Goal: Task Accomplishment & Management: Manage account settings

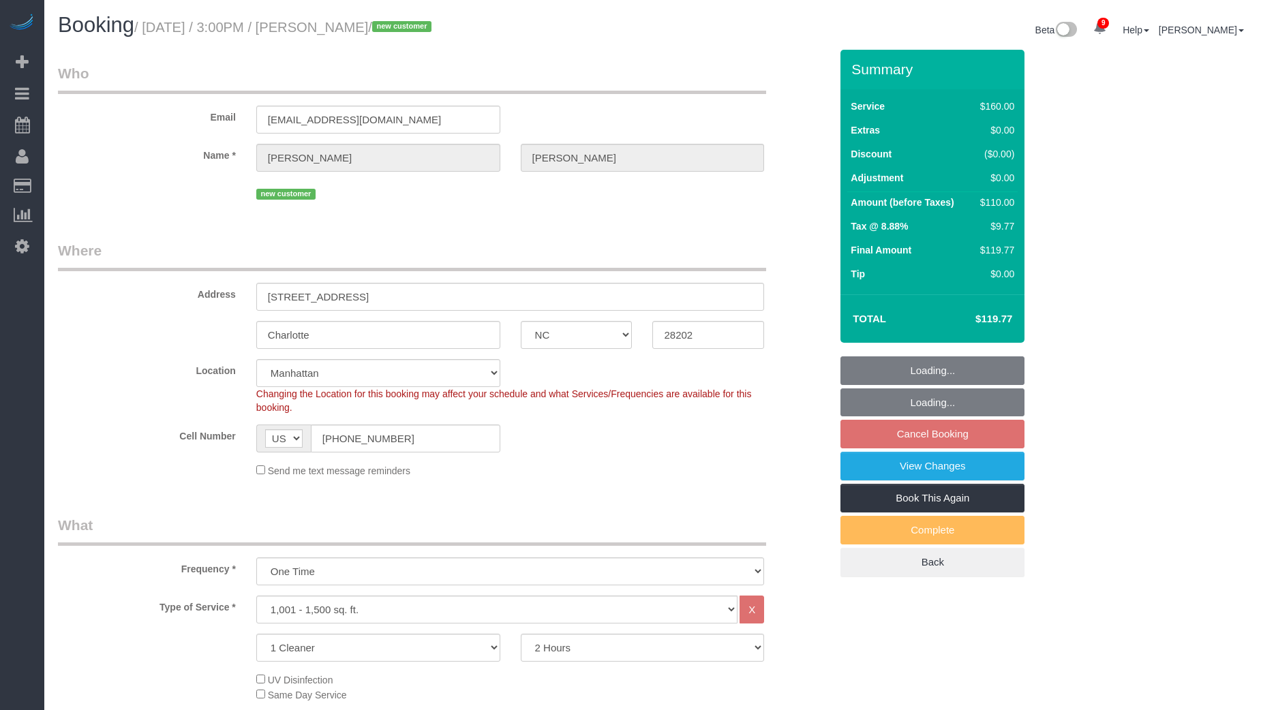
select select "NC"
select select "spot8"
select select "number:89"
select select "number:76"
select select "number:15"
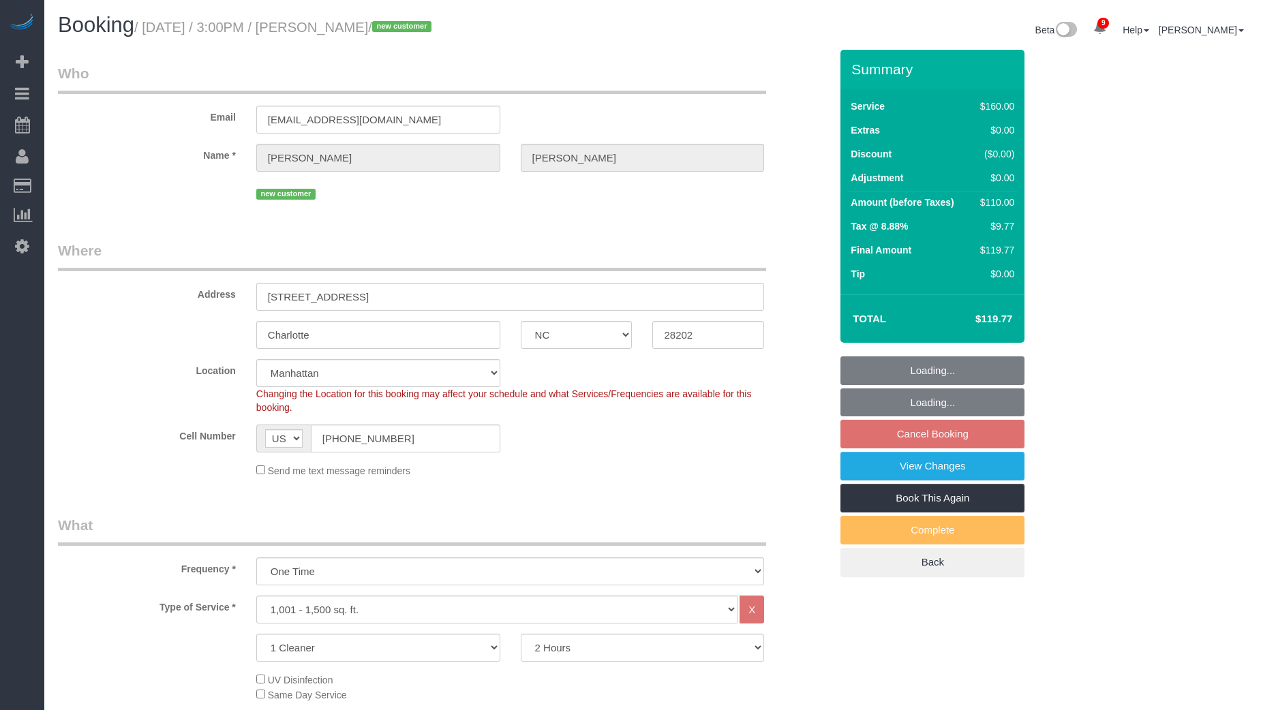
select select "number:6"
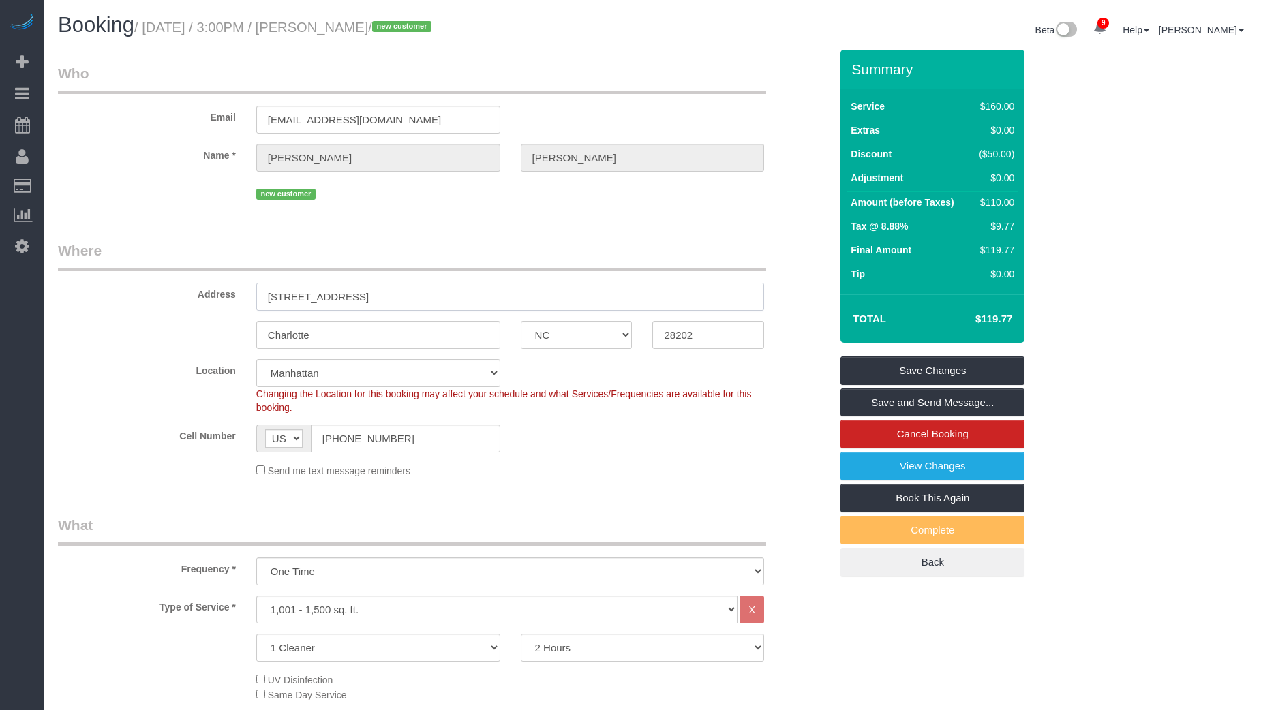
drag, startPoint x: 342, startPoint y: 298, endPoint x: 248, endPoint y: 298, distance: 94.1
click at [248, 298] on div "215 North Pine, Unit 2708" at bounding box center [510, 297] width 529 height 28
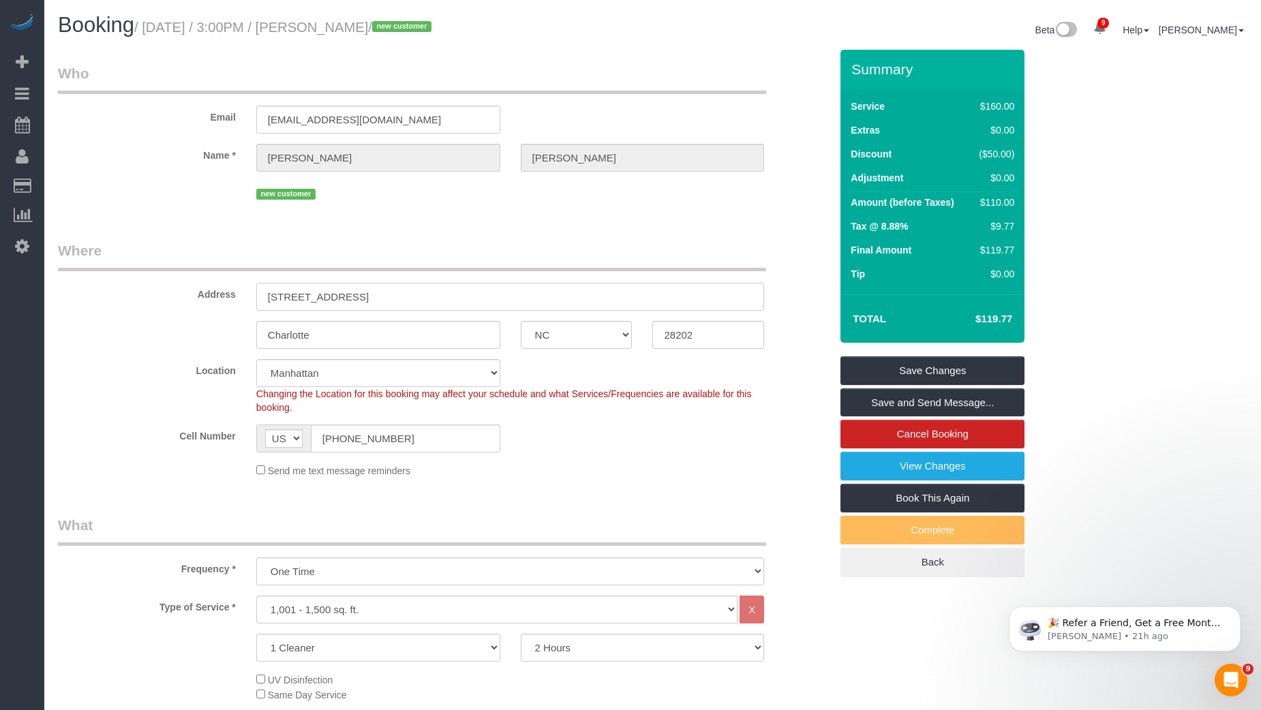
click at [388, 287] on input "215 North Pine, Unit 2708" at bounding box center [510, 297] width 509 height 28
click at [385, 289] on input "215 North Pine, Unit 2708" at bounding box center [510, 297] width 509 height 28
drag, startPoint x: 325, startPoint y: 27, endPoint x: 427, endPoint y: 28, distance: 101.6
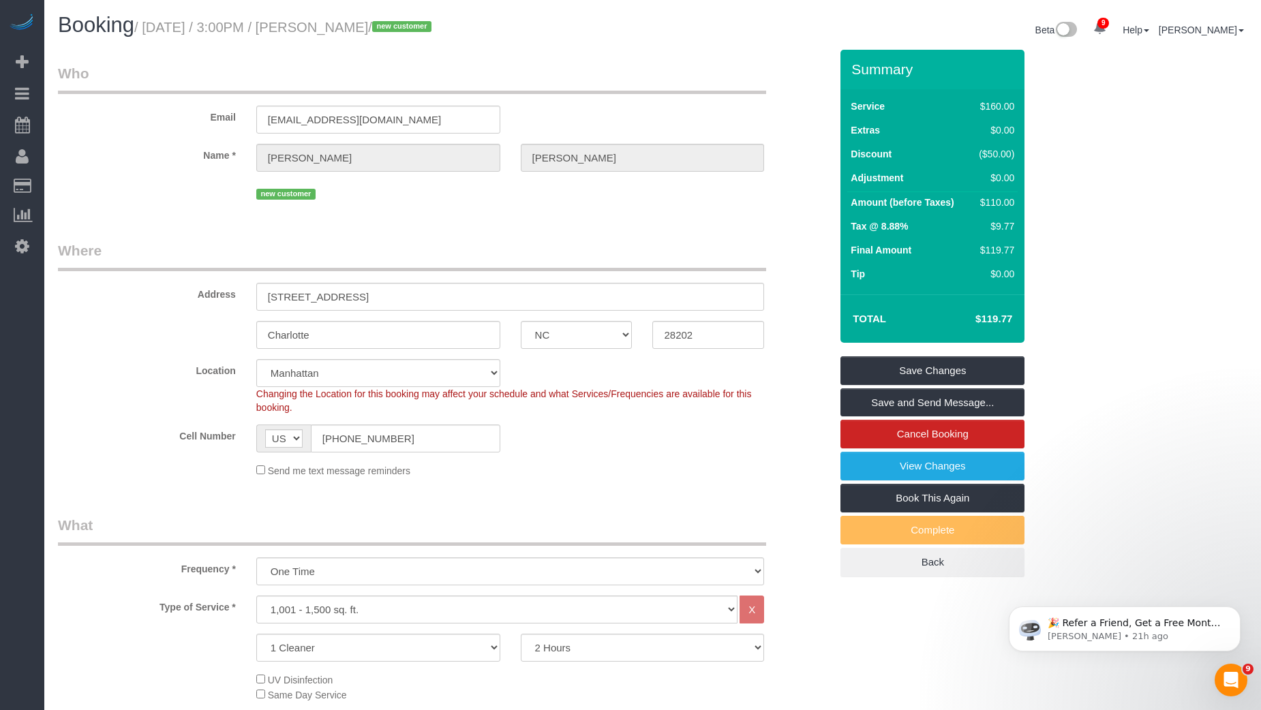
click at [427, 28] on small "/ August 17, 2025 / 3:00PM / Kendra Rutledge / new customer" at bounding box center [284, 27] width 301 height 15
copy small "[PERSON_NAME]"
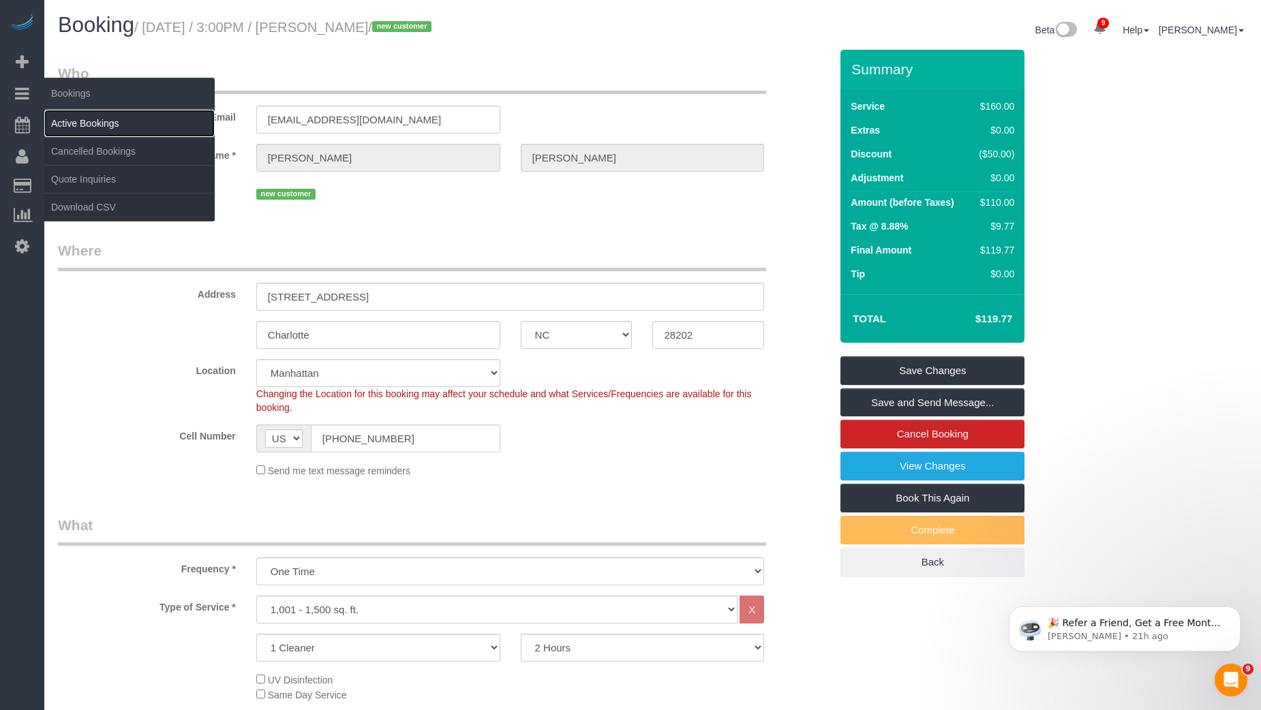
click at [94, 119] on link "Active Bookings" at bounding box center [129, 123] width 170 height 27
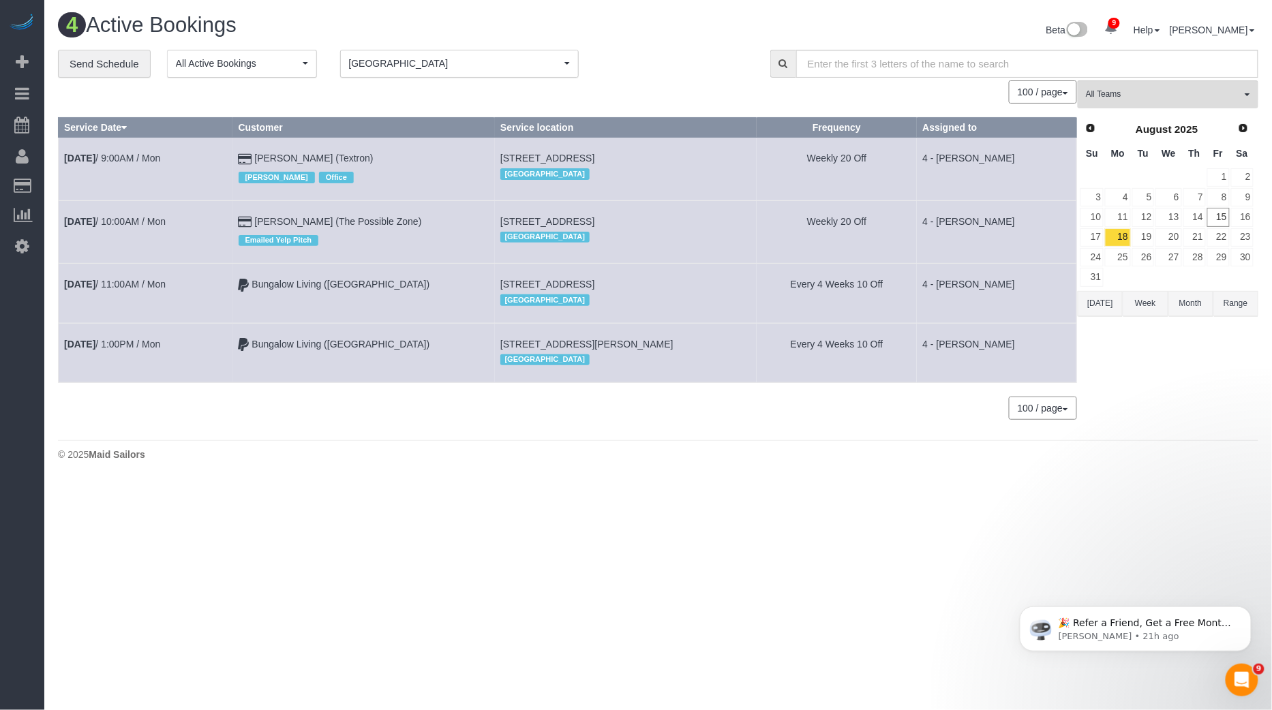
click at [366, 59] on span "[GEOGRAPHIC_DATA]" at bounding box center [455, 64] width 212 height 14
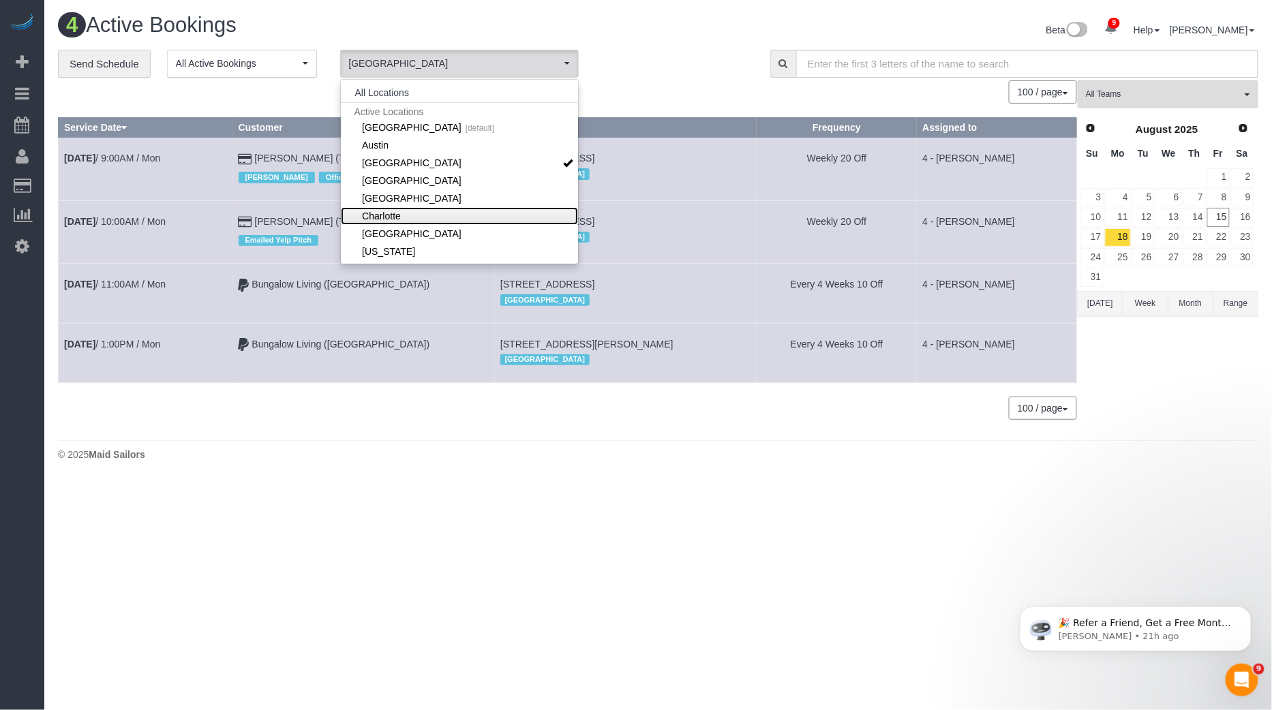
click at [387, 214] on link "Charlotte" at bounding box center [459, 216] width 237 height 18
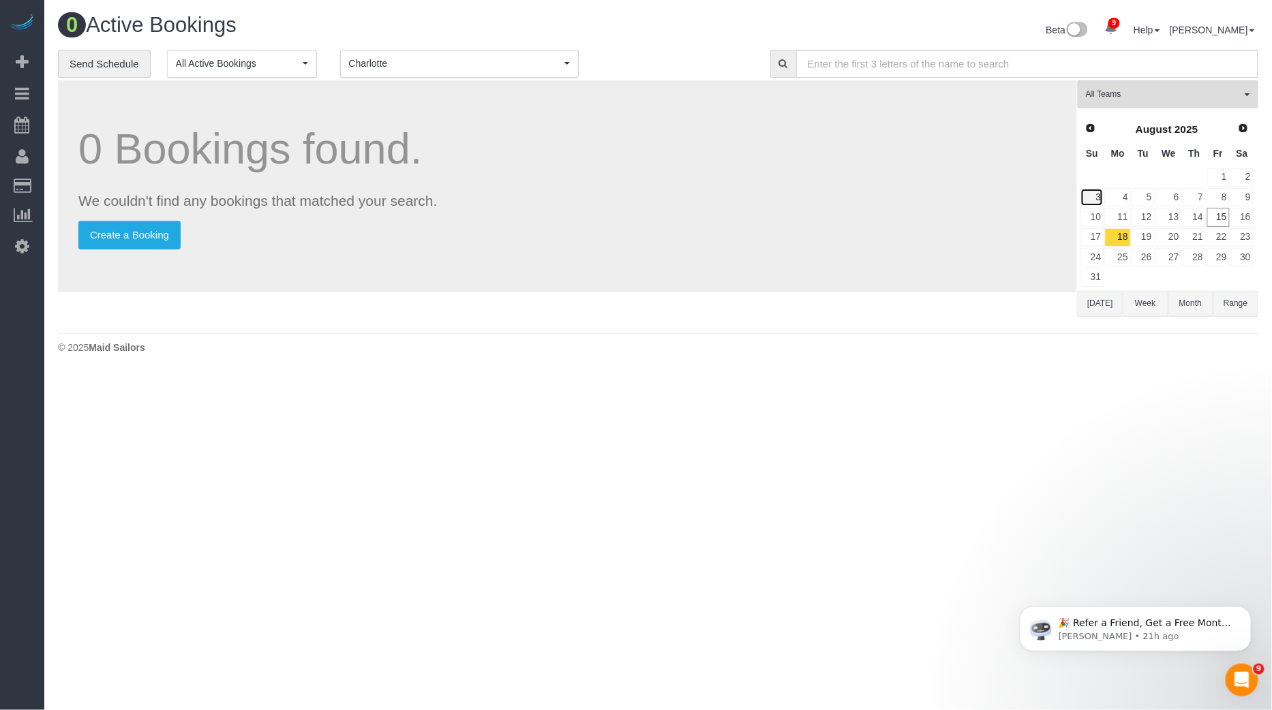
click at [1095, 191] on link "3" at bounding box center [1092, 197] width 23 height 18
click at [1088, 126] on span "Prev" at bounding box center [1090, 127] width 11 height 11
click at [1101, 231] on link "20" at bounding box center [1092, 237] width 23 height 18
click at [1097, 254] on link "27" at bounding box center [1092, 257] width 23 height 18
click at [1096, 215] on link "13" at bounding box center [1092, 217] width 23 height 18
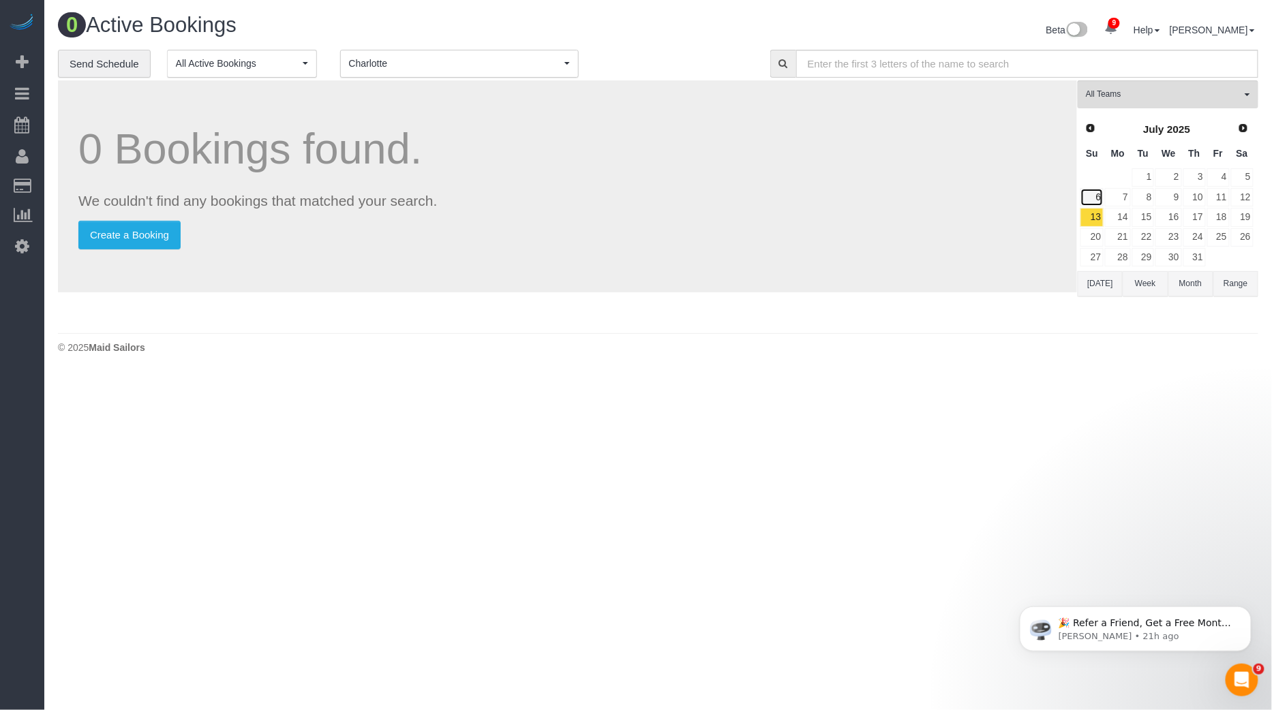
click at [1098, 194] on link "6" at bounding box center [1092, 197] width 23 height 18
click at [1088, 123] on span "Prev" at bounding box center [1090, 127] width 11 height 11
click at [1097, 172] on link "1" at bounding box center [1092, 177] width 23 height 18
click at [1094, 199] on link "8" at bounding box center [1092, 197] width 23 height 18
click at [1093, 219] on link "15" at bounding box center [1092, 217] width 23 height 18
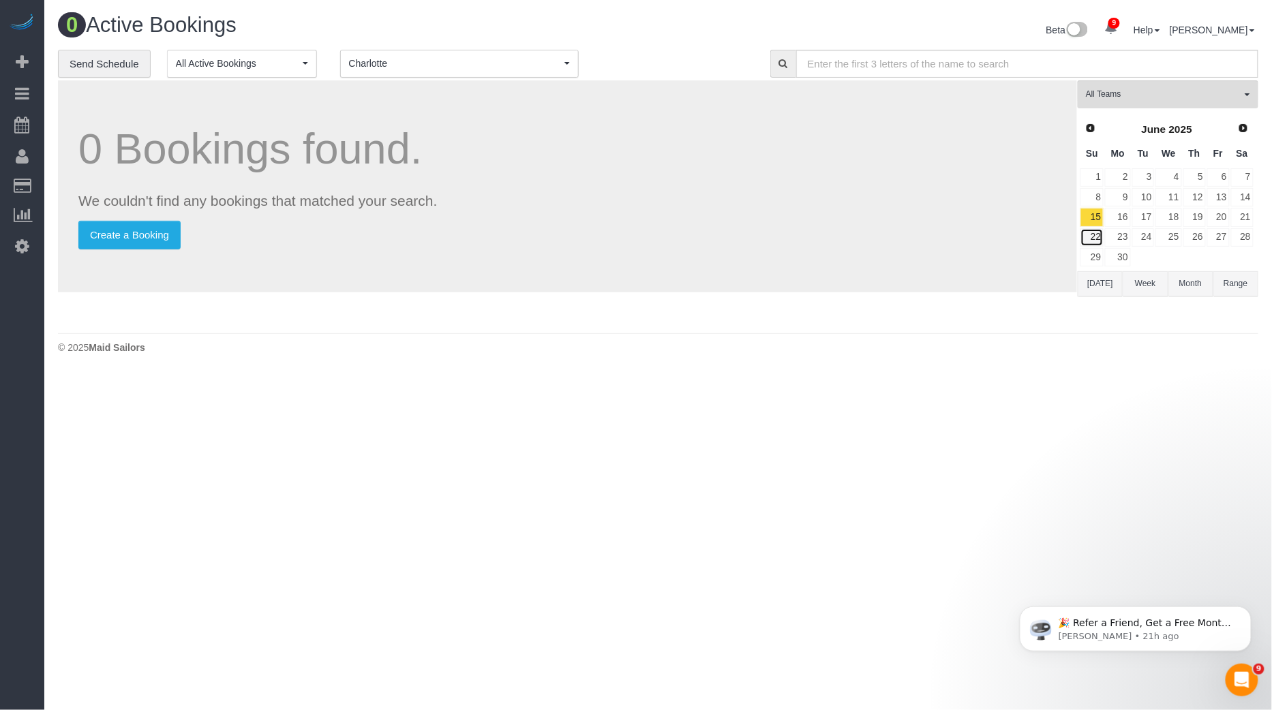
click at [1091, 236] on link "22" at bounding box center [1092, 237] width 23 height 18
click at [1093, 256] on link "29" at bounding box center [1092, 257] width 23 height 18
click at [1089, 129] on span "Prev" at bounding box center [1090, 128] width 11 height 11
click at [1101, 193] on link "4" at bounding box center [1092, 197] width 23 height 18
click at [1096, 218] on link "11" at bounding box center [1092, 217] width 23 height 18
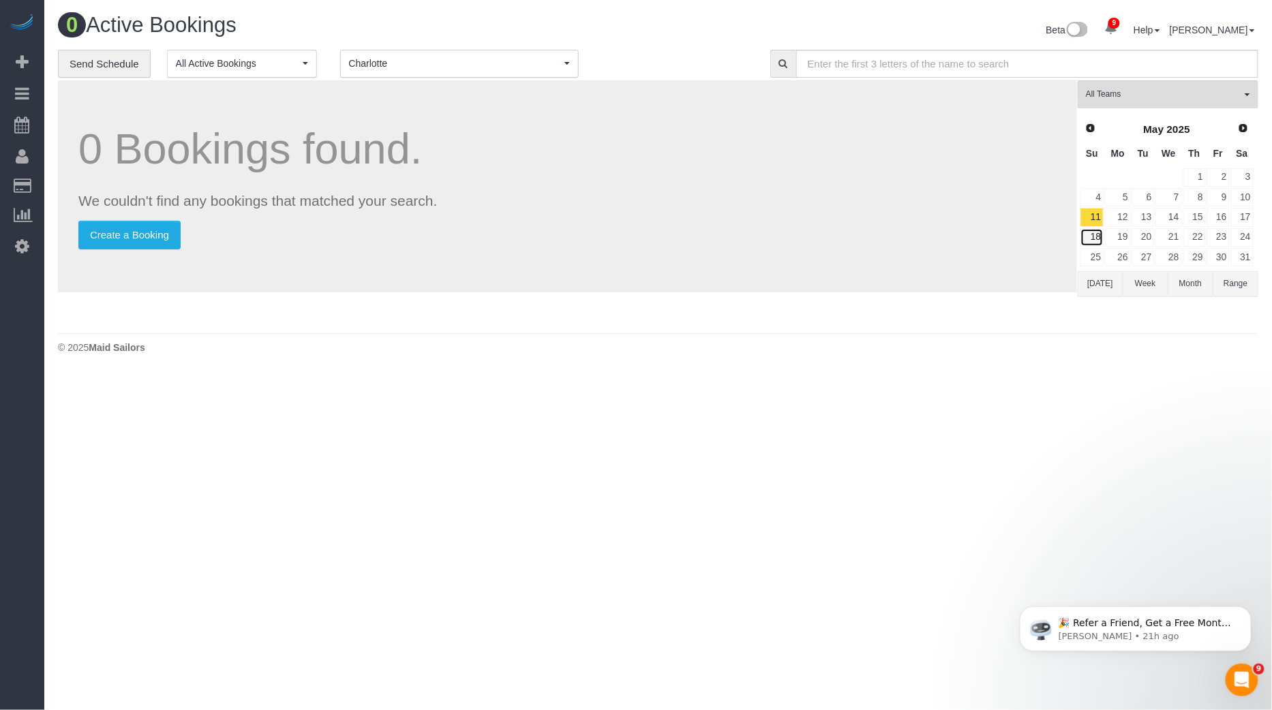
click at [1096, 241] on link "18" at bounding box center [1092, 237] width 23 height 18
click at [1096, 258] on link "25" at bounding box center [1092, 257] width 23 height 18
click at [1088, 130] on span "Prev" at bounding box center [1090, 127] width 11 height 11
click at [1095, 201] on link "6" at bounding box center [1092, 197] width 23 height 18
click at [1095, 228] on link "20" at bounding box center [1092, 237] width 23 height 18
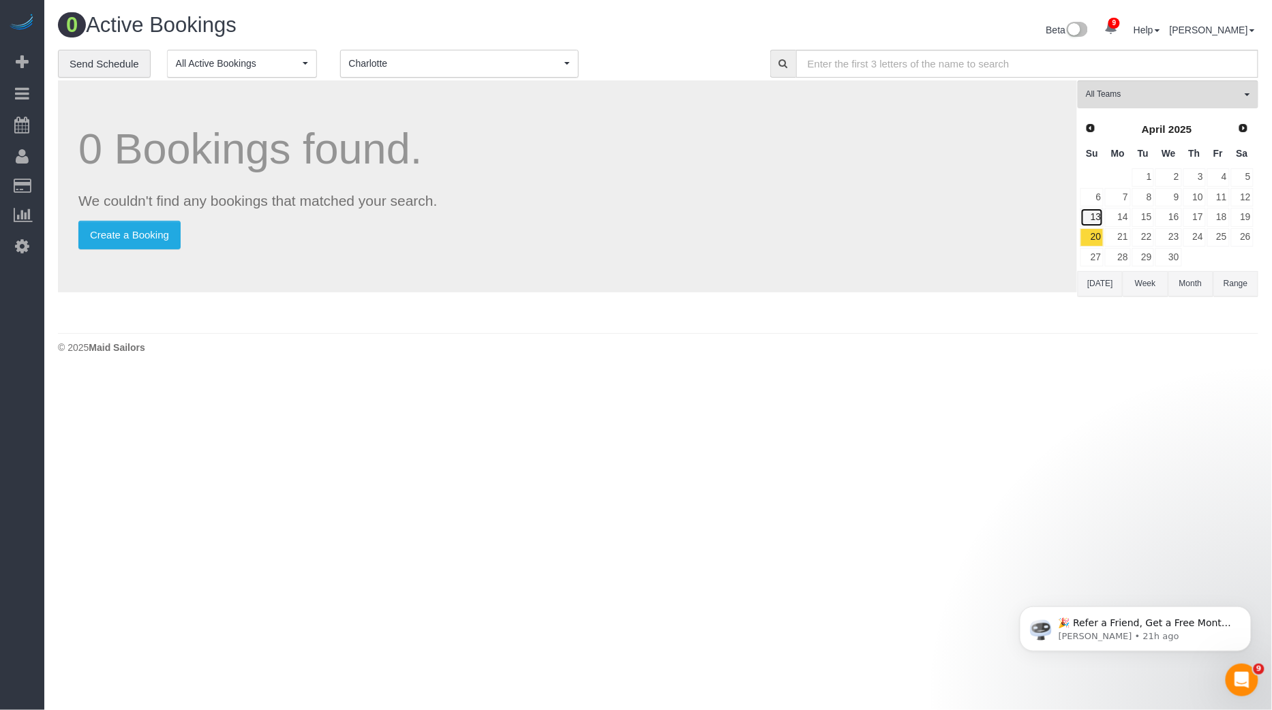
click at [1096, 213] on link "13" at bounding box center [1092, 217] width 23 height 18
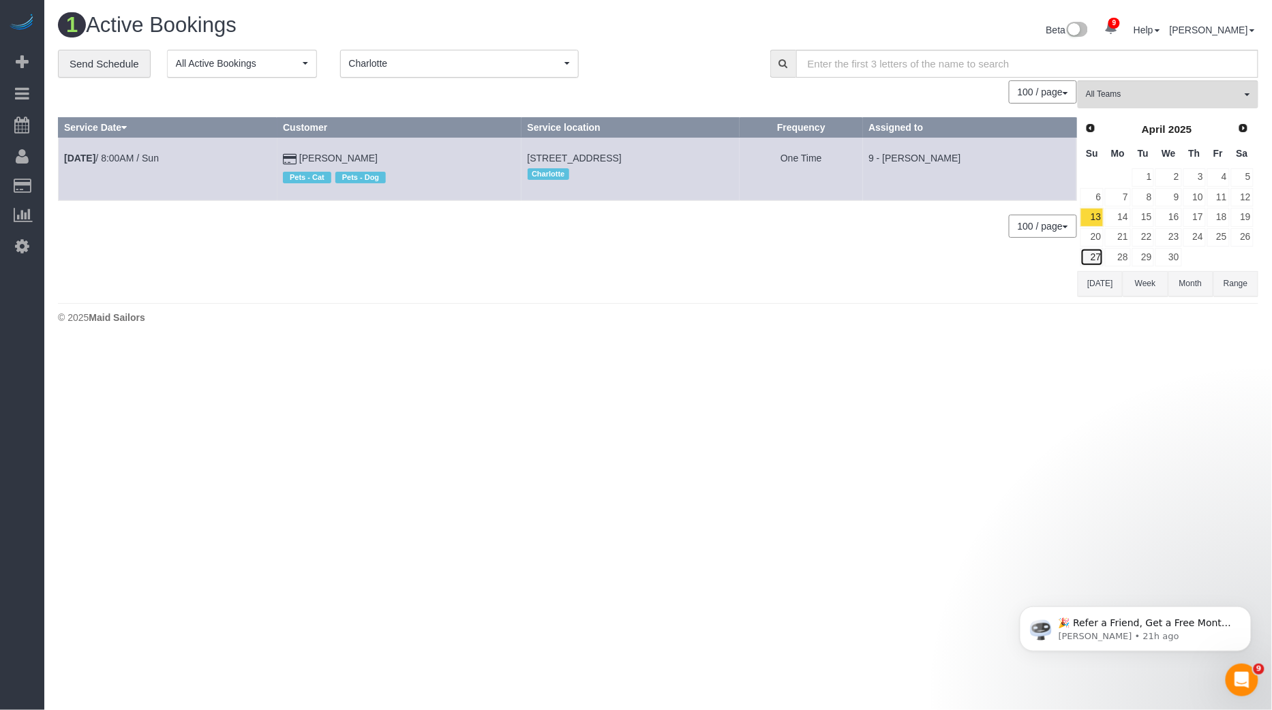
click at [1094, 248] on link "27" at bounding box center [1092, 257] width 23 height 18
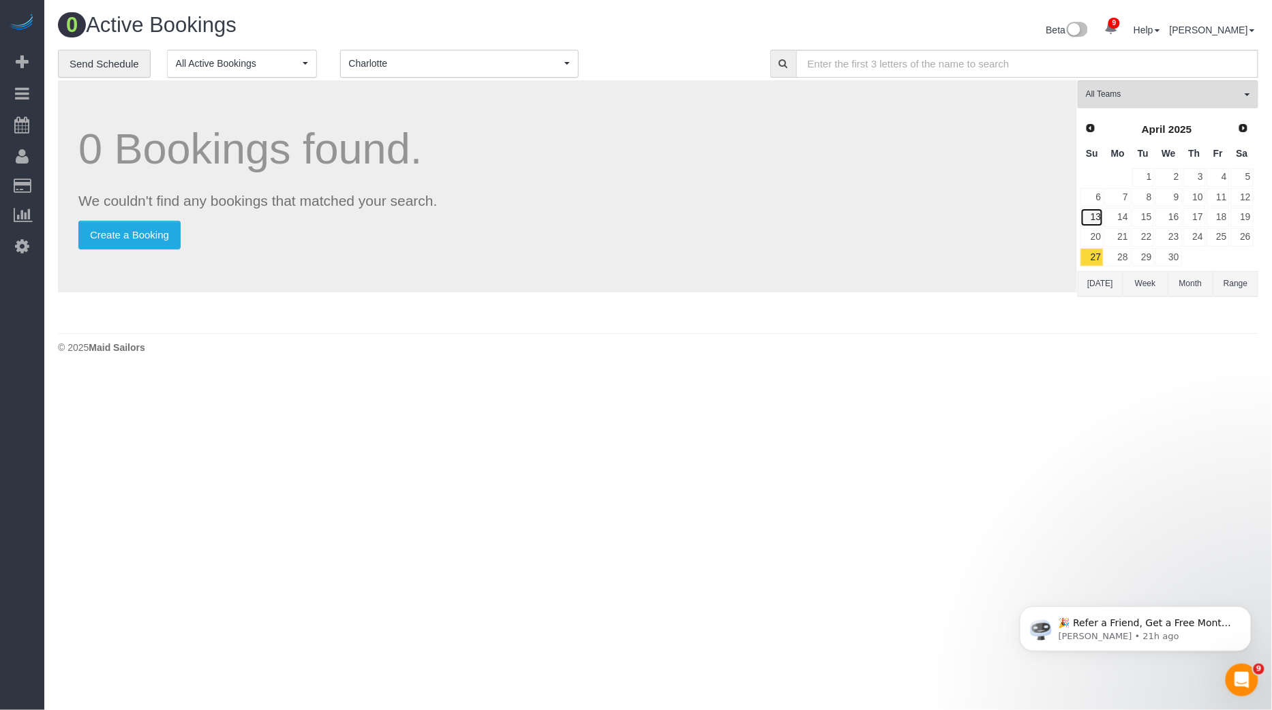
click at [1096, 217] on link "13" at bounding box center [1092, 217] width 23 height 18
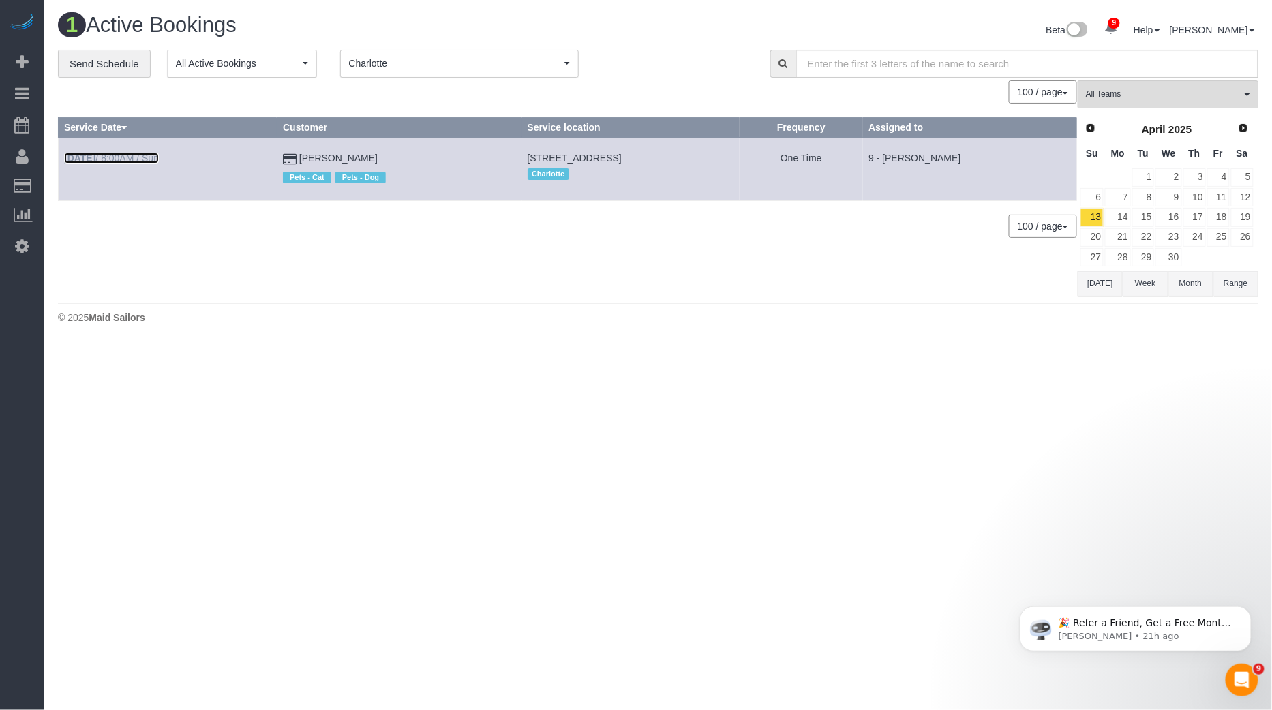
click at [116, 156] on link "Apr 13th / 8:00AM / Sun" at bounding box center [111, 158] width 95 height 11
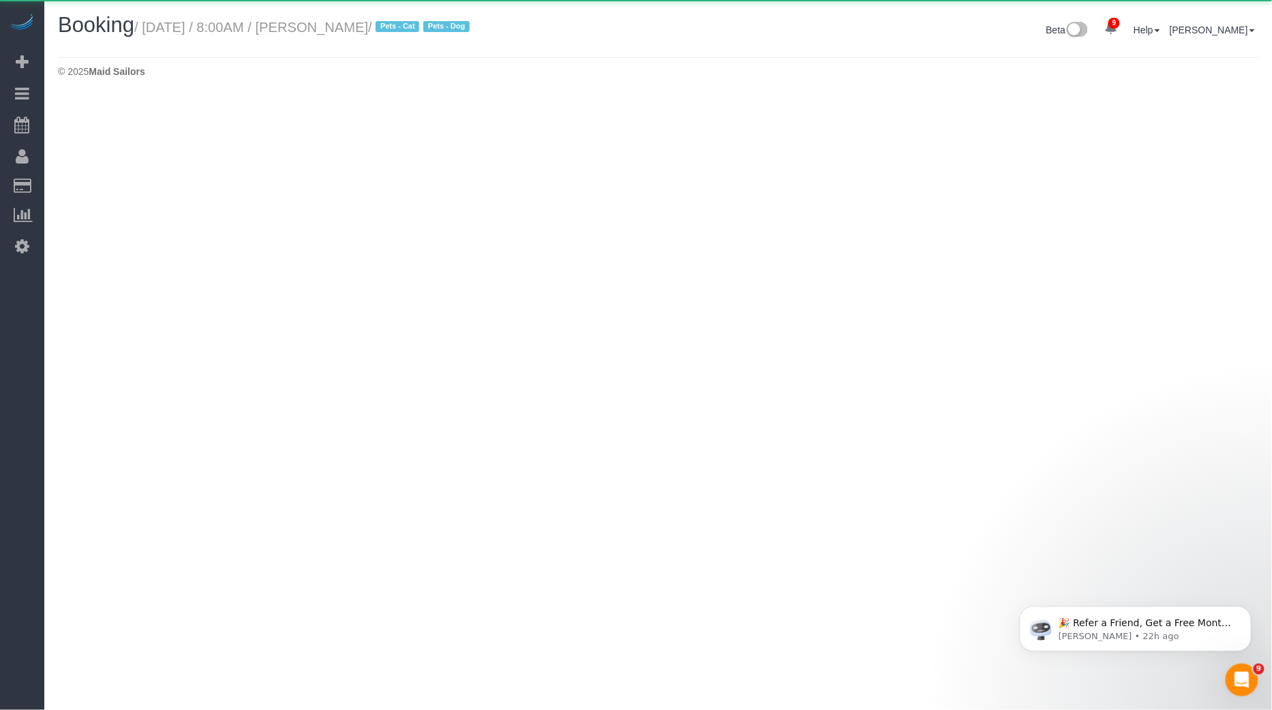
select select "NC"
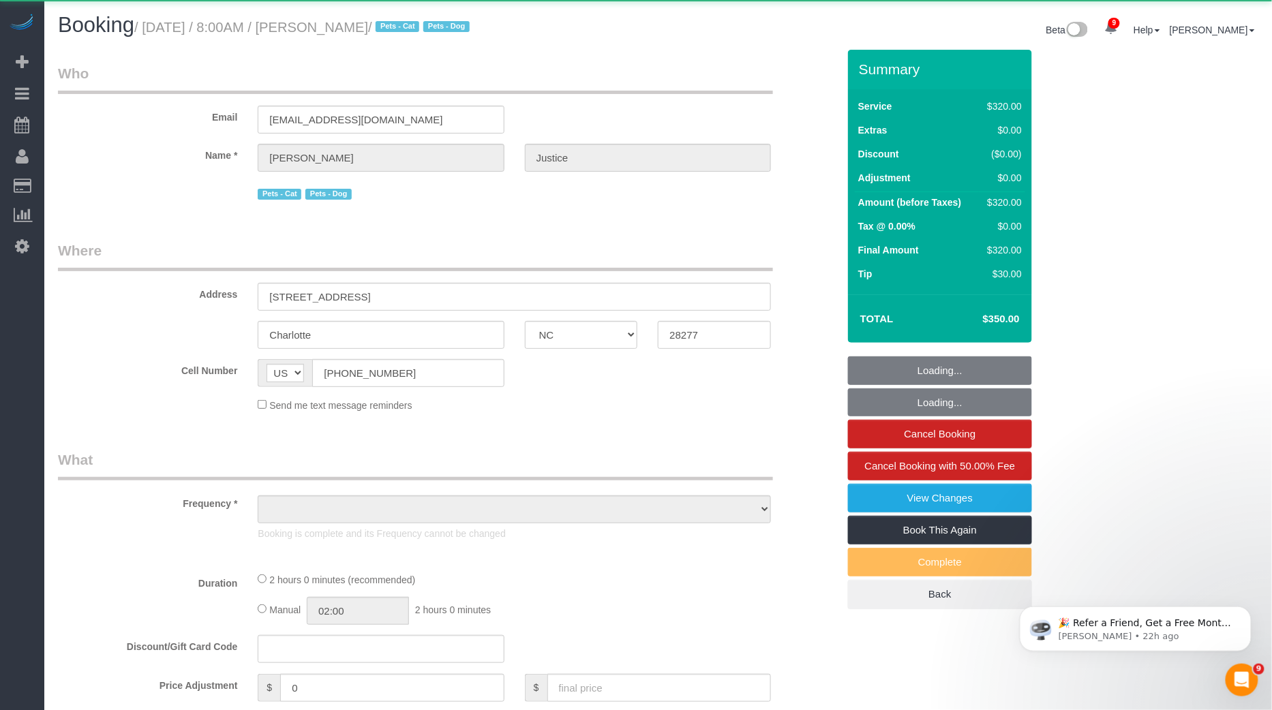
select select "2"
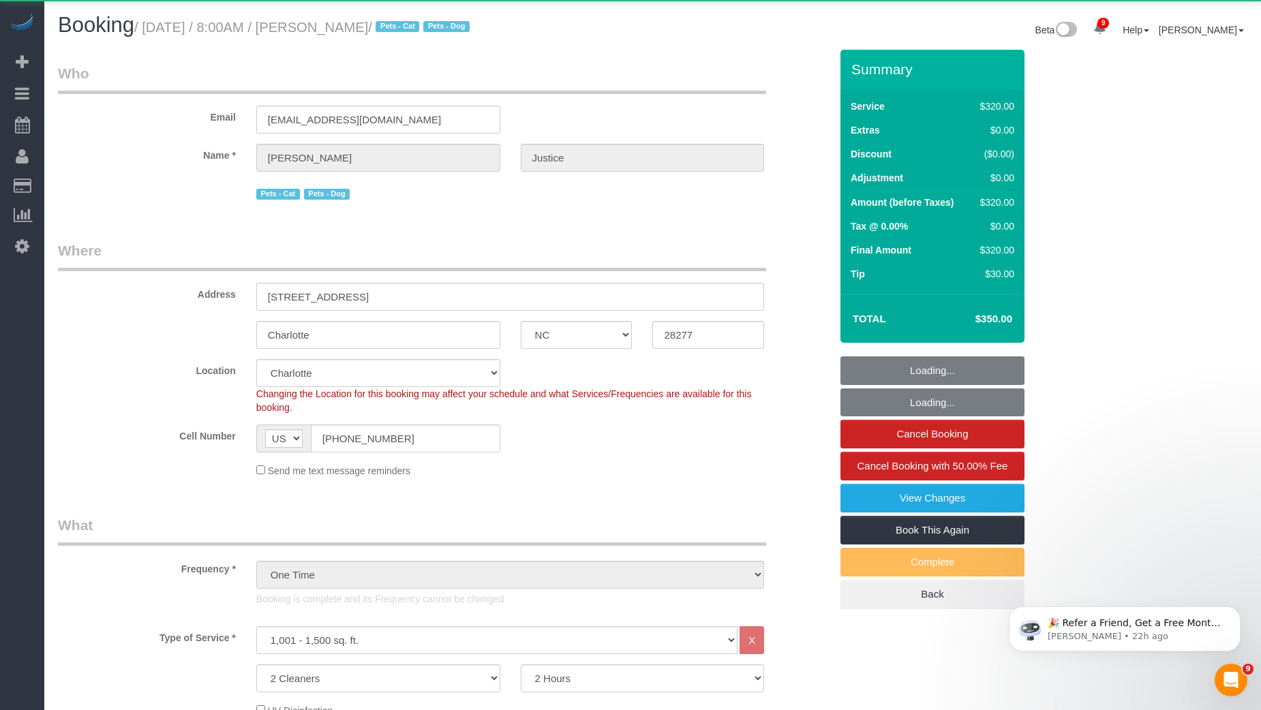
select select "object:2751"
select select "string:stripe-pm_1RCiTP4VGloSiKo7f6PX9vxE"
select select "number:89"
select select "number:90"
select select "number:13"
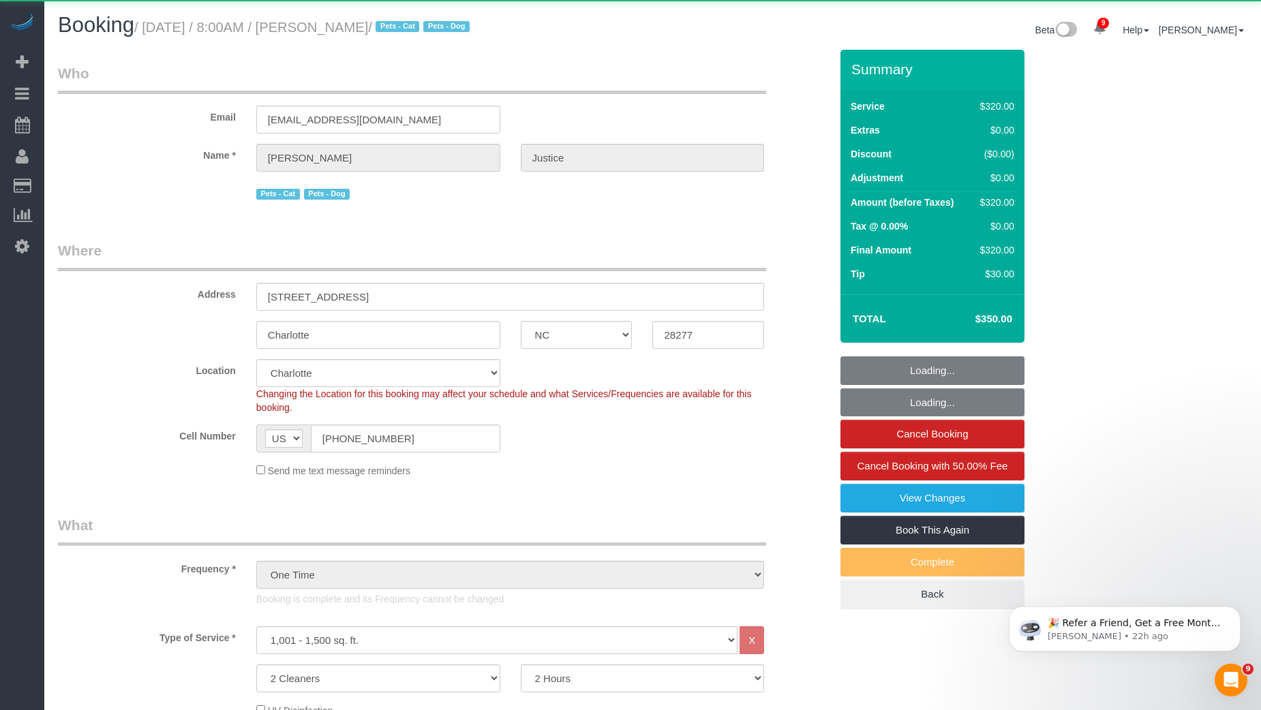
select select "number:5"
select select "object:2900"
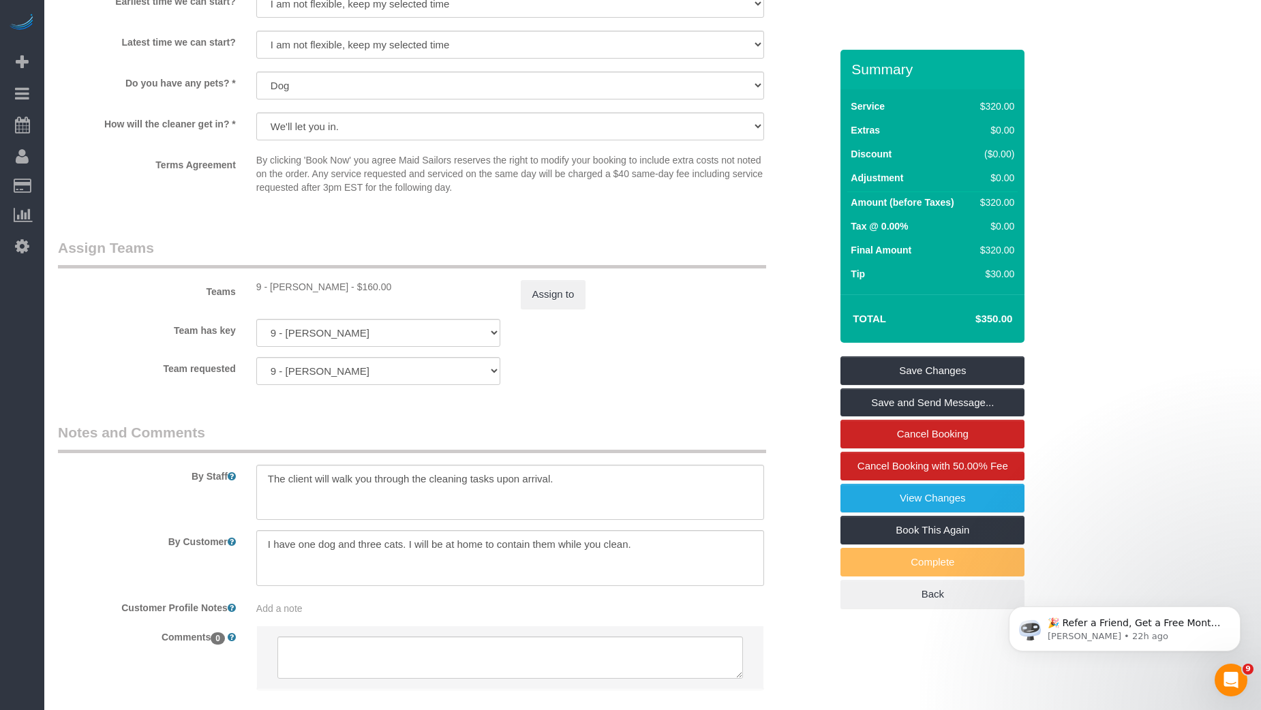
scroll to position [1433, 0]
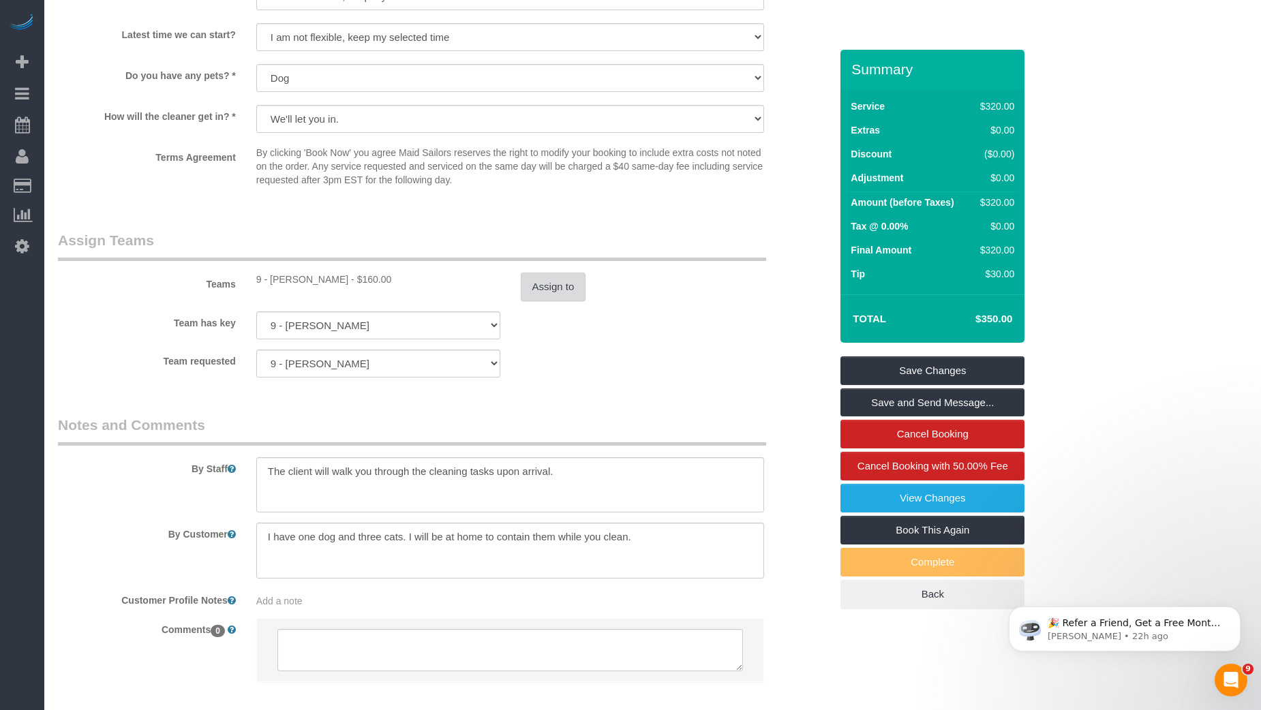
click at [567, 284] on button "Assign to" at bounding box center [553, 287] width 65 height 29
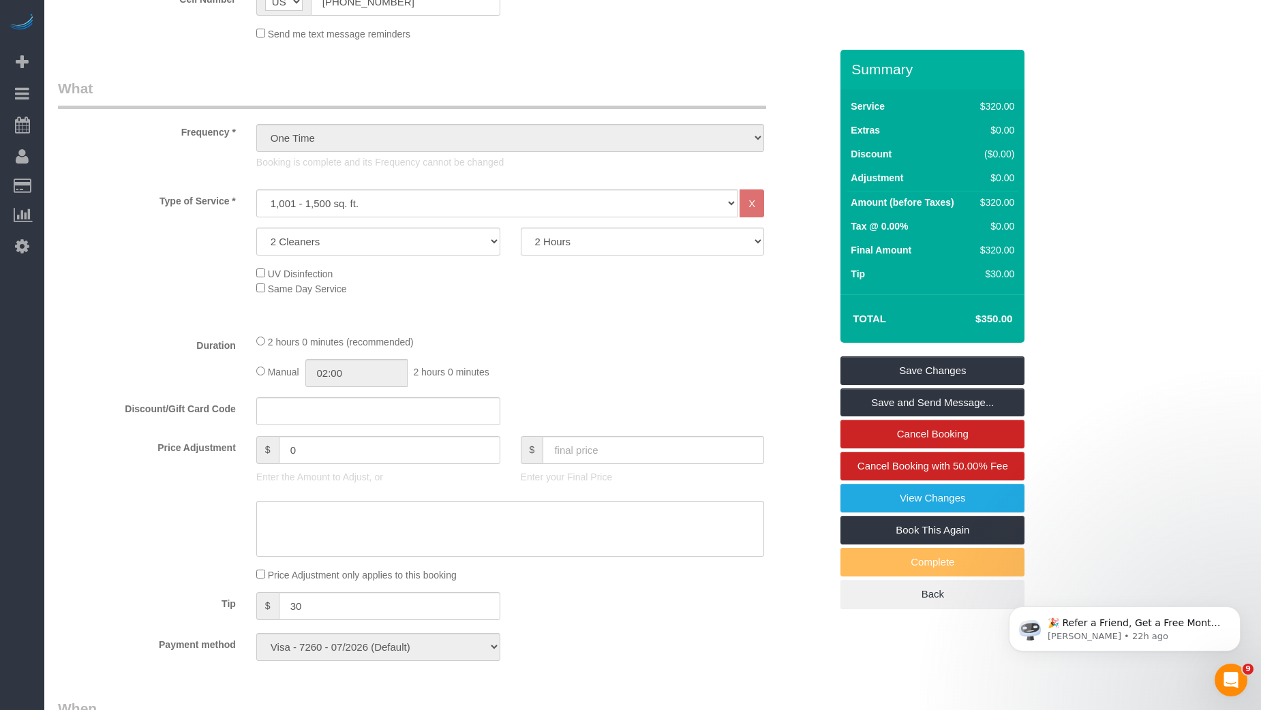
scroll to position [0, 0]
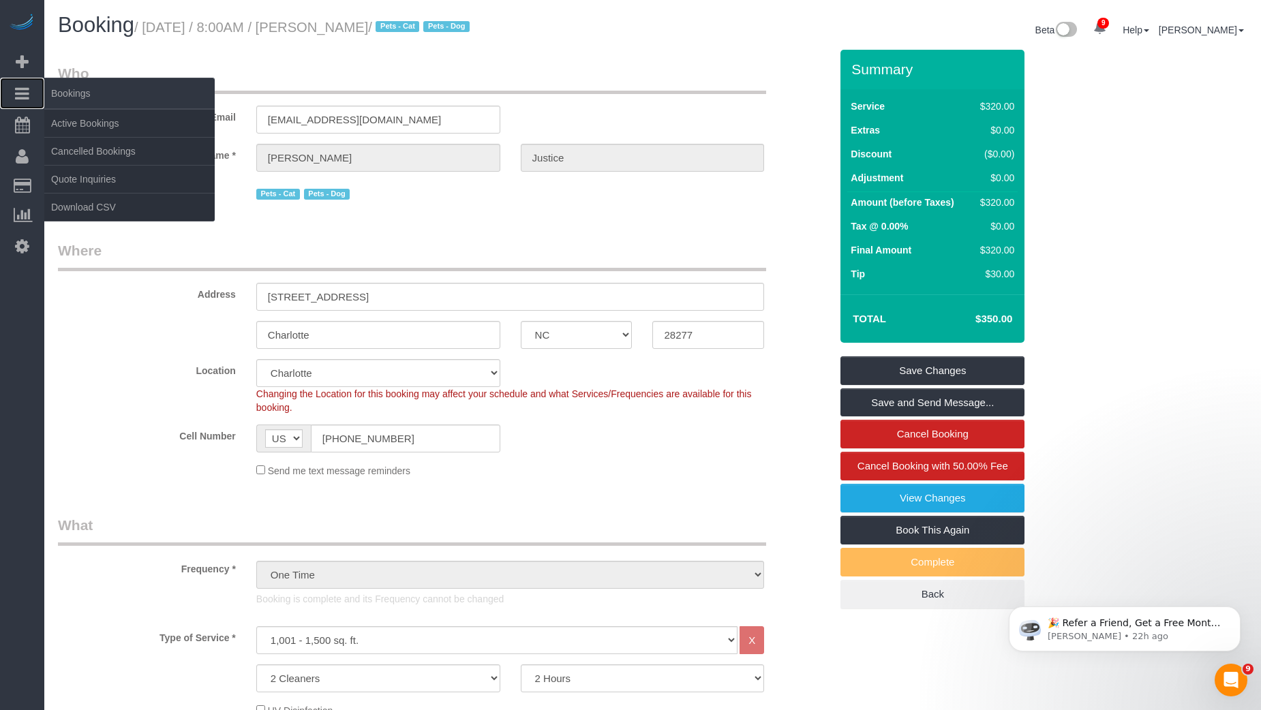
click at [77, 107] on span "Bookings" at bounding box center [129, 93] width 170 height 31
click at [82, 119] on link "Active Bookings" at bounding box center [129, 123] width 170 height 27
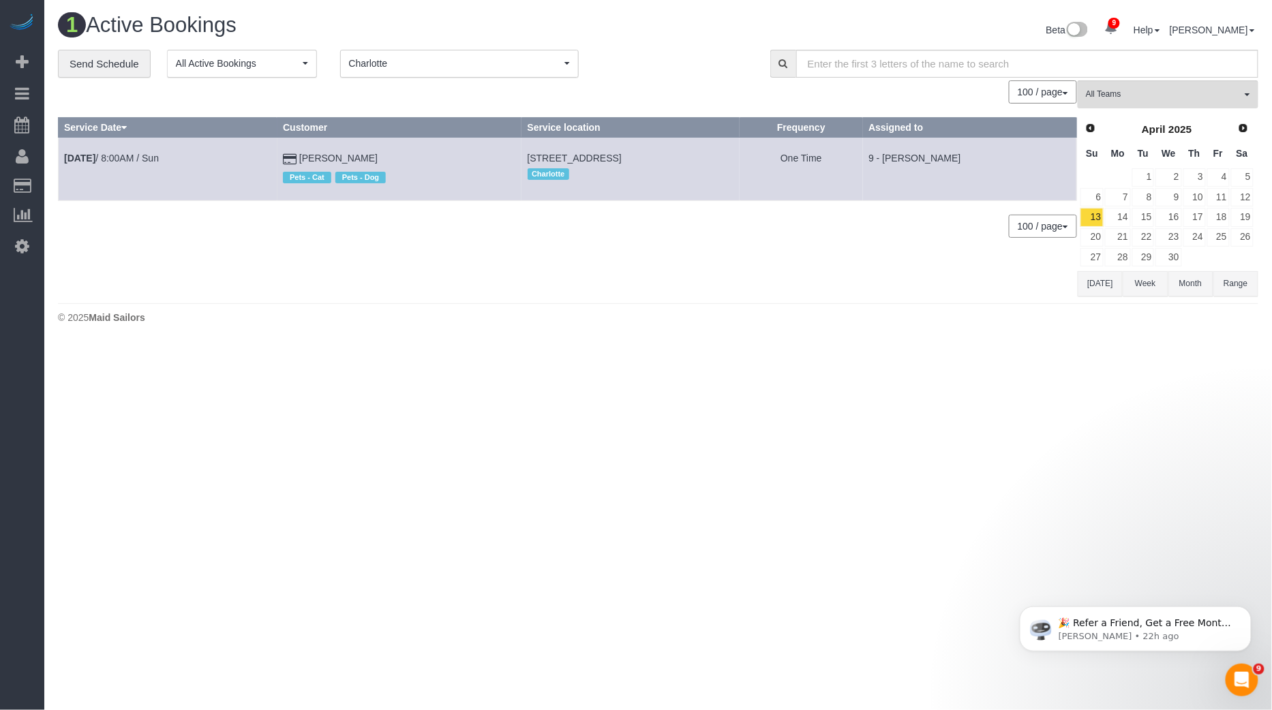
click at [1098, 272] on button "[DATE]" at bounding box center [1100, 283] width 45 height 25
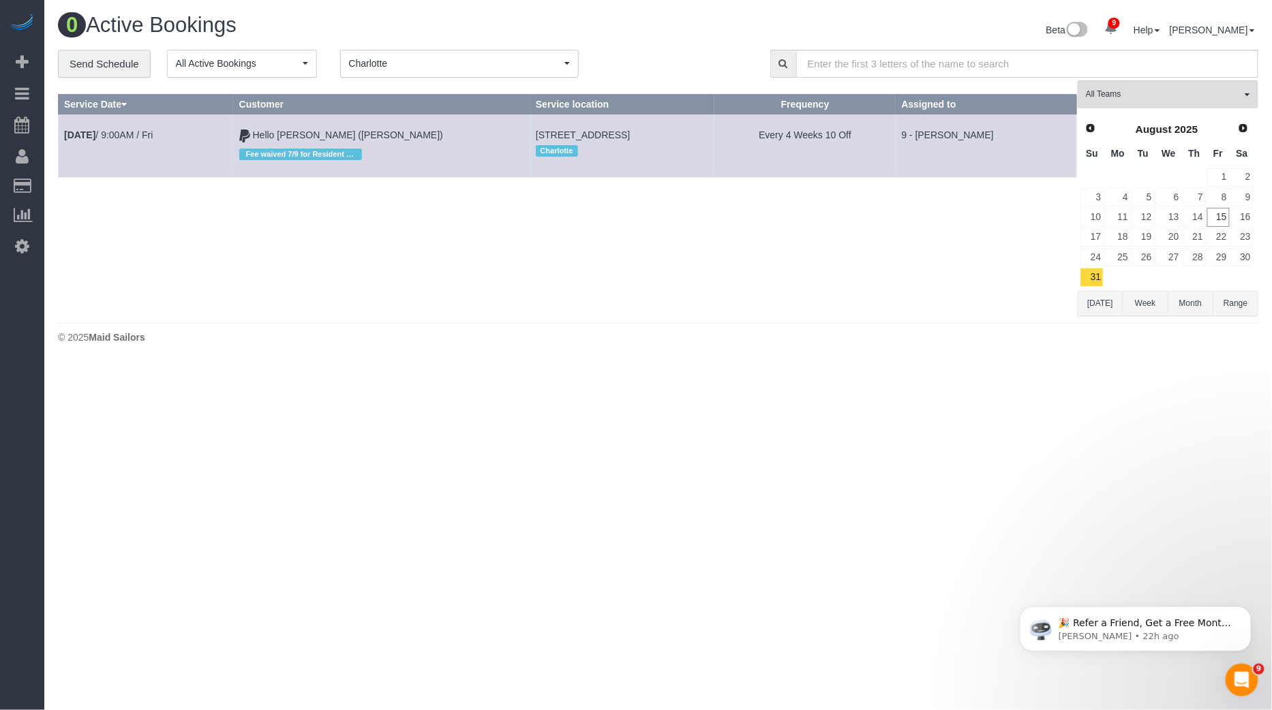
click at [1094, 224] on td "10" at bounding box center [1092, 217] width 25 height 20
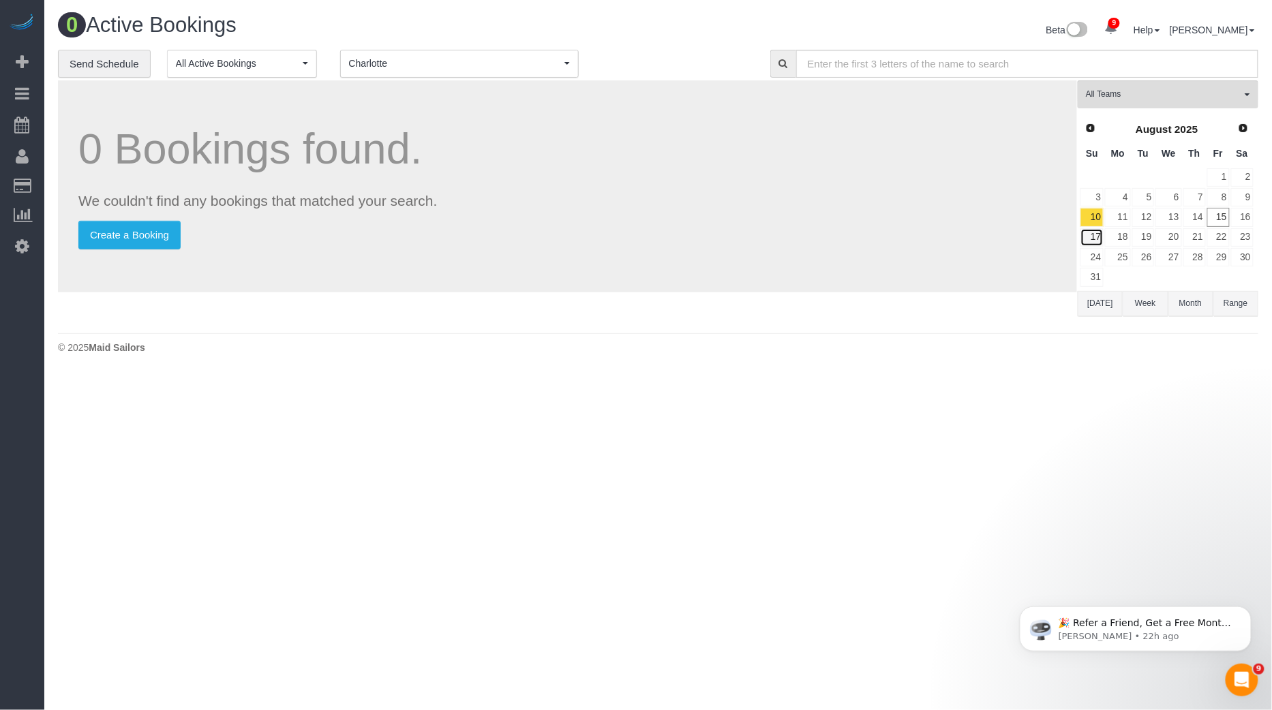
click at [1093, 228] on link "17" at bounding box center [1092, 237] width 23 height 18
click at [493, 58] on span "Charlotte" at bounding box center [455, 64] width 212 height 14
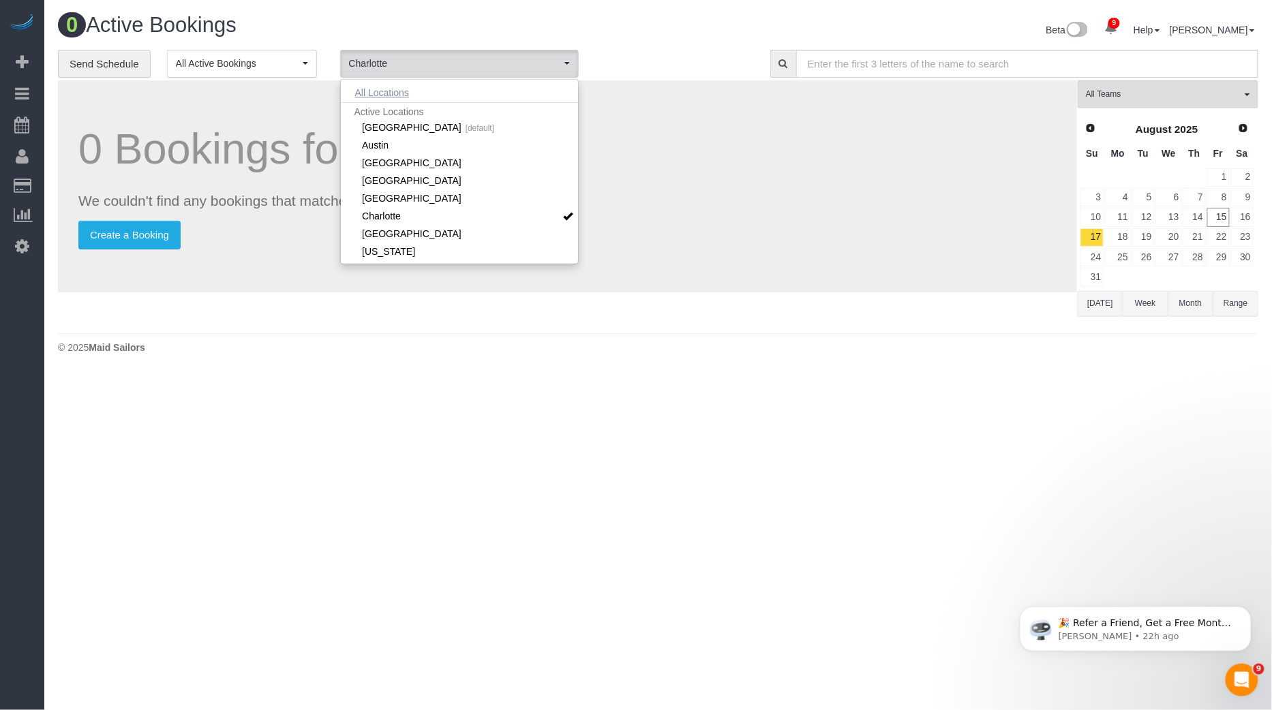
click at [382, 90] on button "All Locations" at bounding box center [382, 92] width 82 height 19
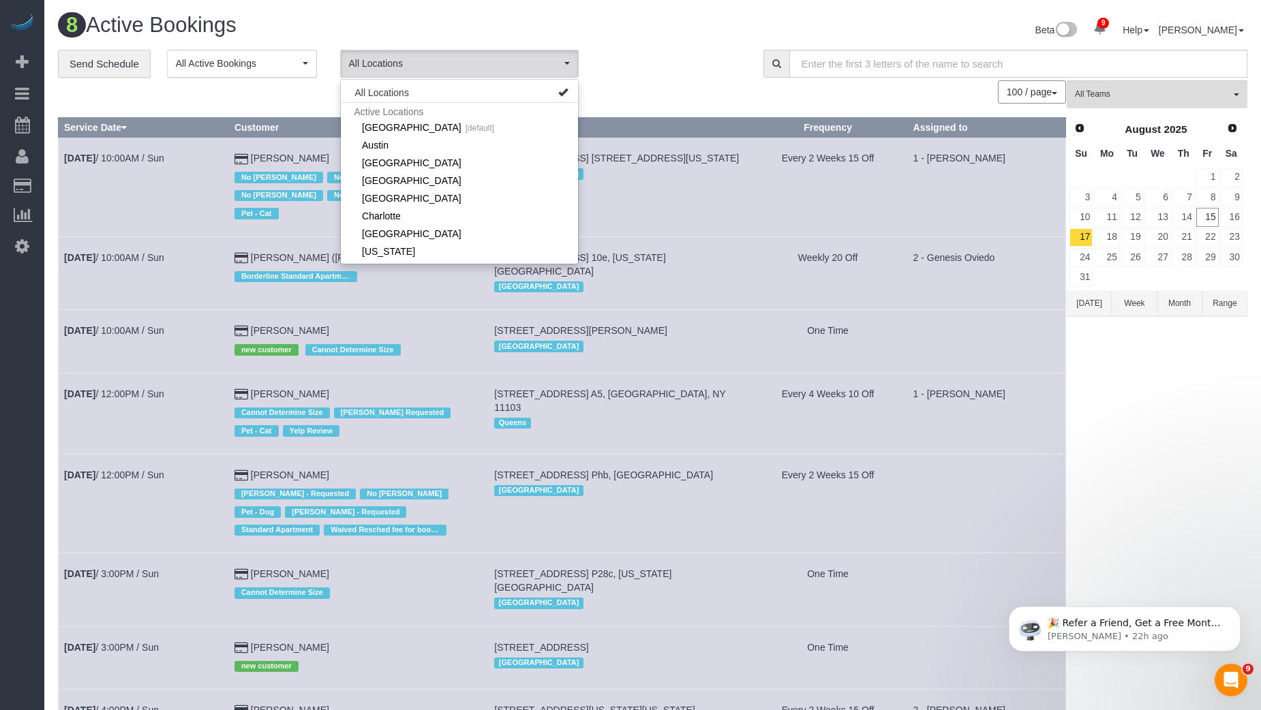
click at [701, 238] on td "501 East 74th Street, Apt. 10e, New York, NY 10021 Manhattan" at bounding box center [619, 273] width 260 height 73
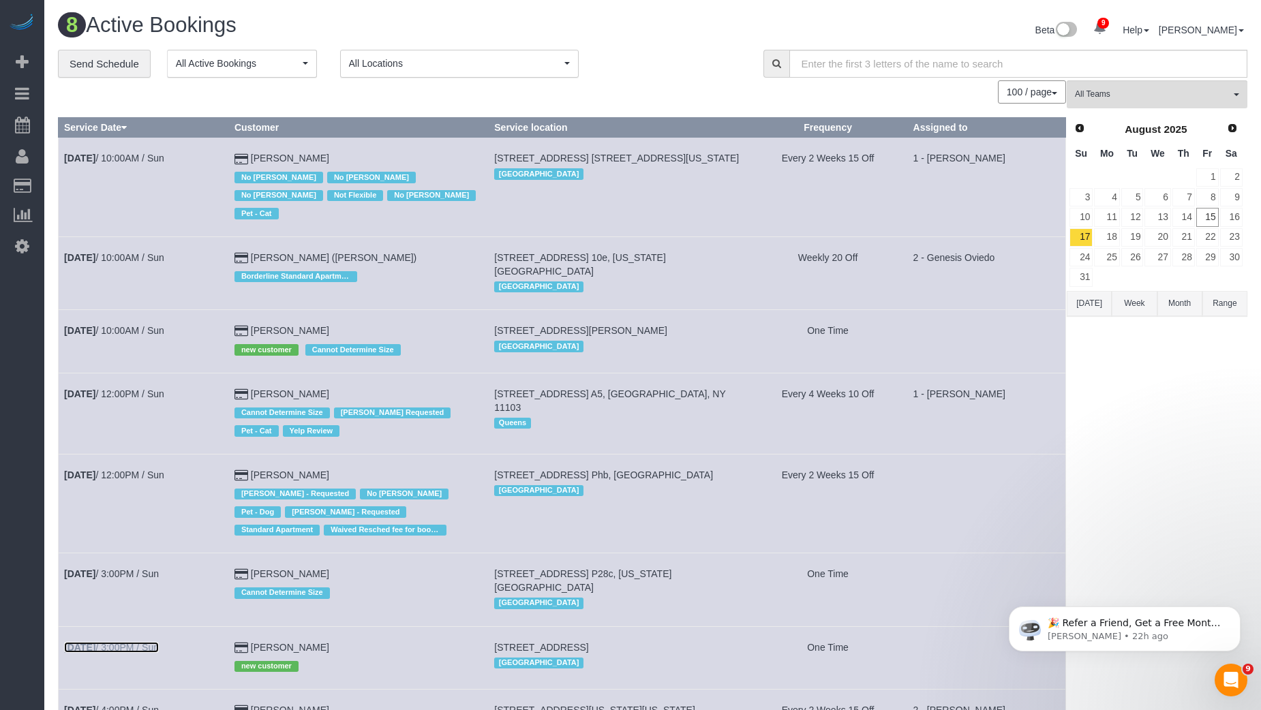
click at [140, 642] on link "Aug 17th / 3:00PM / Sun" at bounding box center [111, 647] width 95 height 11
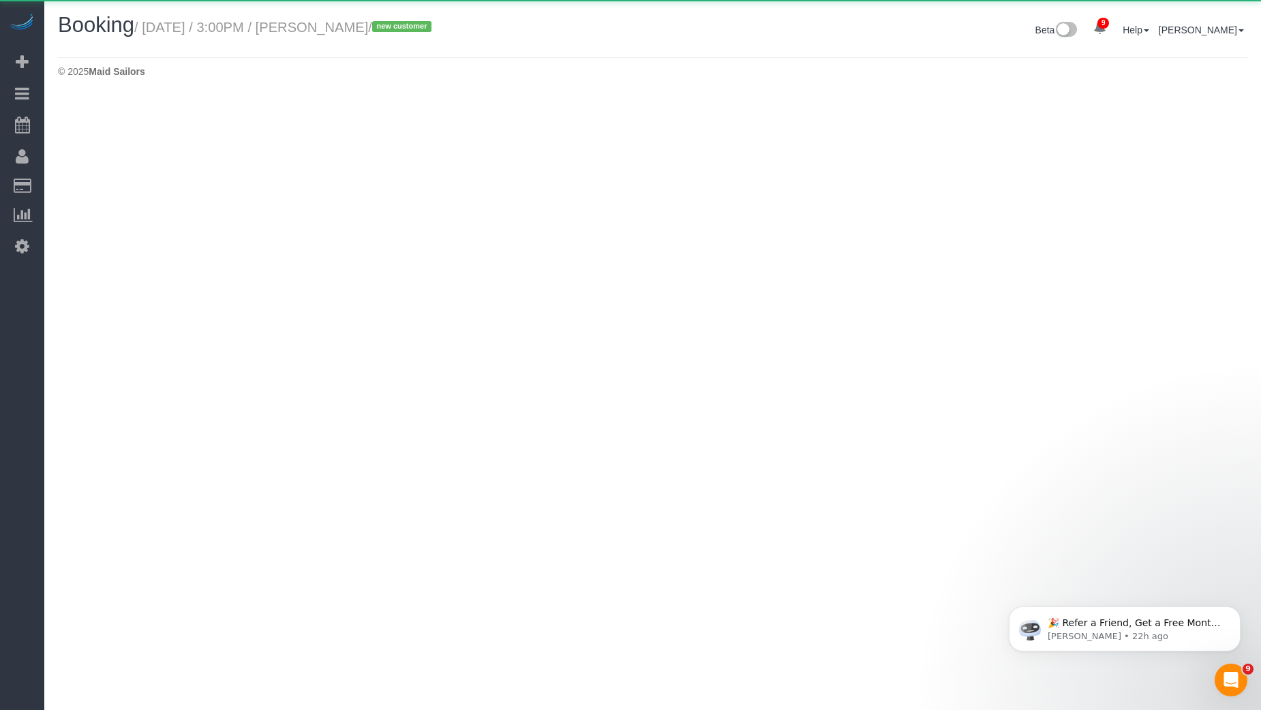
select select "NC"
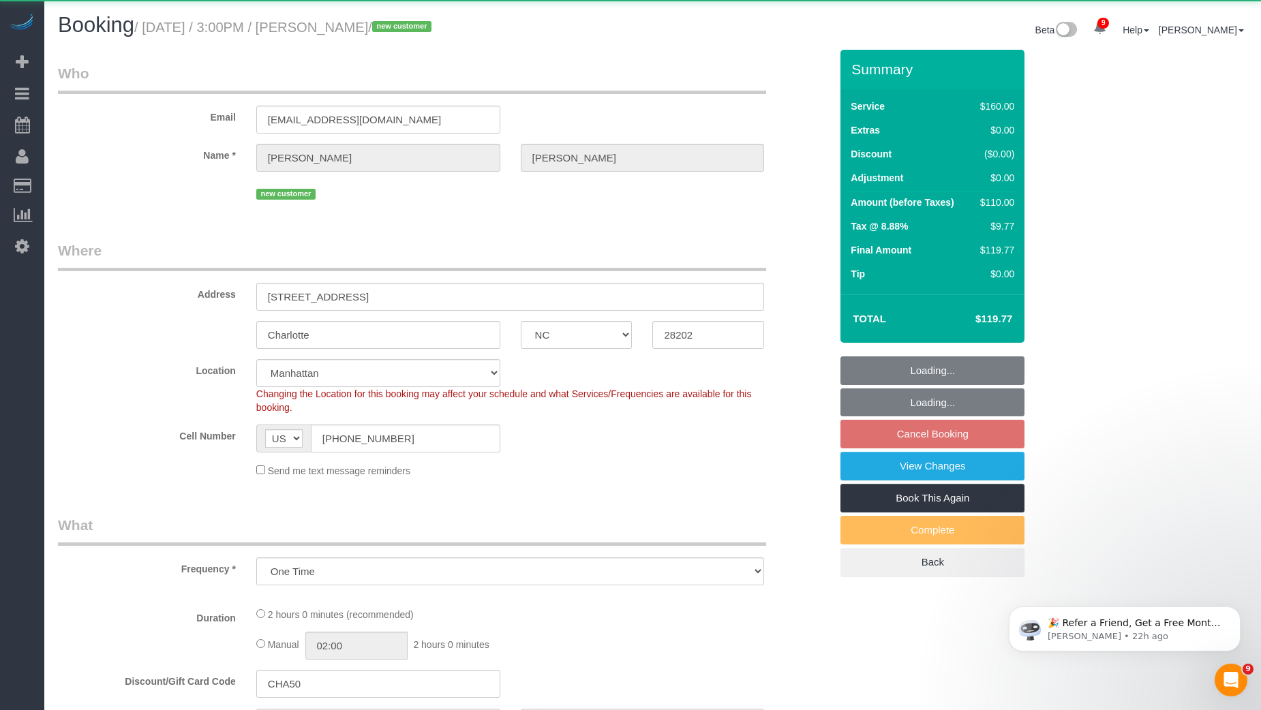
select select "object:3956"
select select "number:89"
select select "number:76"
select select "number:15"
select select "number:6"
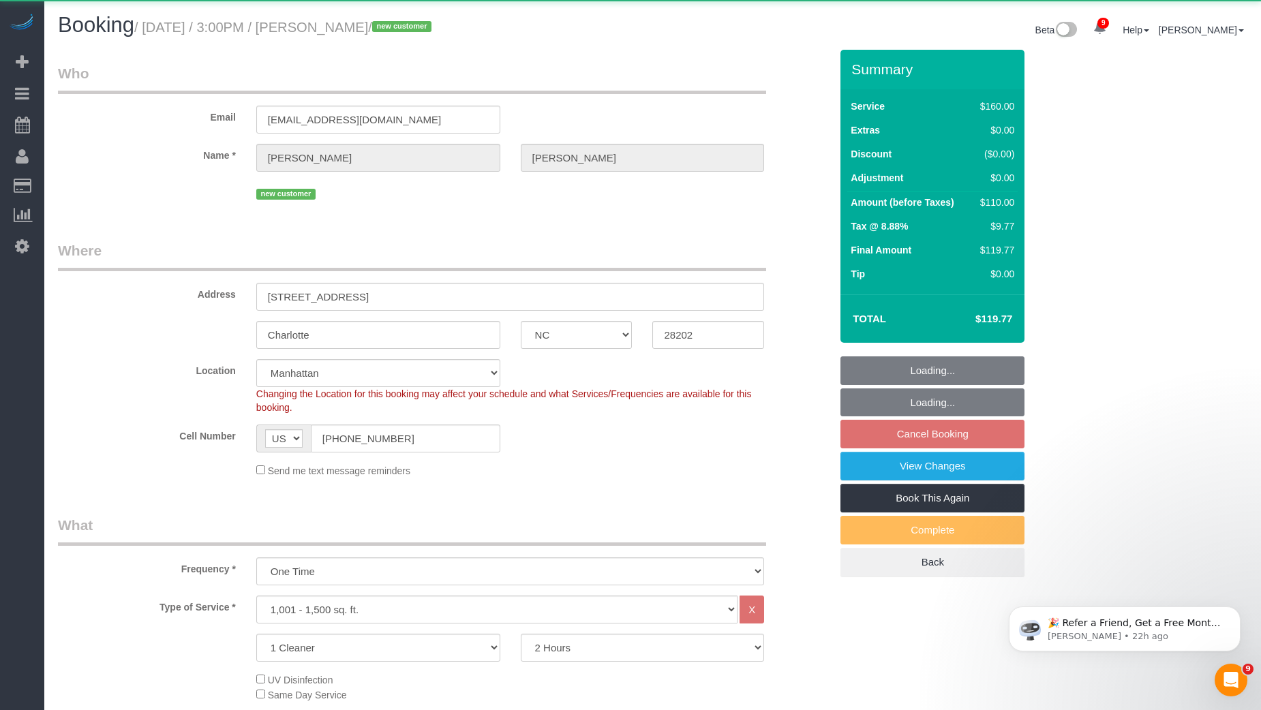
select select "object:4186"
select select "string:stripe-pm_1RwDGH4VGloSiKo7PE2Ht3MN"
select select "spot72"
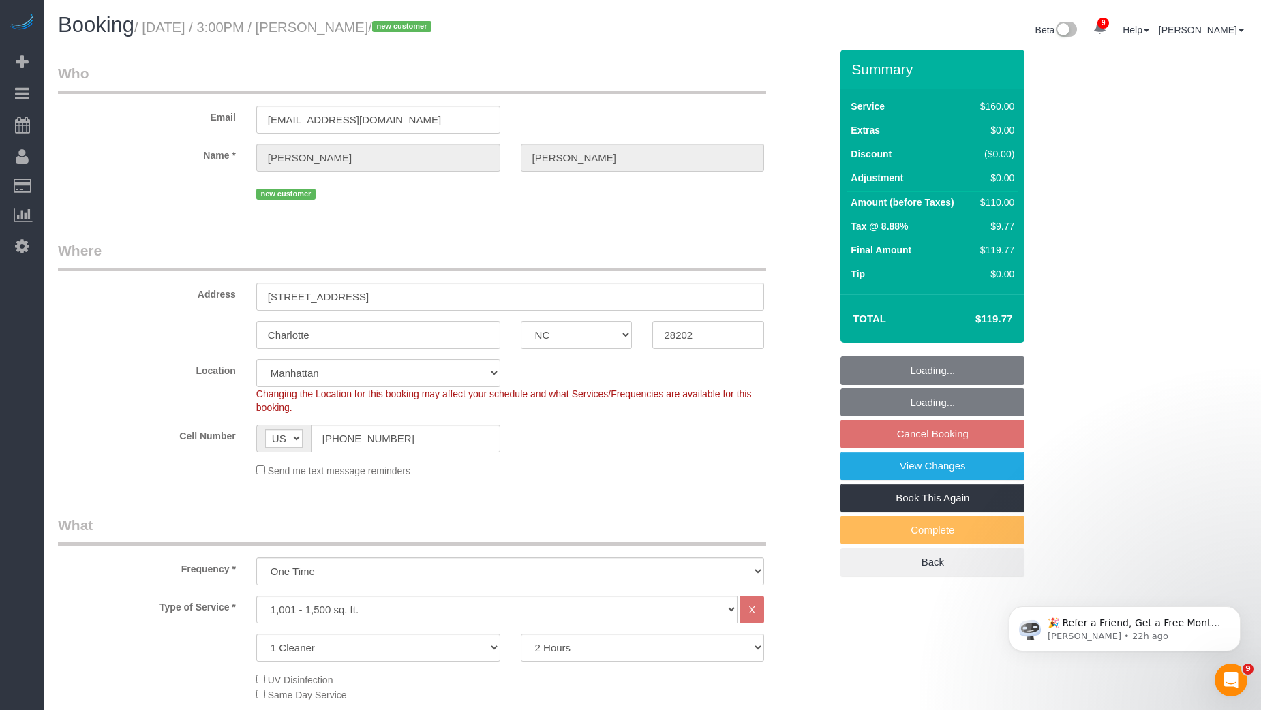
scroll to position [348, 0]
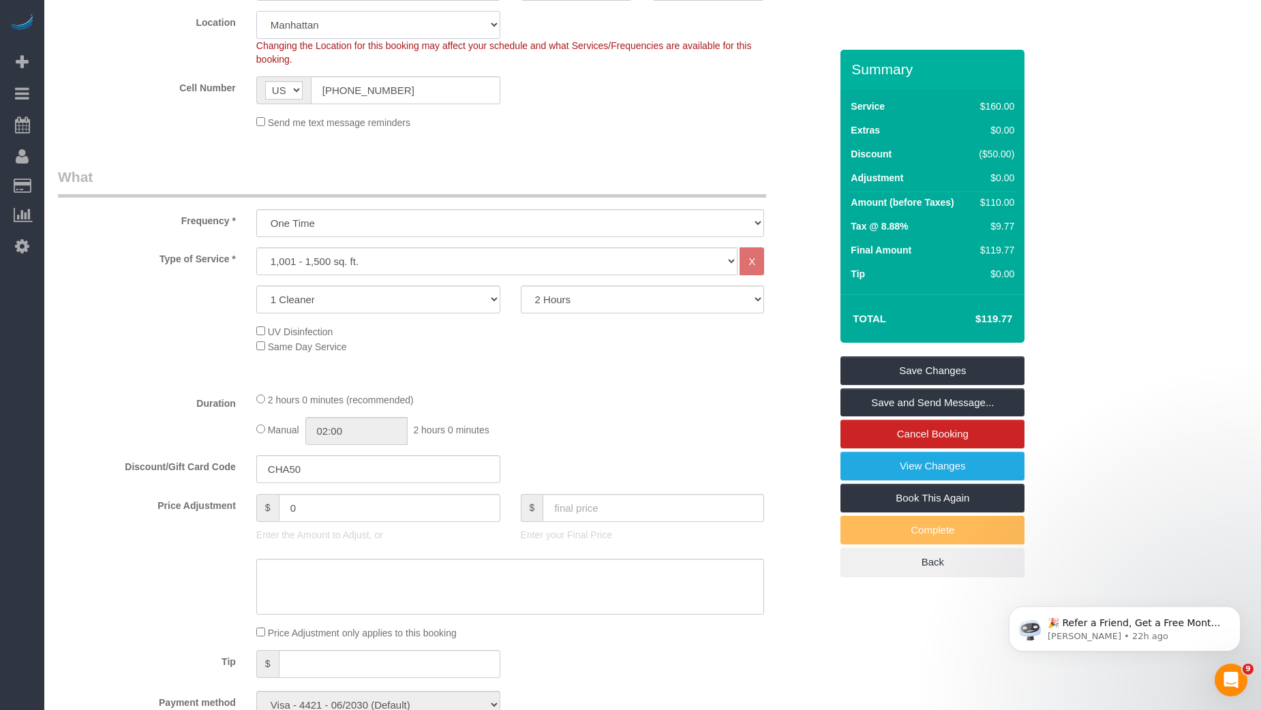
click at [408, 22] on select "Manhattan Austin Boston Bronx Brooklyn Charlotte Denver New Jersey Portland Que…" at bounding box center [378, 25] width 244 height 28
select select "6"
click at [256, 11] on select "Manhattan Austin Boston Bronx Brooklyn Charlotte Denver New Jersey Portland Que…" at bounding box center [378, 25] width 244 height 28
select select "object:5035"
select select "spot131"
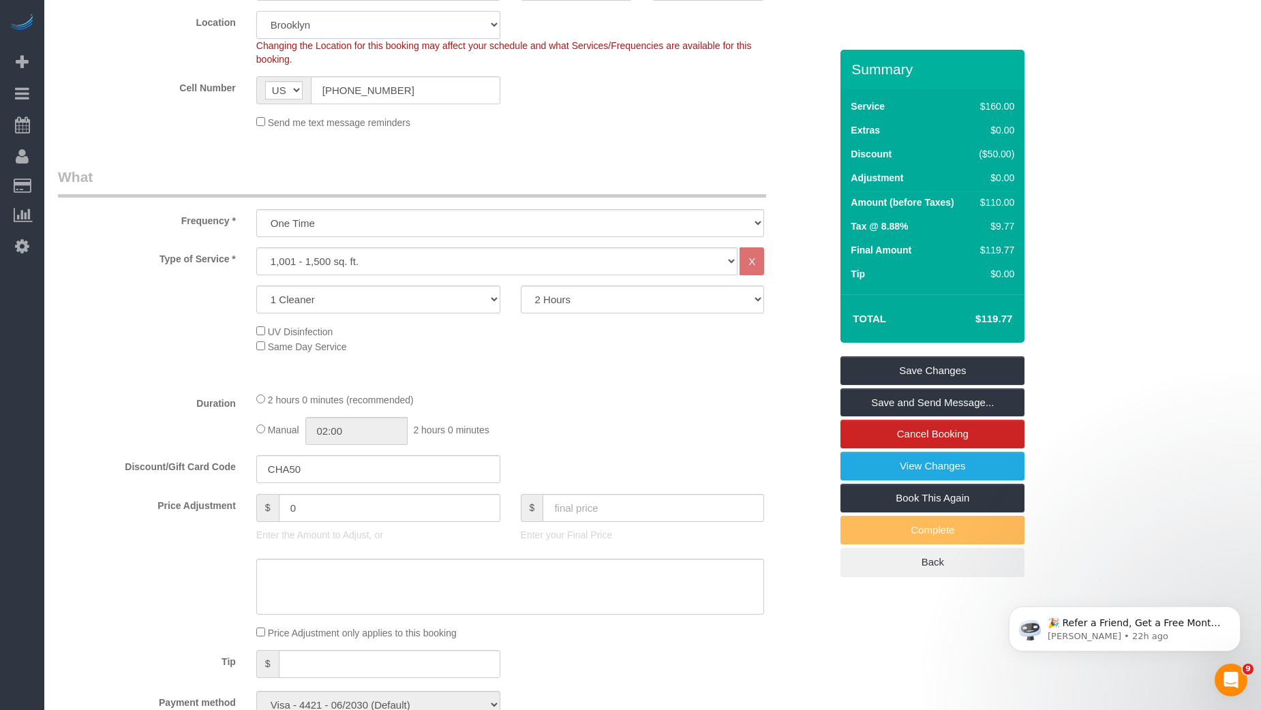
click at [404, 33] on select "Manhattan Austin Boston Bronx Brooklyn Charlotte Denver New Jersey Portland Que…" at bounding box center [378, 25] width 244 height 28
select select "111"
click at [256, 11] on select "Manhattan Austin Boston Bronx Brooklyn Charlotte Denver New Jersey Portland Que…" at bounding box center [378, 25] width 244 height 28
select select "object:5434"
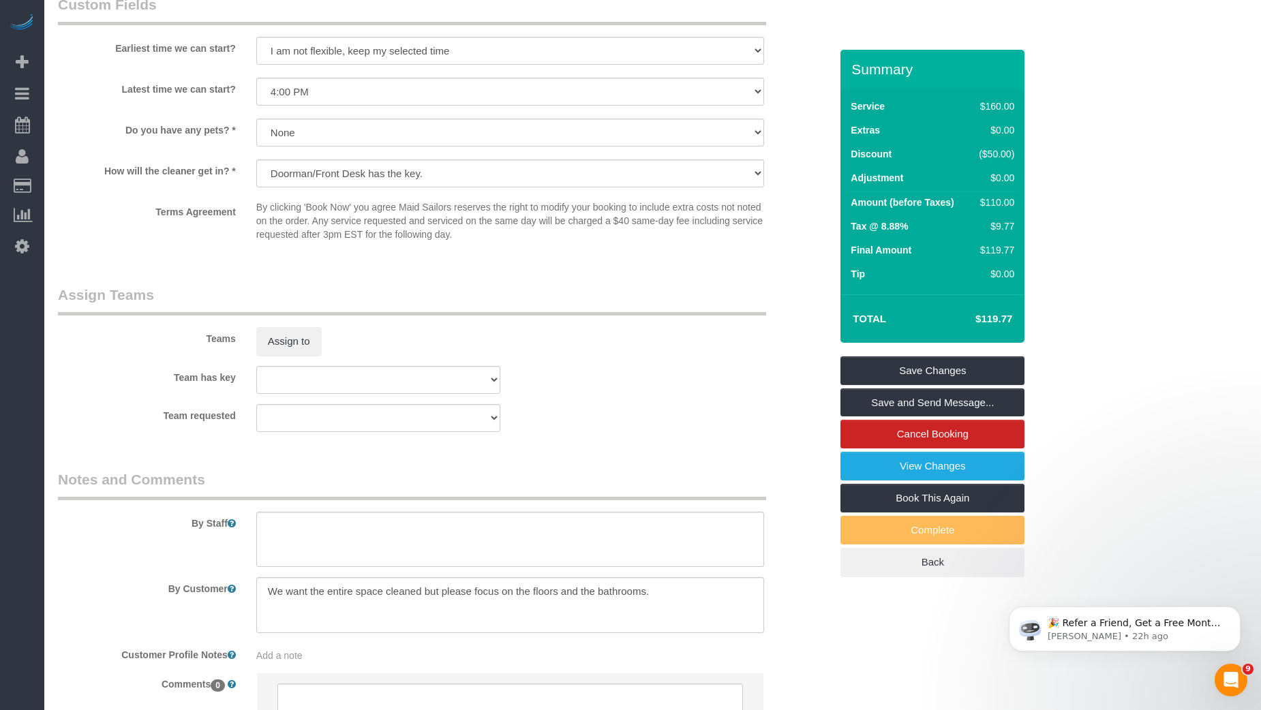
scroll to position [1445, 0]
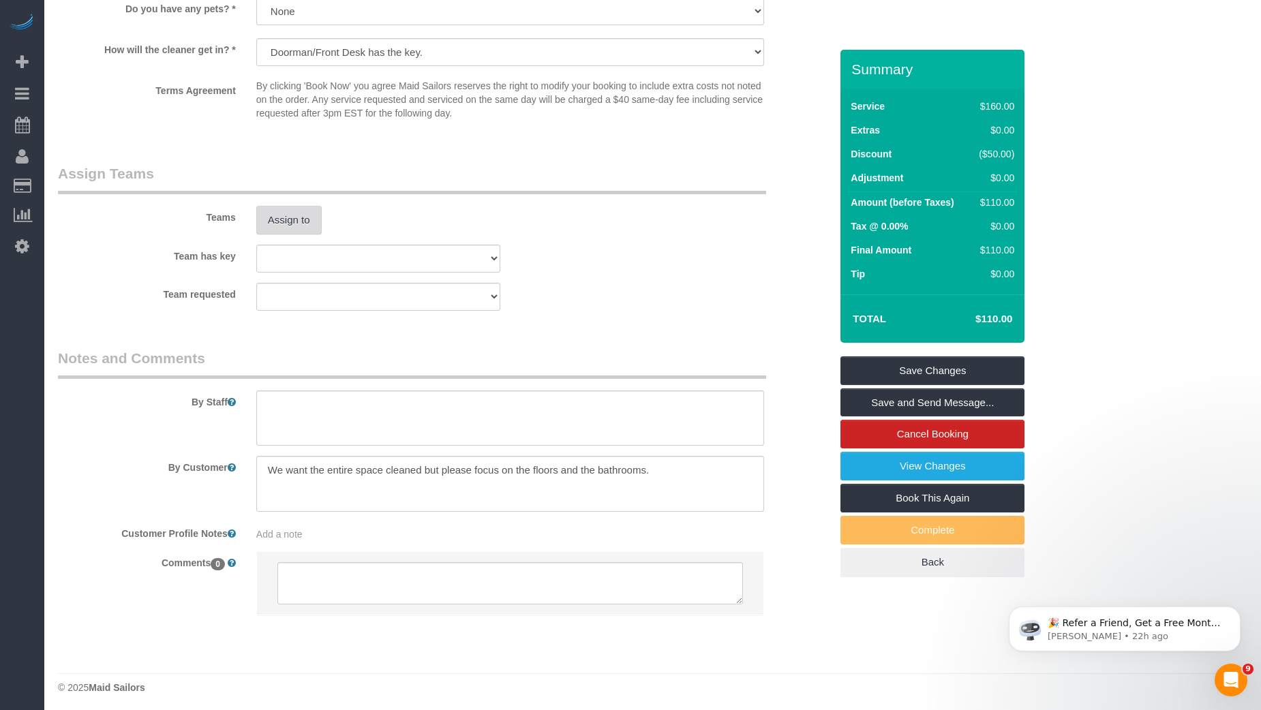
click at [291, 229] on button "Assign to" at bounding box center [288, 220] width 65 height 29
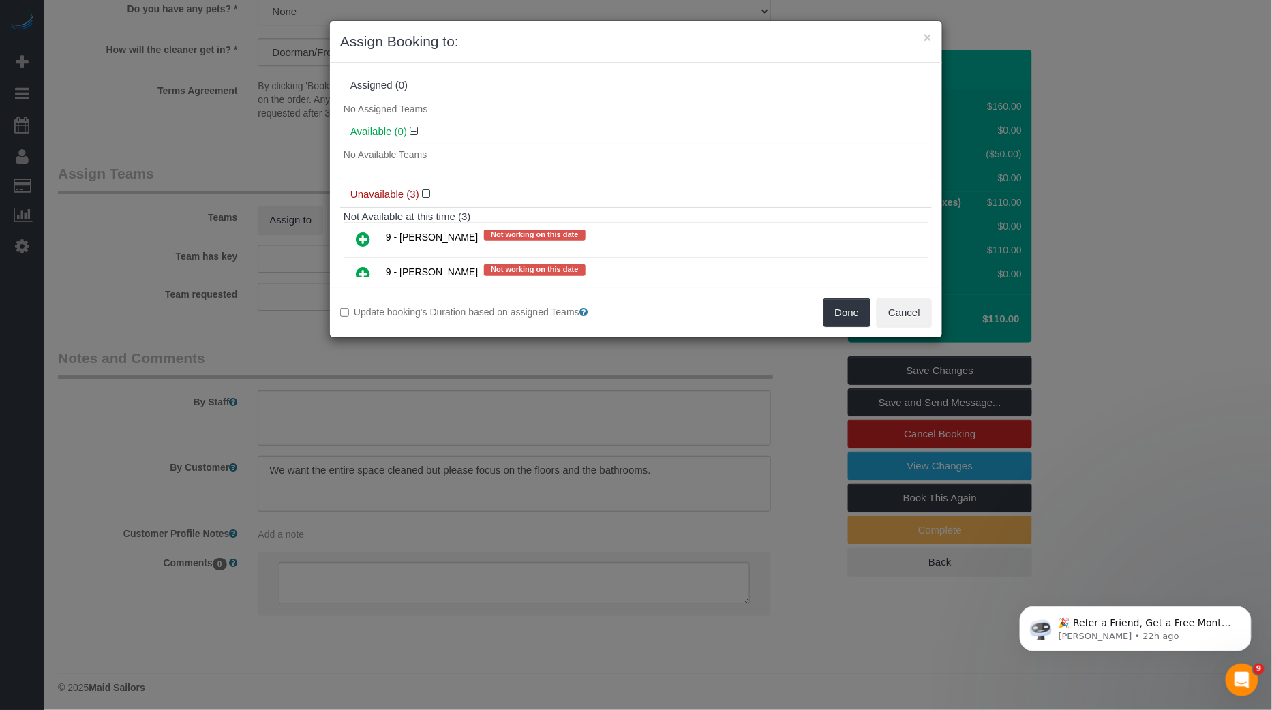
click at [356, 271] on icon at bounding box center [363, 274] width 14 height 16
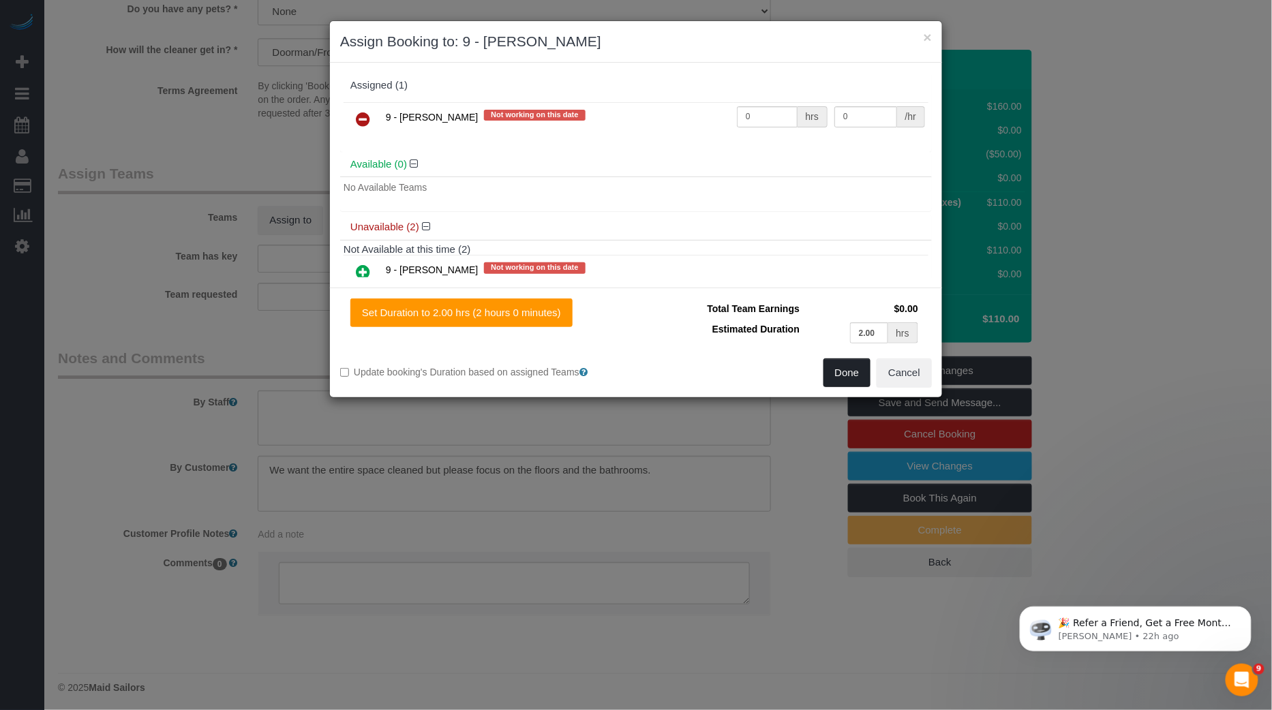
click at [847, 369] on button "Done" at bounding box center [848, 373] width 48 height 29
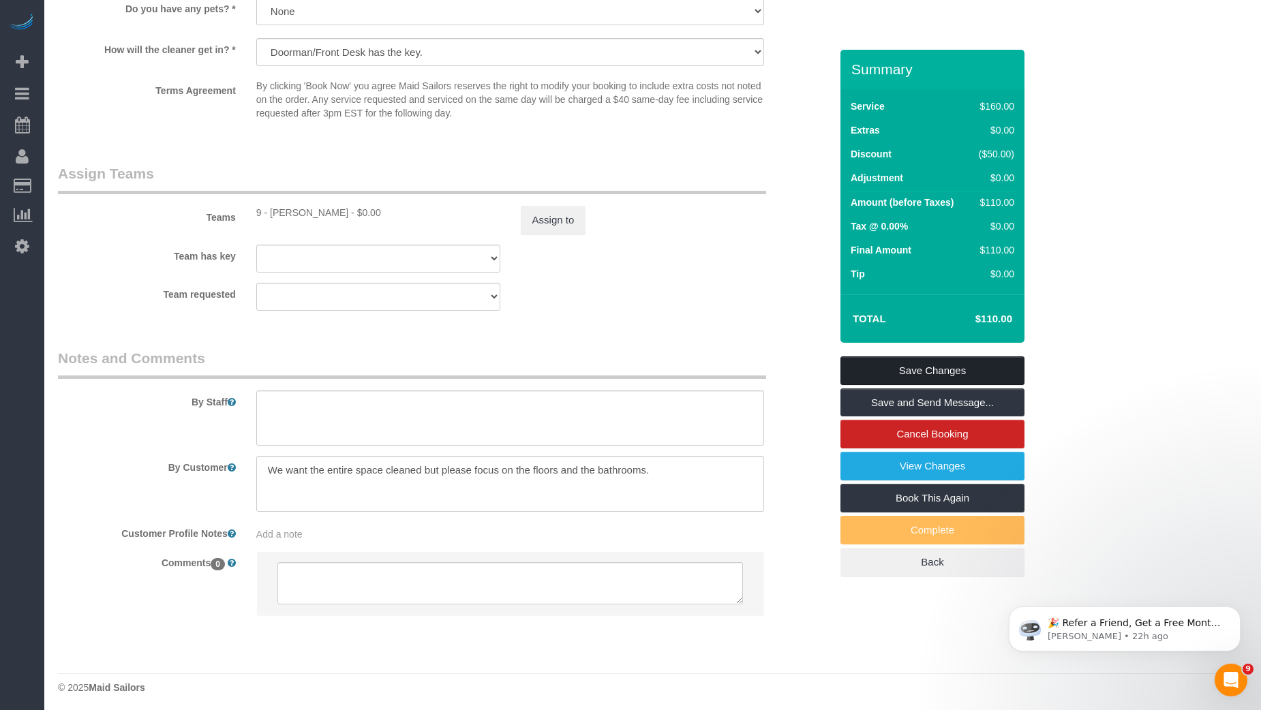
click at [910, 371] on link "Save Changes" at bounding box center [933, 371] width 184 height 29
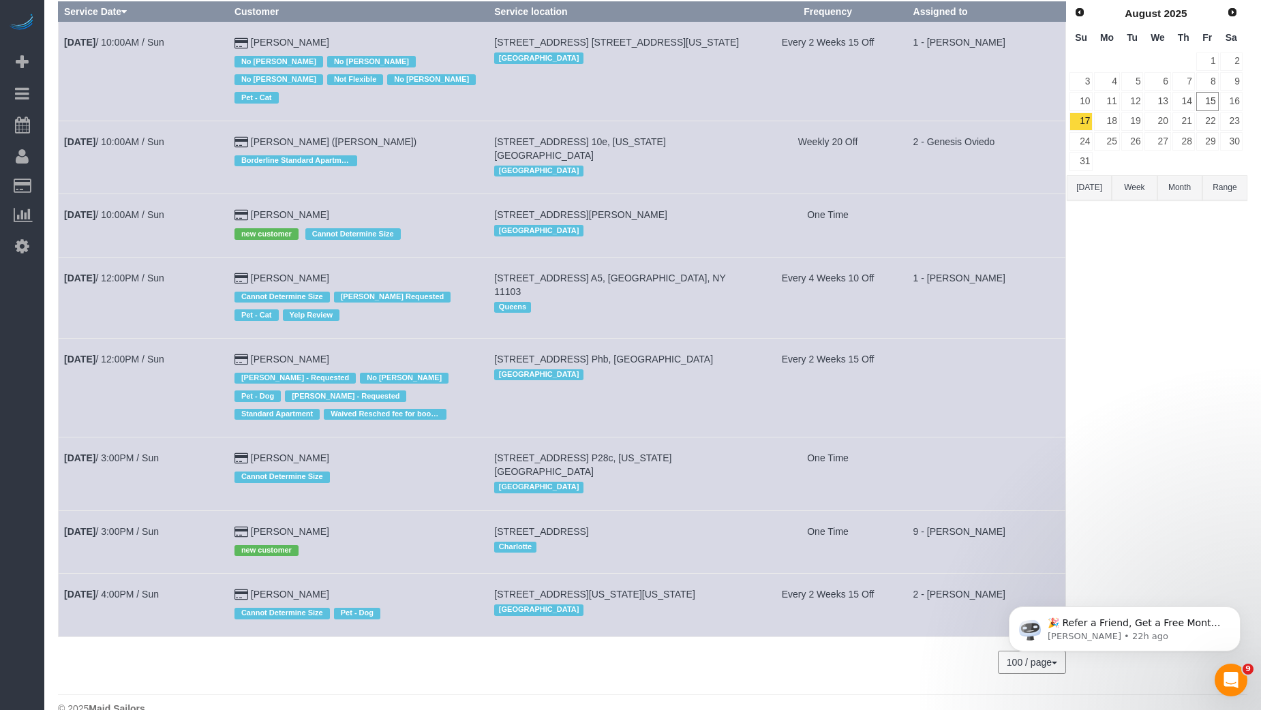
scroll to position [112, 0]
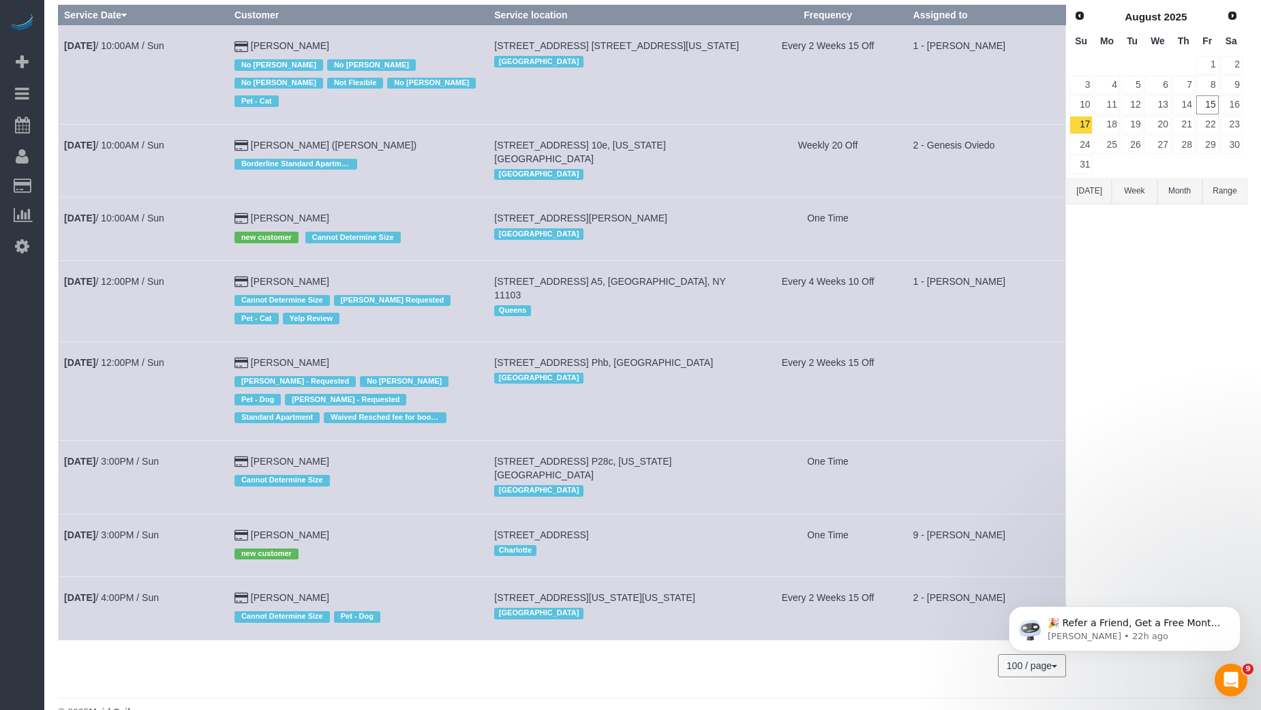
drag, startPoint x: 325, startPoint y: 202, endPoint x: 262, endPoint y: 203, distance: 62.7
click at [262, 203] on td "Ifeoma Odum new customer Cannot Determine Size" at bounding box center [358, 229] width 260 height 63
copy td "[PERSON_NAME]"
click at [1235, 102] on link "16" at bounding box center [1231, 104] width 22 height 18
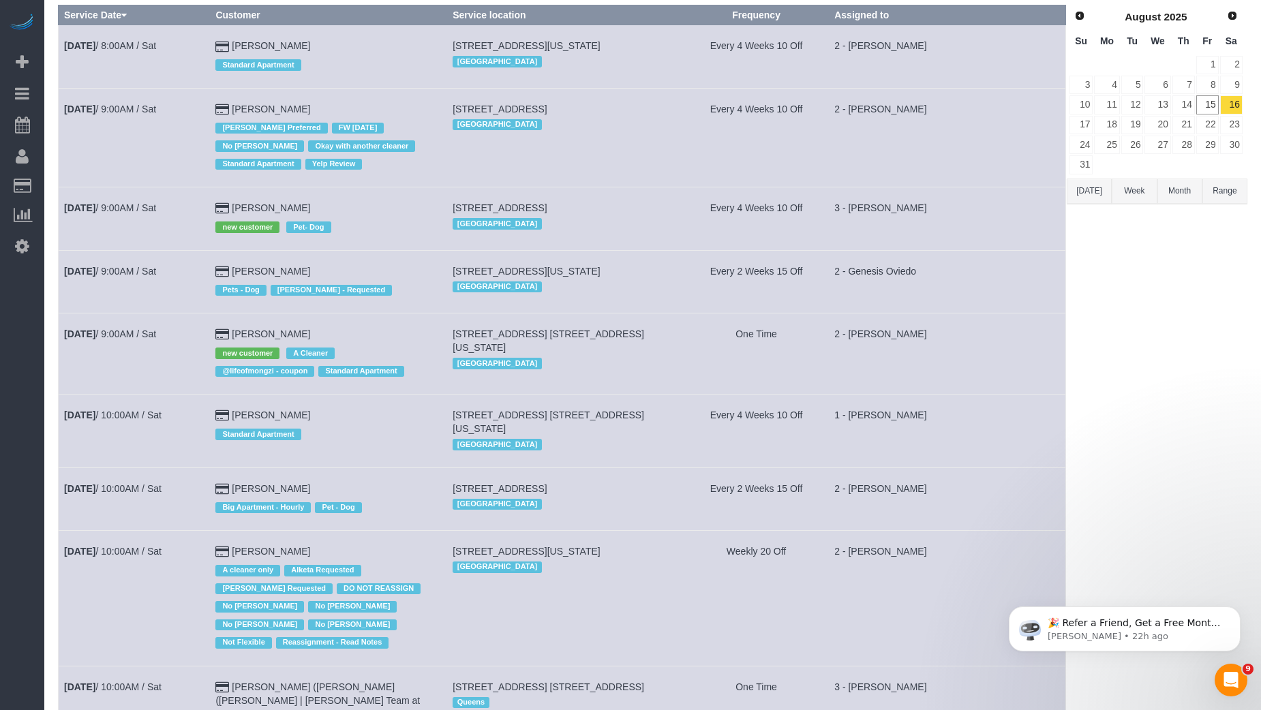
scroll to position [0, 0]
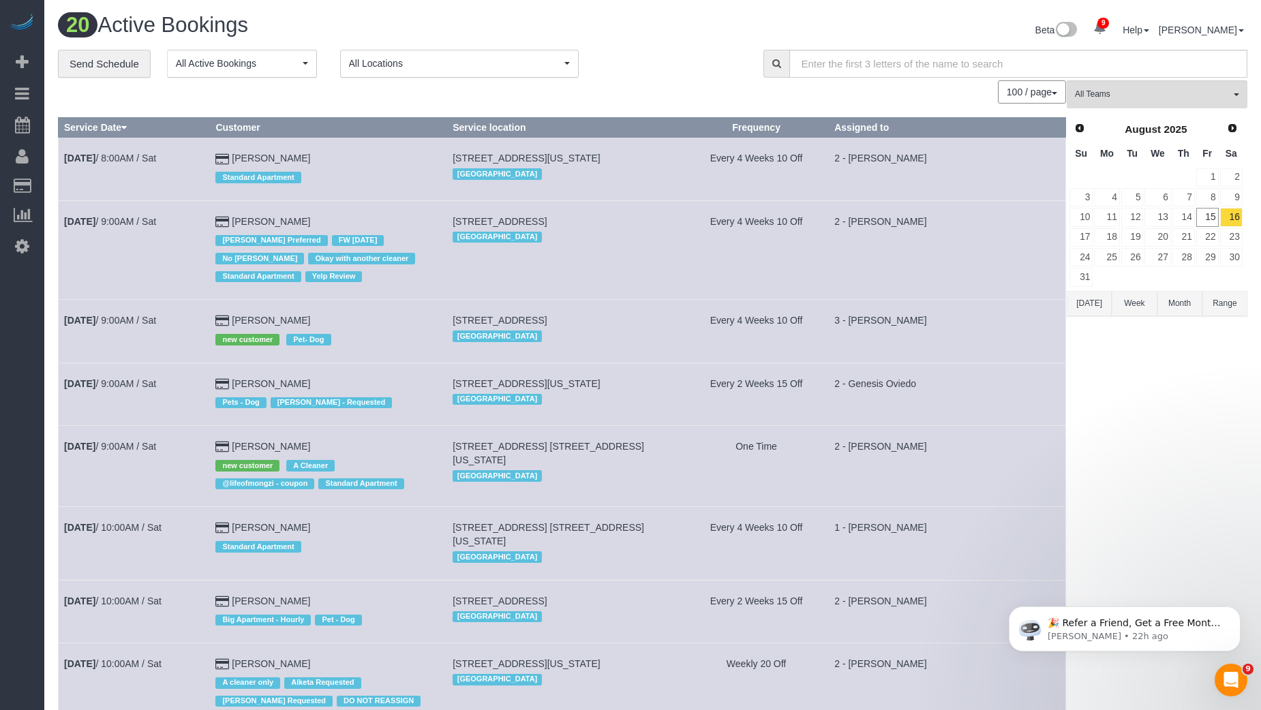
click at [391, 59] on span "All Locations" at bounding box center [455, 64] width 212 height 14
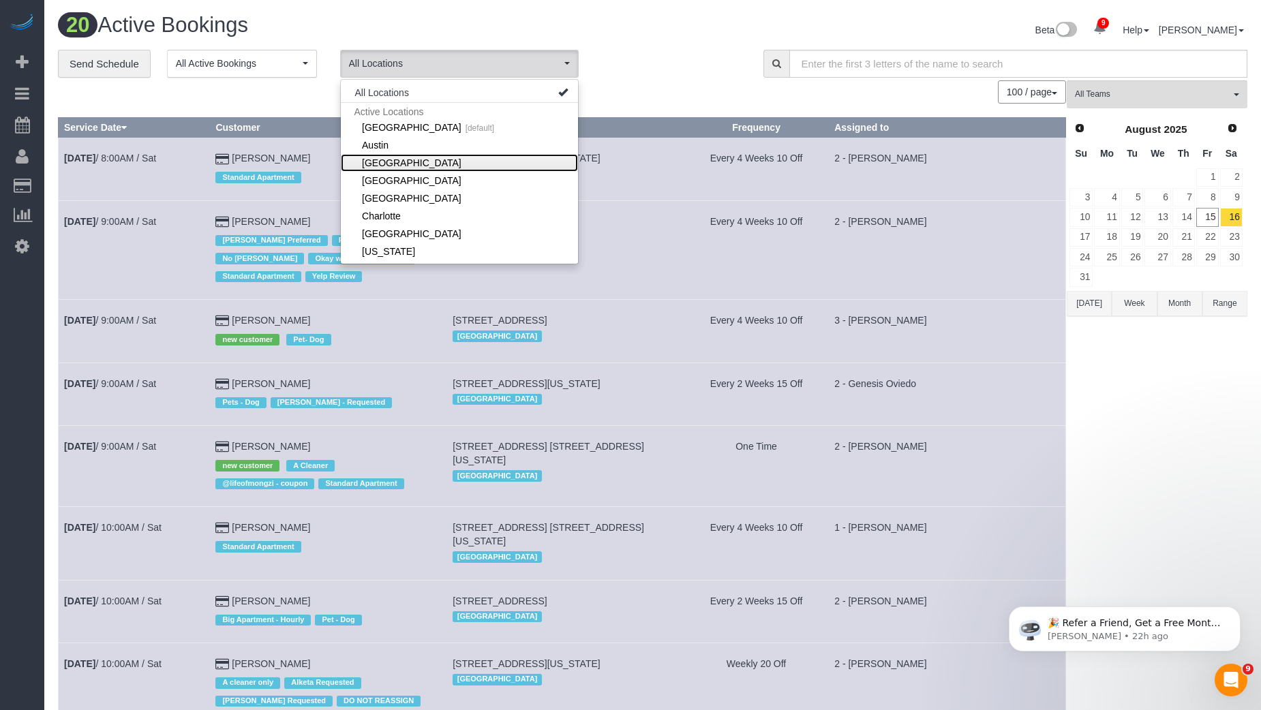
click at [404, 158] on link "[GEOGRAPHIC_DATA]" at bounding box center [459, 163] width 237 height 18
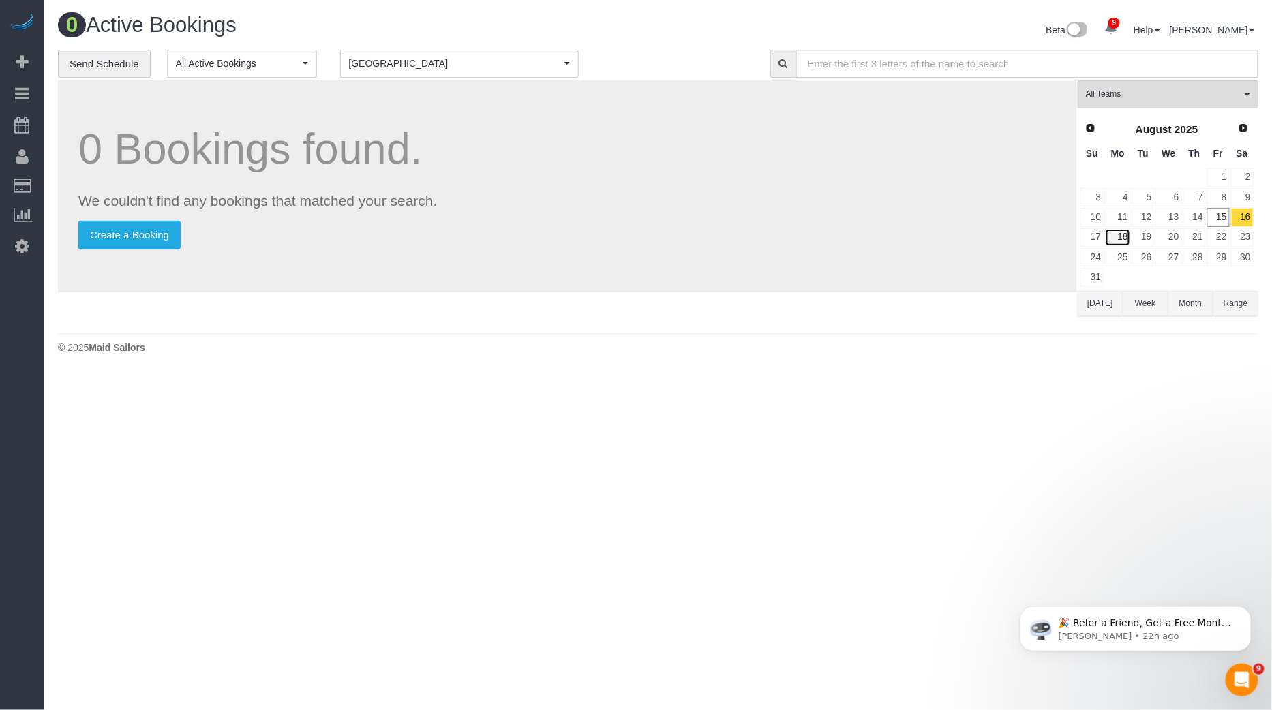
click at [1124, 230] on link "18" at bounding box center [1117, 237] width 25 height 18
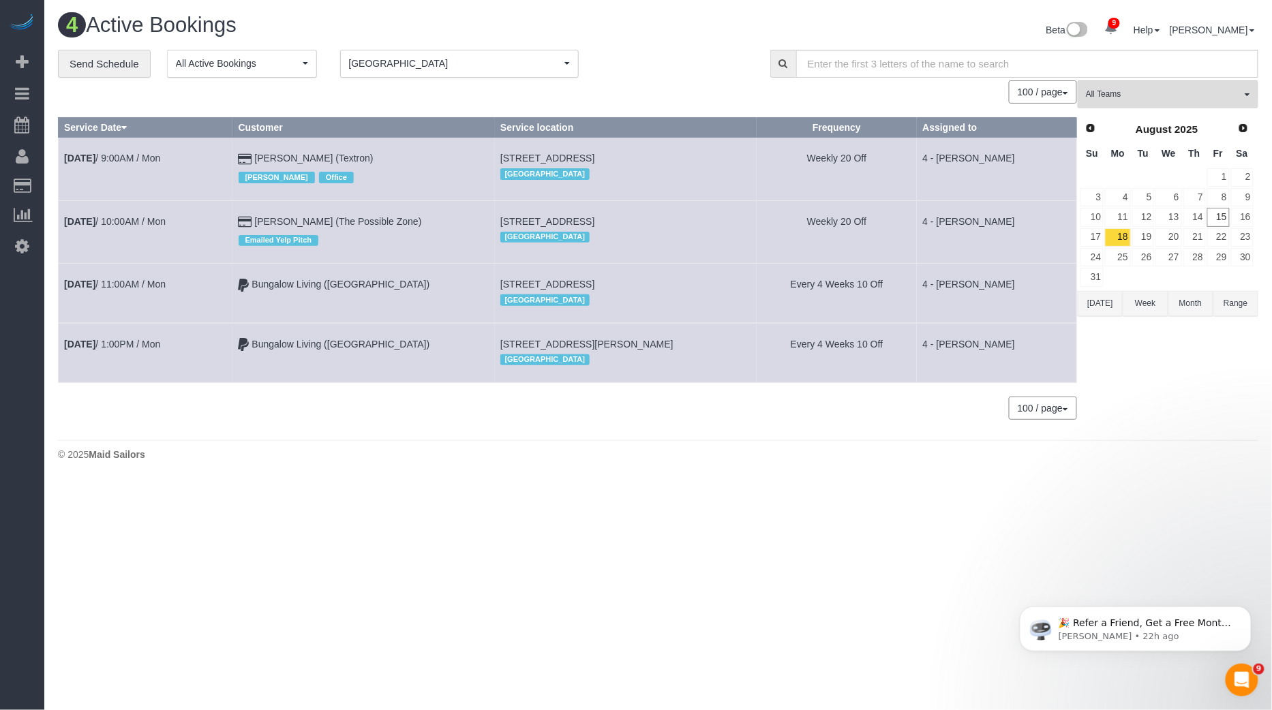
click at [492, 67] on span "[GEOGRAPHIC_DATA]" at bounding box center [455, 64] width 212 height 14
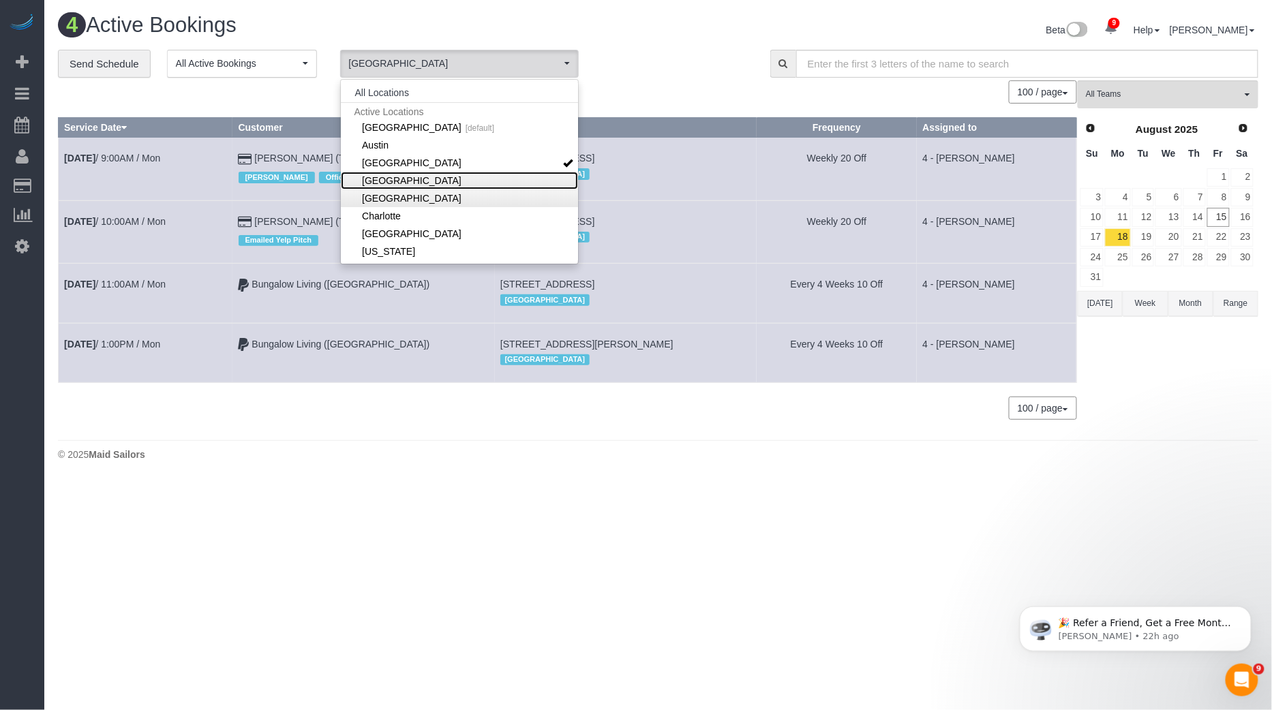
drag, startPoint x: 398, startPoint y: 177, endPoint x: 400, endPoint y: 190, distance: 13.8
click at [400, 190] on ul "All Locations Active Locations Manhattan [default] Active Locations Austin Acti…" at bounding box center [459, 171] width 237 height 177
click at [400, 190] on link "[GEOGRAPHIC_DATA]" at bounding box center [459, 199] width 237 height 18
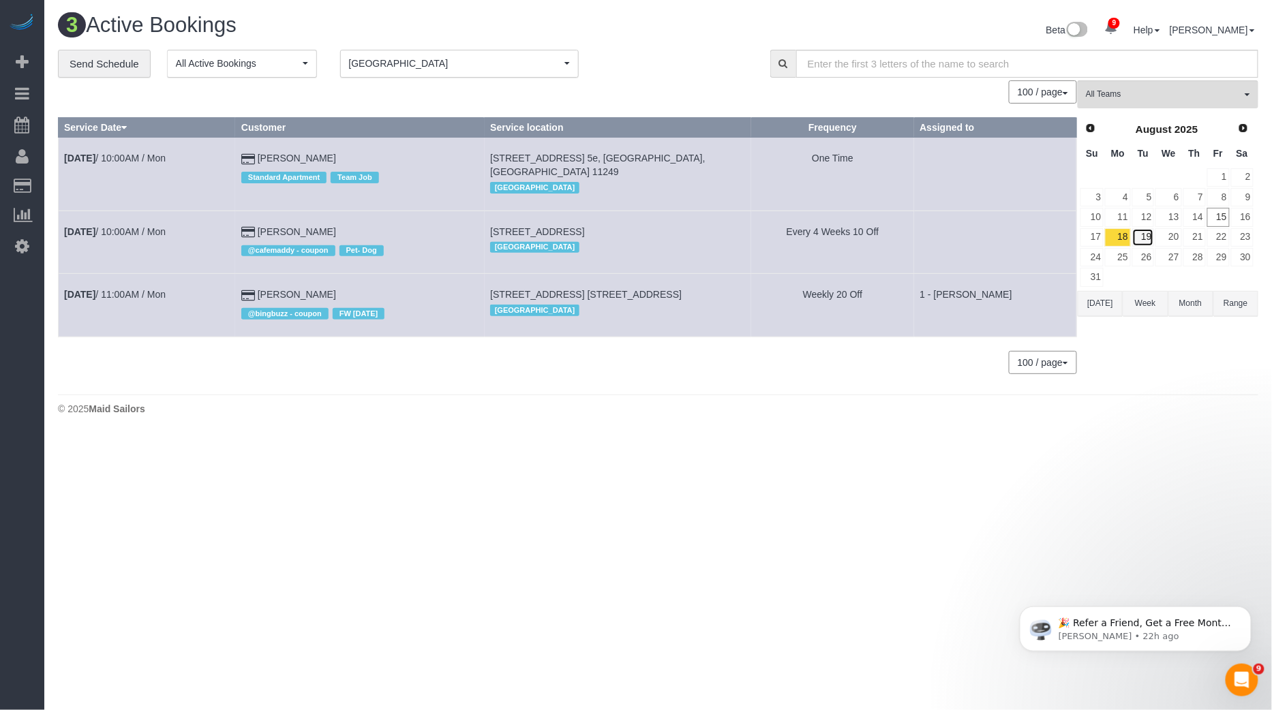
click at [1143, 239] on link "19" at bounding box center [1143, 237] width 22 height 18
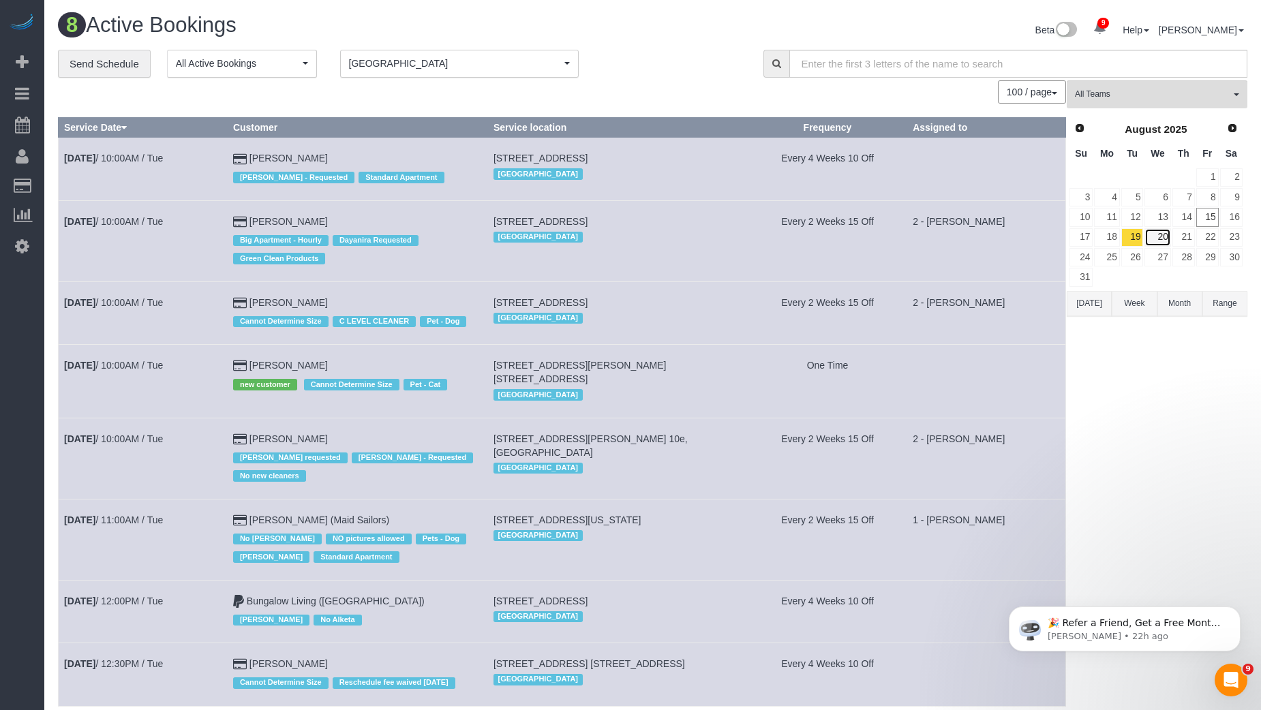
click at [1156, 237] on link "20" at bounding box center [1158, 237] width 26 height 18
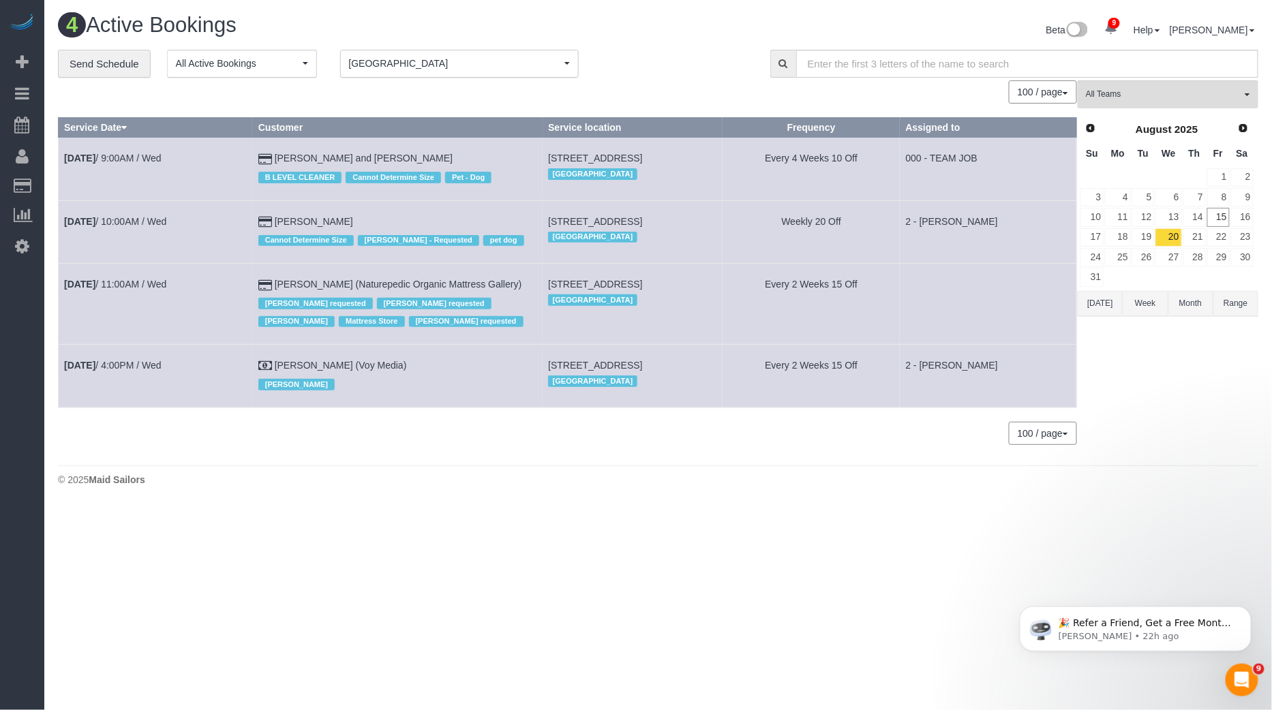
click at [487, 63] on span "[GEOGRAPHIC_DATA]" at bounding box center [455, 64] width 212 height 14
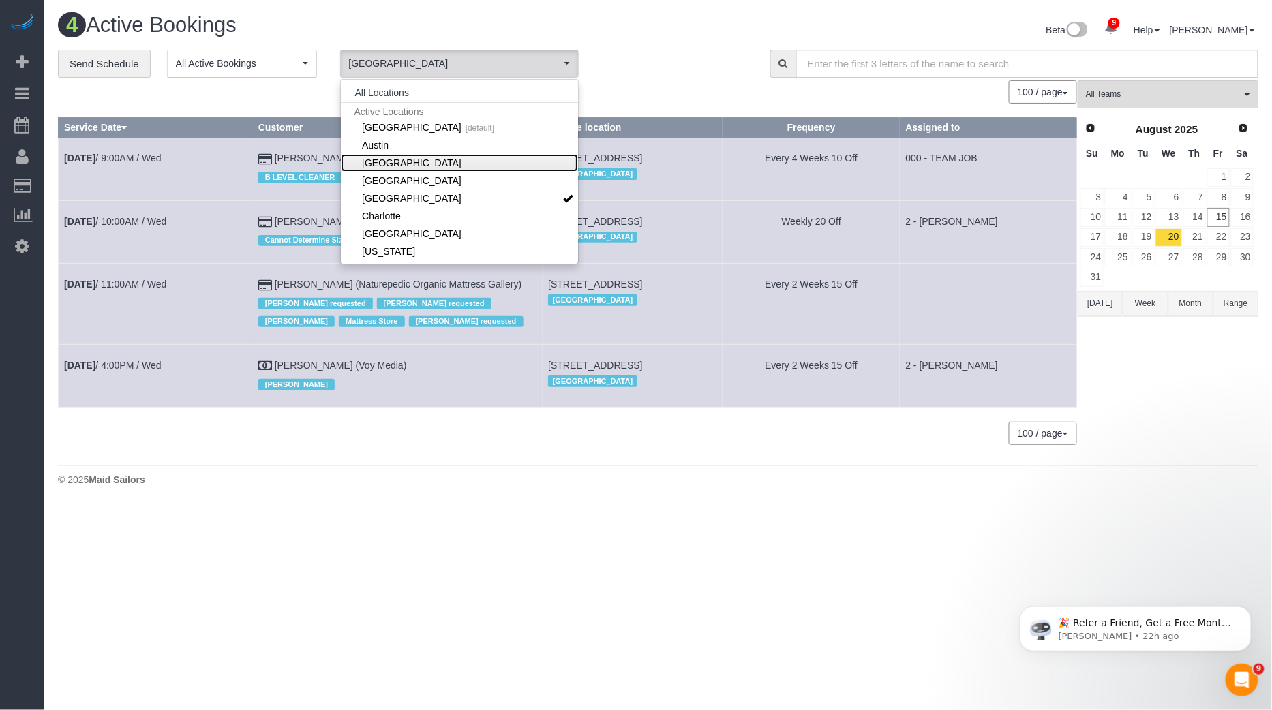
click at [421, 154] on link "[GEOGRAPHIC_DATA]" at bounding box center [459, 163] width 237 height 18
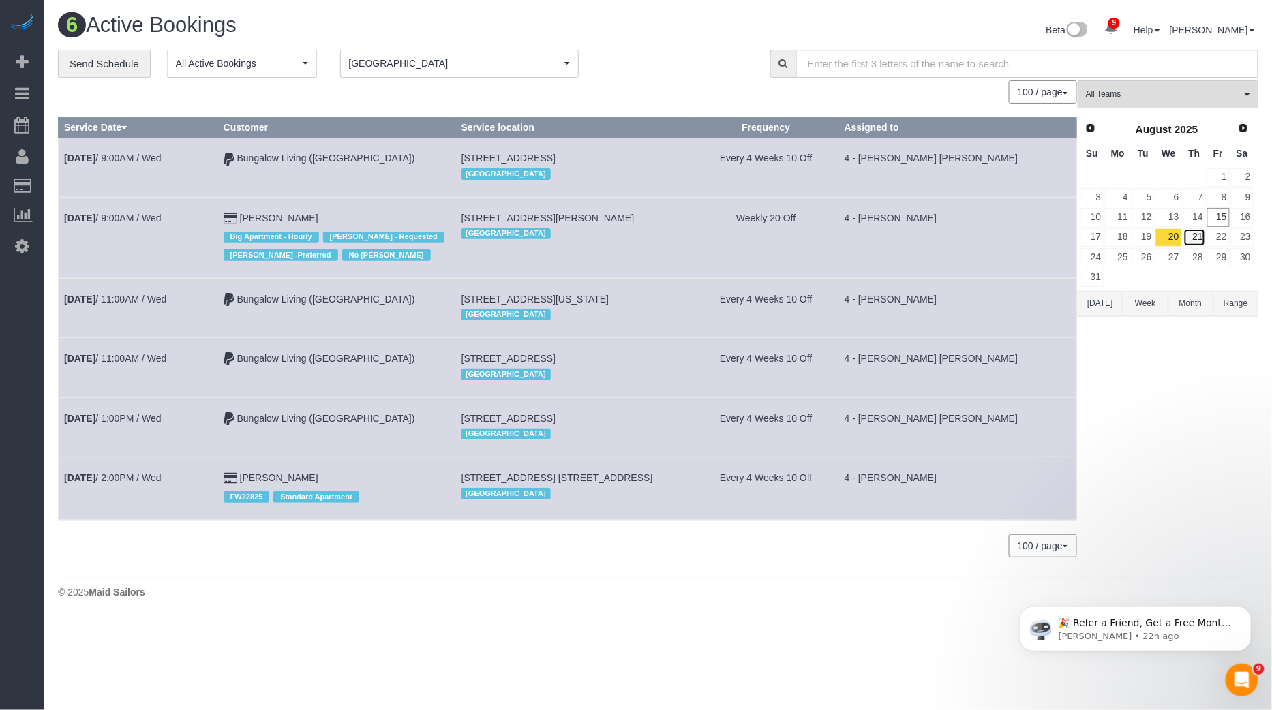
click at [1199, 240] on link "21" at bounding box center [1194, 237] width 22 height 18
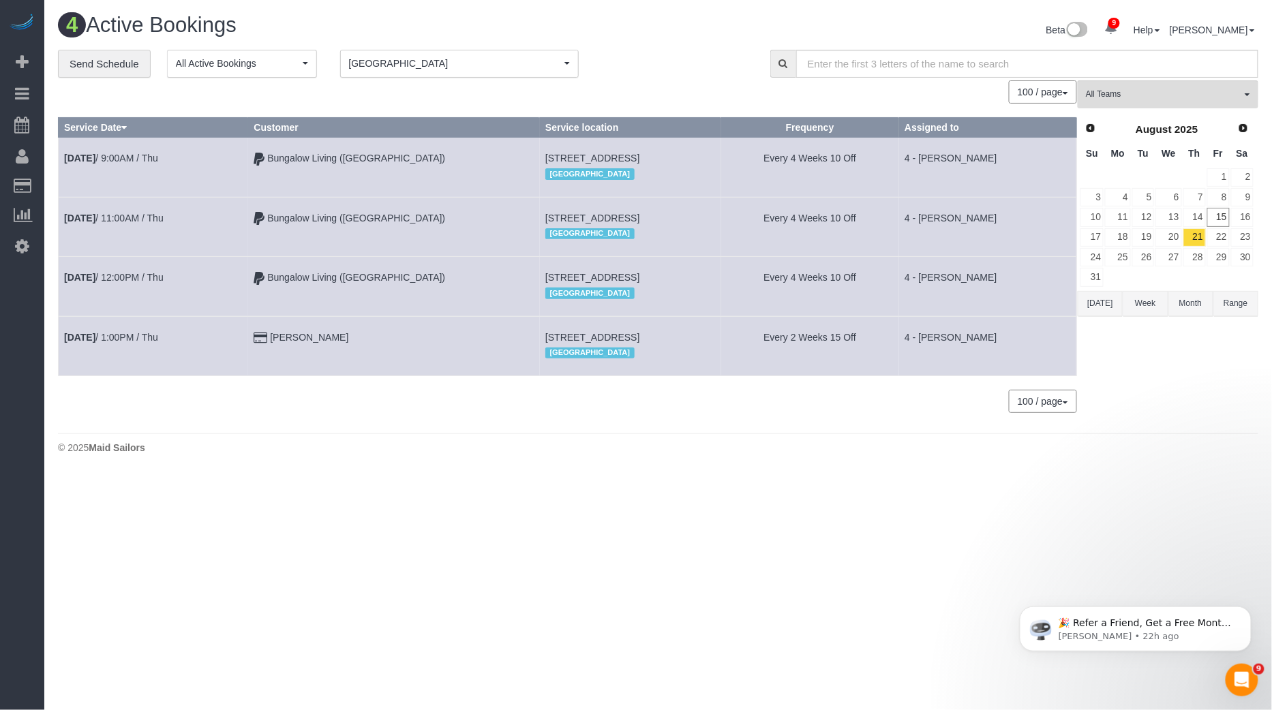
click at [382, 68] on span "[GEOGRAPHIC_DATA]" at bounding box center [455, 64] width 212 height 14
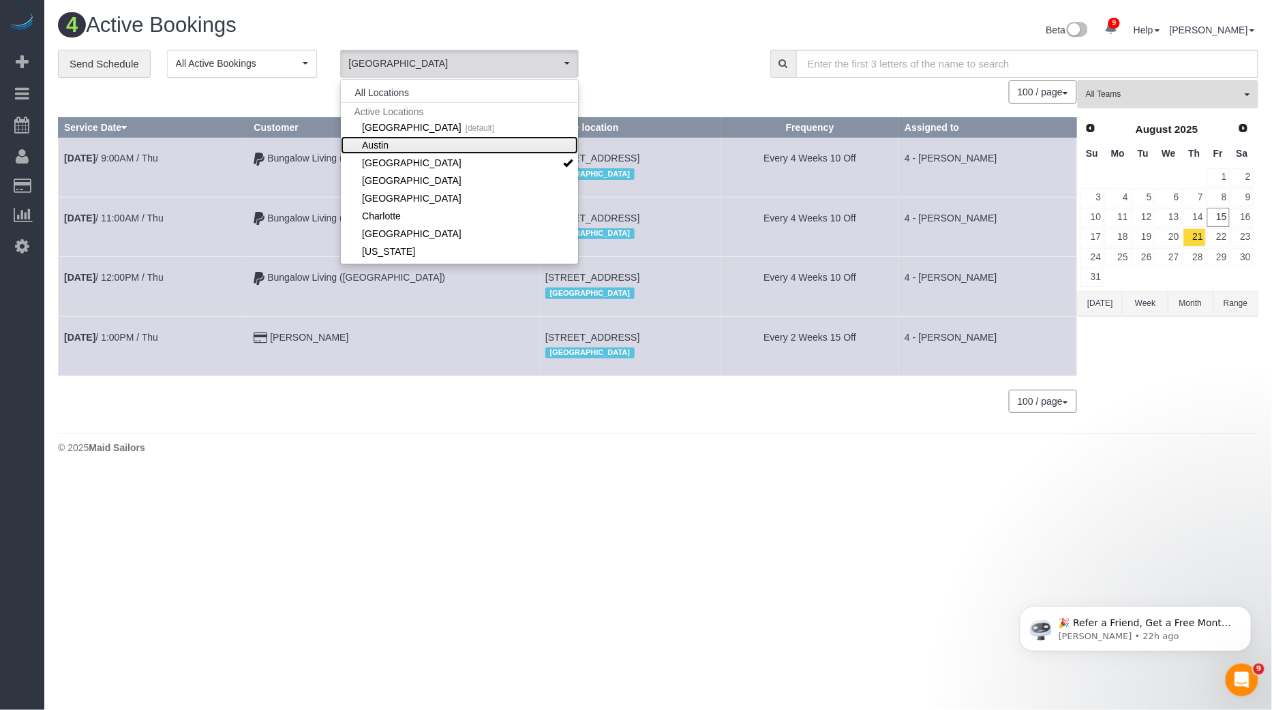
click at [377, 138] on link "Austin" at bounding box center [459, 145] width 237 height 18
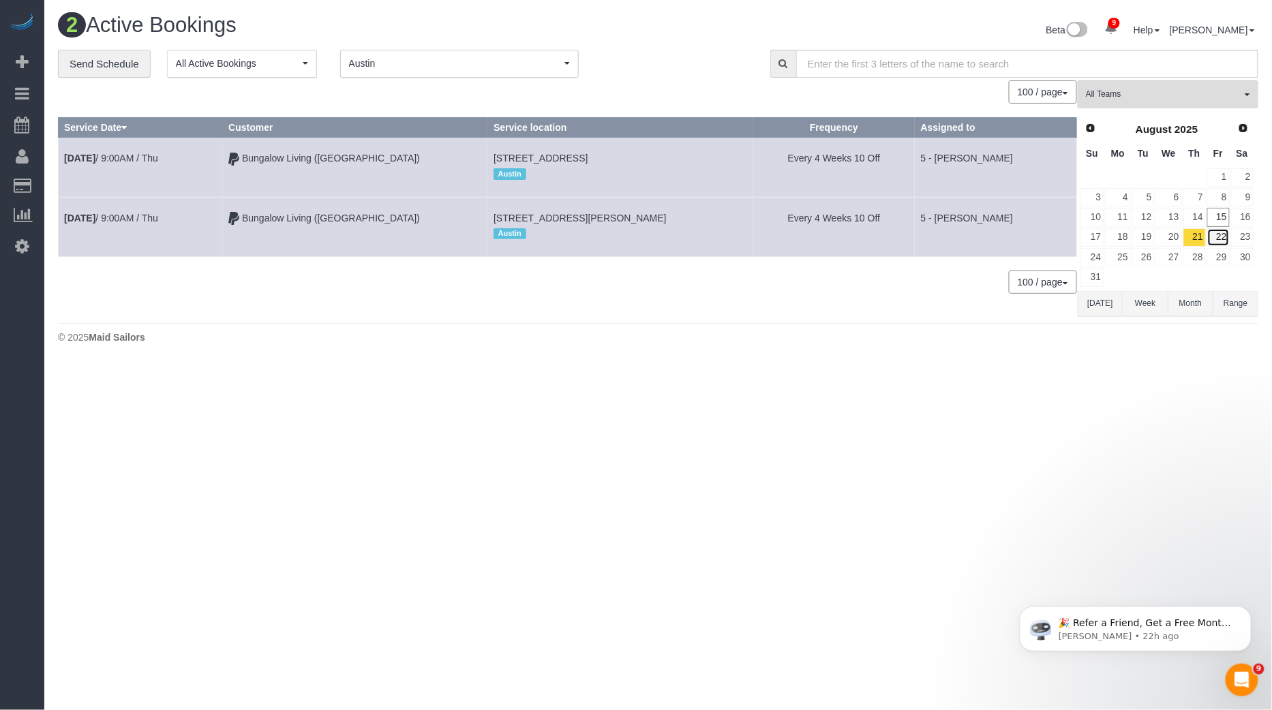
click at [1225, 235] on link "22" at bounding box center [1218, 237] width 22 height 18
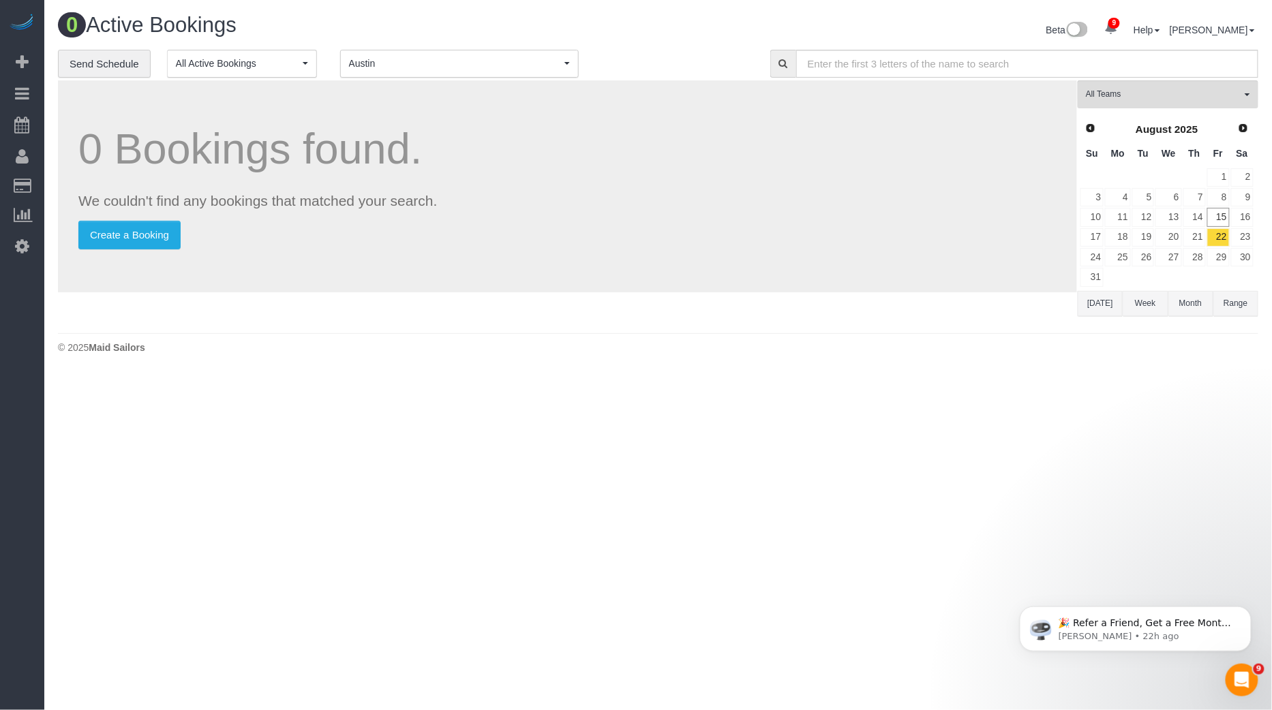
click at [519, 65] on span "Austin" at bounding box center [455, 64] width 212 height 14
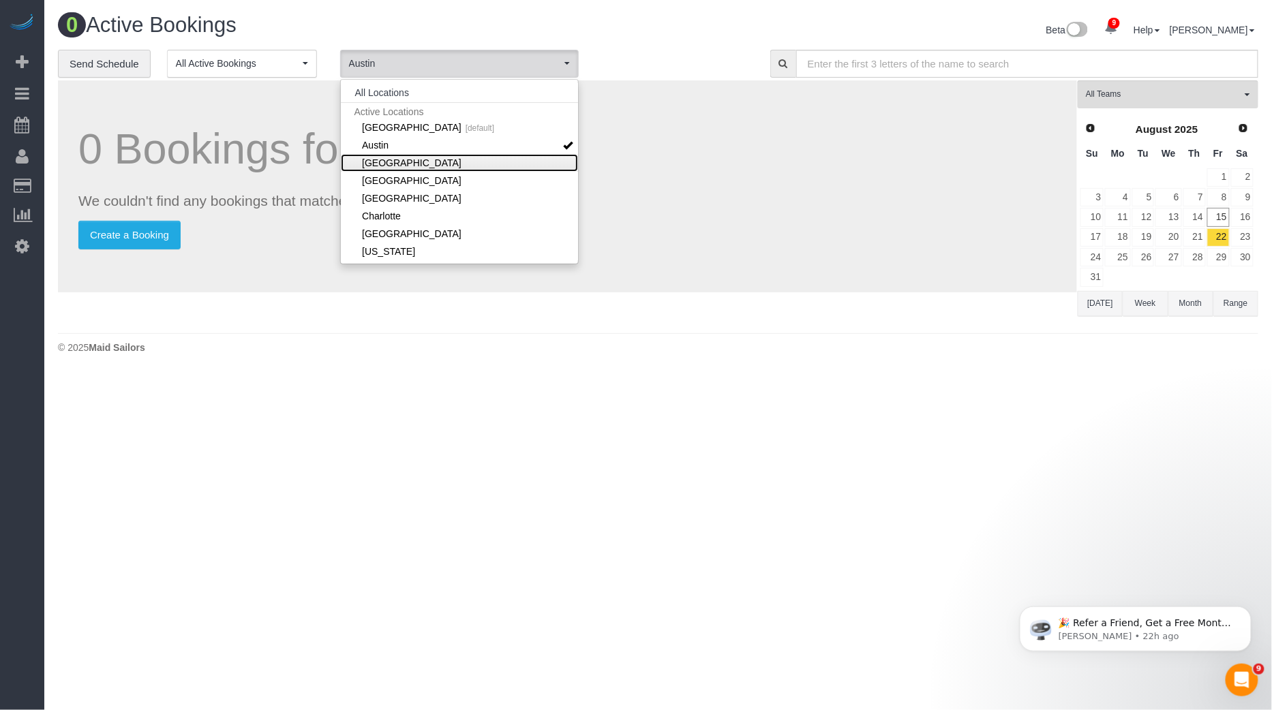
click at [412, 166] on link "[GEOGRAPHIC_DATA]" at bounding box center [459, 163] width 237 height 18
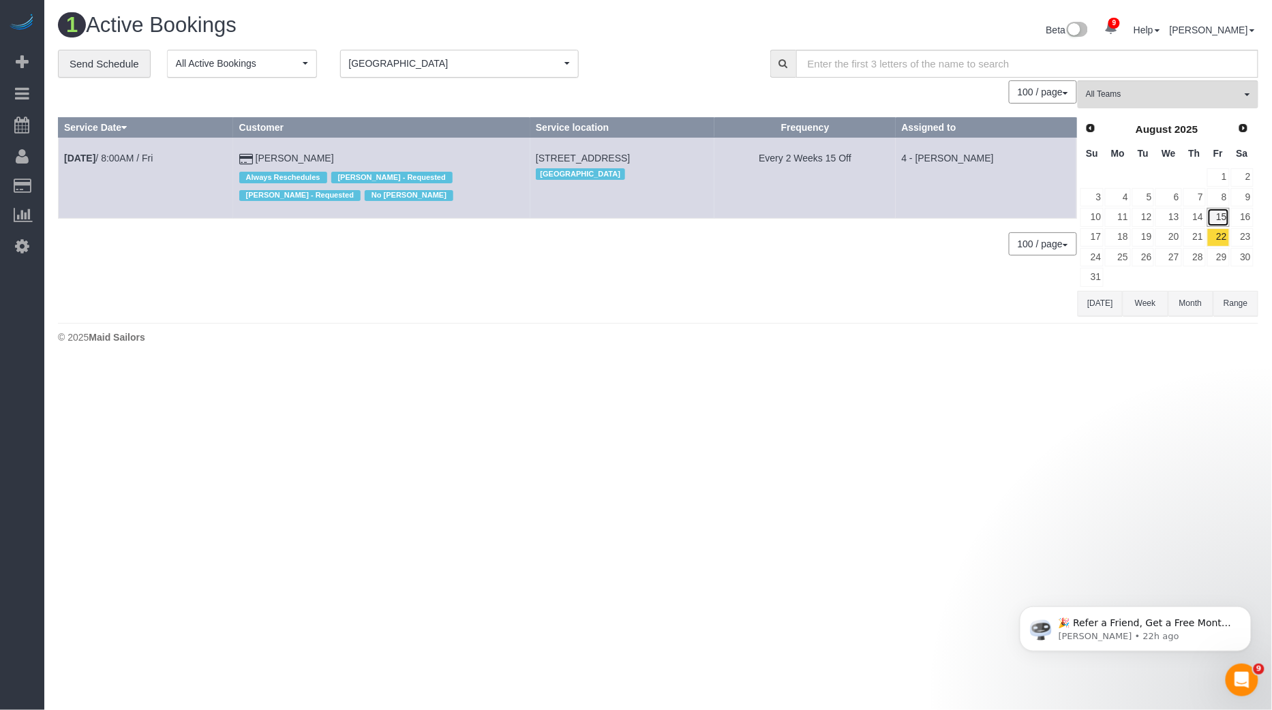
click at [1221, 214] on link "15" at bounding box center [1218, 217] width 22 height 18
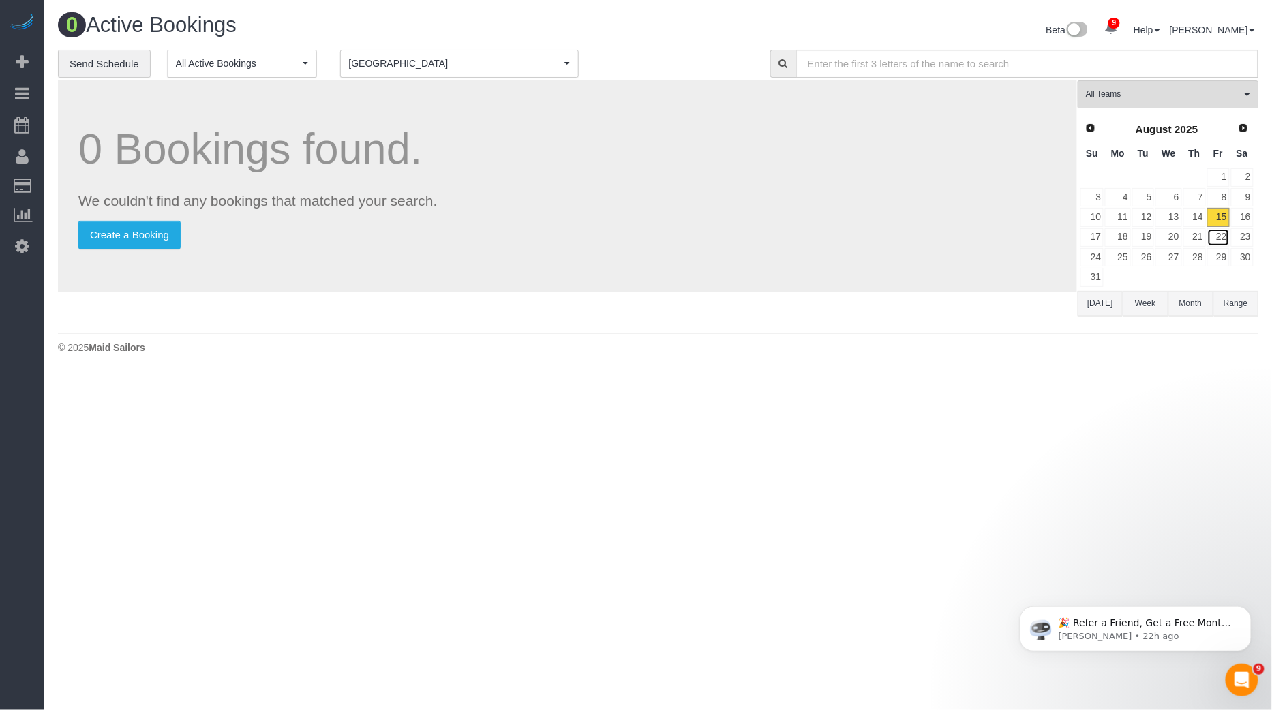
click at [1221, 228] on link "22" at bounding box center [1218, 237] width 22 height 18
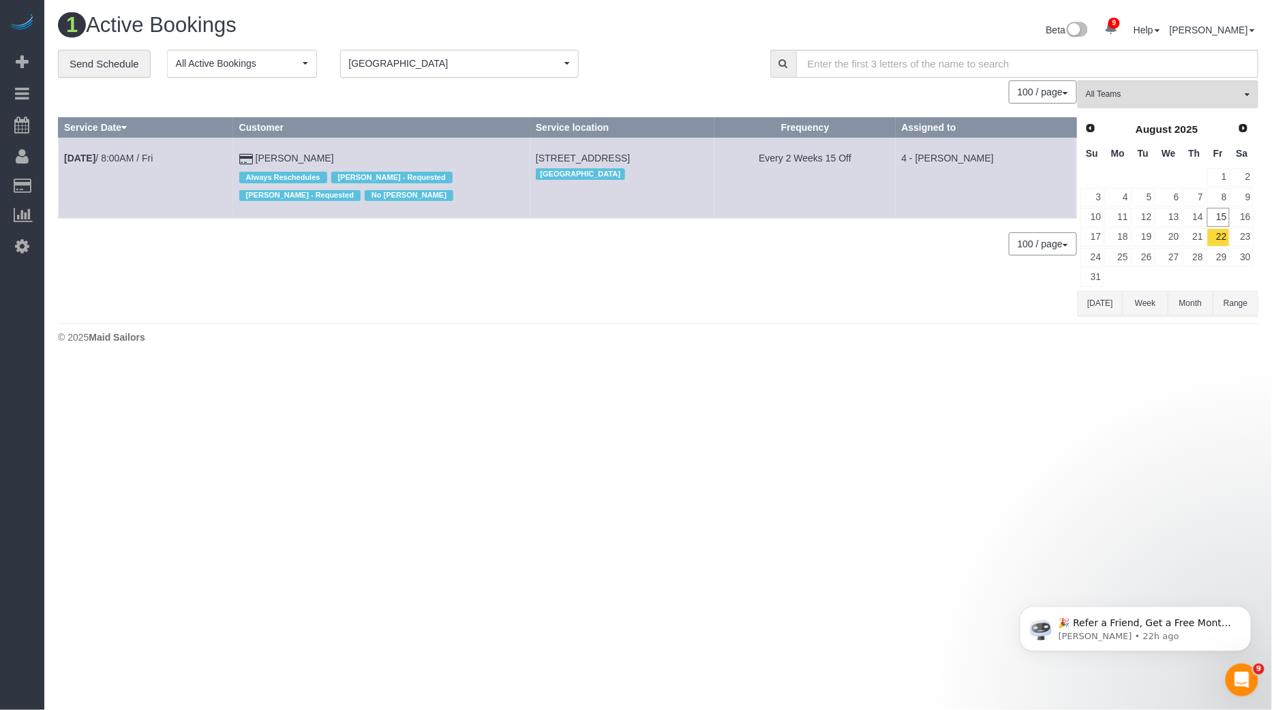
click at [1233, 295] on button "Range" at bounding box center [1235, 303] width 45 height 25
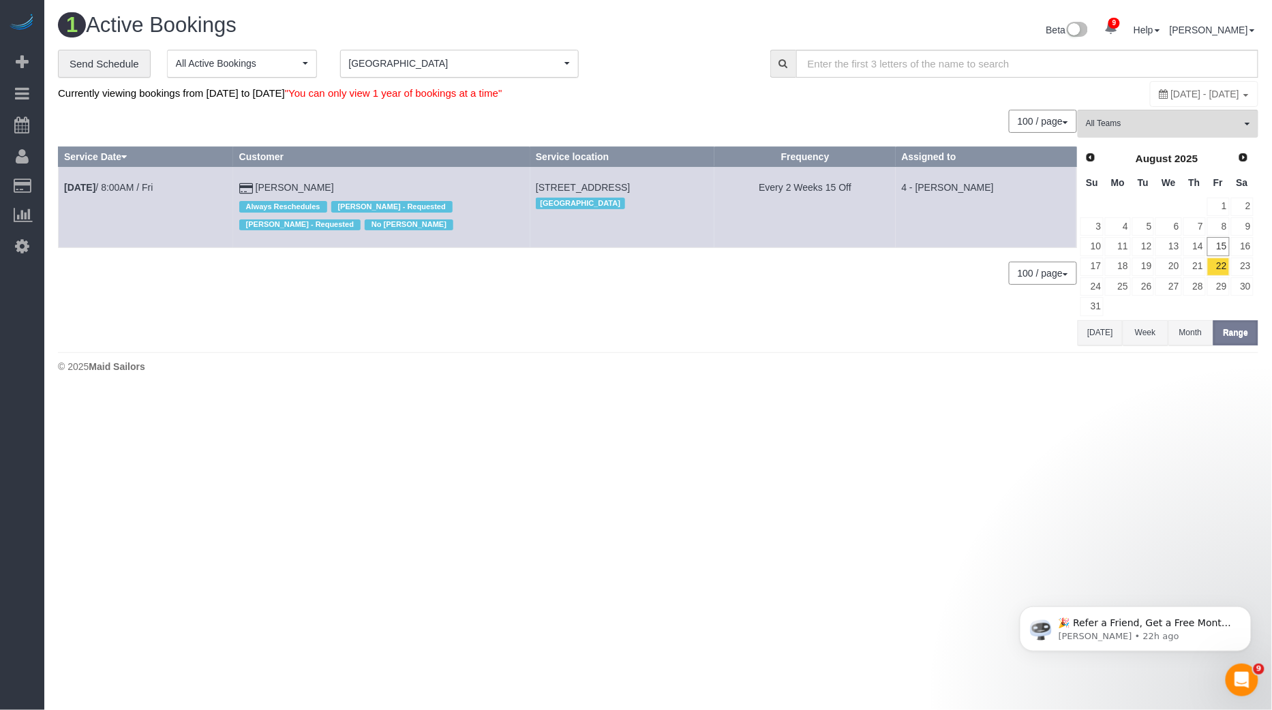
click at [1128, 79] on div "**********" at bounding box center [658, 198] width 1201 height 297
click at [1171, 89] on span "August 22, 2025 - August 22, 2025" at bounding box center [1205, 94] width 69 height 11
type input "**********"
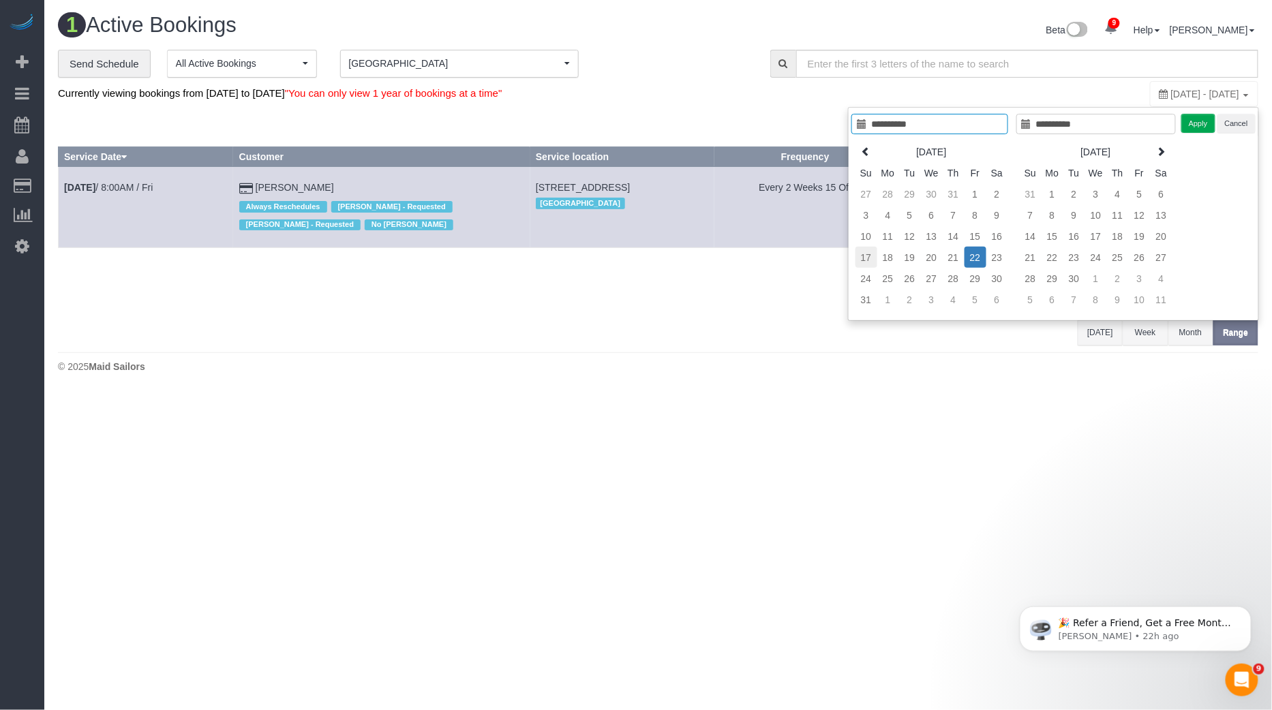
type input "**********"
click at [869, 255] on td "17" at bounding box center [867, 257] width 22 height 21
type input "**********"
click at [991, 255] on td "23" at bounding box center [997, 257] width 22 height 21
type input "**********"
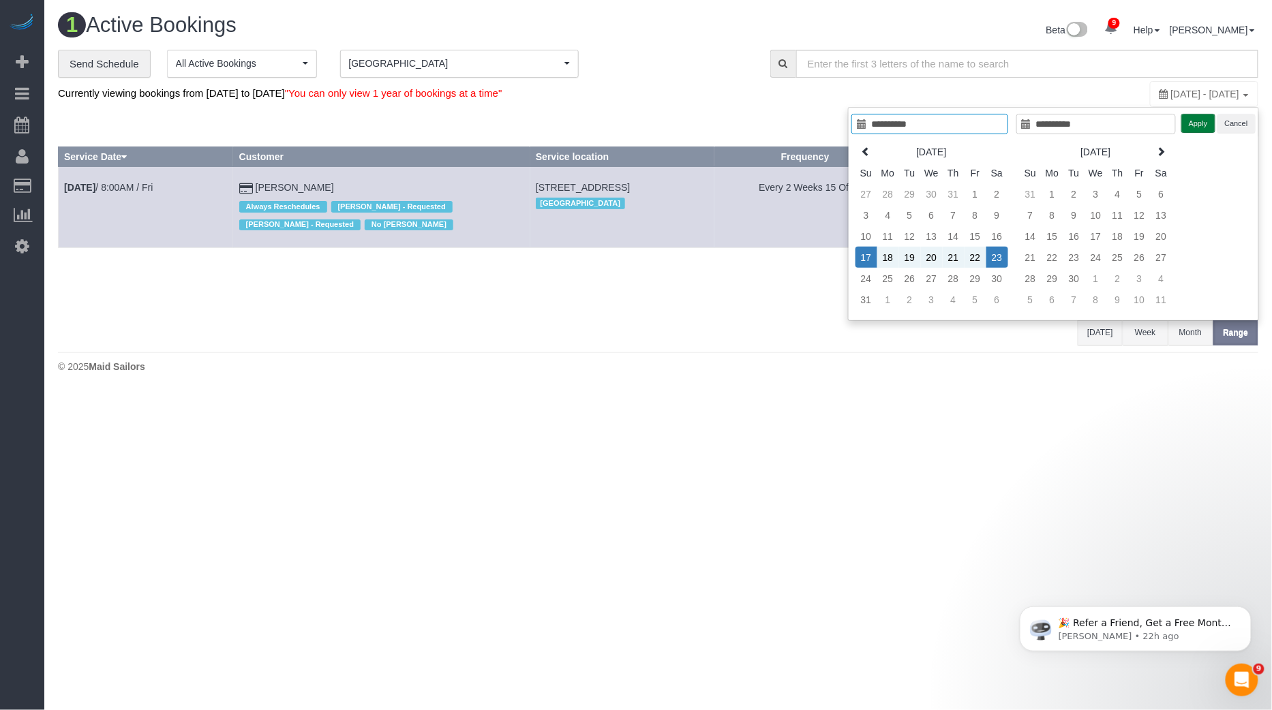
click at [1196, 124] on button "Apply" at bounding box center [1198, 124] width 34 height 20
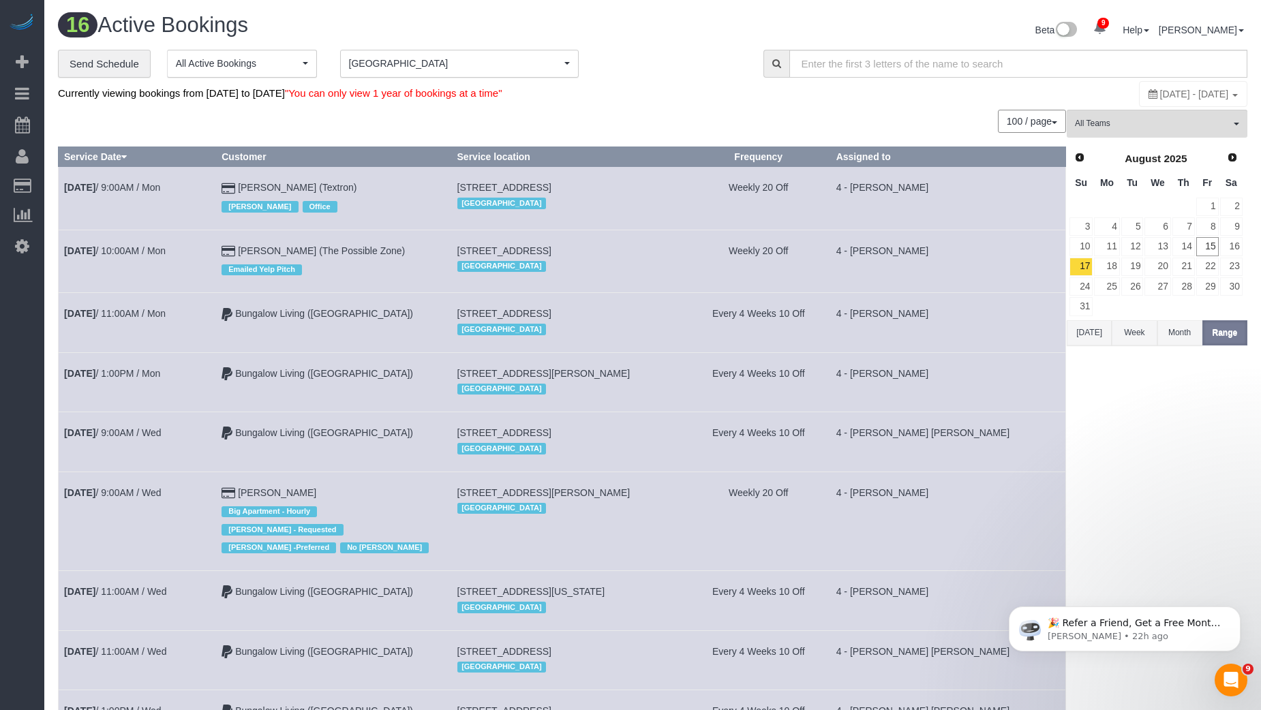
click at [407, 70] on button "Boston Boston" at bounding box center [459, 64] width 239 height 28
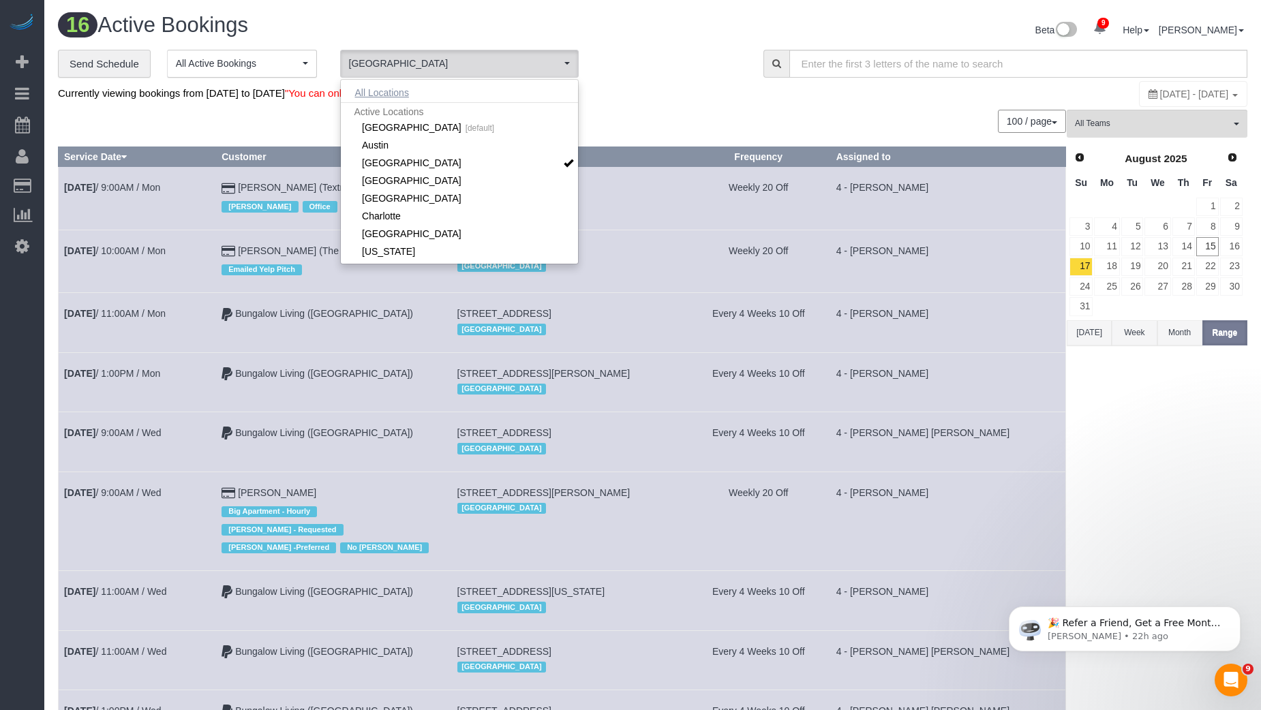
click at [382, 94] on button "All Locations" at bounding box center [382, 92] width 82 height 19
click at [1069, 61] on input "text" at bounding box center [1018, 64] width 458 height 28
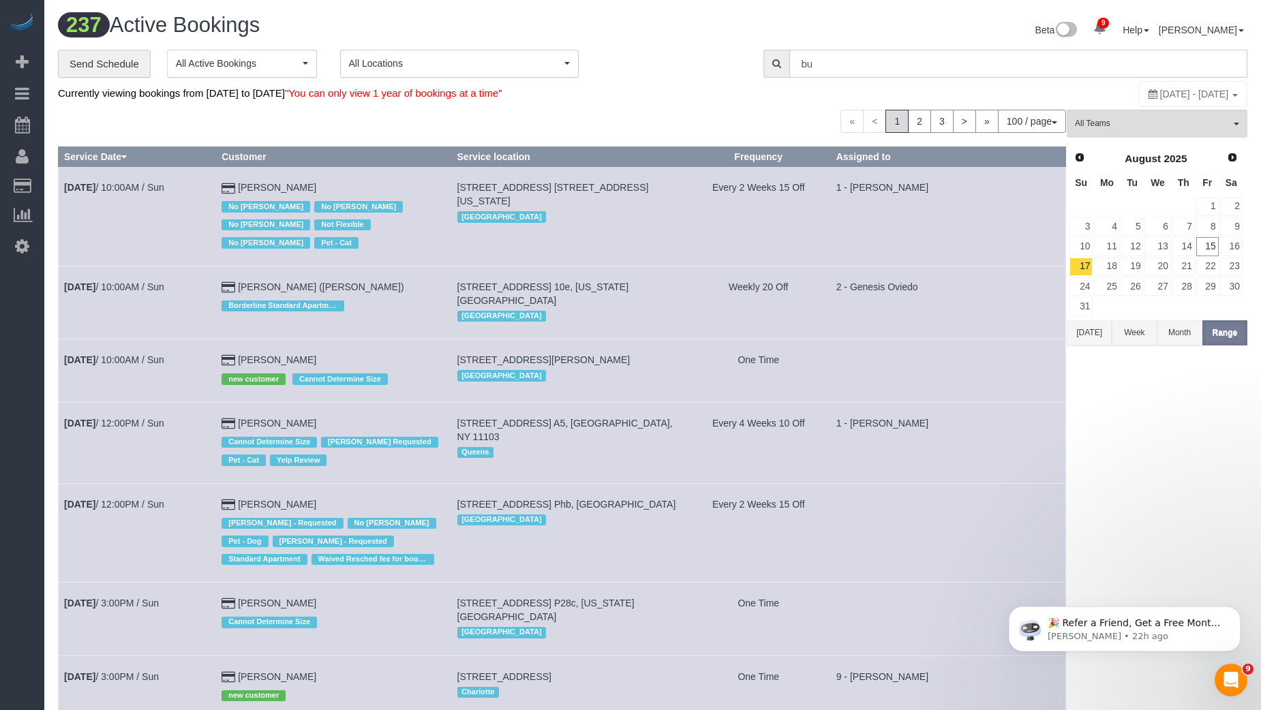
type input "b"
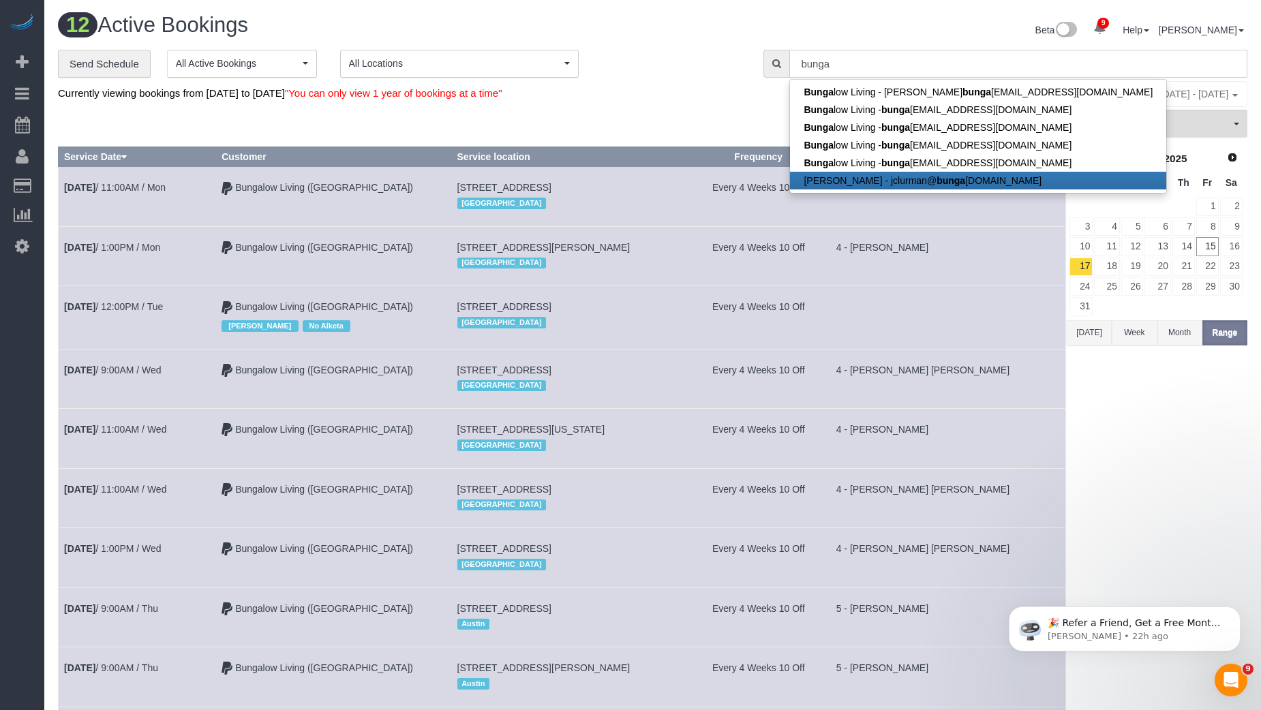
type input "bunga"
click at [770, 246] on td "Every 4 Weeks 10 Off" at bounding box center [759, 255] width 144 height 59
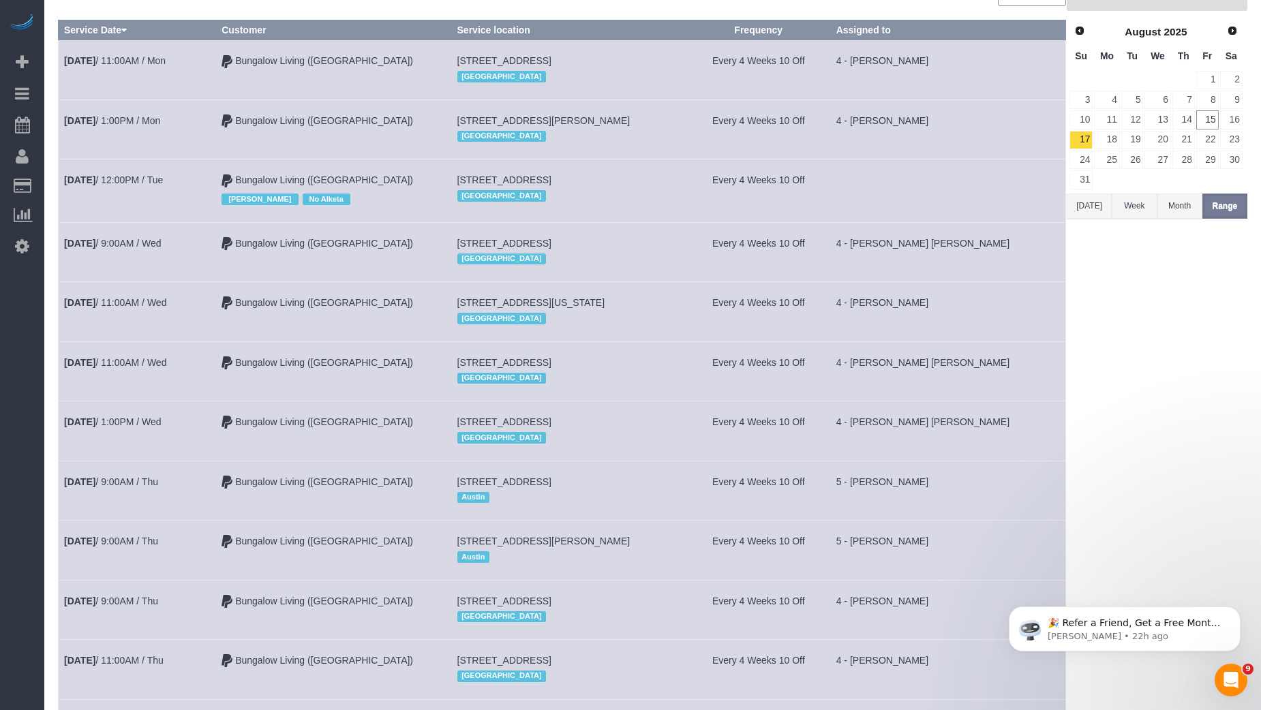
scroll to position [268, 0]
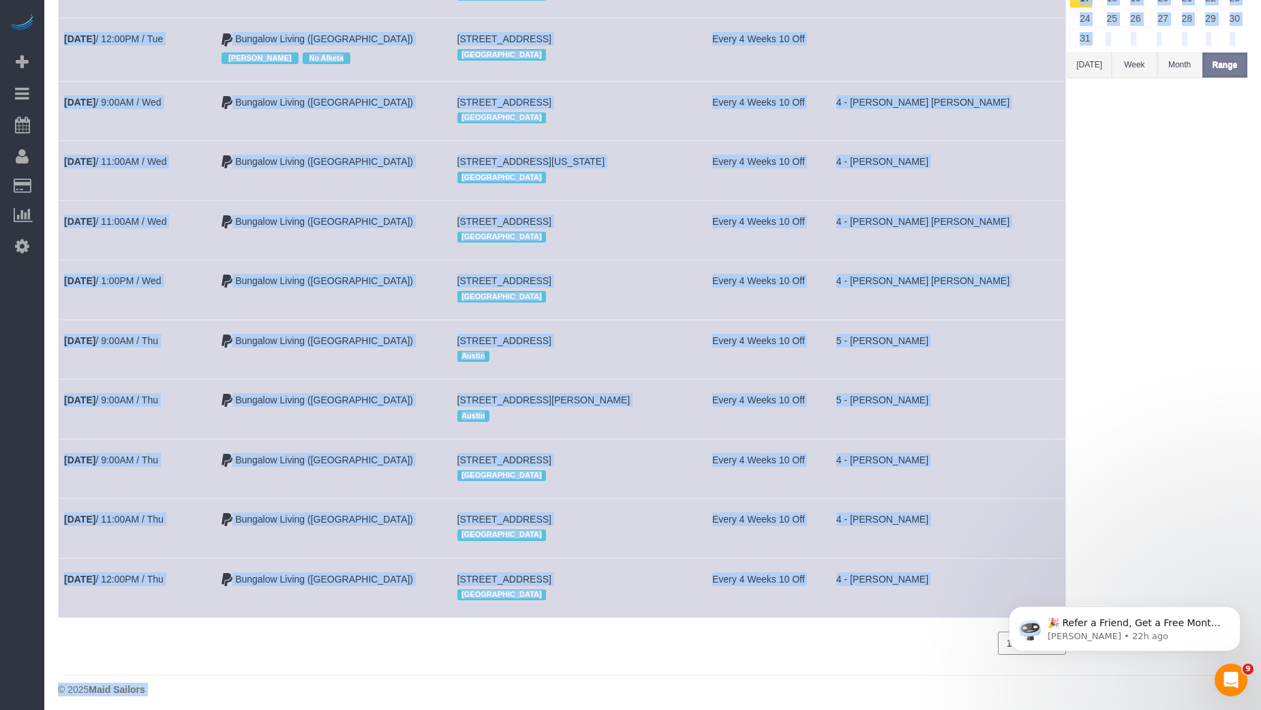
drag, startPoint x: 61, startPoint y: 177, endPoint x: 1008, endPoint y: 577, distance: 1028.0
click at [1008, 442] on body "9 Beta Your Notifications You have 0 alerts × You have 6 to charge for 08/14/20…" at bounding box center [630, 87] width 1261 height 710
copy tbody "Aug 18th / 11:00AM / Mon Bungalow Living (Boston) 8 Germania St, Jamaica Plain,…"
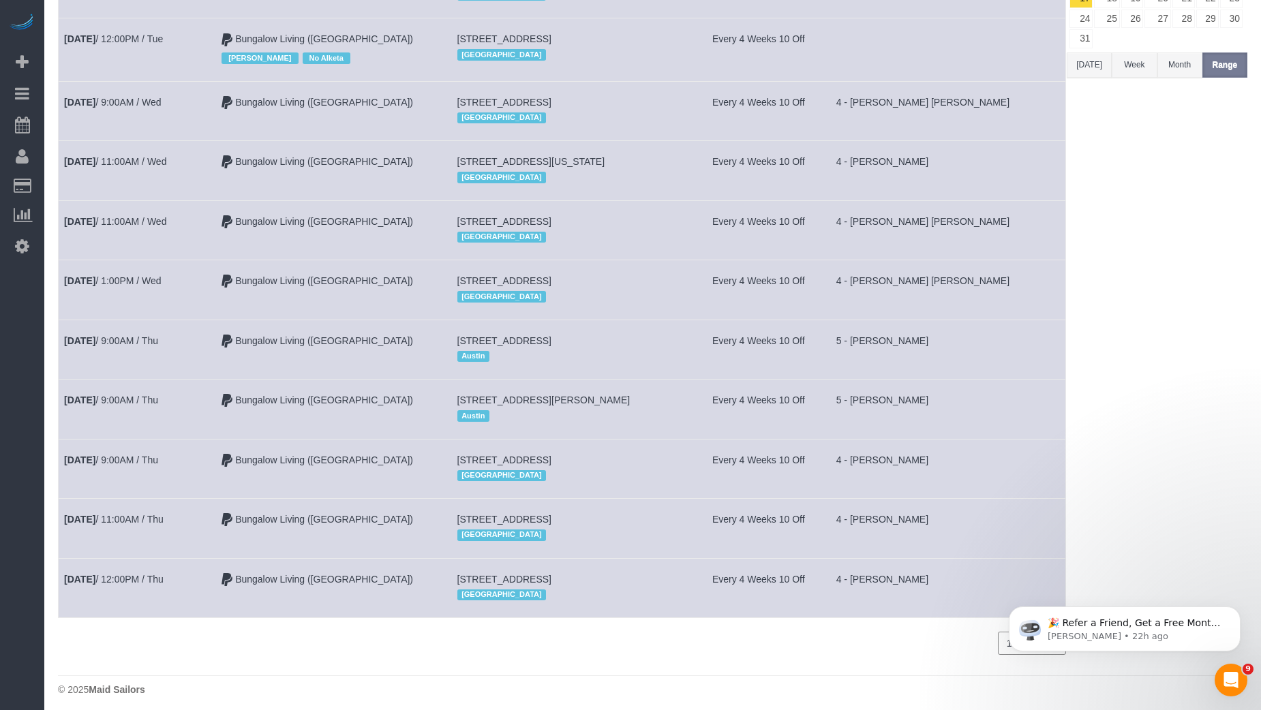
click at [974, 571] on td "4 - [PERSON_NAME]" at bounding box center [947, 587] width 235 height 59
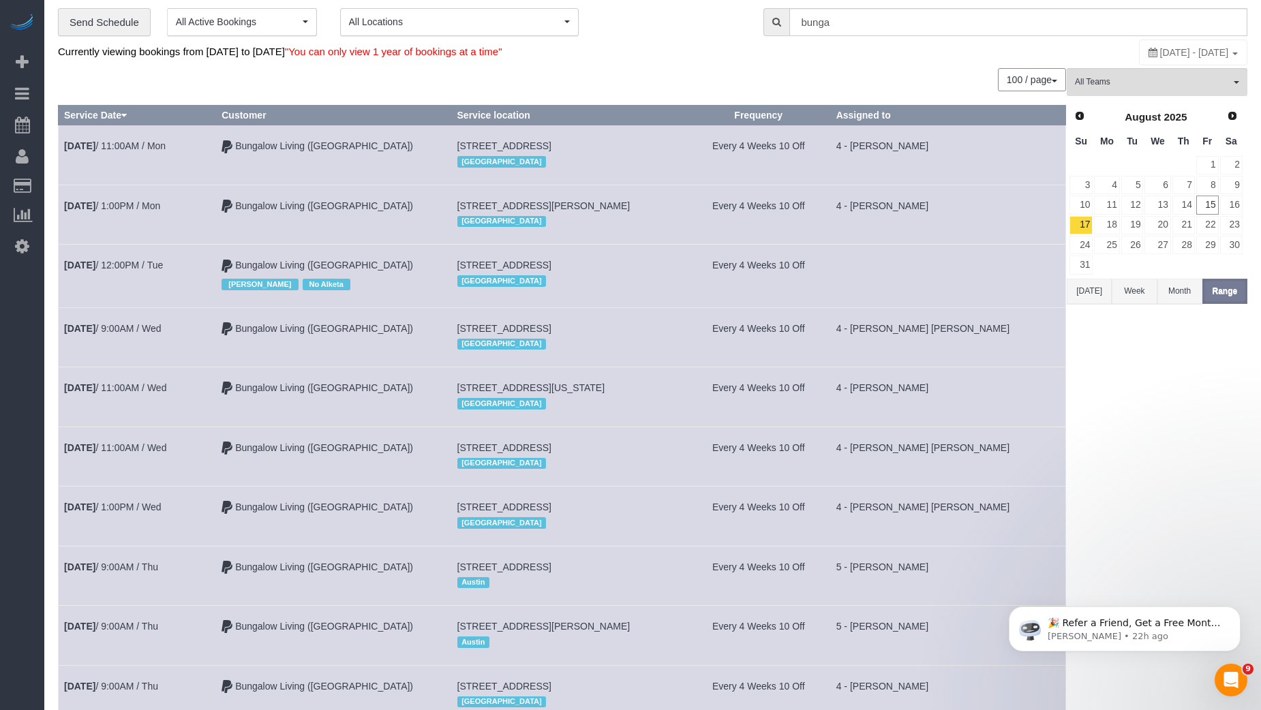
scroll to position [0, 0]
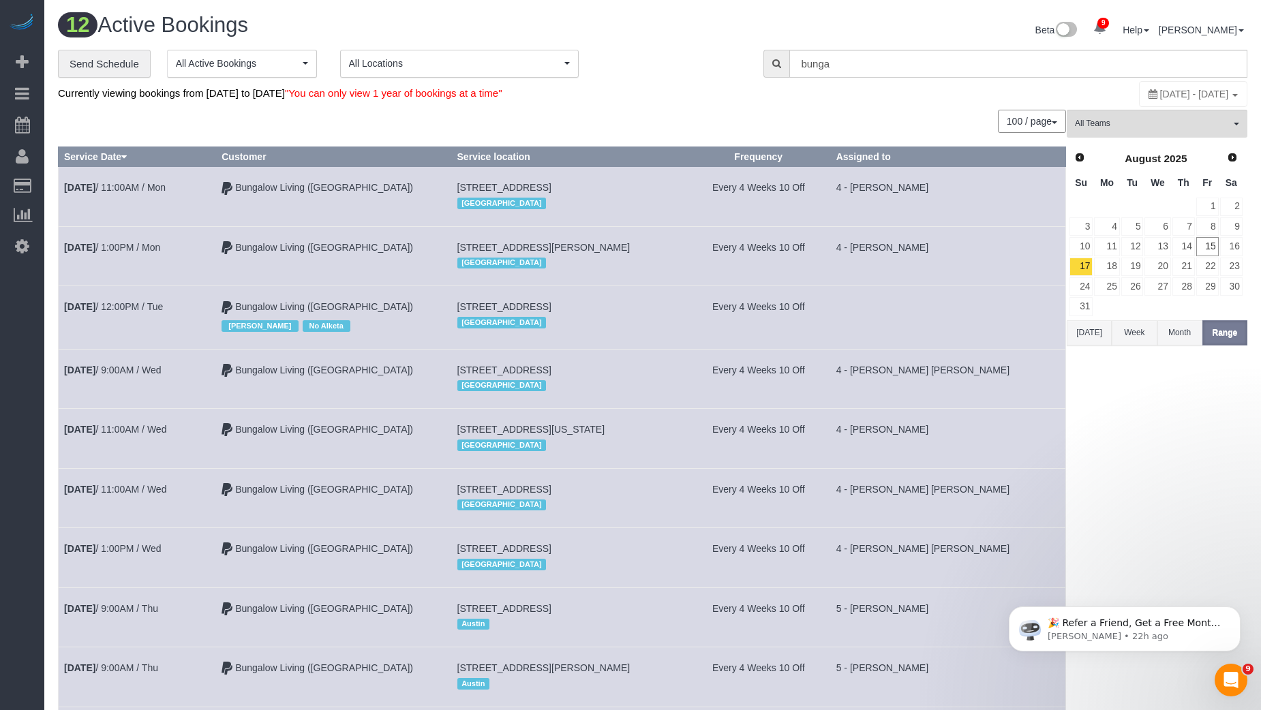
drag, startPoint x: 972, startPoint y: 572, endPoint x: 82, endPoint y: 178, distance: 973.6
click at [82, 178] on tbody "Aug 18th / 11:00AM / Mon Bungalow Living (Boston) 8 Germania St, Jamaica Plain,…" at bounding box center [563, 526] width 1008 height 719
copy tbody "Aug 18th / 11:00AM / Mon Bungalow Living (Boston) 8 Germania St, Jamaica Plain,…"
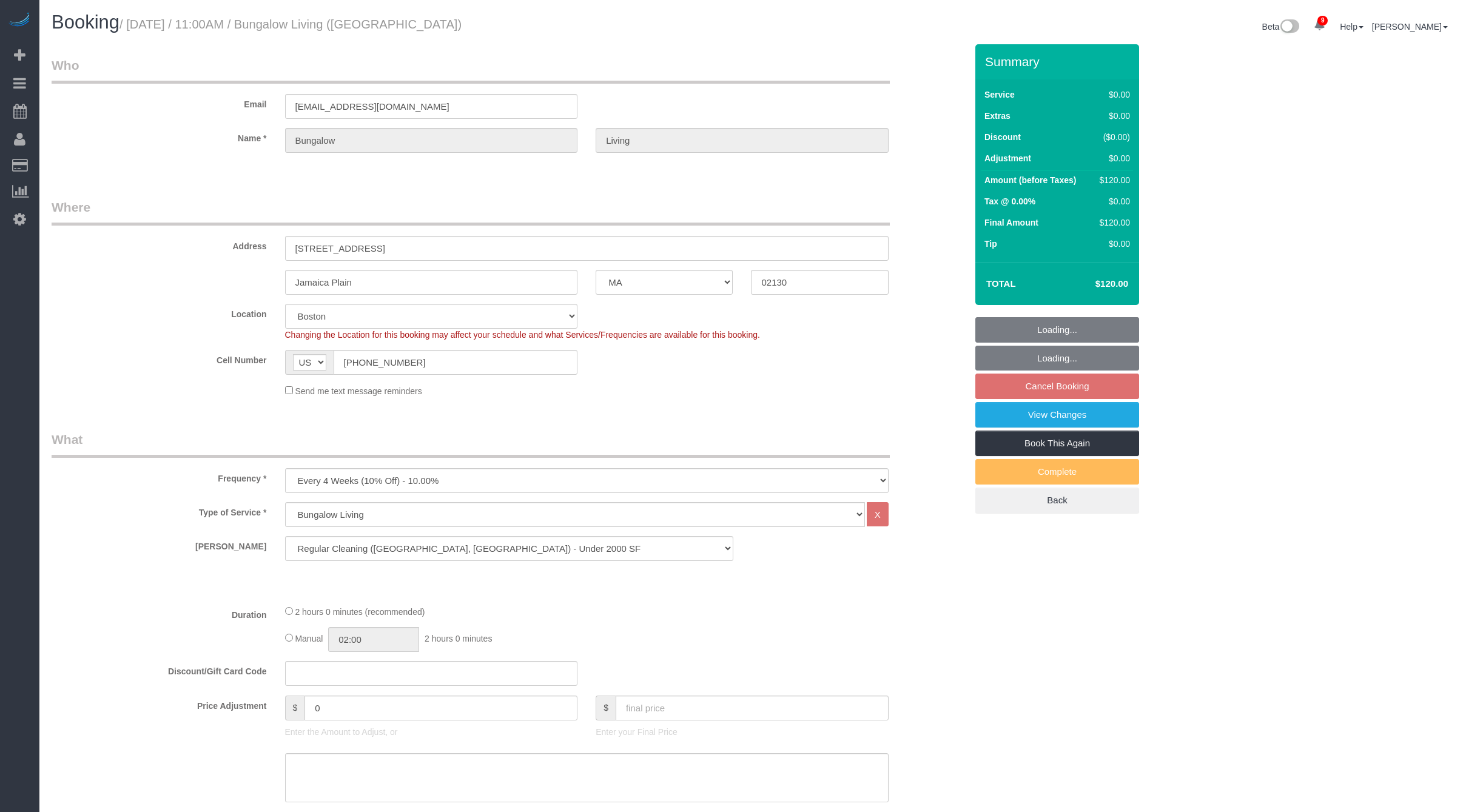
select select "MA"
select select "spot4"
select select "number:89"
select select "number:90"
select select "number:15"
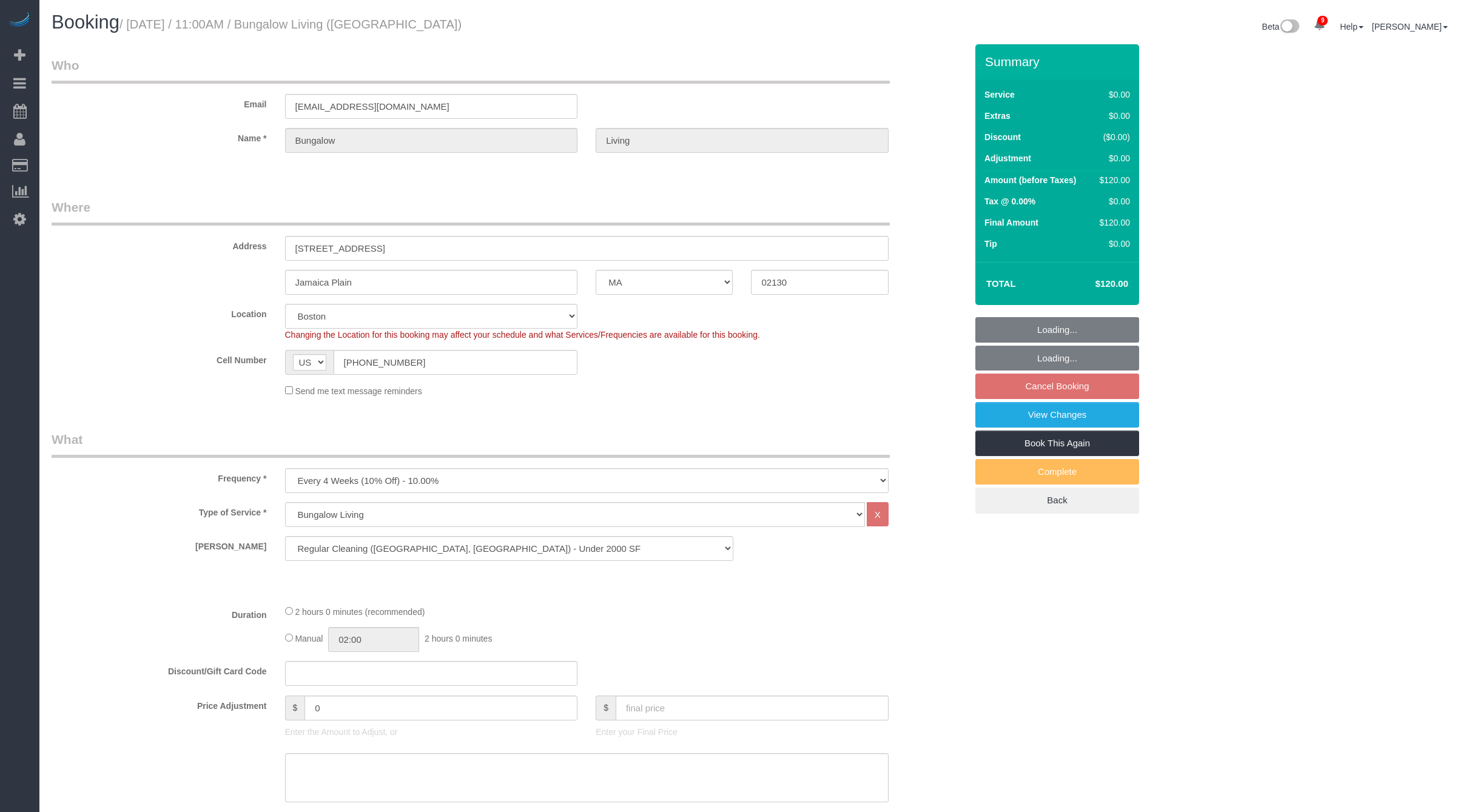
select select "number:7"
select select "number:21"
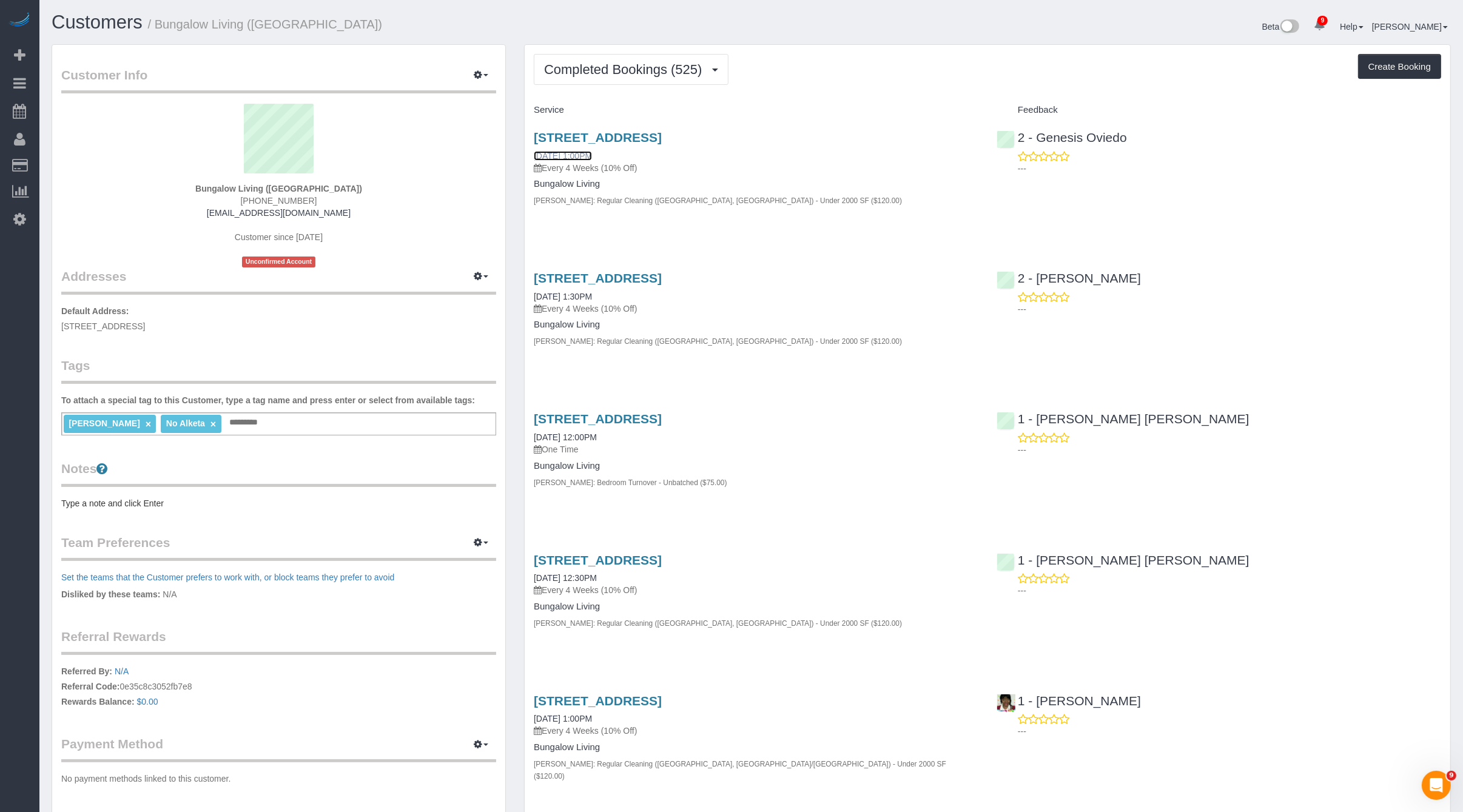
click at [590, 152] on link "07/22/2025 1:00PM" at bounding box center [562, 156] width 58 height 10
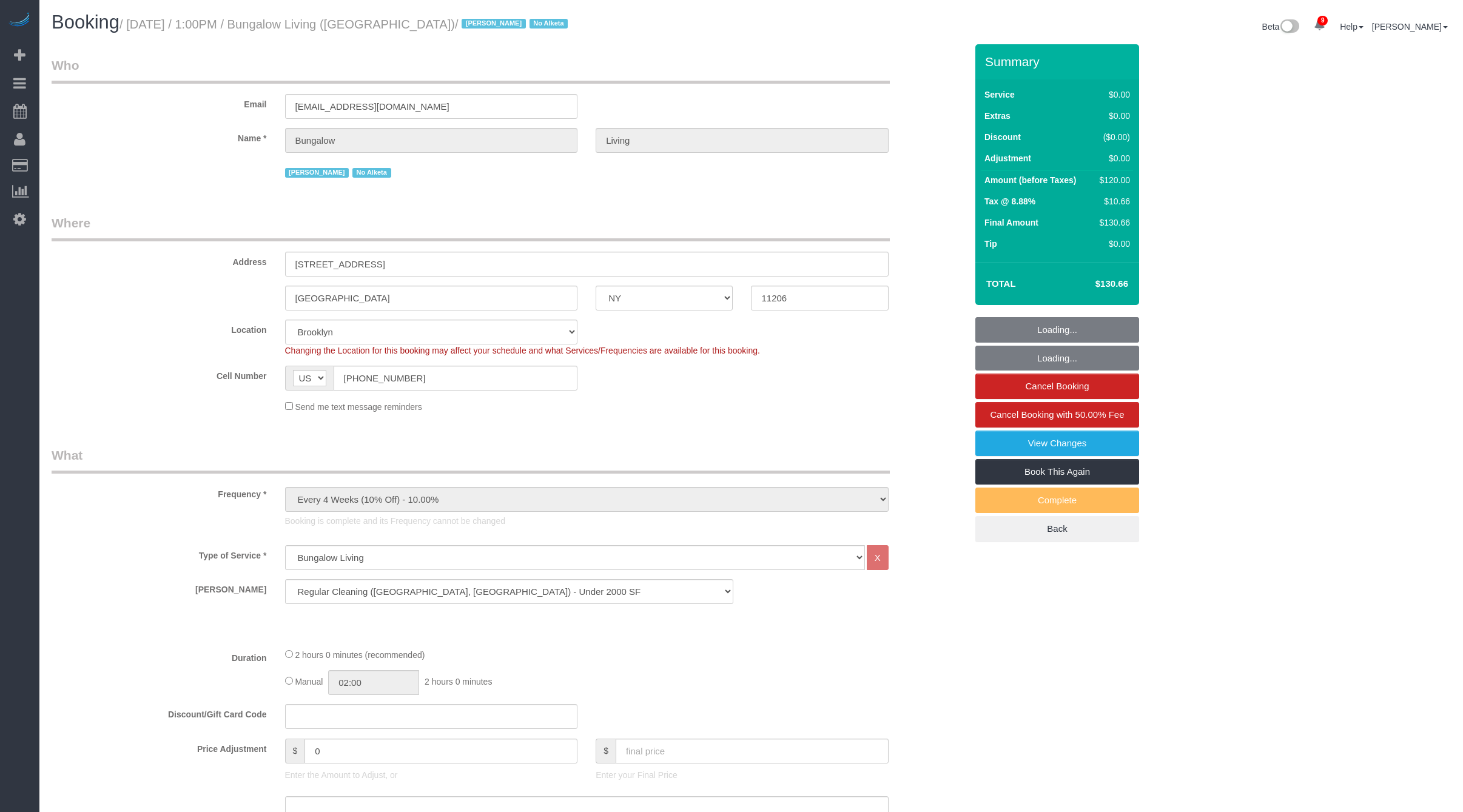
select select "NY"
select select "spot1"
select select "number:89"
select select "number:90"
select select "number:15"
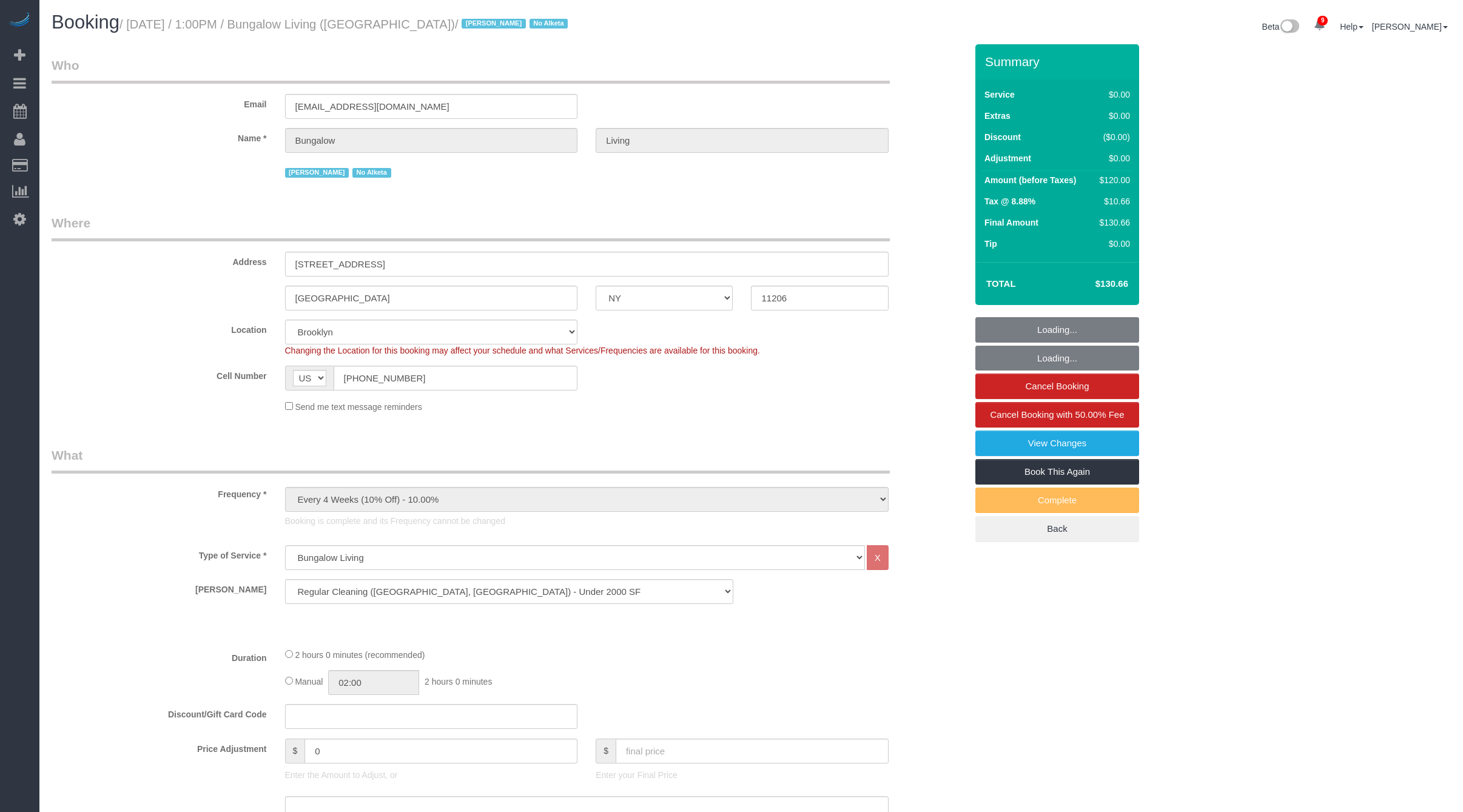
select select "number:7"
select select "number:21"
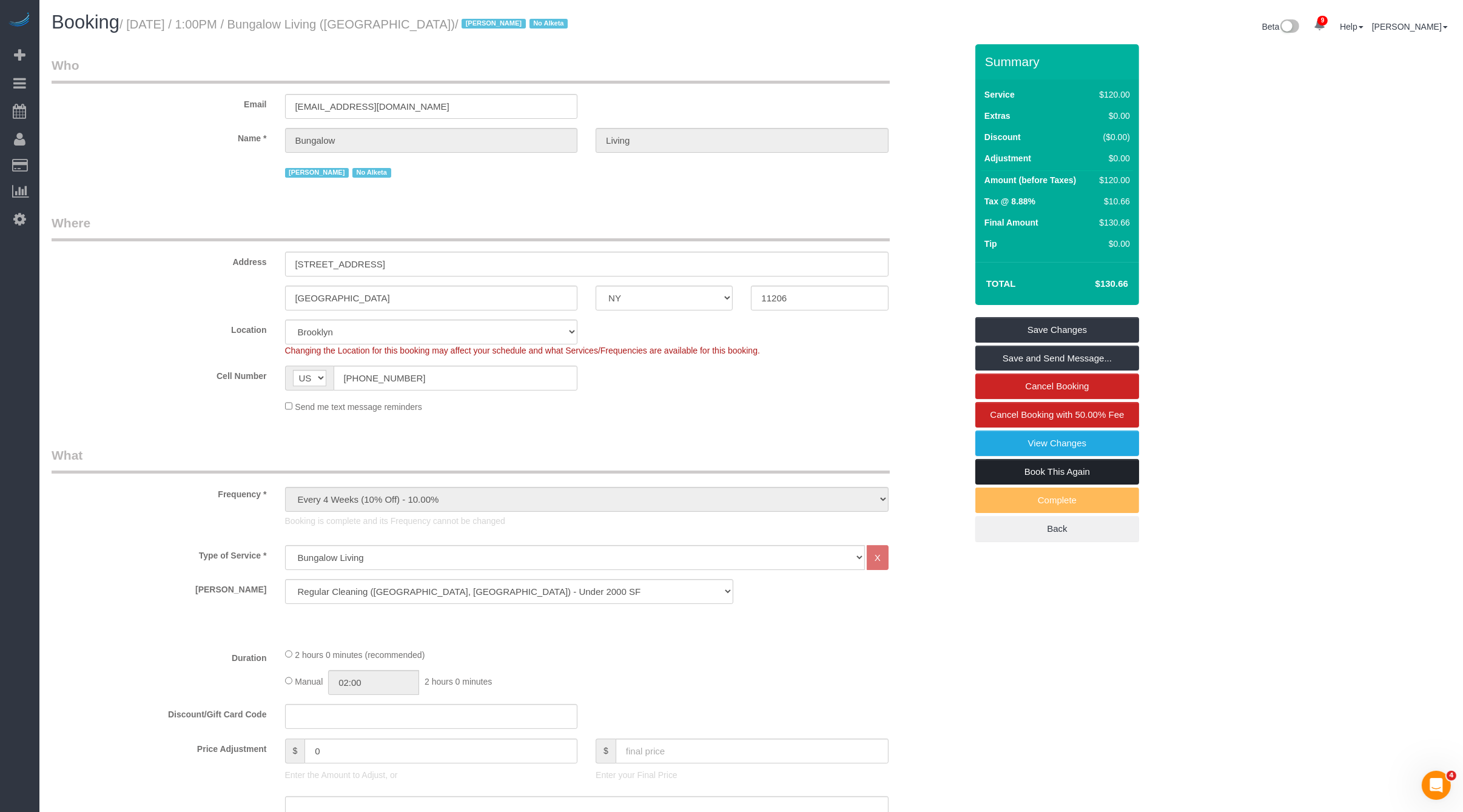
click at [996, 468] on link "Book This Again" at bounding box center [1057, 471] width 164 height 26
select select "NY"
select select "number:89"
select select "number:90"
select select "number:15"
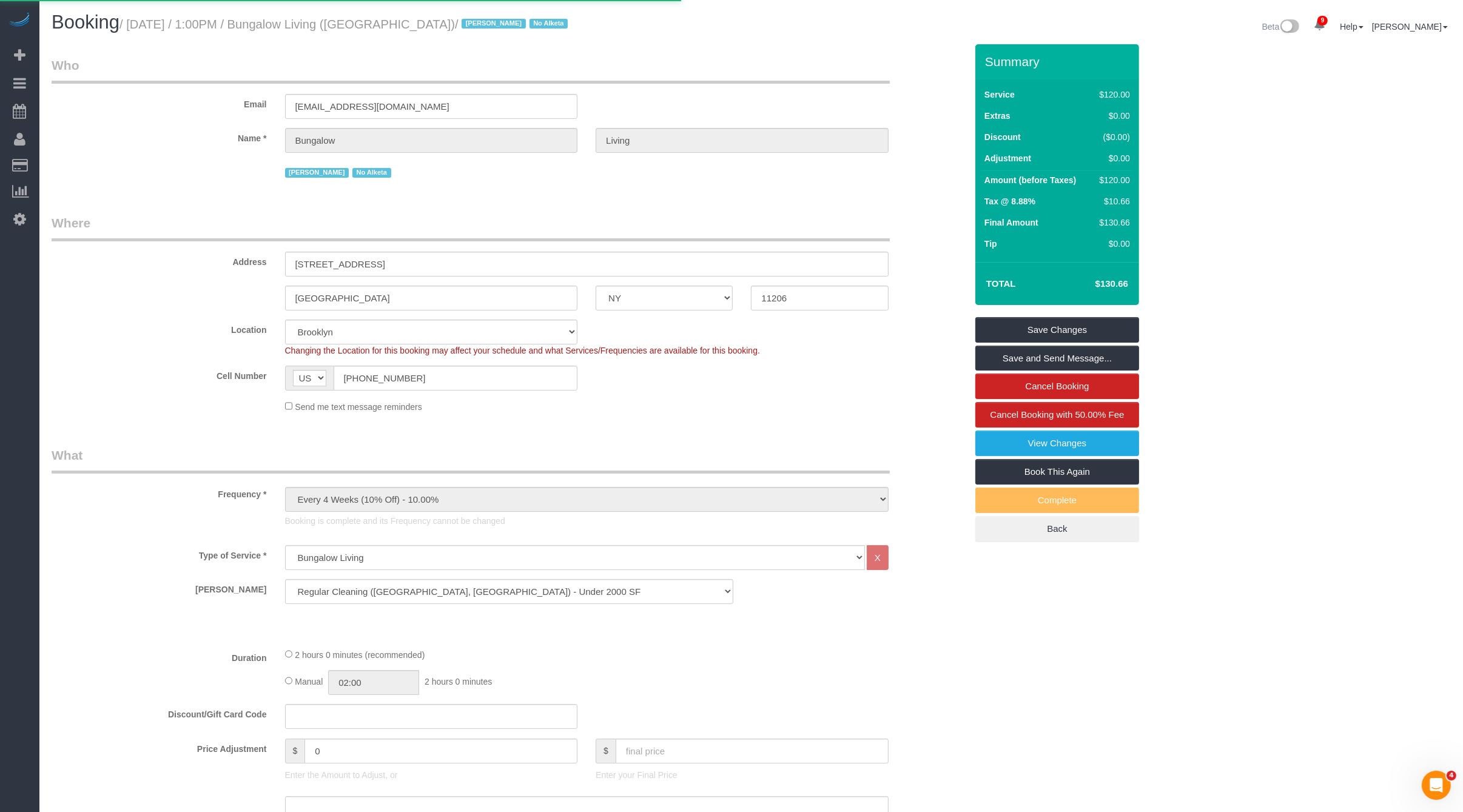
select select "number:7"
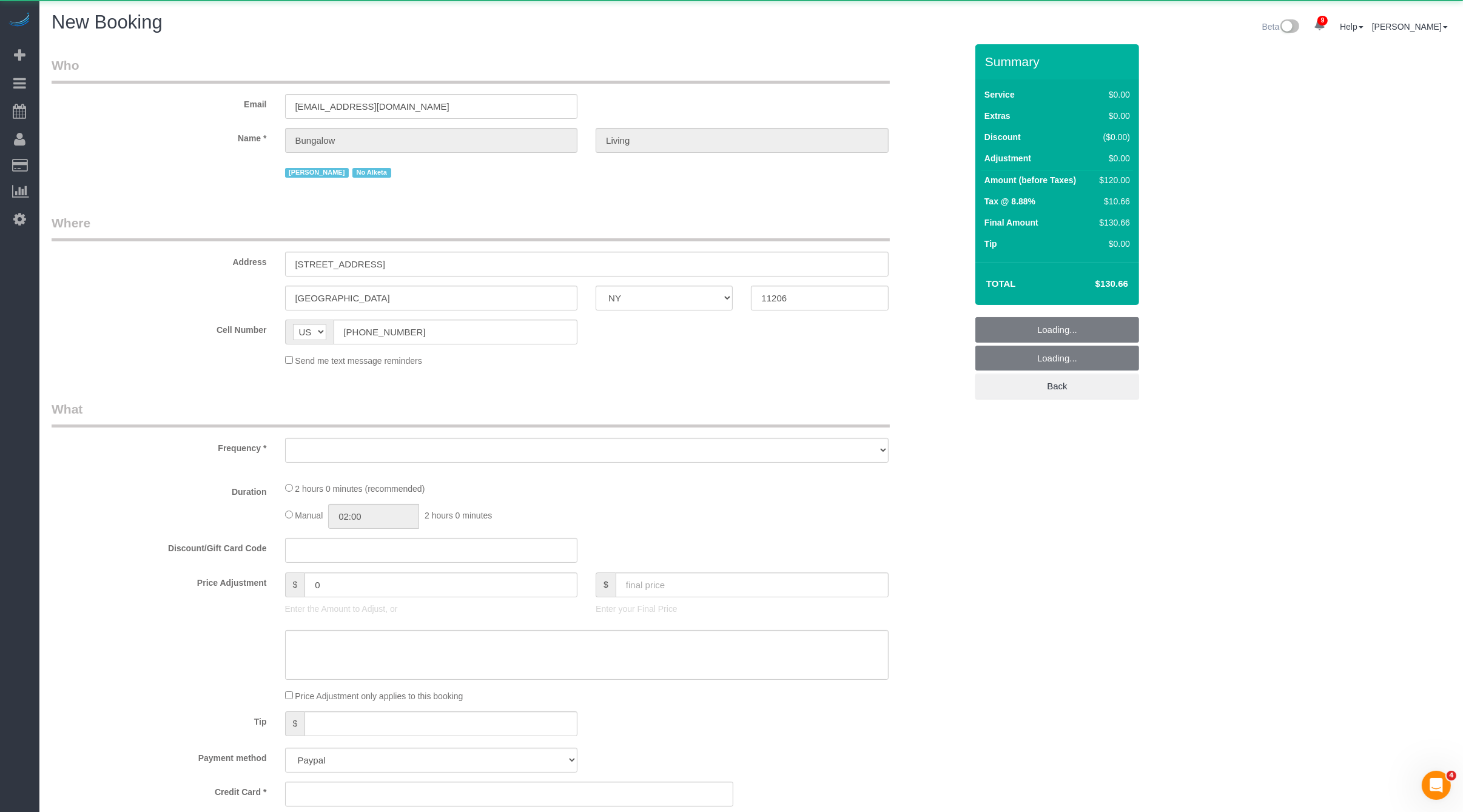
select select "string:stripe"
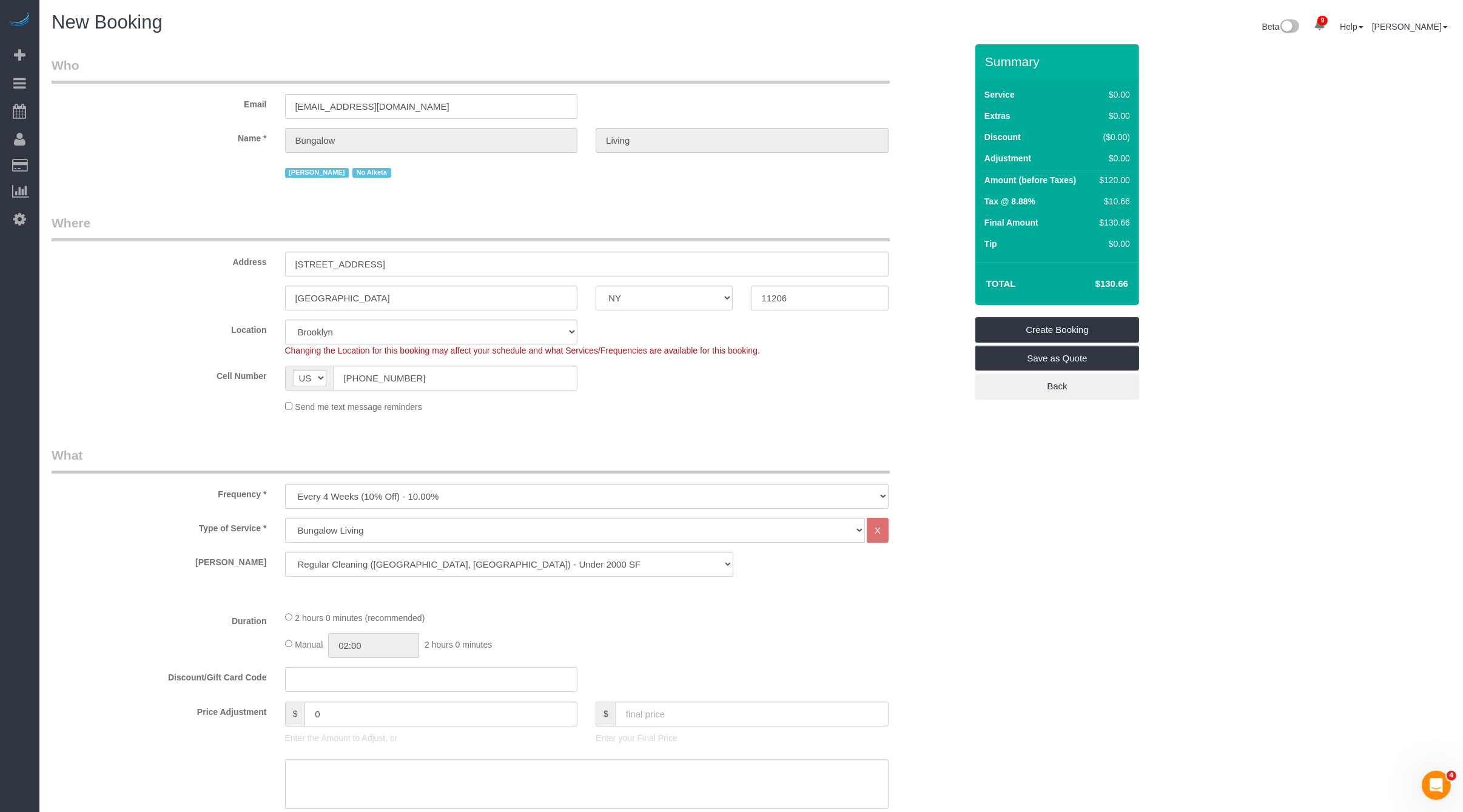
select select "object:2842"
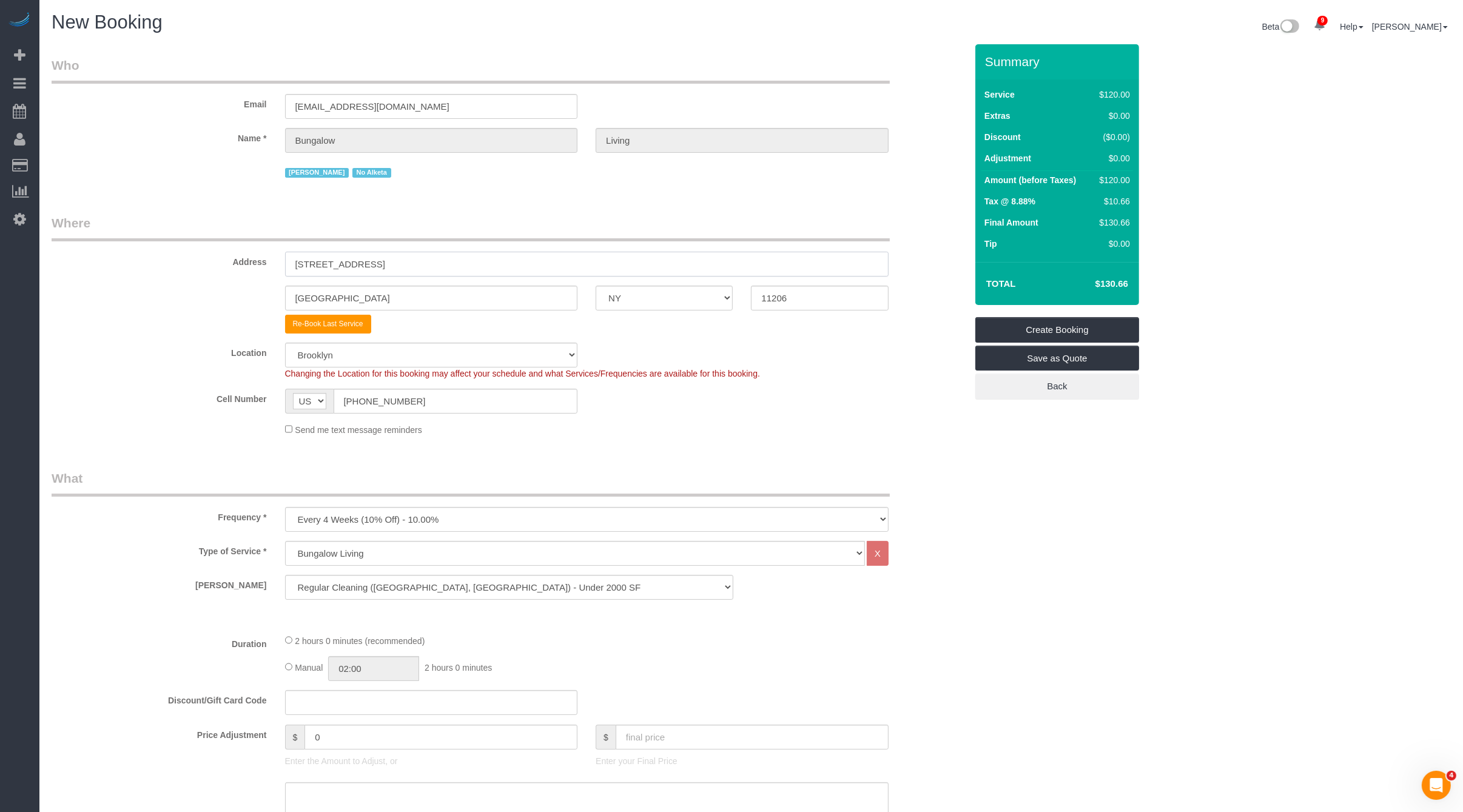
click at [368, 263] on input "256 Melrose St, 2" at bounding box center [586, 264] width 603 height 25
drag, startPoint x: 358, startPoint y: 262, endPoint x: 218, endPoint y: 258, distance: 140.1
click at [218, 258] on div "Address 256 Melrose St, 2" at bounding box center [509, 245] width 933 height 62
paste input "34-15 9th St"
type input "34-15 9th St, 3"
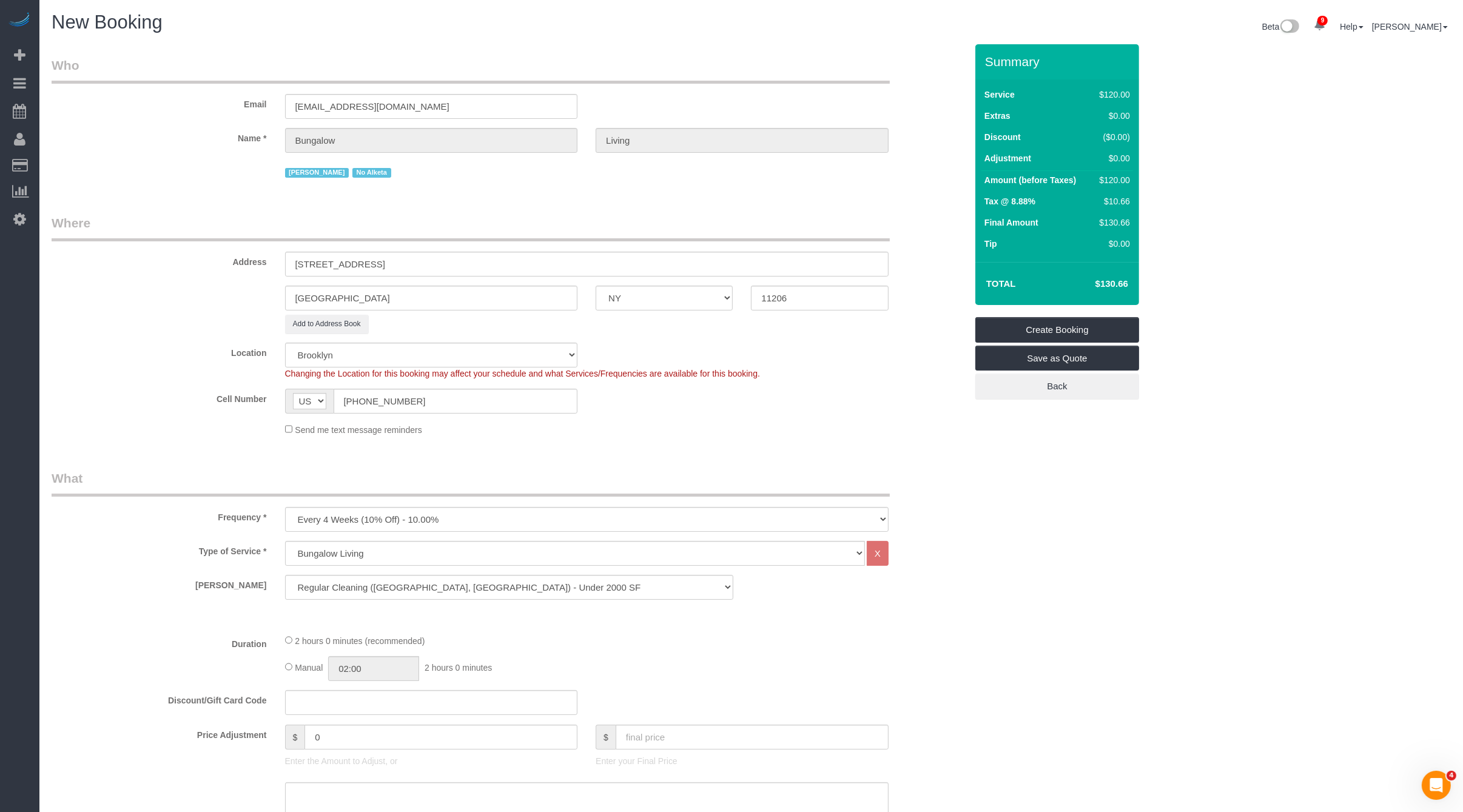
click at [433, 339] on fieldset "Where Address 34-15 9th St, 3 Brooklyn AK AL AR AZ CA CO CT DC DE FL GA HI IA I…" at bounding box center [509, 330] width 915 height 231
click at [433, 344] on select "Manhattan Austin Boston Bronx Brooklyn Charlotte Denver New Jersey Portland Que…" at bounding box center [431, 355] width 293 height 25
select select "7"
click at [285, 342] on select "Manhattan Austin Boston Bronx Brooklyn Charlotte Denver New Jersey Portland Que…" at bounding box center [431, 355] width 293 height 25
select select "object:2936"
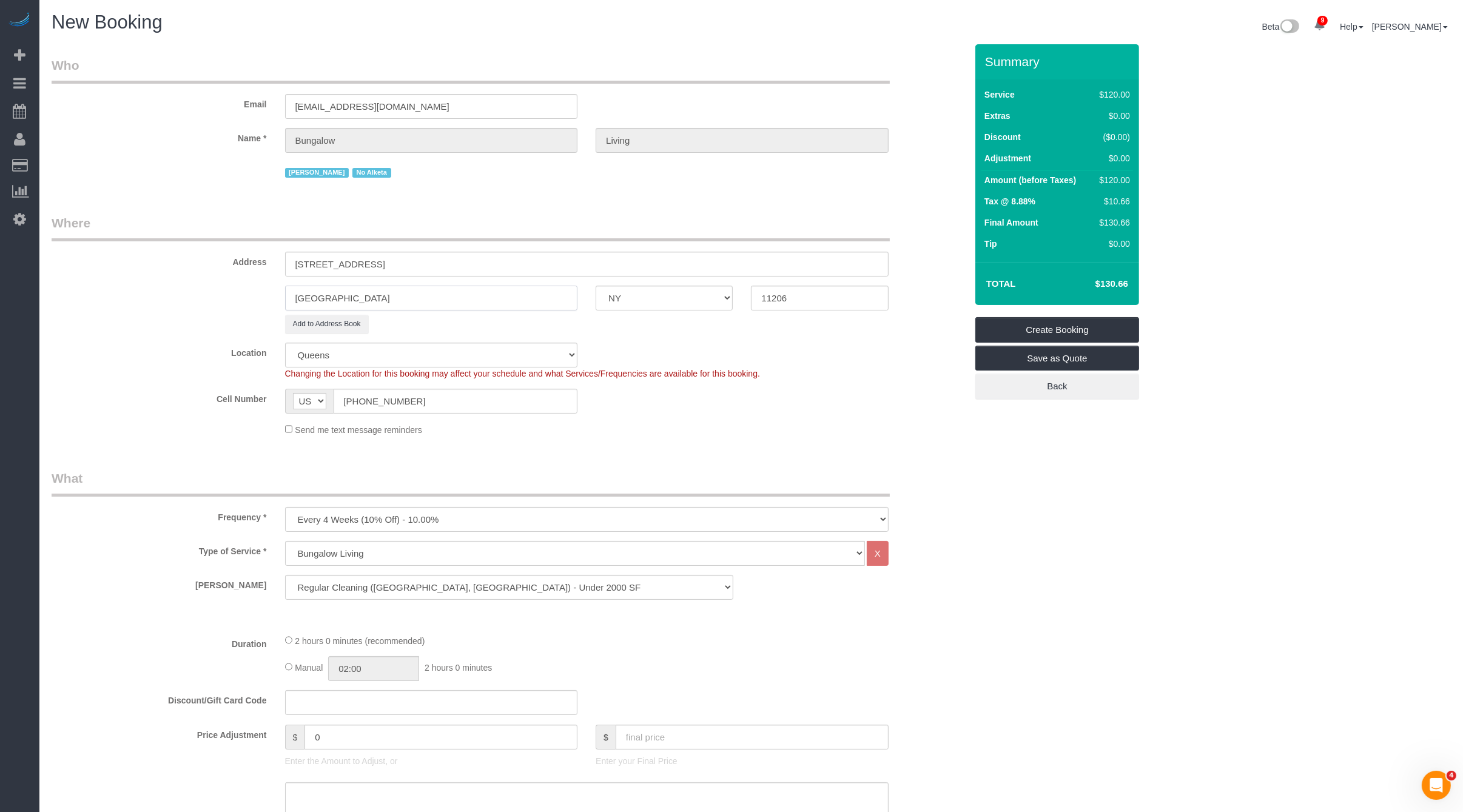
click at [416, 298] on input "[GEOGRAPHIC_DATA]" at bounding box center [431, 298] width 293 height 25
type input "Astoria"
select select "6"
select select "object:3411"
click at [794, 302] on input "11206" at bounding box center [820, 298] width 137 height 25
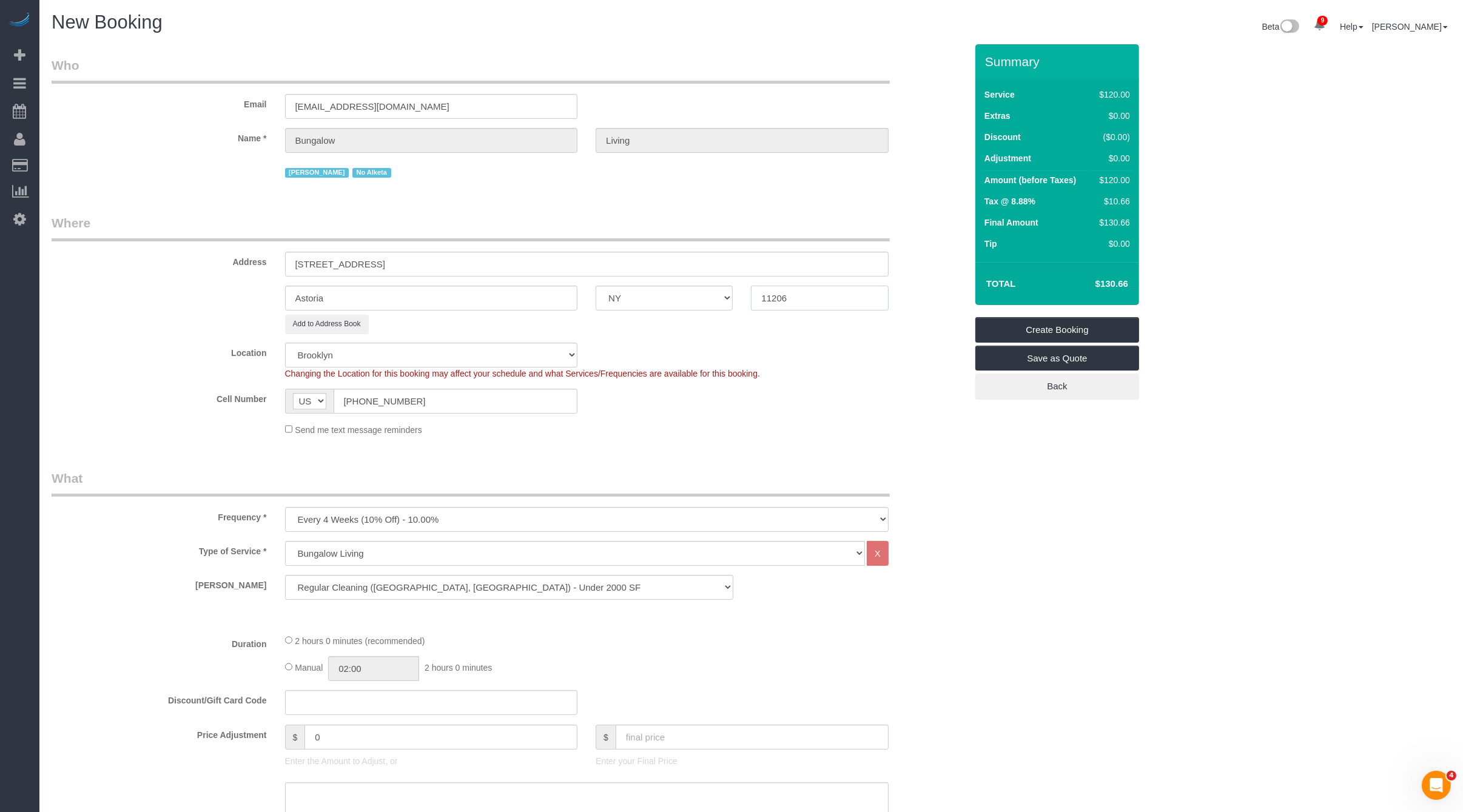
paste input "1"
type input "11106"
click at [879, 426] on div "Send me text message reminders" at bounding box center [586, 429] width 622 height 13
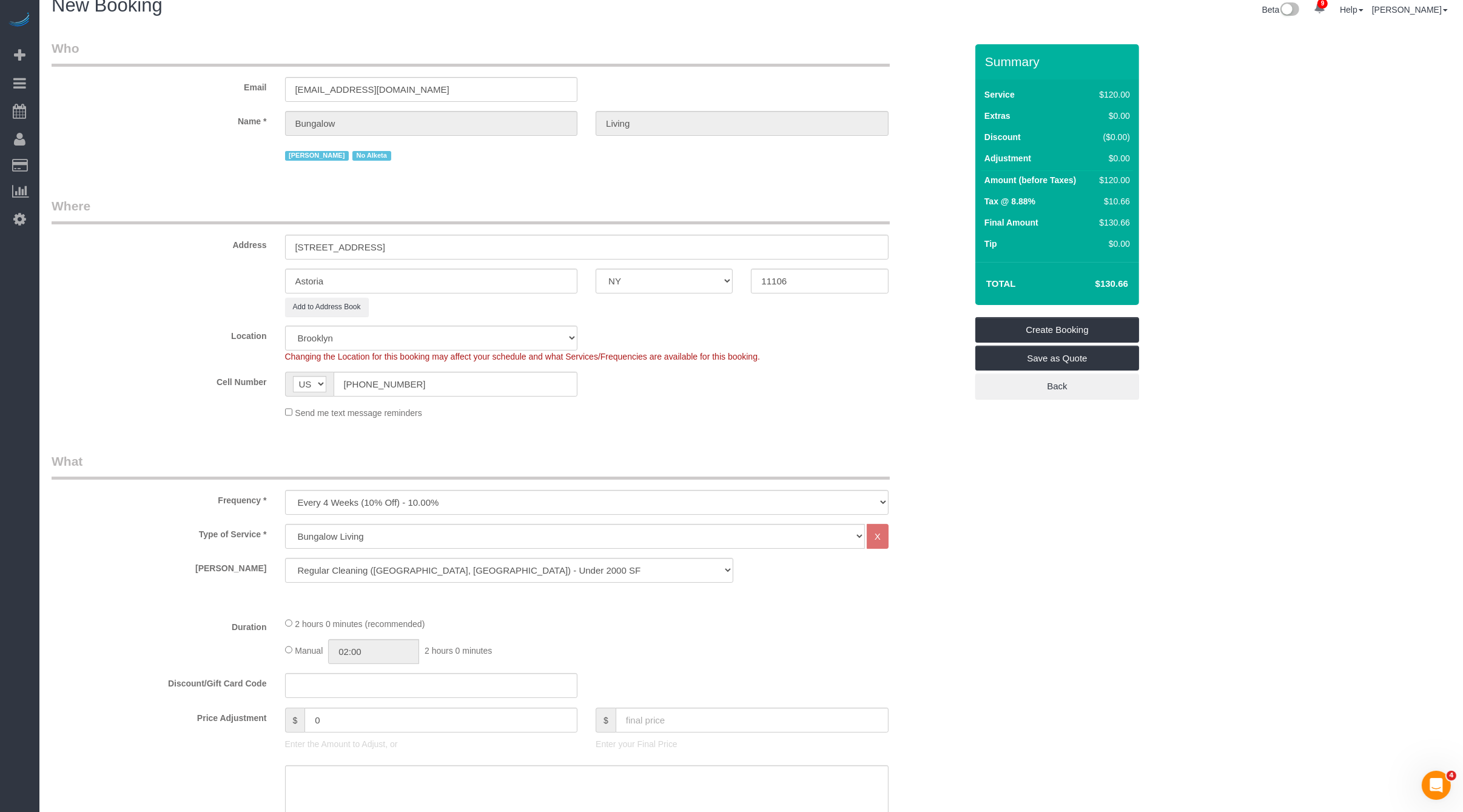
scroll to position [84, 0]
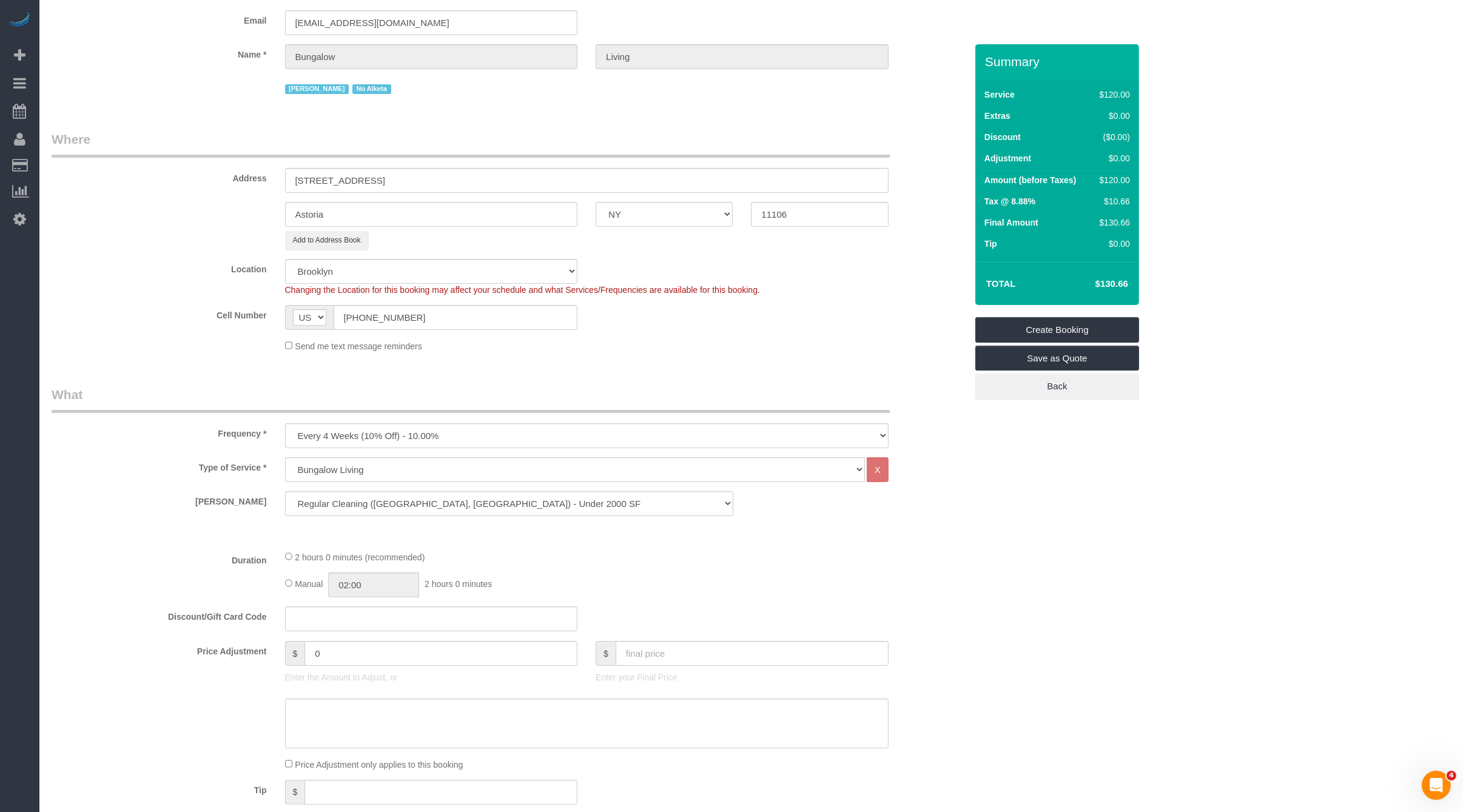
select select "7"
select select "object:3886"
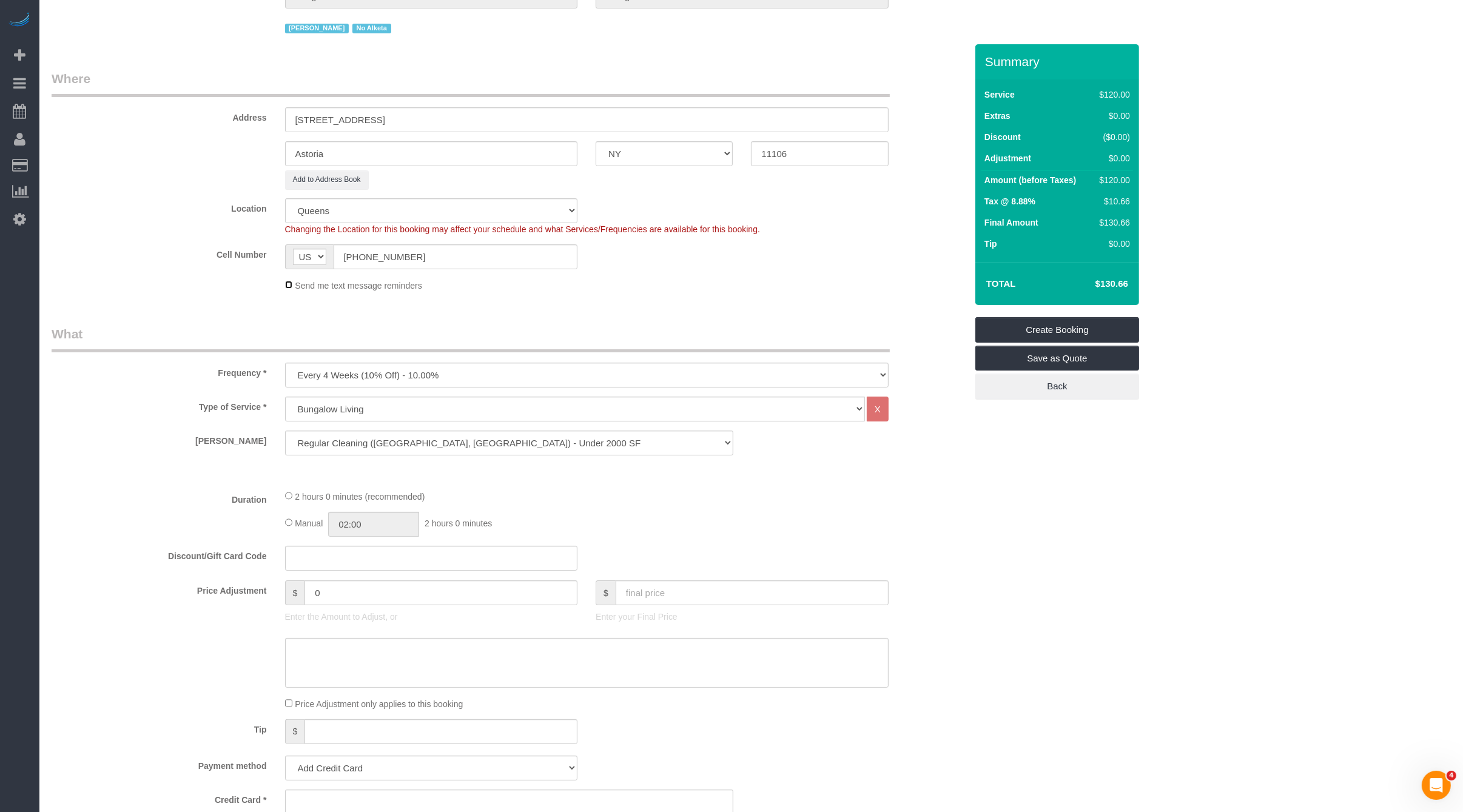
scroll to position [136, 0]
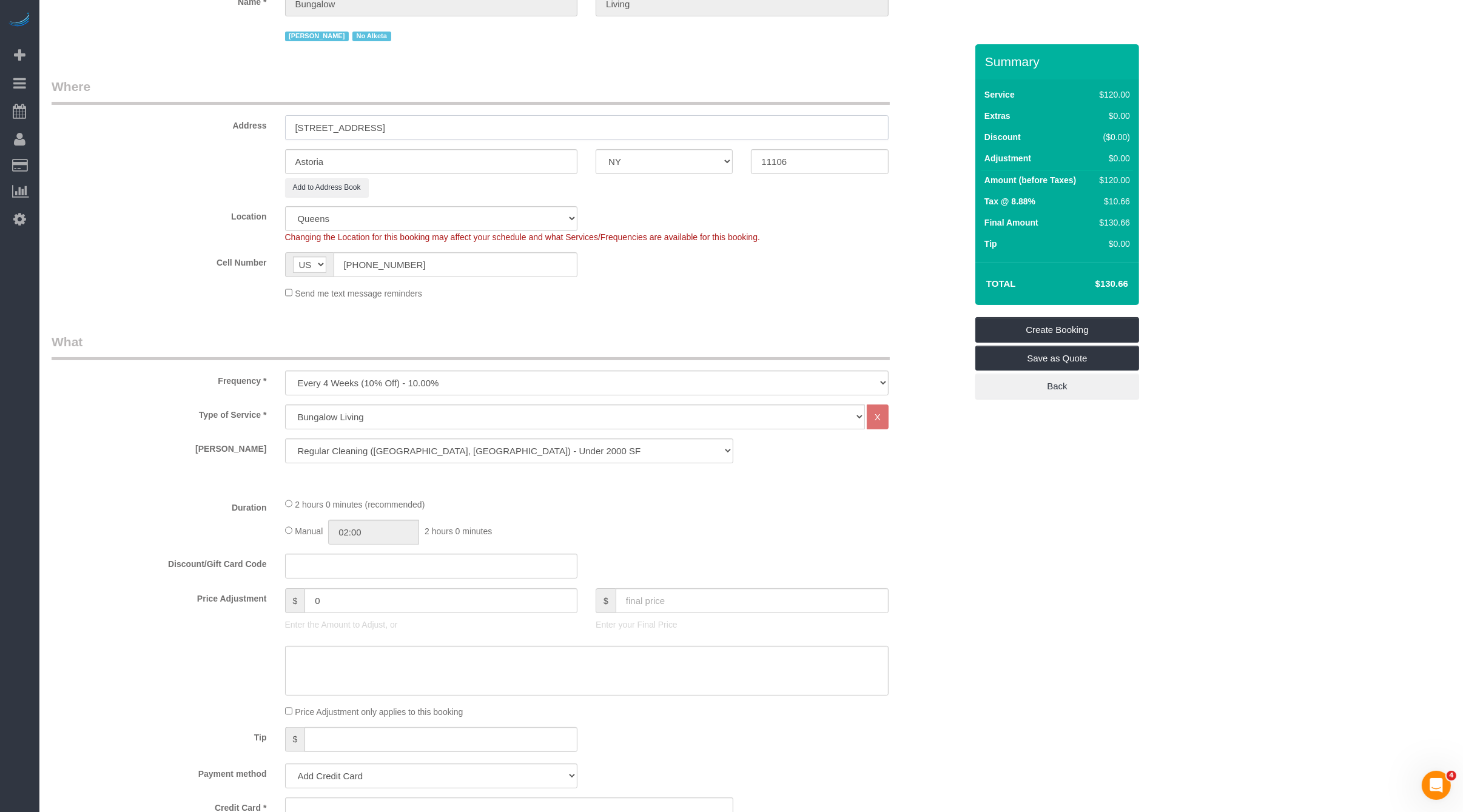
click at [347, 125] on input "34-15 9th St, 3" at bounding box center [586, 128] width 603 height 25
type input "34-15 9th Street, Apt. 3"
click at [144, 310] on div "Who Email bungalow-nyc@maidsailors.com Name * Bungalow Living Jacky Xu No Alket…" at bounding box center [509, 793] width 933 height 1773
click at [400, 166] on input "Astoria" at bounding box center [431, 162] width 293 height 25
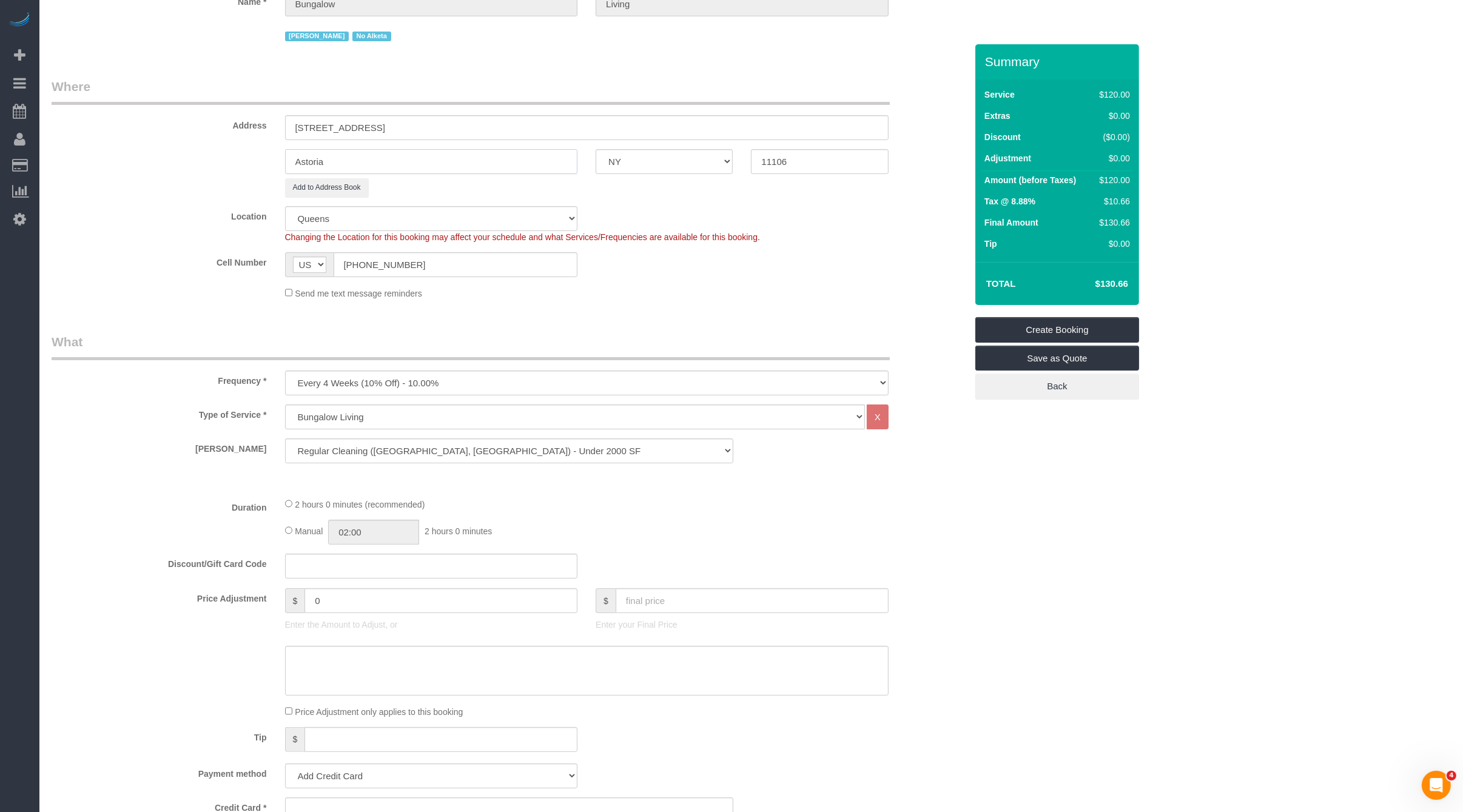
click at [400, 166] on input "Astoria" at bounding box center [431, 162] width 293 height 25
type input "Long Island City"
click at [229, 342] on legend "What" at bounding box center [471, 346] width 838 height 28
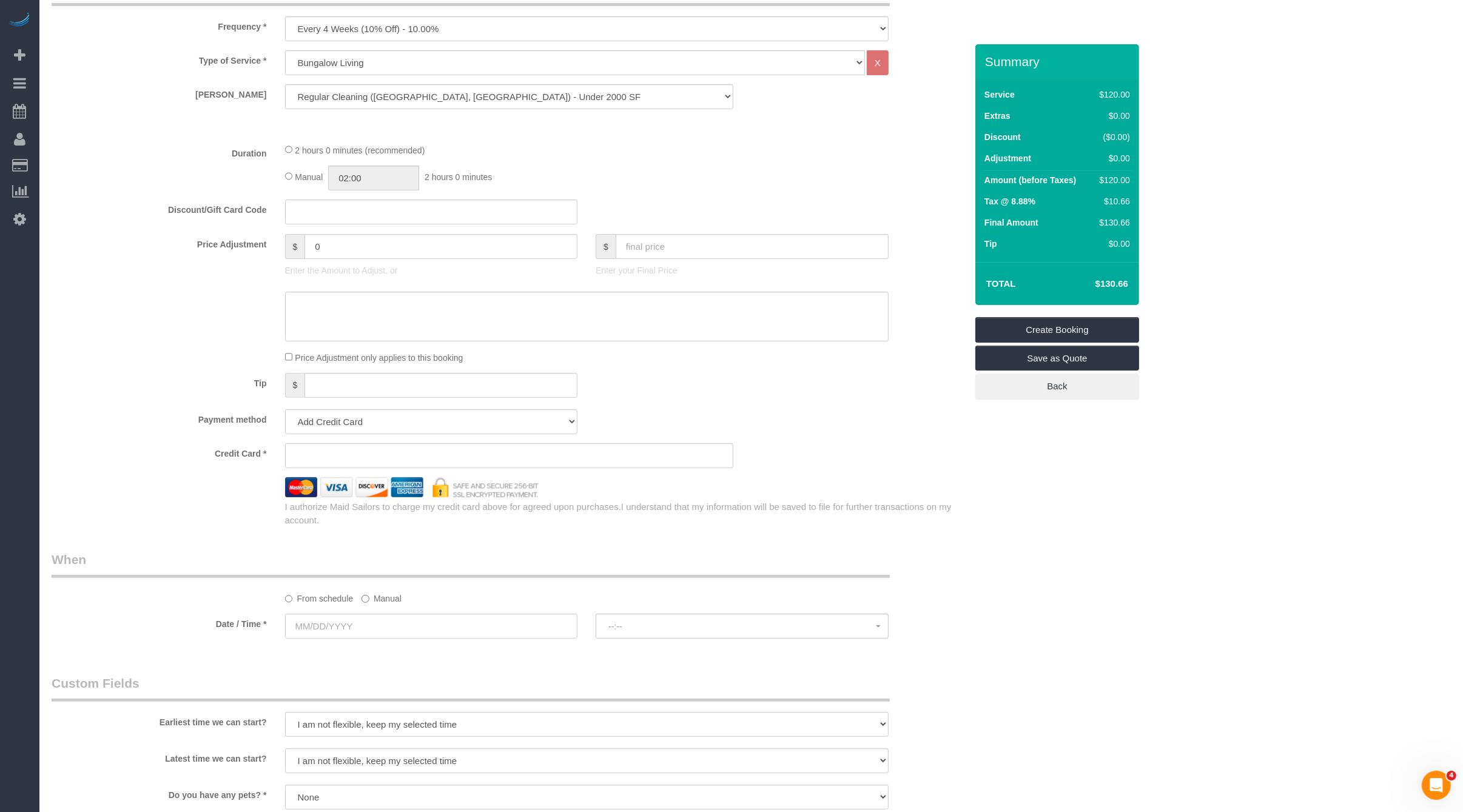
scroll to position [340, 0]
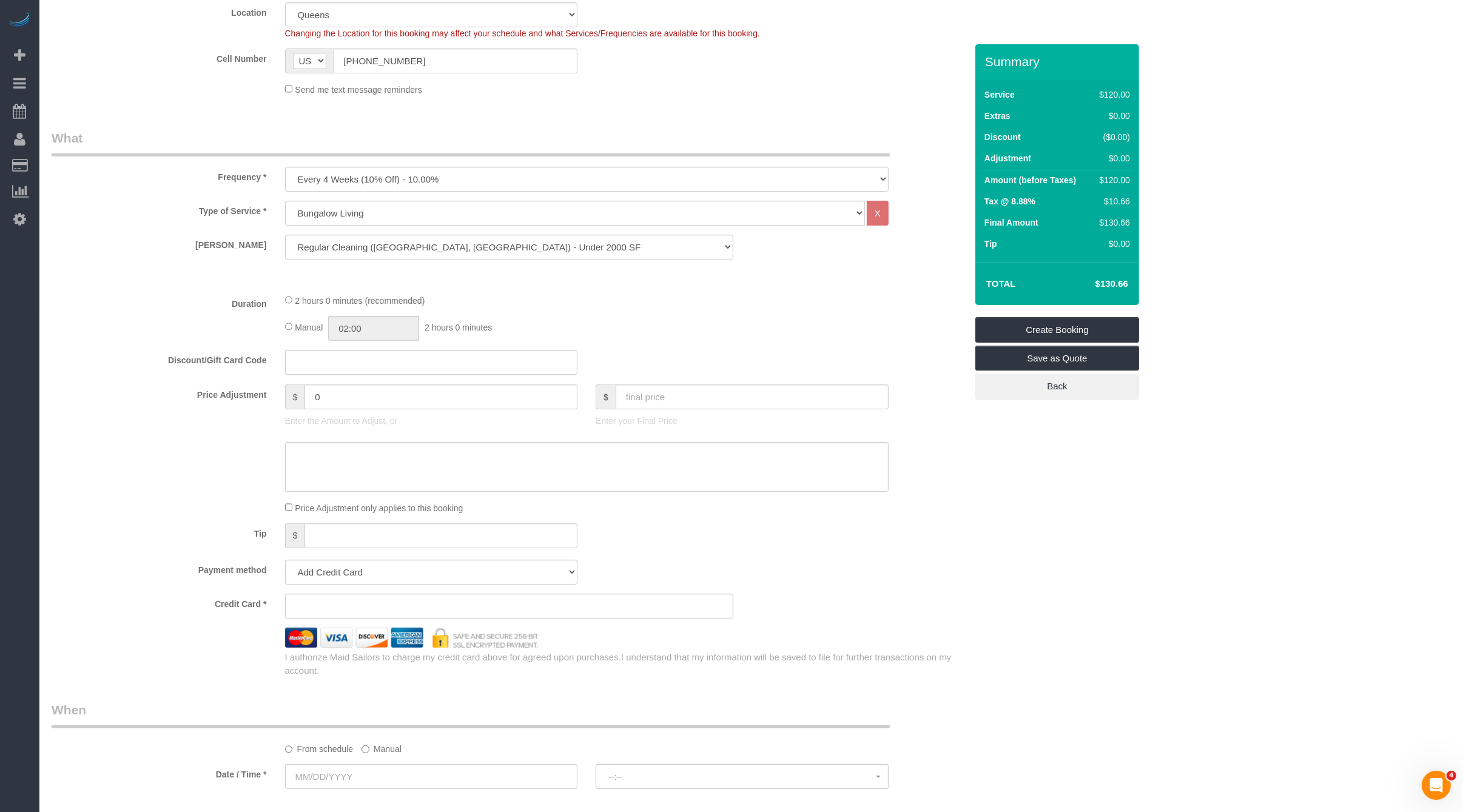
click at [434, 258] on div "Type of Service * Under 1,000 sq. ft. 1,001 - 1,500 sq. ft. 1,500+ sq. ft. Cust…" at bounding box center [509, 242] width 915 height 83
click at [435, 254] on select "Regular Cleaning (Boston, NYC) - Under 2000 SF Regular Cleaning (Boston, NYC) -…" at bounding box center [509, 247] width 449 height 25
click at [285, 235] on select "Regular Cleaning (Boston, NYC) - Under 2000 SF Regular Cleaning (Boston, NYC) -…" at bounding box center [509, 247] width 449 height 25
click at [459, 235] on select "Regular Cleaning (Boston, NYC) - Under 2000 SF Regular Cleaning (Boston, NYC) -…" at bounding box center [509, 247] width 449 height 25
select select "2"
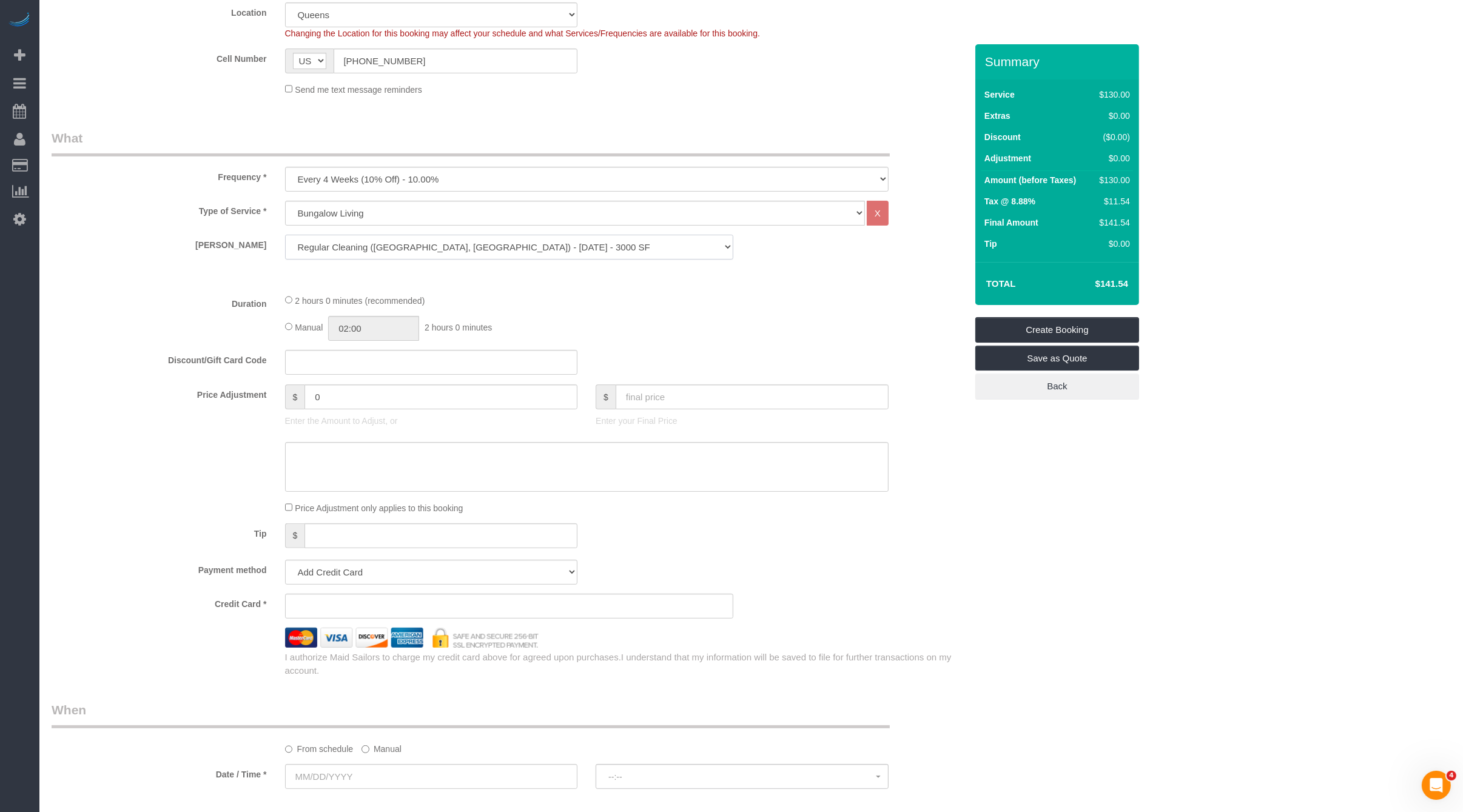
click at [285, 235] on select "Regular Cleaning (Boston, NYC) - Under 2000 SF Regular Cleaning (Boston, NYC) -…" at bounding box center [509, 247] width 449 height 25
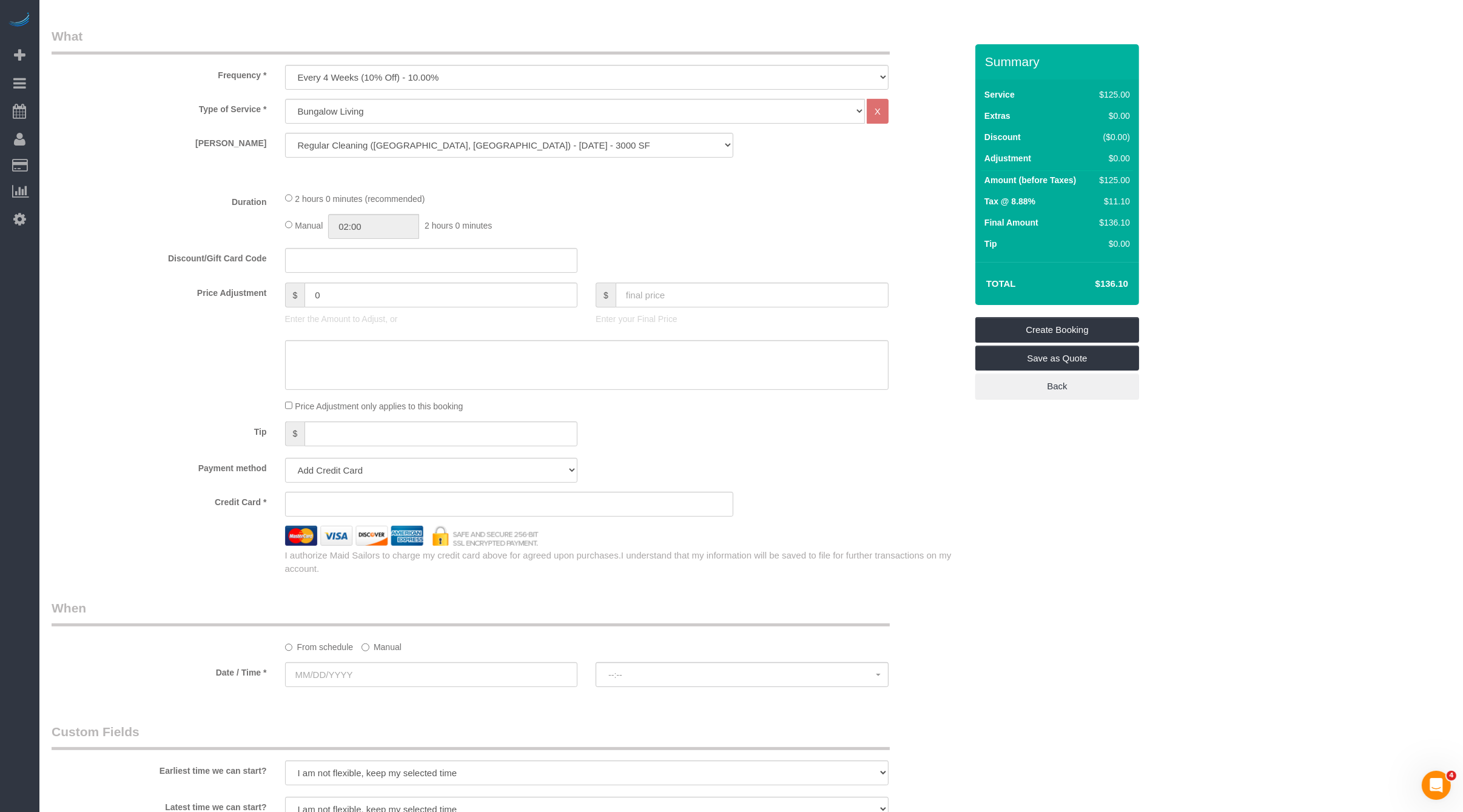
scroll to position [595, 0]
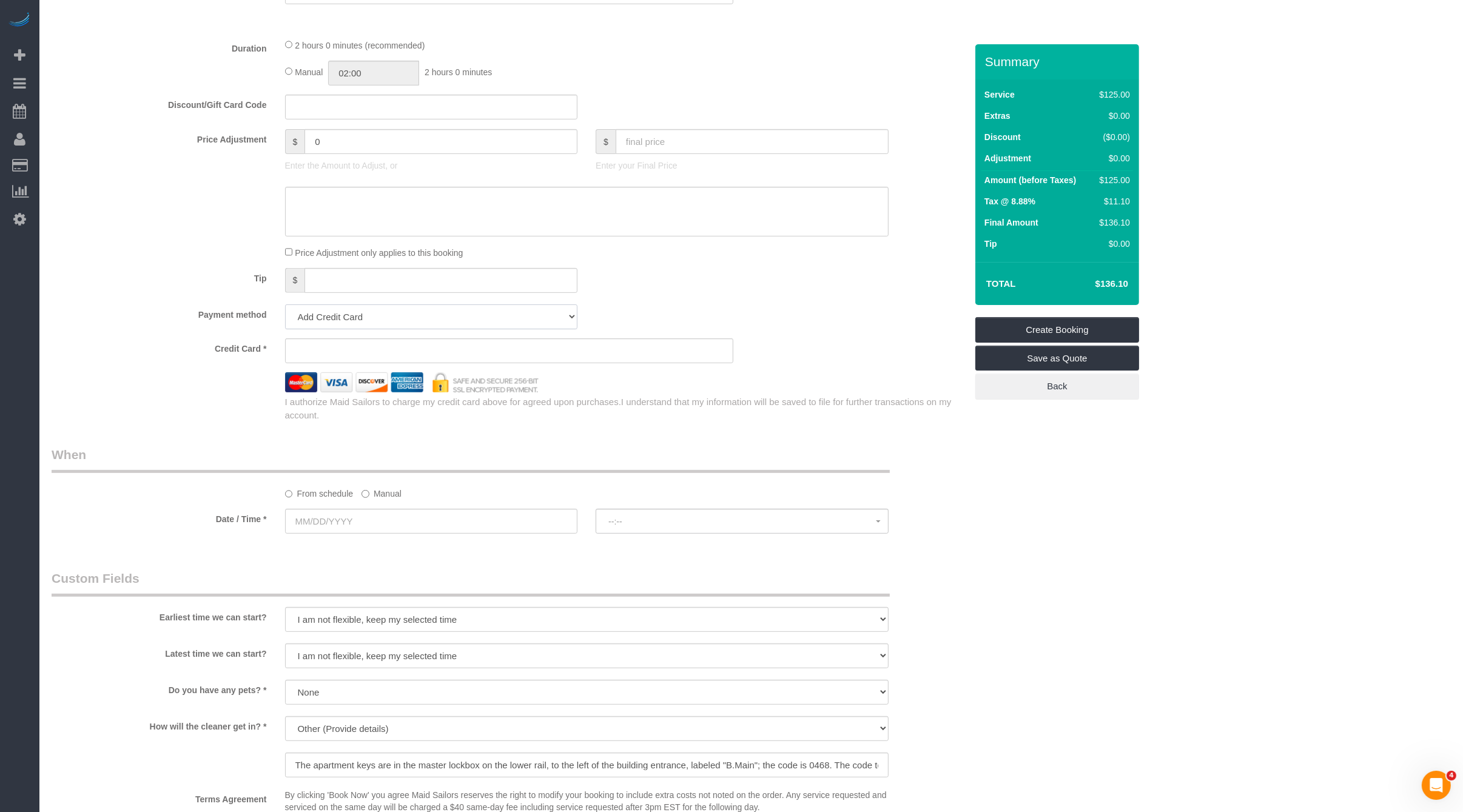
click at [434, 315] on select "Add Credit Card Cash Check Paypal" at bounding box center [431, 317] width 293 height 25
select select "string:paypal"
click at [285, 304] on select "Add Credit Card Cash Check Paypal" at bounding box center [431, 317] width 293 height 25
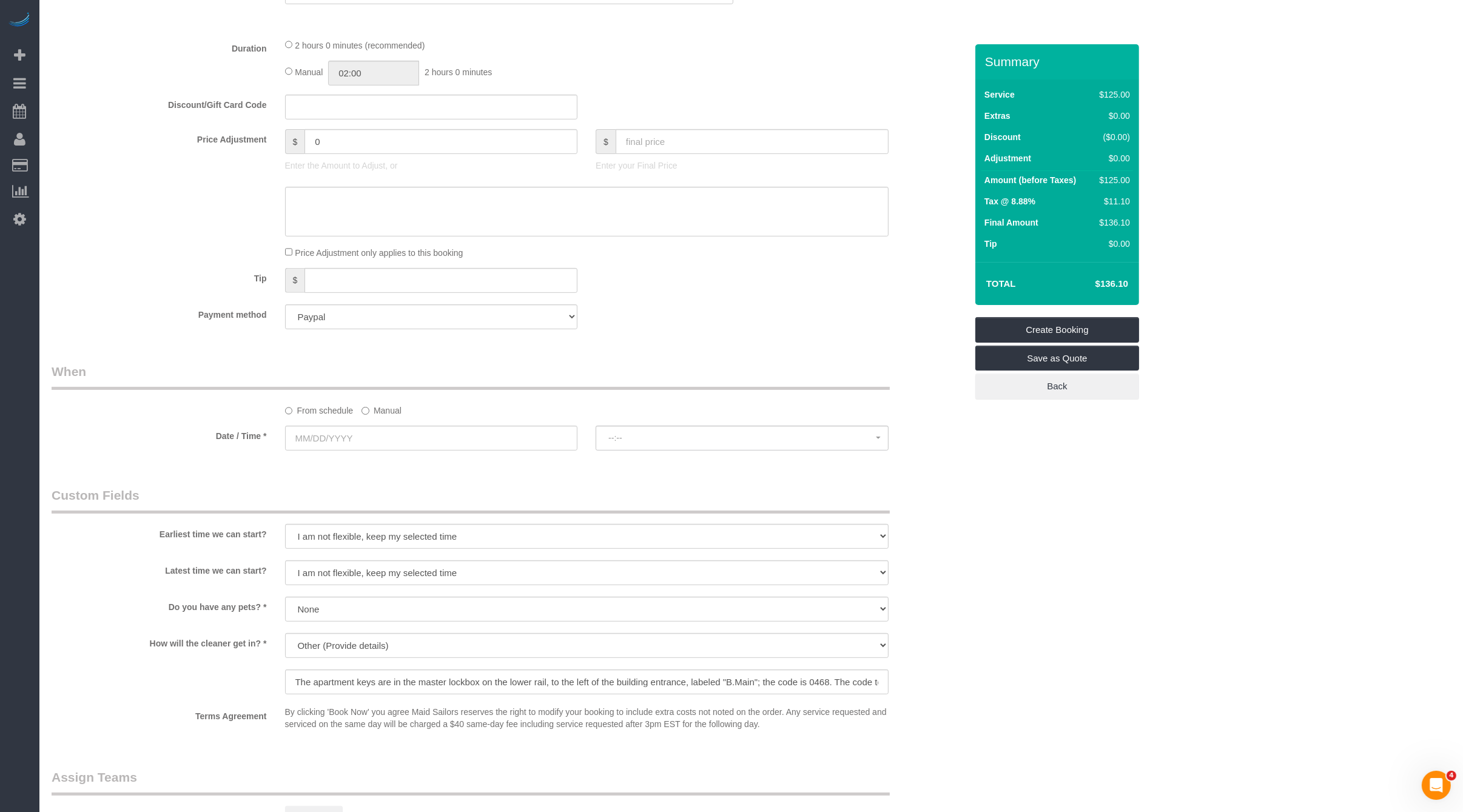
click at [387, 413] on label "Manual" at bounding box center [381, 408] width 40 height 16
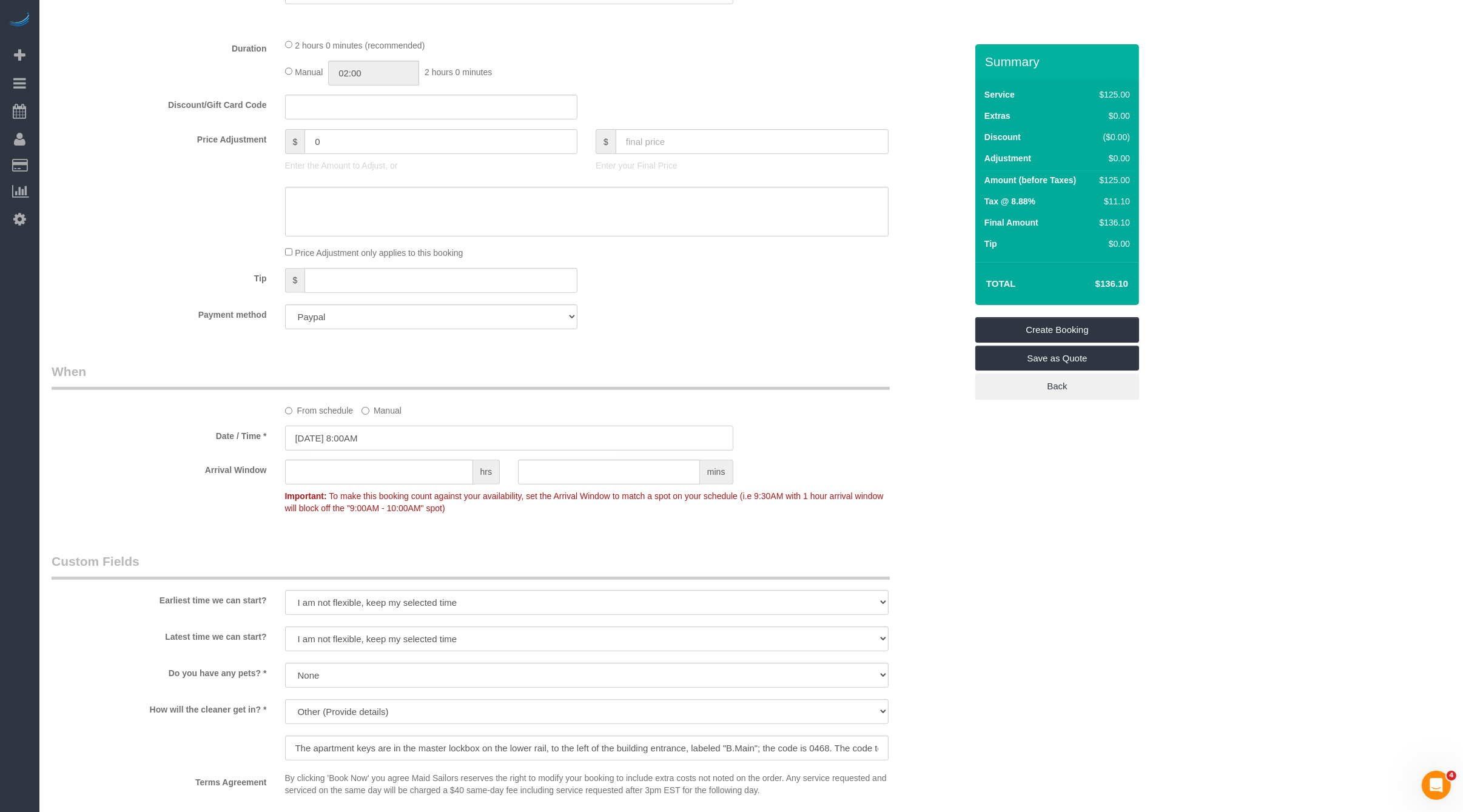
click at [384, 431] on input "08/15/2025 8:00AM" at bounding box center [509, 438] width 449 height 25
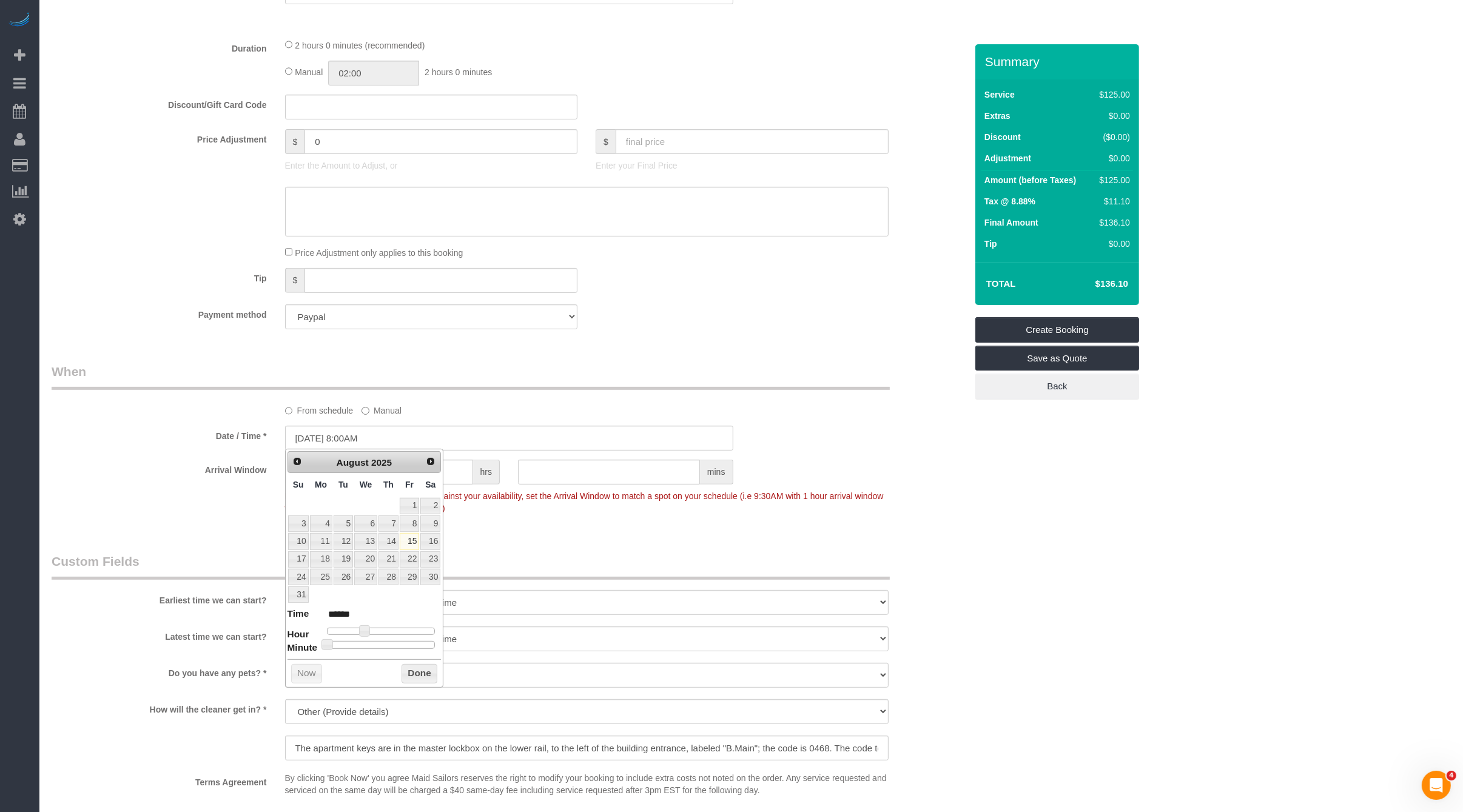
click at [433, 461] on span "Next" at bounding box center [431, 461] width 10 height 10
click at [396, 502] on link "2" at bounding box center [388, 506] width 20 height 16
type input "10/02/2025 10:00AM"
type input "*******"
type input "10/02/2025 11:00AM"
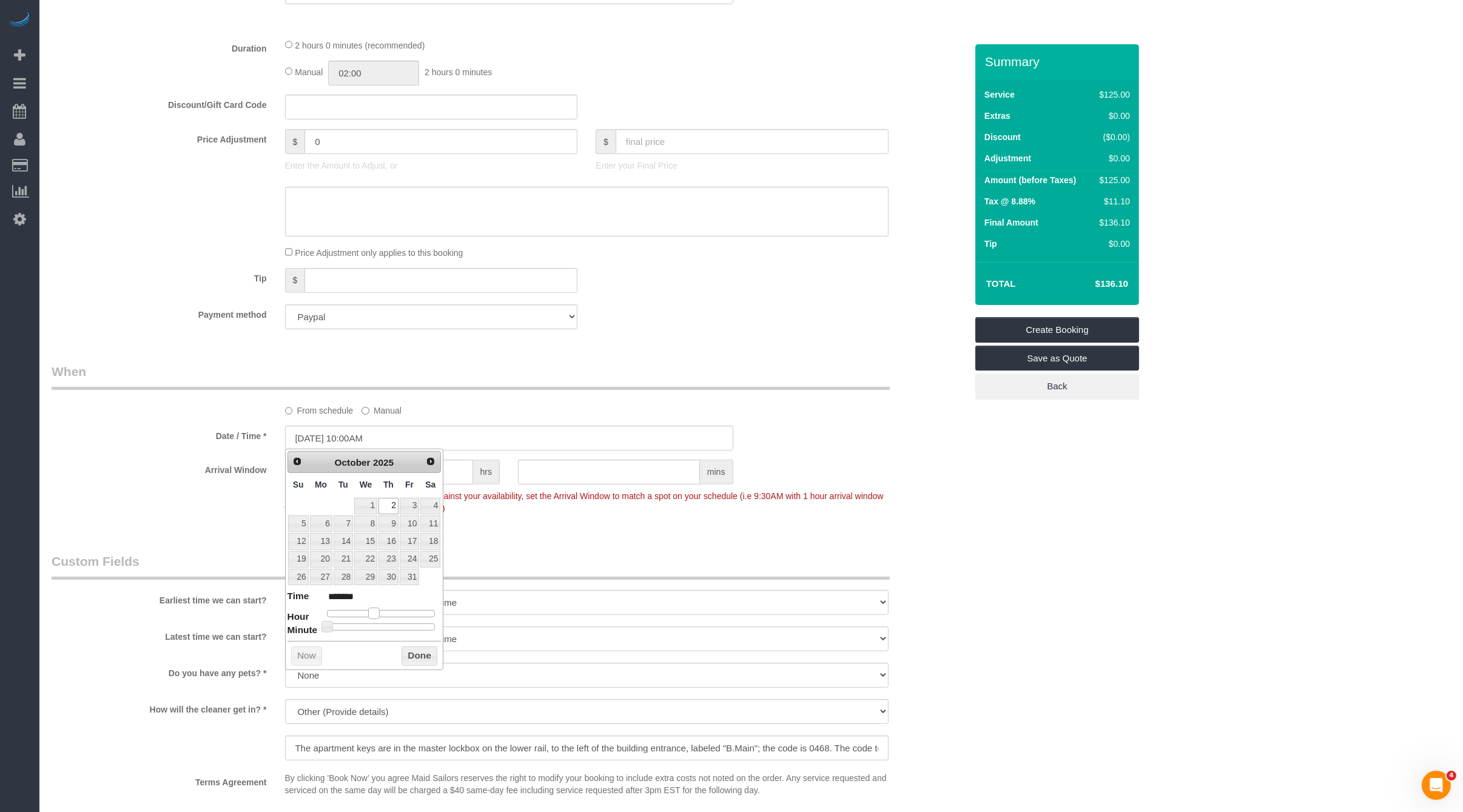
type input "*******"
type input "10/02/2025 12:00PM"
type input "*******"
drag, startPoint x: 375, startPoint y: 607, endPoint x: 385, endPoint y: 609, distance: 10.2
click at [385, 610] on div at bounding box center [381, 614] width 109 height 7
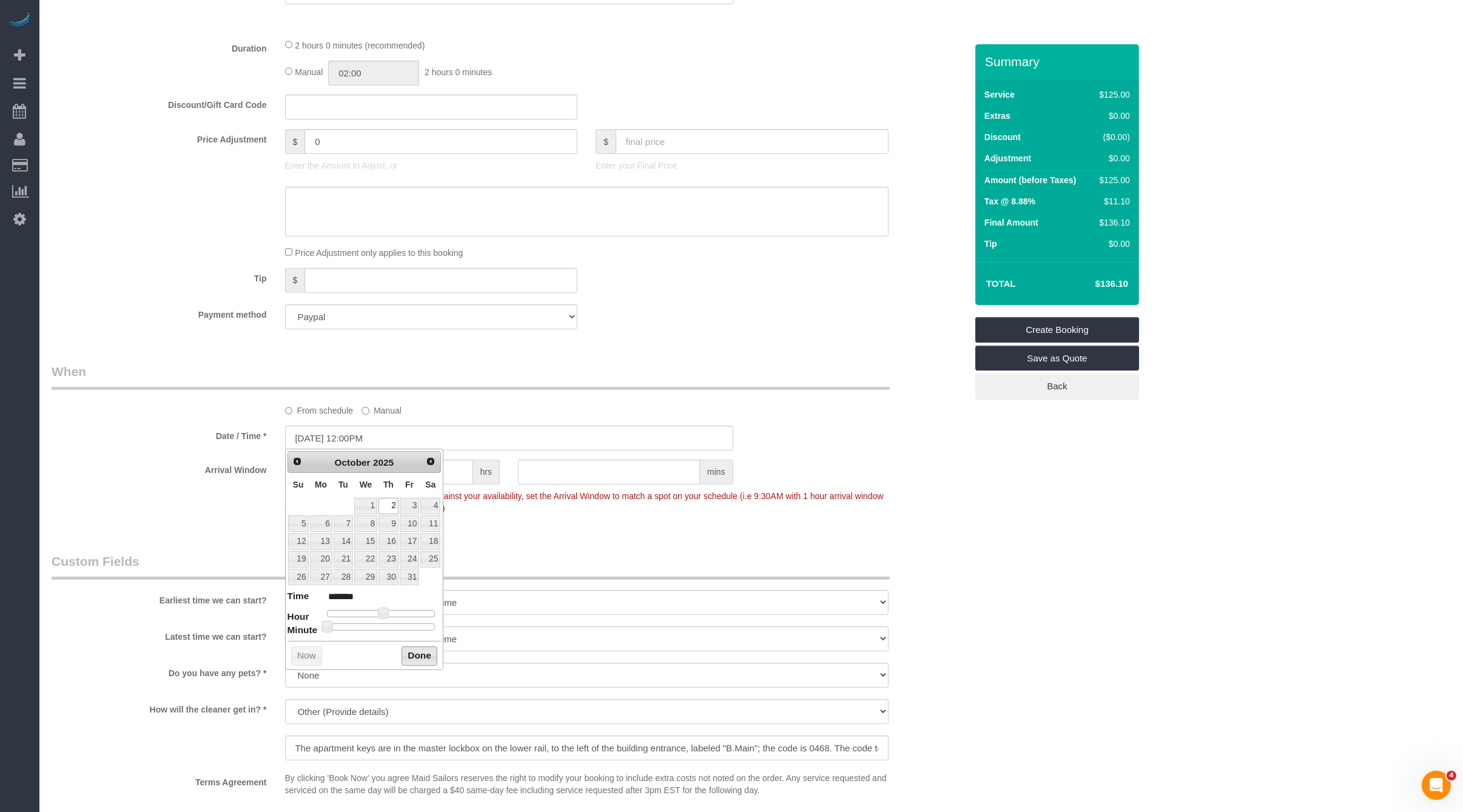
click at [408, 651] on button "Done" at bounding box center [419, 656] width 36 height 20
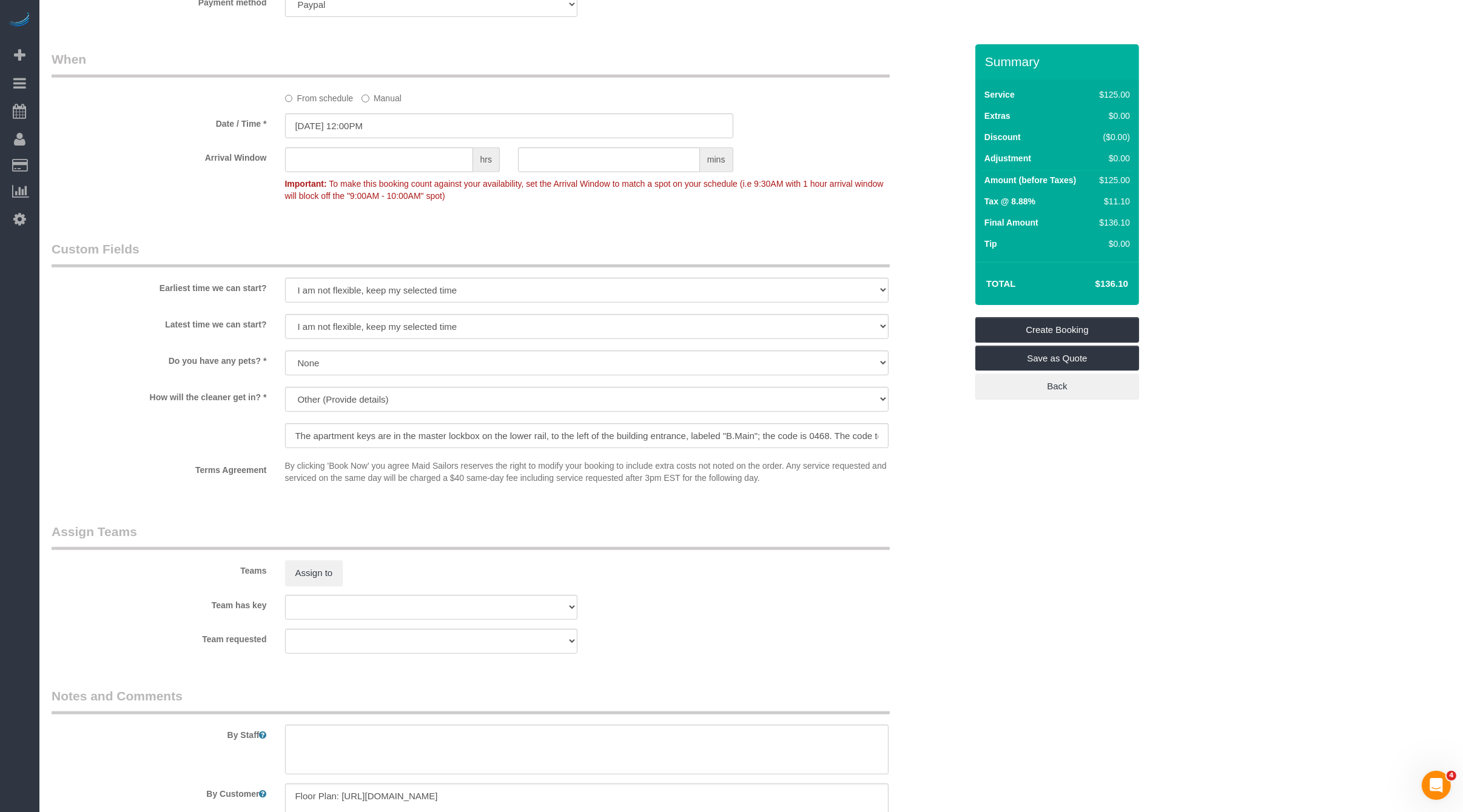
scroll to position [935, 0]
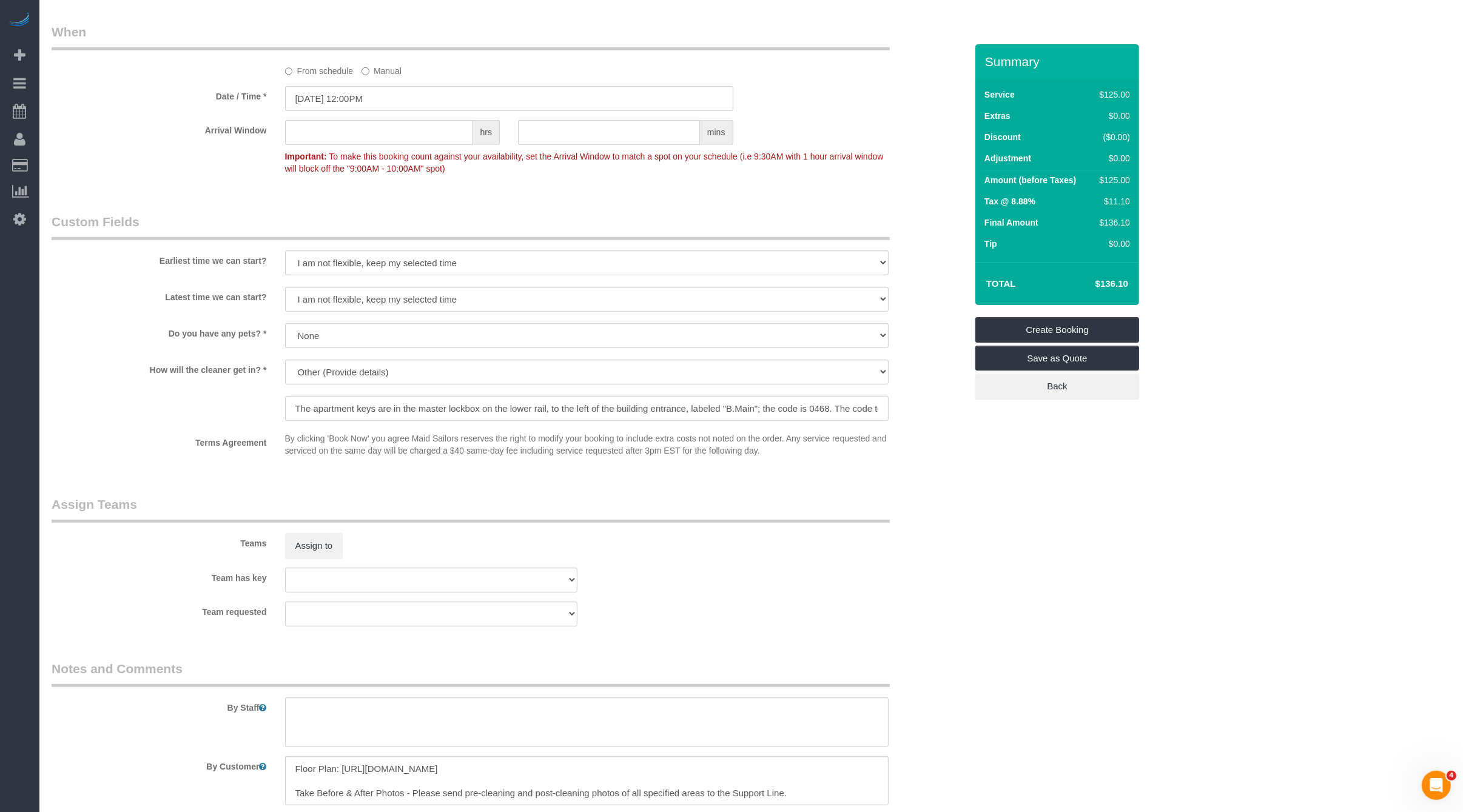
click at [478, 401] on input "The apartment keys are in the master lockbox on the lower rail, to the left of …" at bounding box center [586, 408] width 603 height 25
paste input "Building Code: #5123"
paste input "Apartment Door Code: 9849"
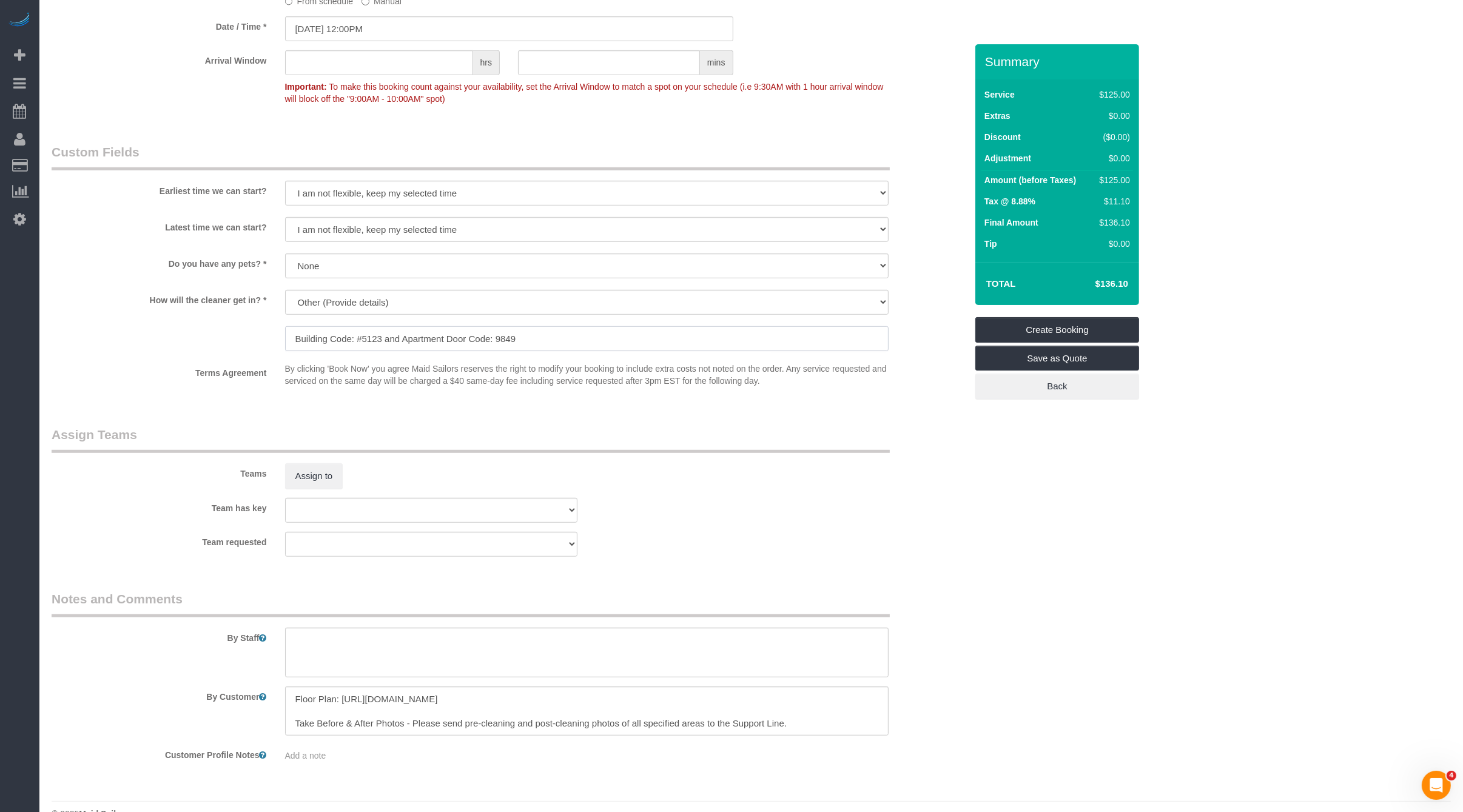
scroll to position [1028, 0]
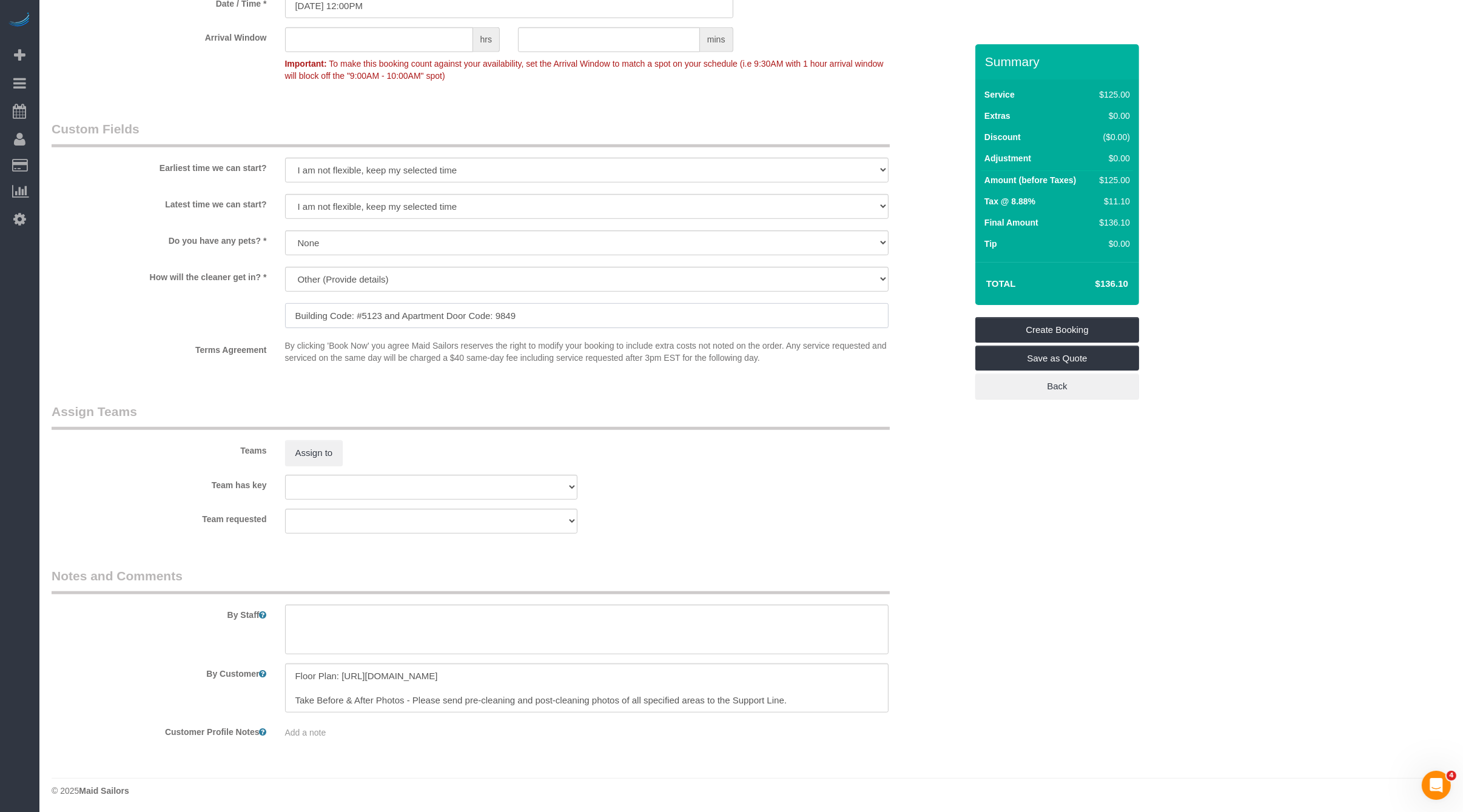
type input "Building Code: #5123 and Apartment Door Code: 9849"
drag, startPoint x: 525, startPoint y: 685, endPoint x: 340, endPoint y: 673, distance: 185.4
click at [340, 673] on textarea "To enrich screen reader interactions, please activate Accessibility in Grammarl…" at bounding box center [586, 688] width 603 height 50
type textarea "Floor Plan: TBA Take Before & After Photos - Please send pre-cleaning and post-…"
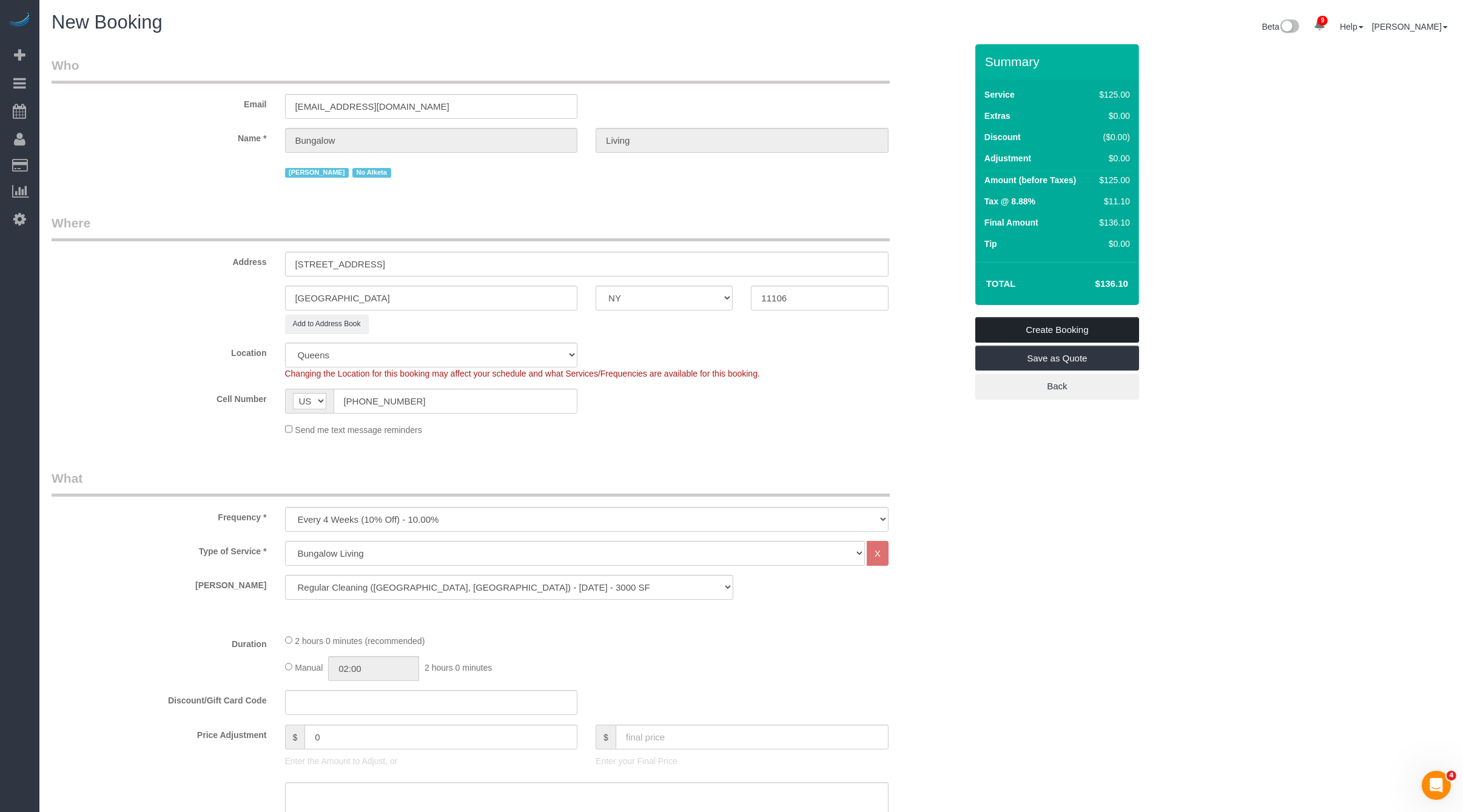
click at [1064, 328] on link "Create Booking" at bounding box center [1057, 330] width 164 height 26
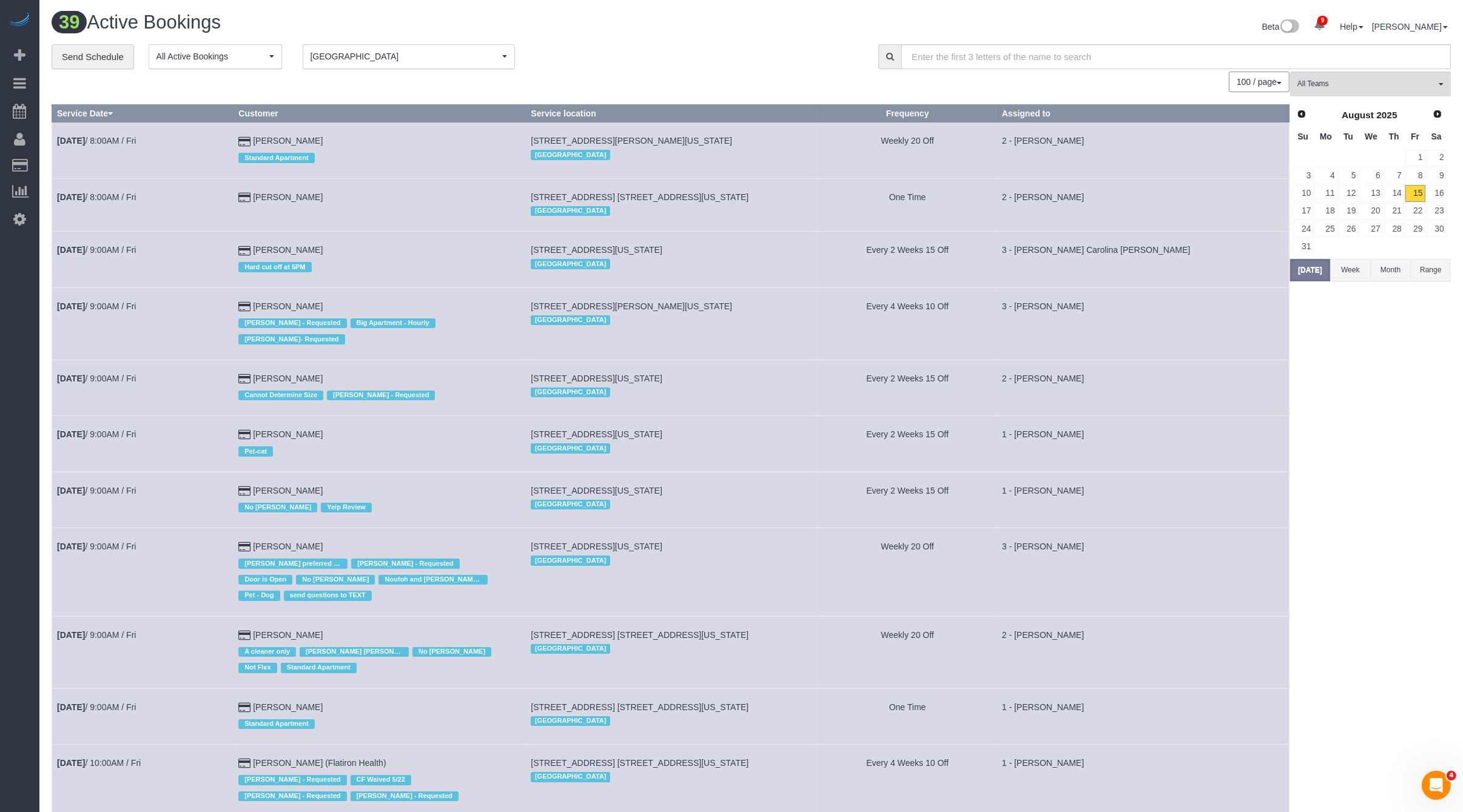
click at [383, 58] on span "[GEOGRAPHIC_DATA]" at bounding box center [405, 57] width 189 height 12
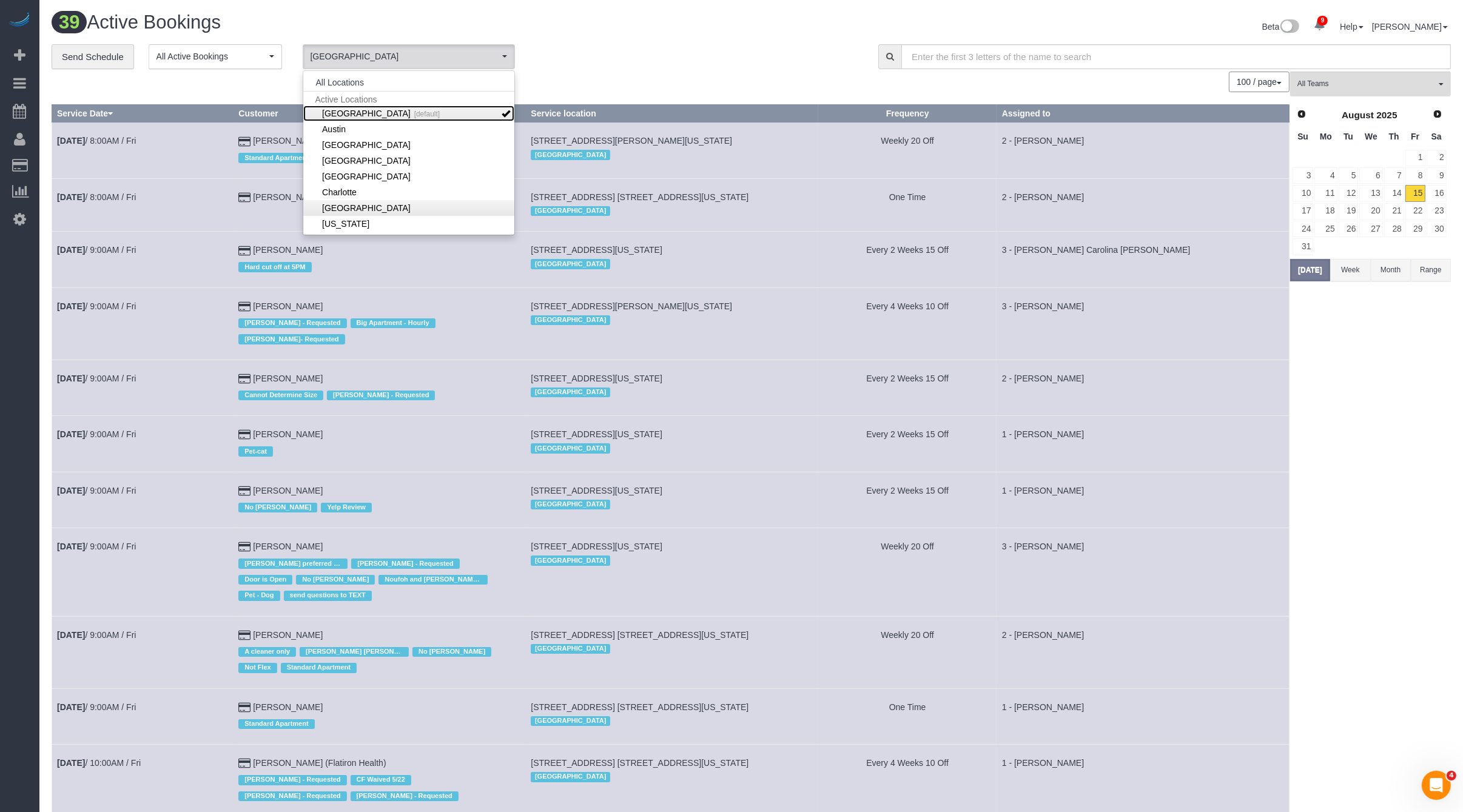
scroll to position [172, 0]
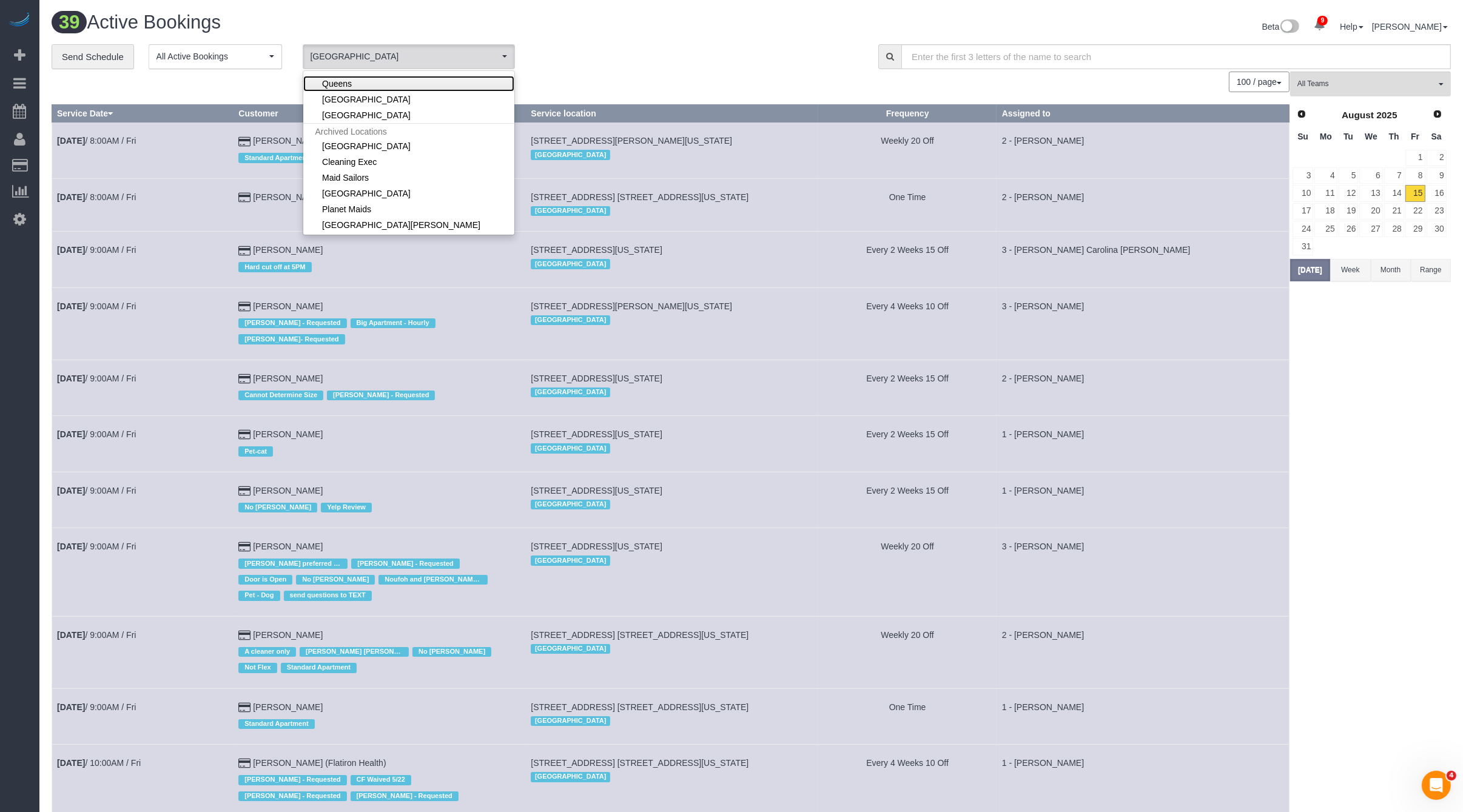
click at [358, 79] on link "Queens" at bounding box center [408, 84] width 211 height 16
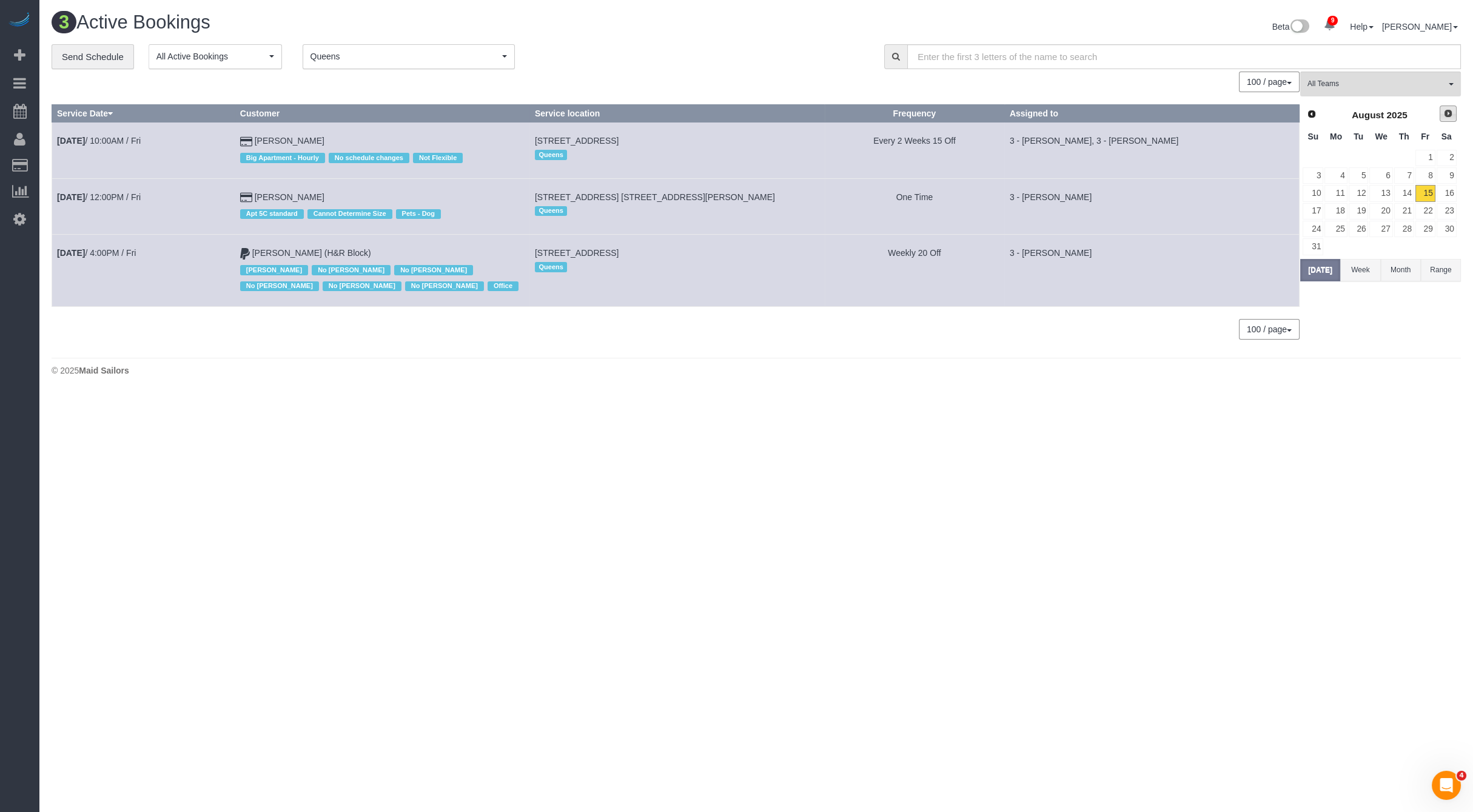
click at [1444, 109] on span "Next" at bounding box center [1448, 113] width 10 height 10
click at [1407, 154] on link "2" at bounding box center [1404, 157] width 20 height 16
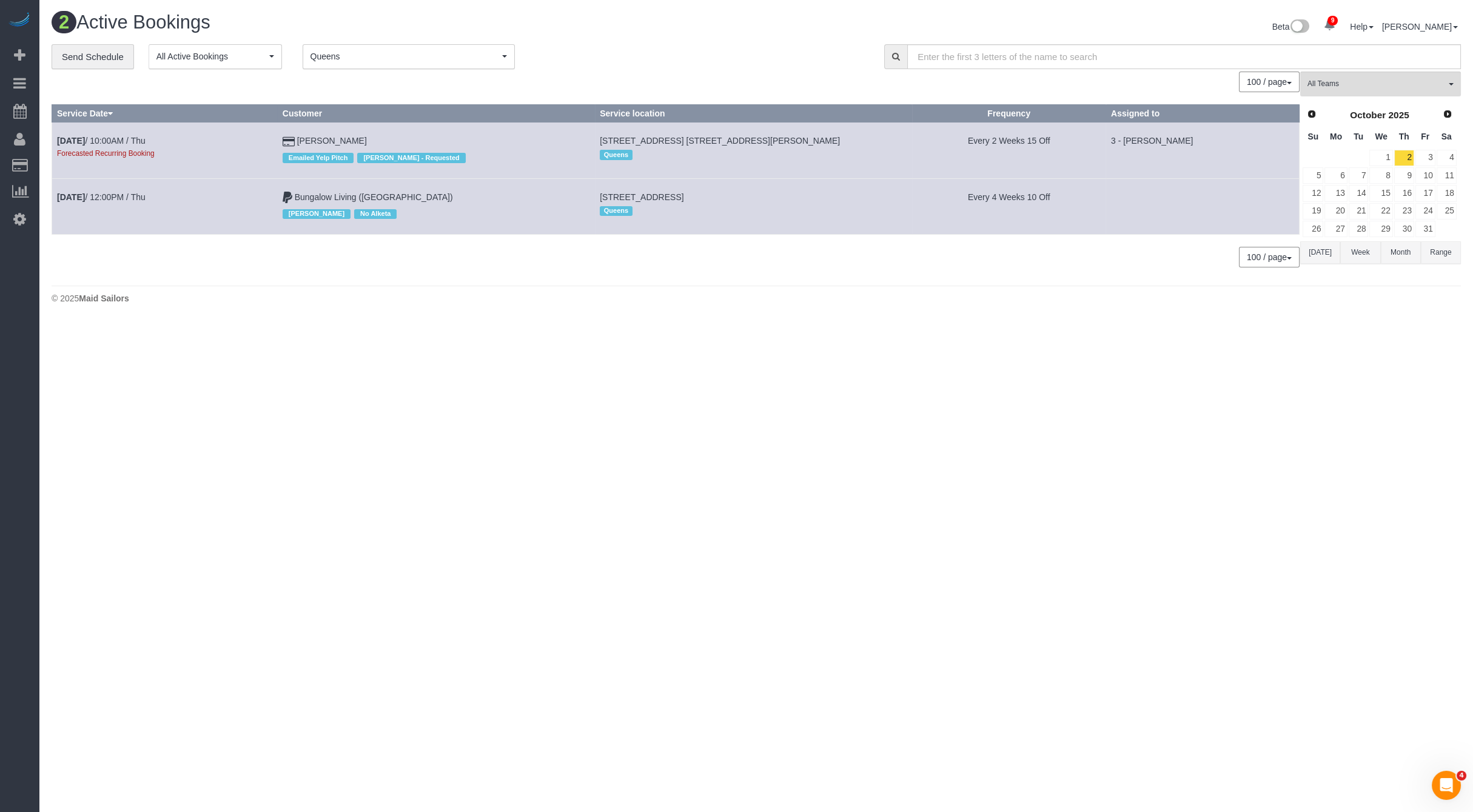
click at [90, 184] on td "Oct 2nd / 12:00PM / Thu" at bounding box center [165, 205] width 226 height 56
click at [95, 196] on link "Oct 2nd / 12:00PM / Thu" at bounding box center [101, 197] width 89 height 10
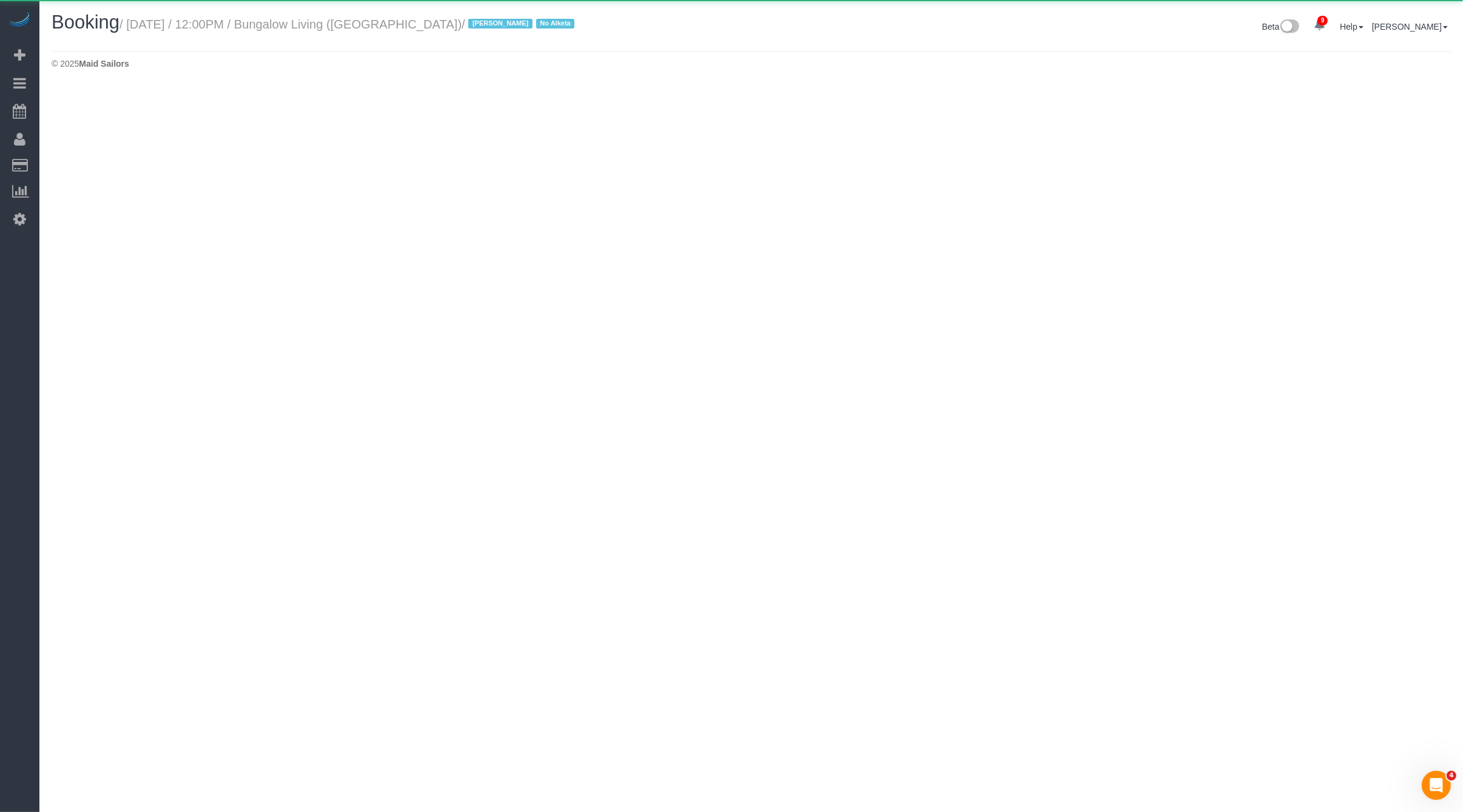
select select "NY"
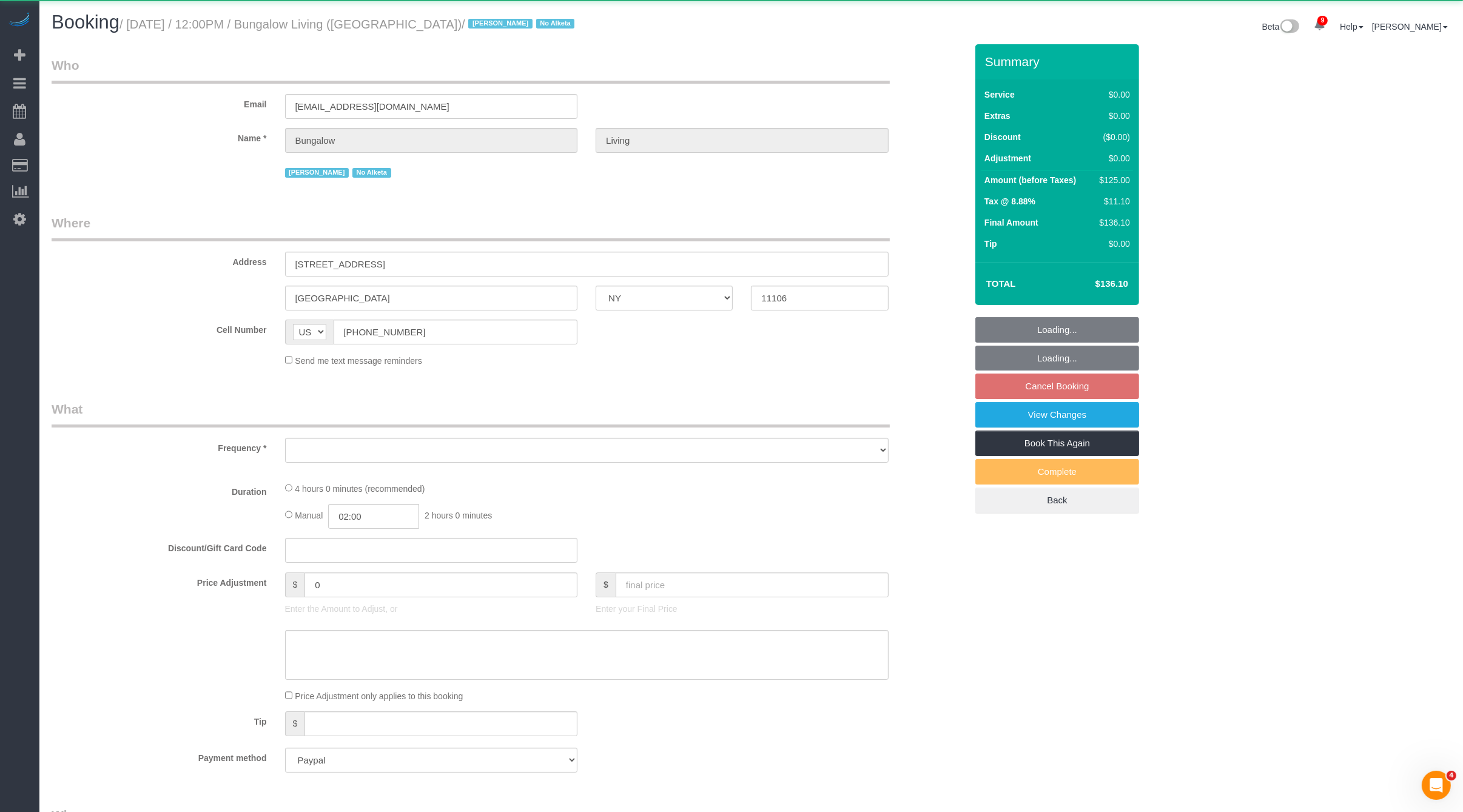
select select "object:6702"
select select "2"
select select "spot15"
select select "number:89"
select select "number:90"
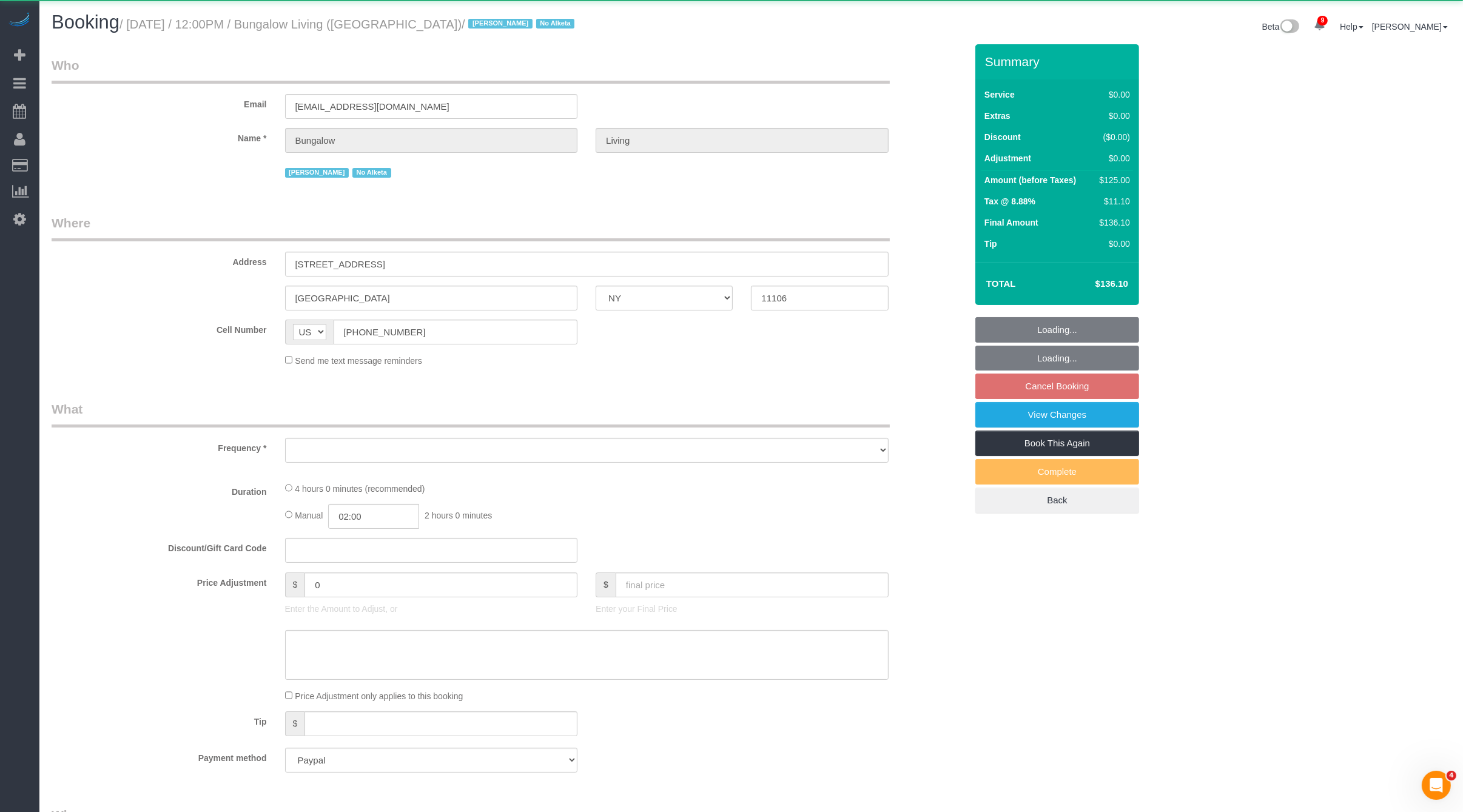
select select "number:15"
select select "number:7"
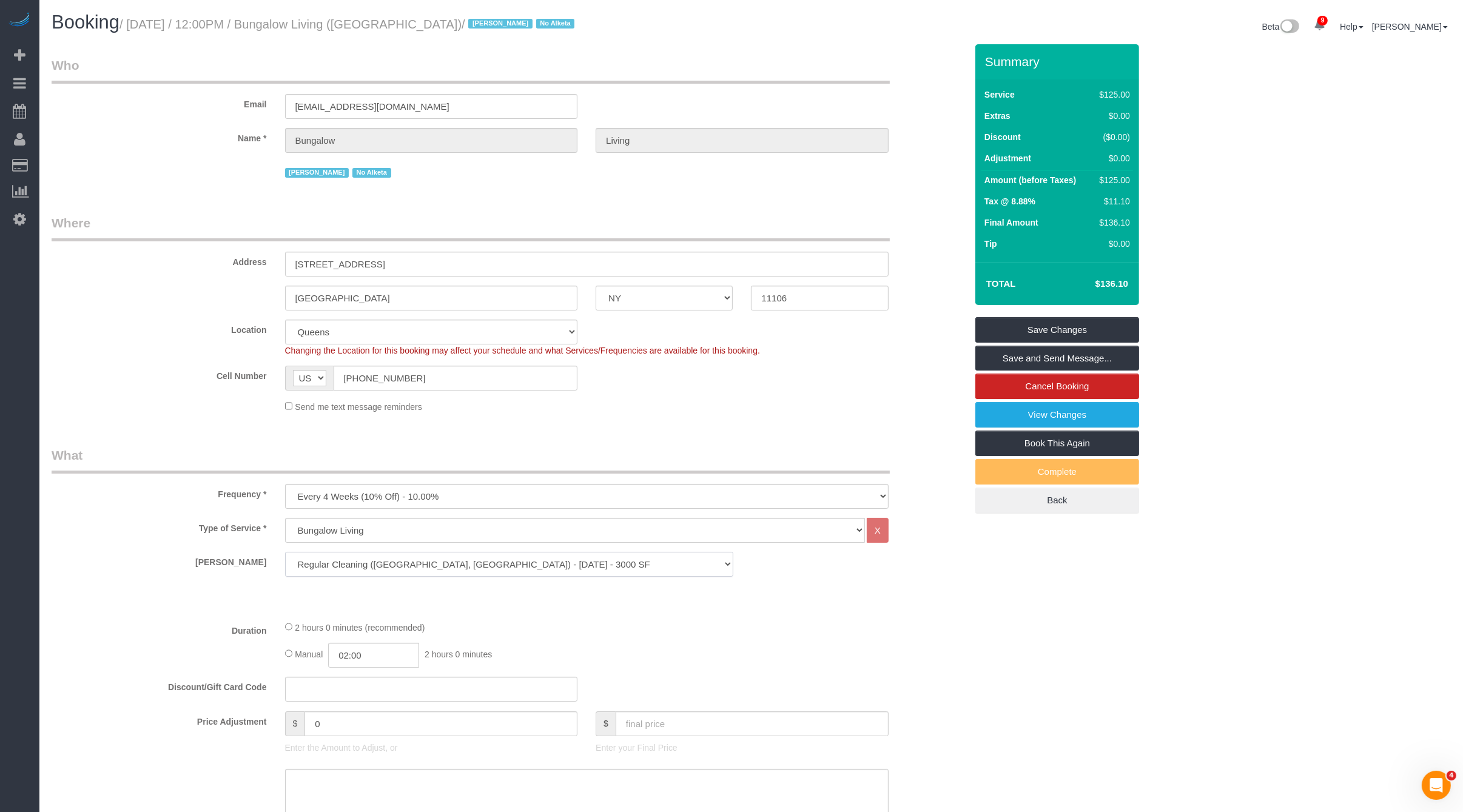
click at [489, 558] on select "Regular Cleaning (Boston, NYC) - Under 2000 SF Regular Cleaning (Boston, NYC) -…" at bounding box center [509, 564] width 449 height 25
select select "1"
click at [285, 551] on select "Regular Cleaning (Boston, NYC) - Under 2000 SF Regular Cleaning (Boston, NYC) -…" at bounding box center [509, 564] width 449 height 25
click at [1070, 315] on div "Summary Service $120.00 Extras $0.00 Discount ($0.00) Adjustment $0.00 Amount (…" at bounding box center [1057, 291] width 164 height 494
click at [1065, 323] on link "Save Changes" at bounding box center [1057, 330] width 164 height 26
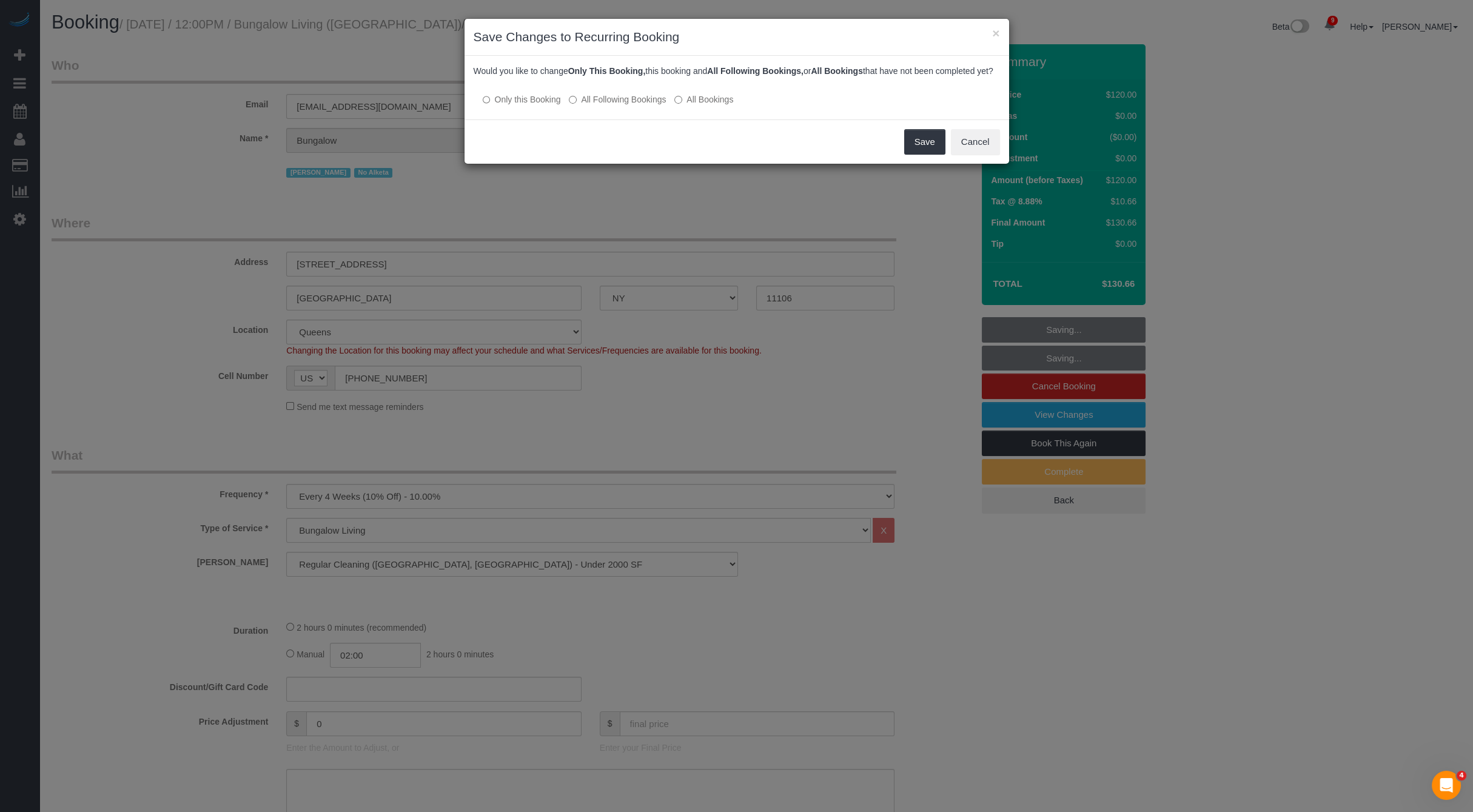
click at [637, 106] on label "All Following Bookings" at bounding box center [616, 100] width 97 height 12
click at [916, 155] on button "Save" at bounding box center [924, 141] width 41 height 26
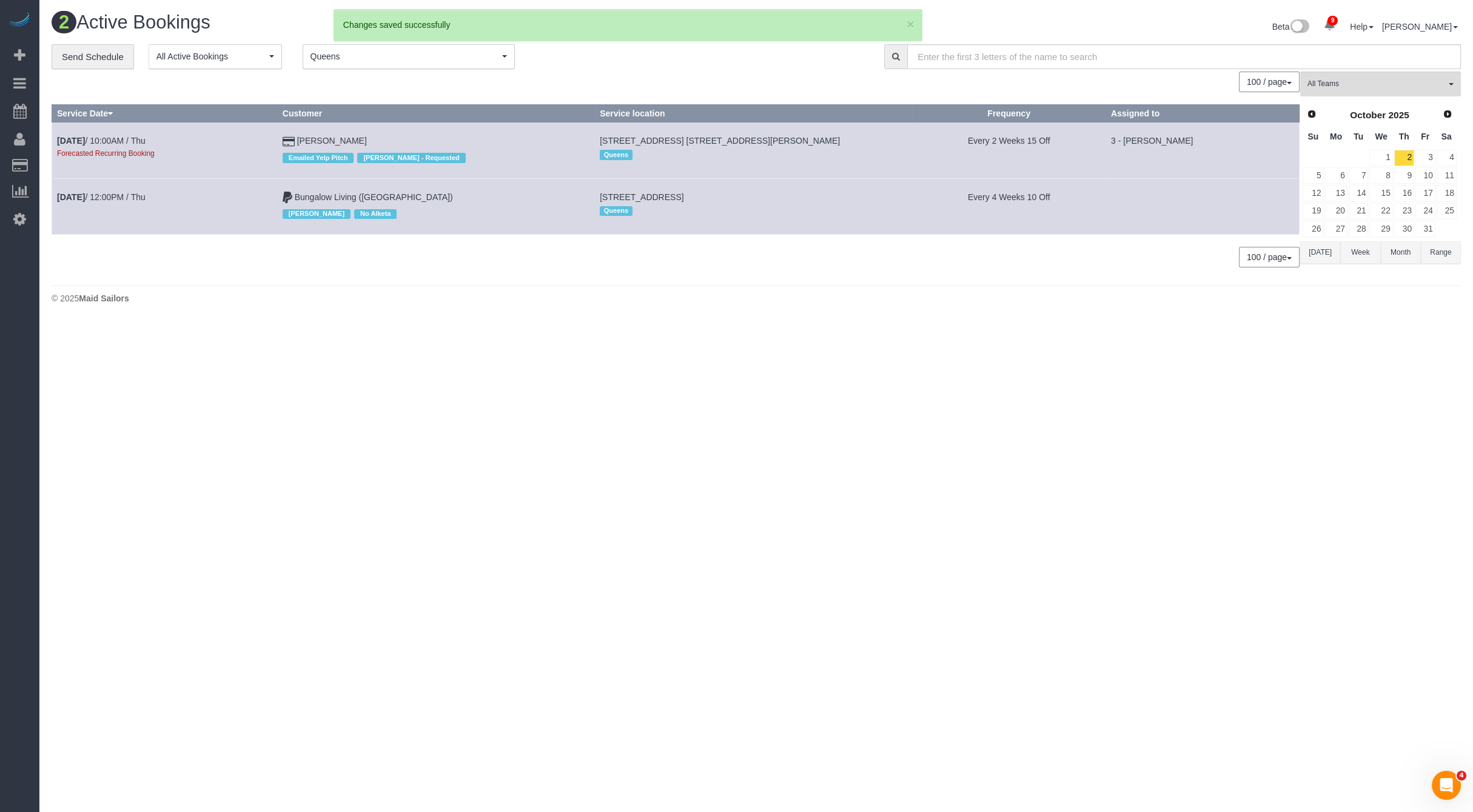
click at [1010, 231] on td "Every 4 Weeks 10 Off" at bounding box center [1009, 205] width 194 height 56
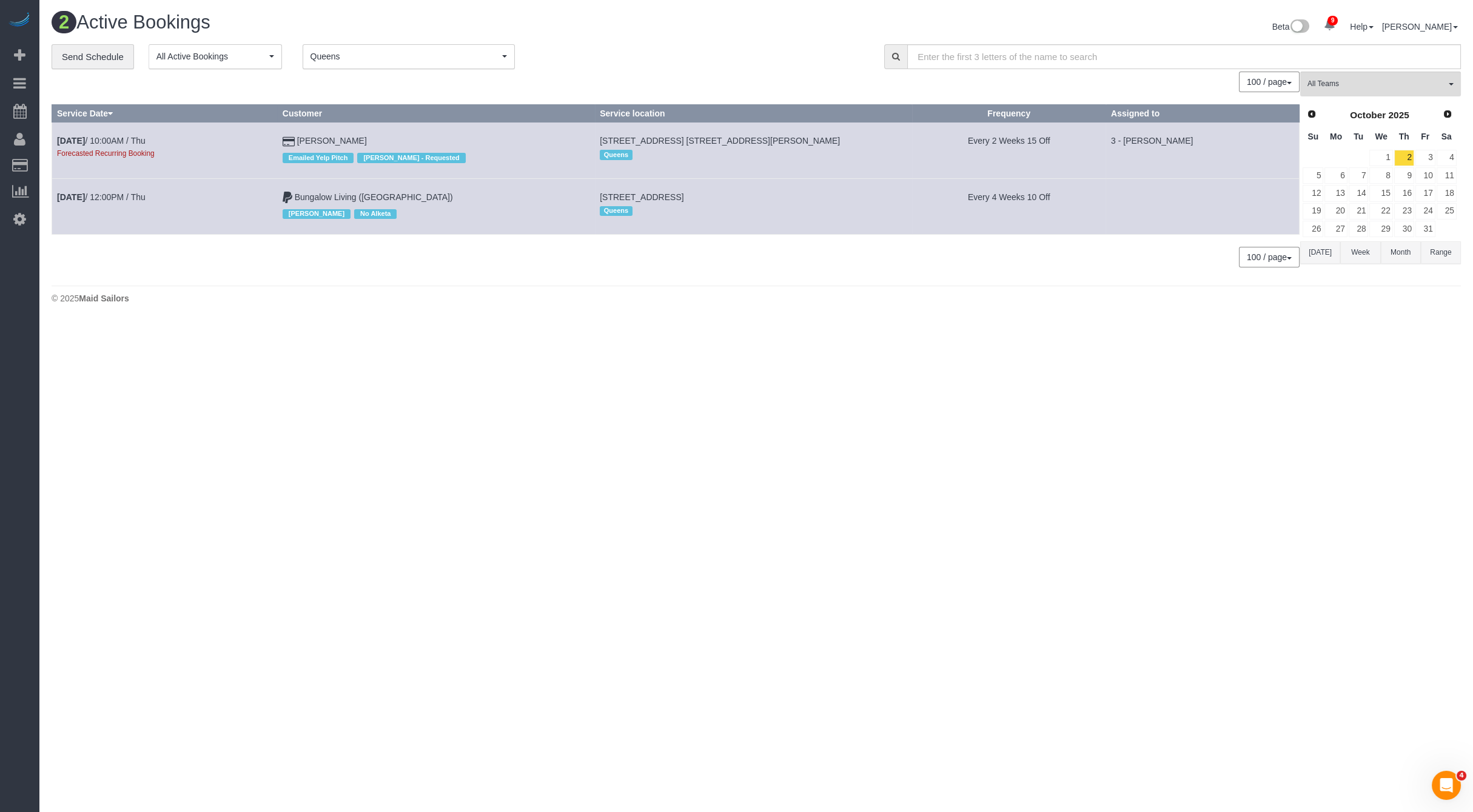
click at [1324, 242] on button "[DATE]" at bounding box center [1320, 252] width 40 height 22
click at [1324, 242] on td at bounding box center [1335, 246] width 24 height 18
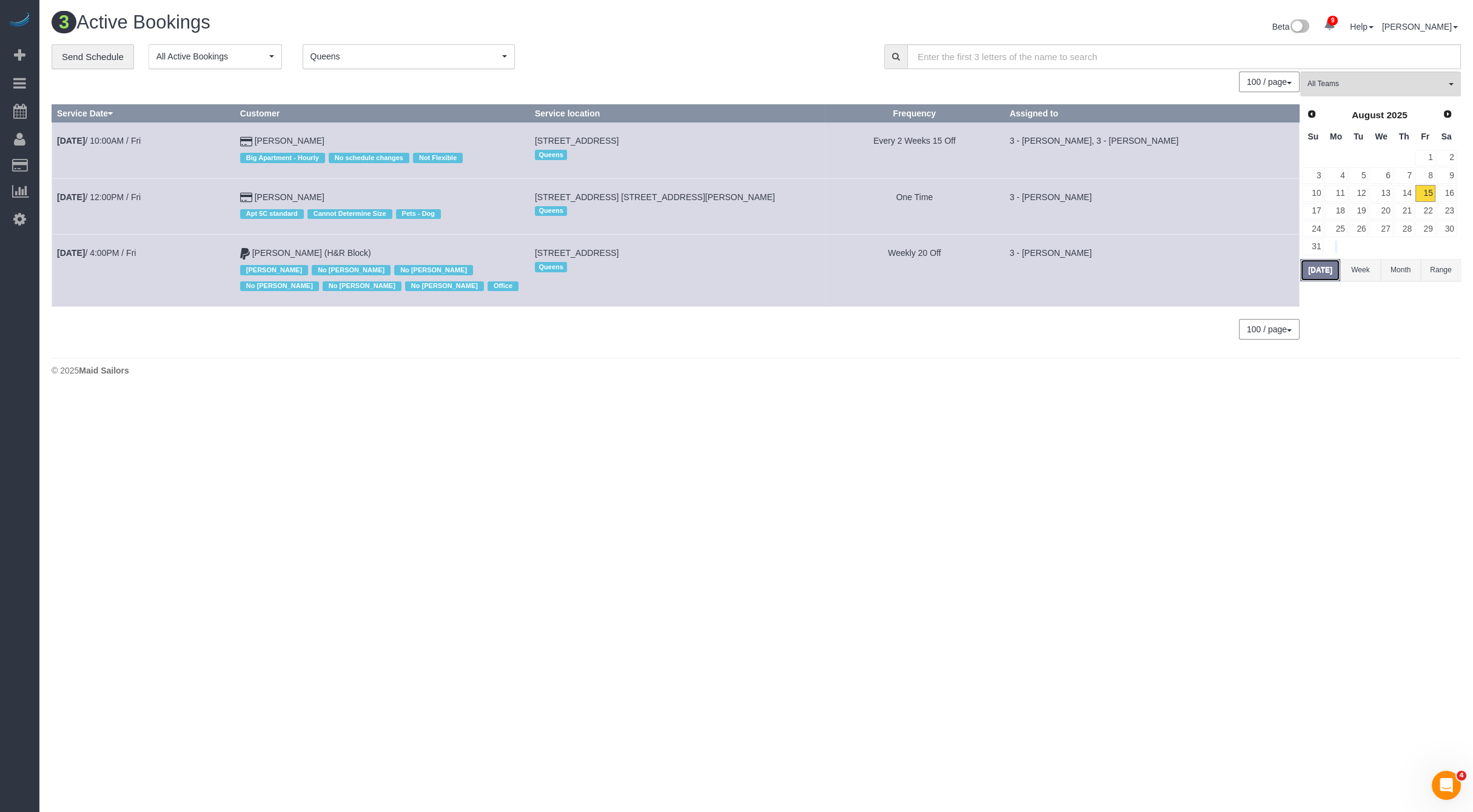
click at [1320, 273] on button "[DATE]" at bounding box center [1320, 269] width 40 height 22
click at [1445, 109] on span "Next" at bounding box center [1447, 114] width 10 height 10
click at [1453, 116] on link "Next" at bounding box center [1447, 114] width 17 height 17
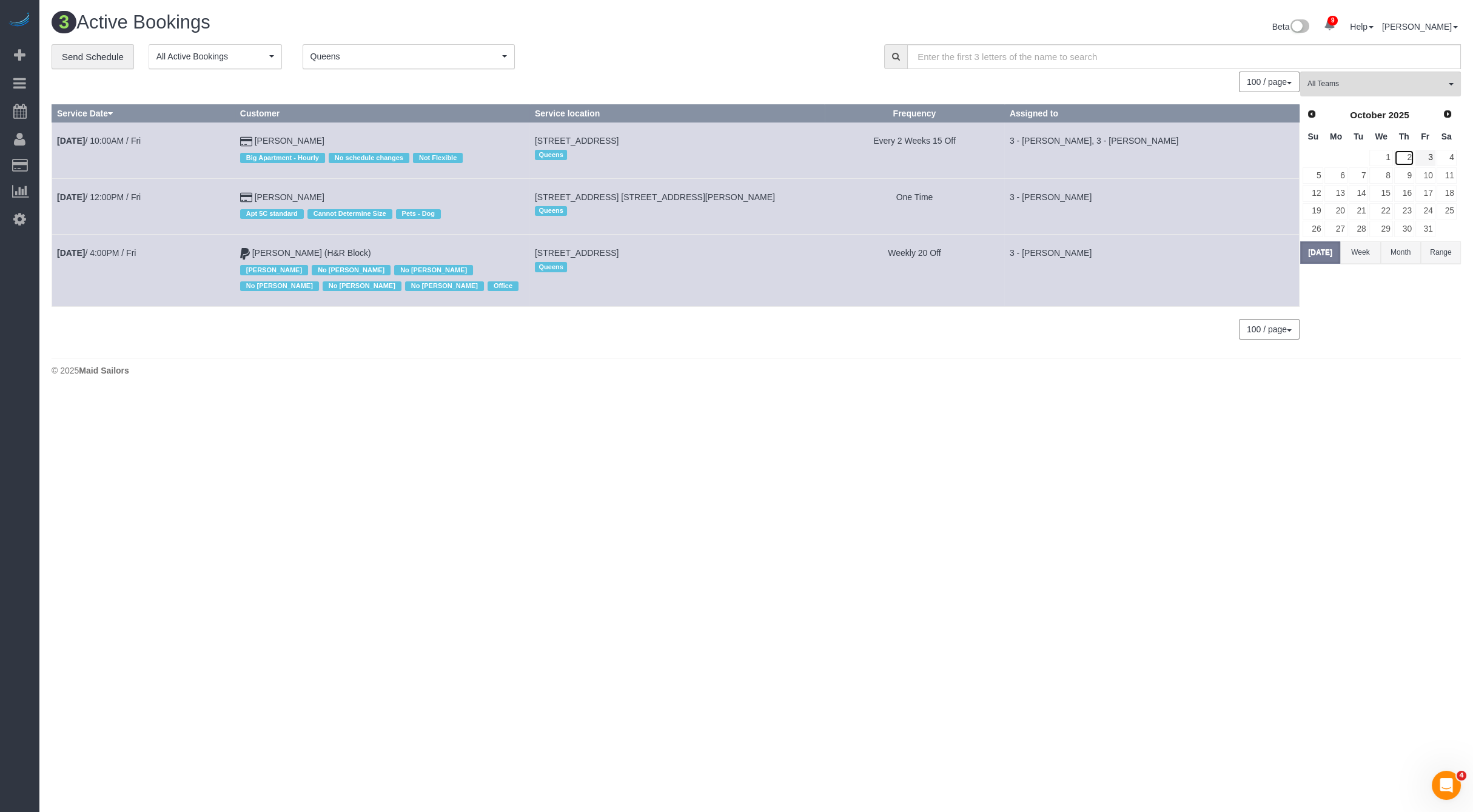
click at [1410, 157] on link "2" at bounding box center [1404, 157] width 20 height 16
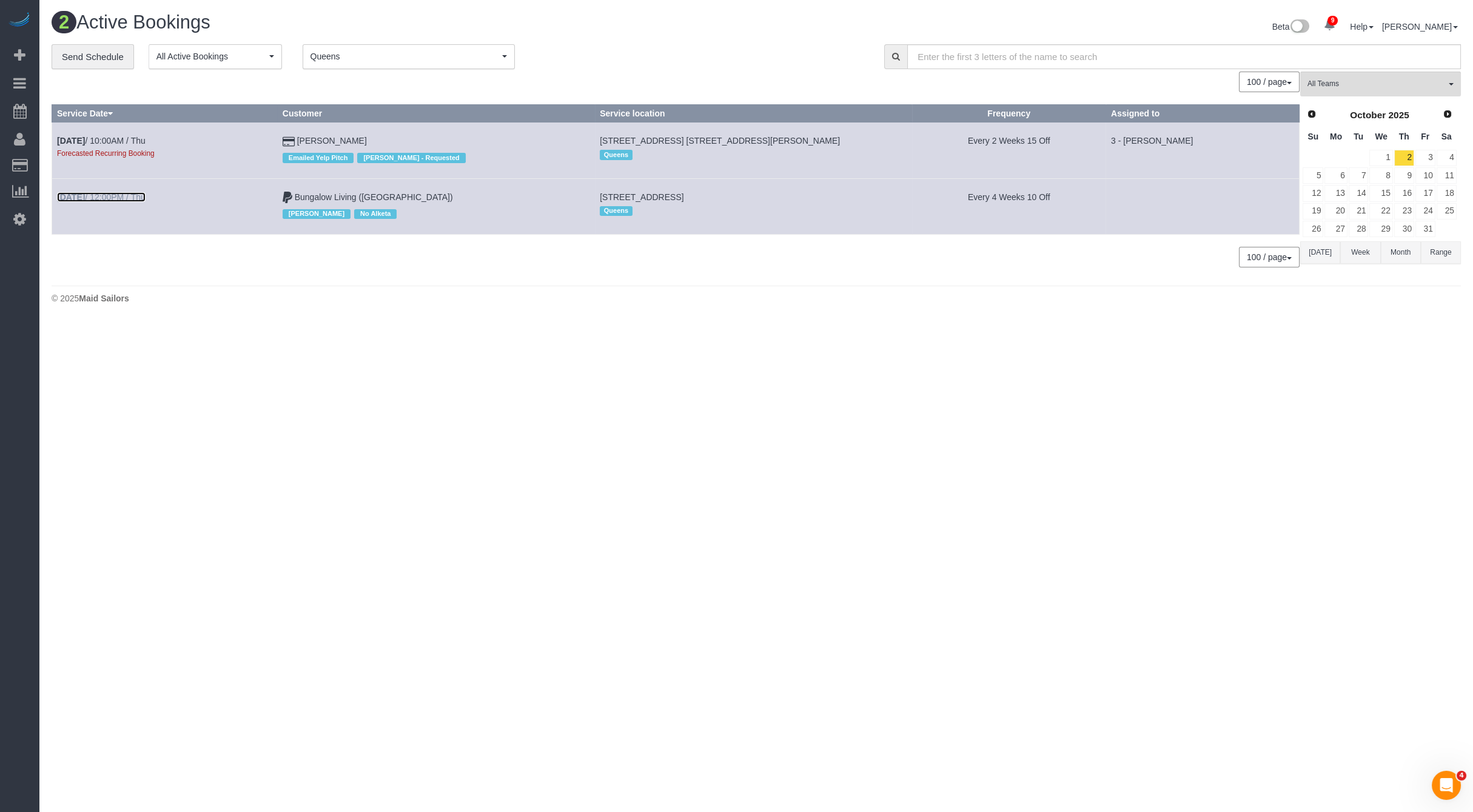
click at [119, 200] on link "Oct 2nd / 12:00PM / Thu" at bounding box center [101, 197] width 89 height 10
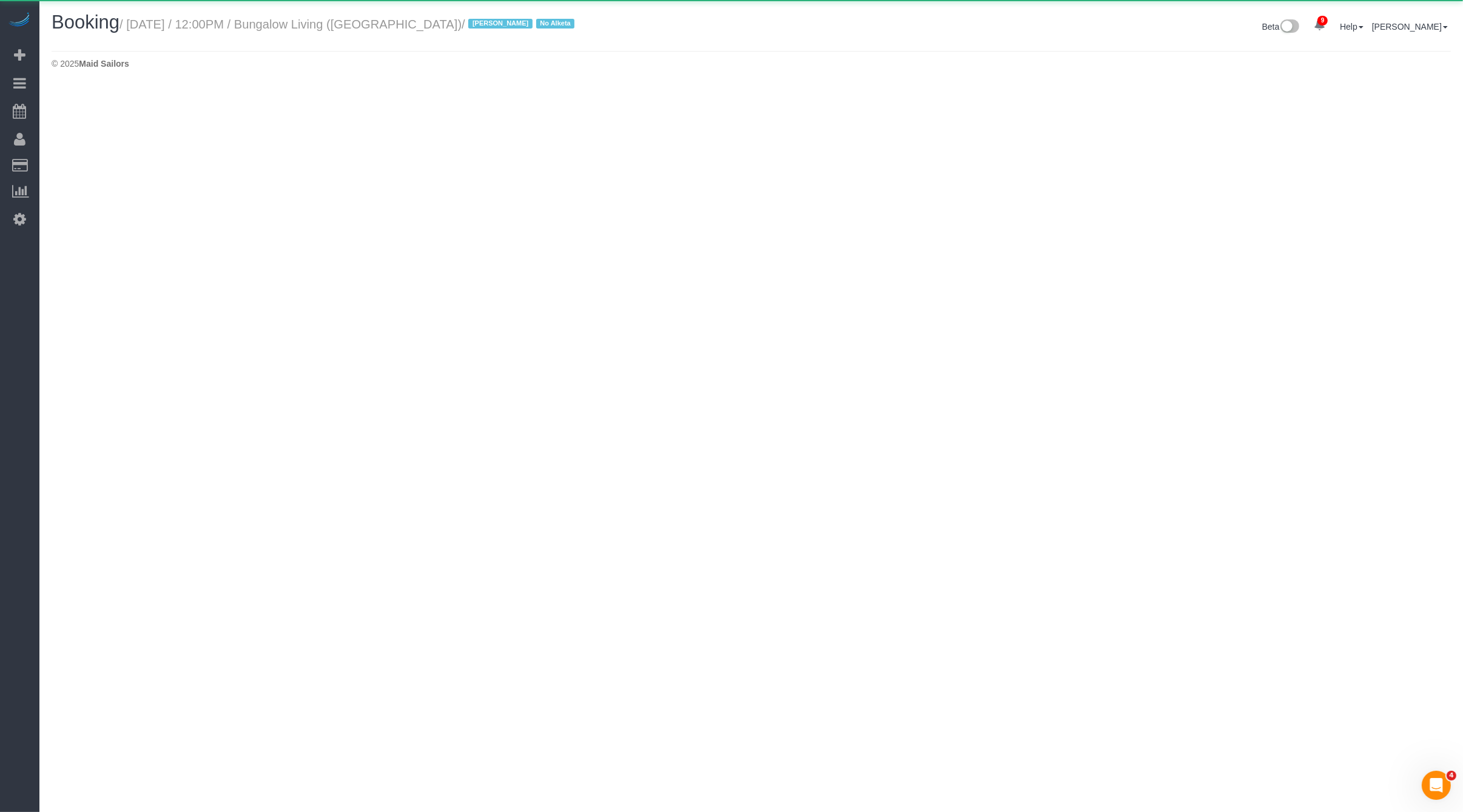
select select "NY"
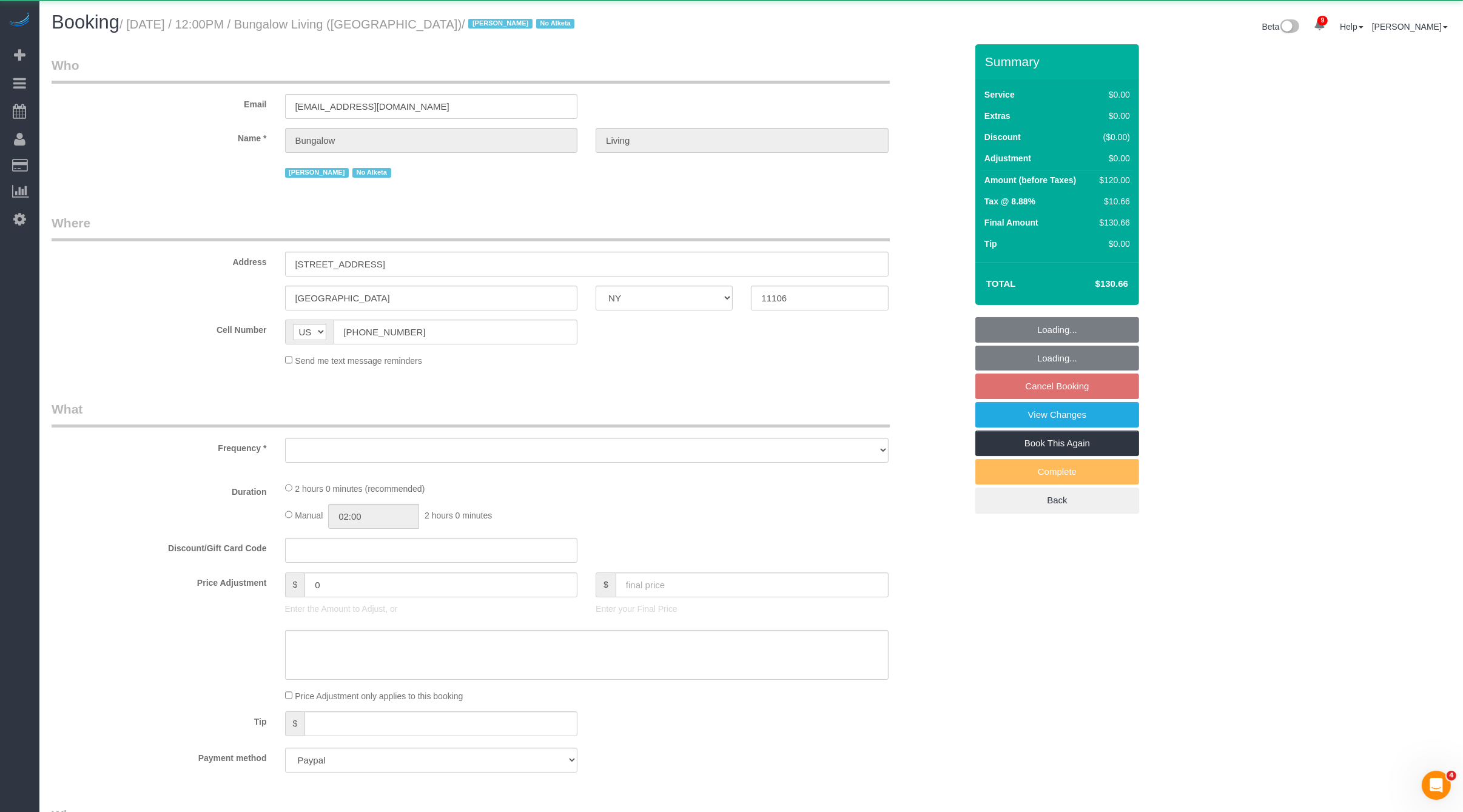
select select "object:8844"
select select "number:89"
select select "number:90"
select select "number:15"
select select "number:7"
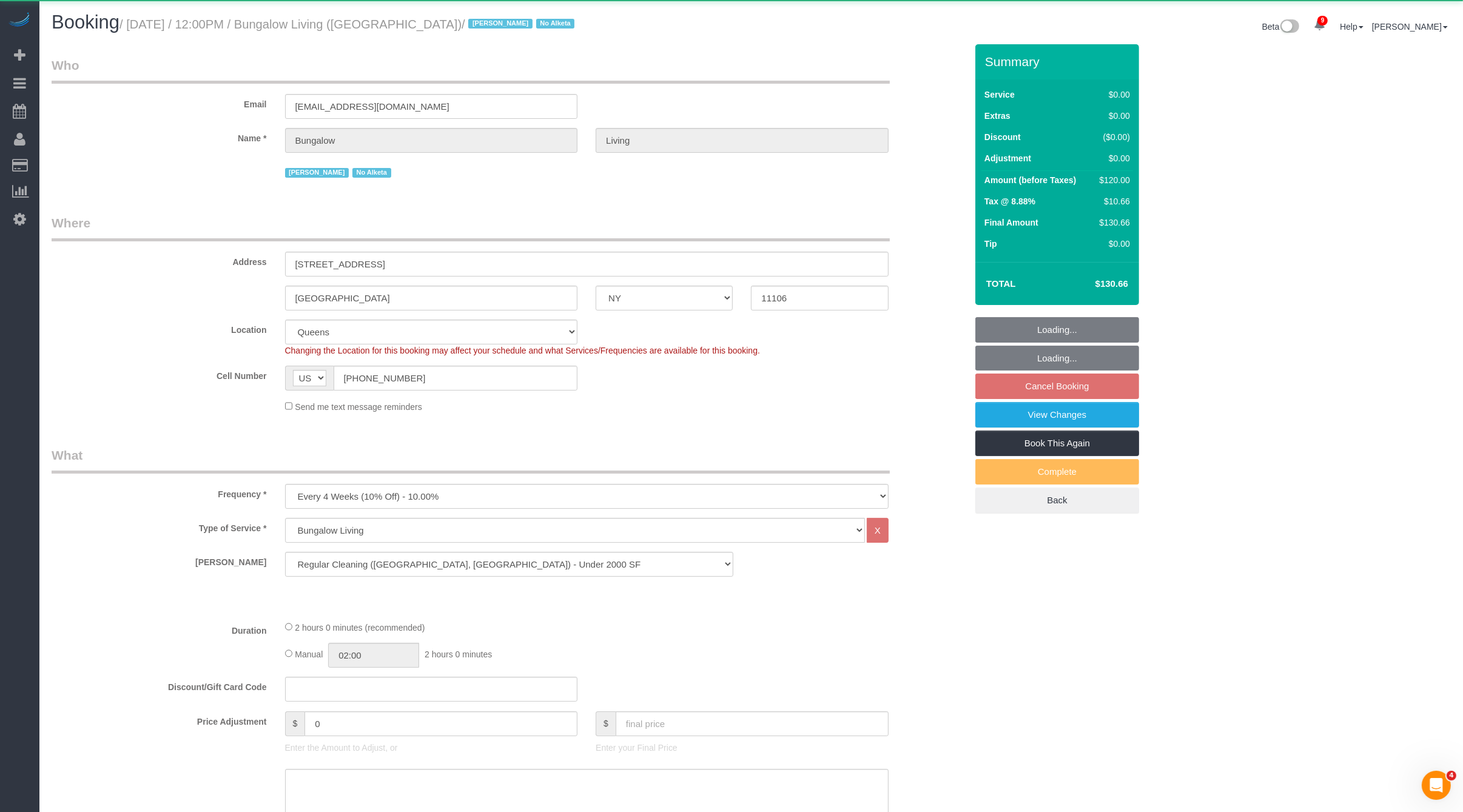
select select "spot70"
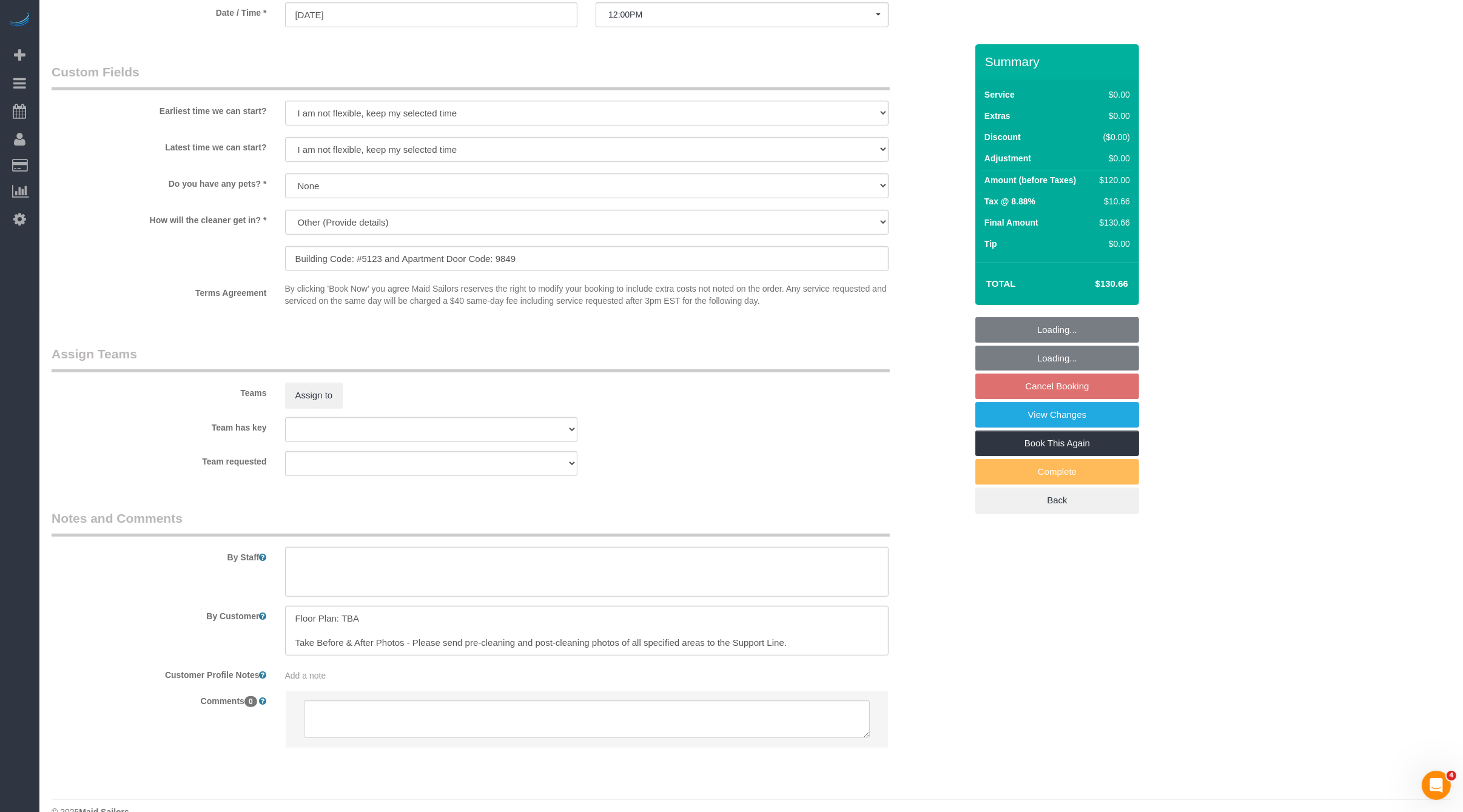
scroll to position [1025, 0]
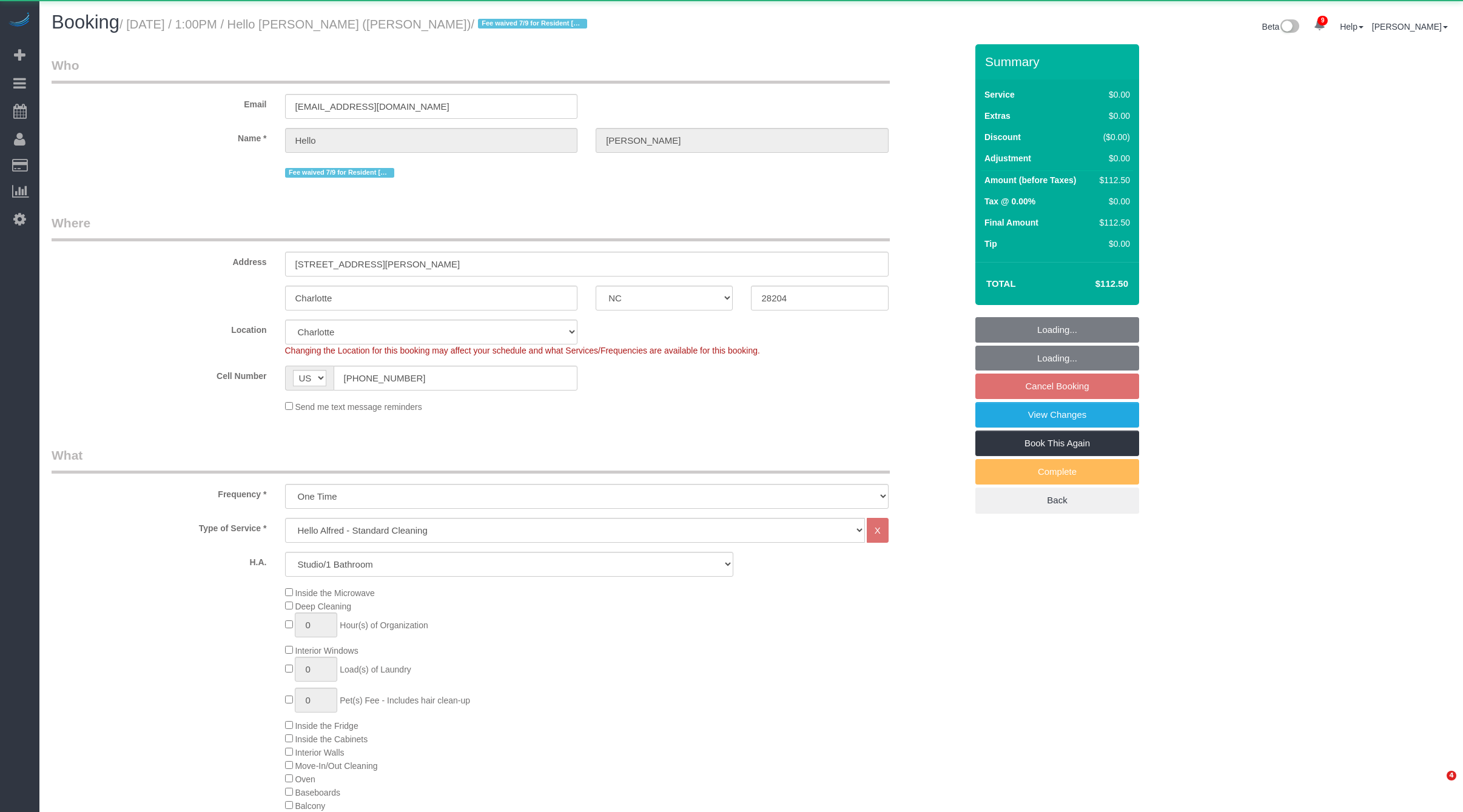
select select "NC"
select select "number:89"
select select "number:90"
select select "number:15"
select select "number:5"
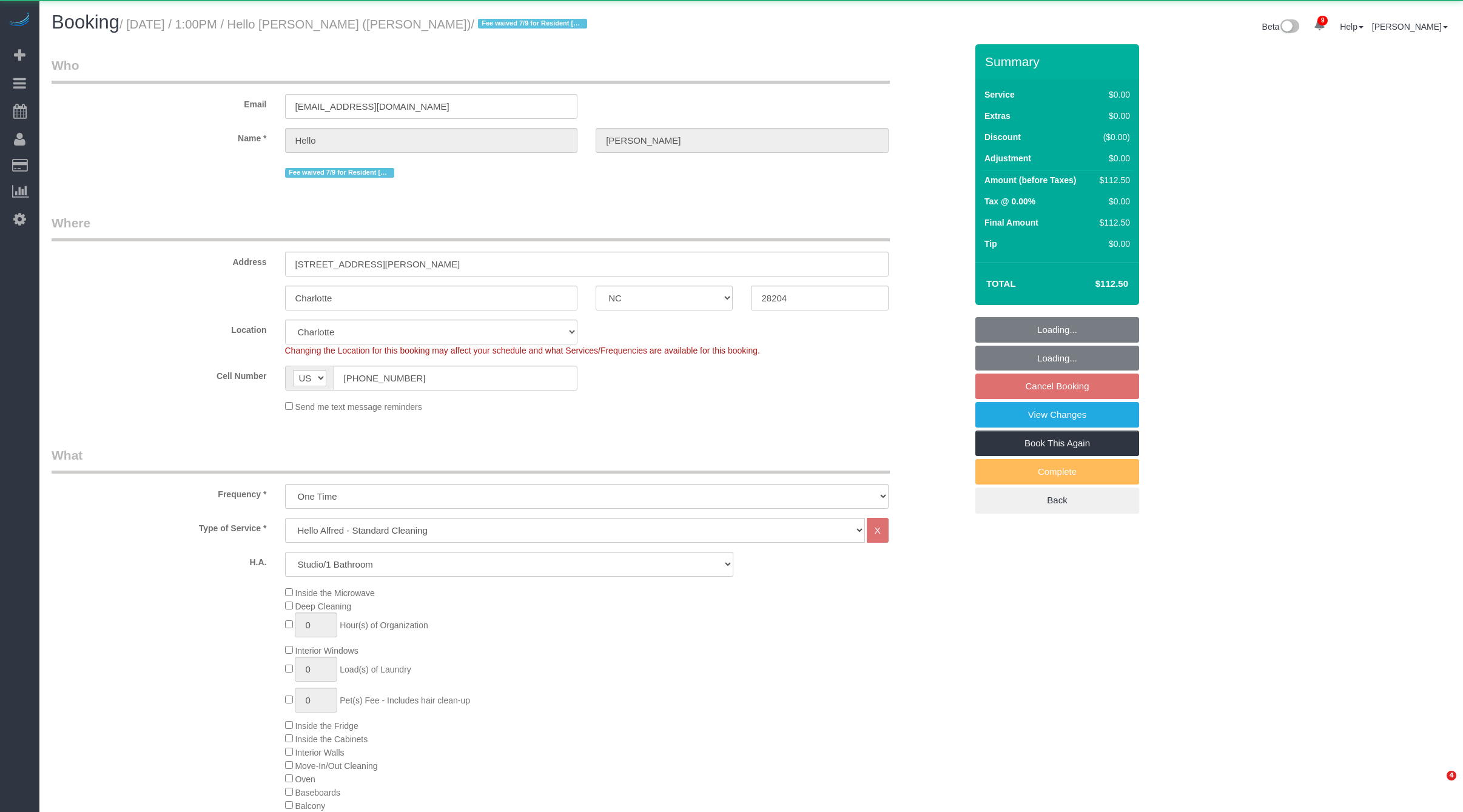
select select "spot34"
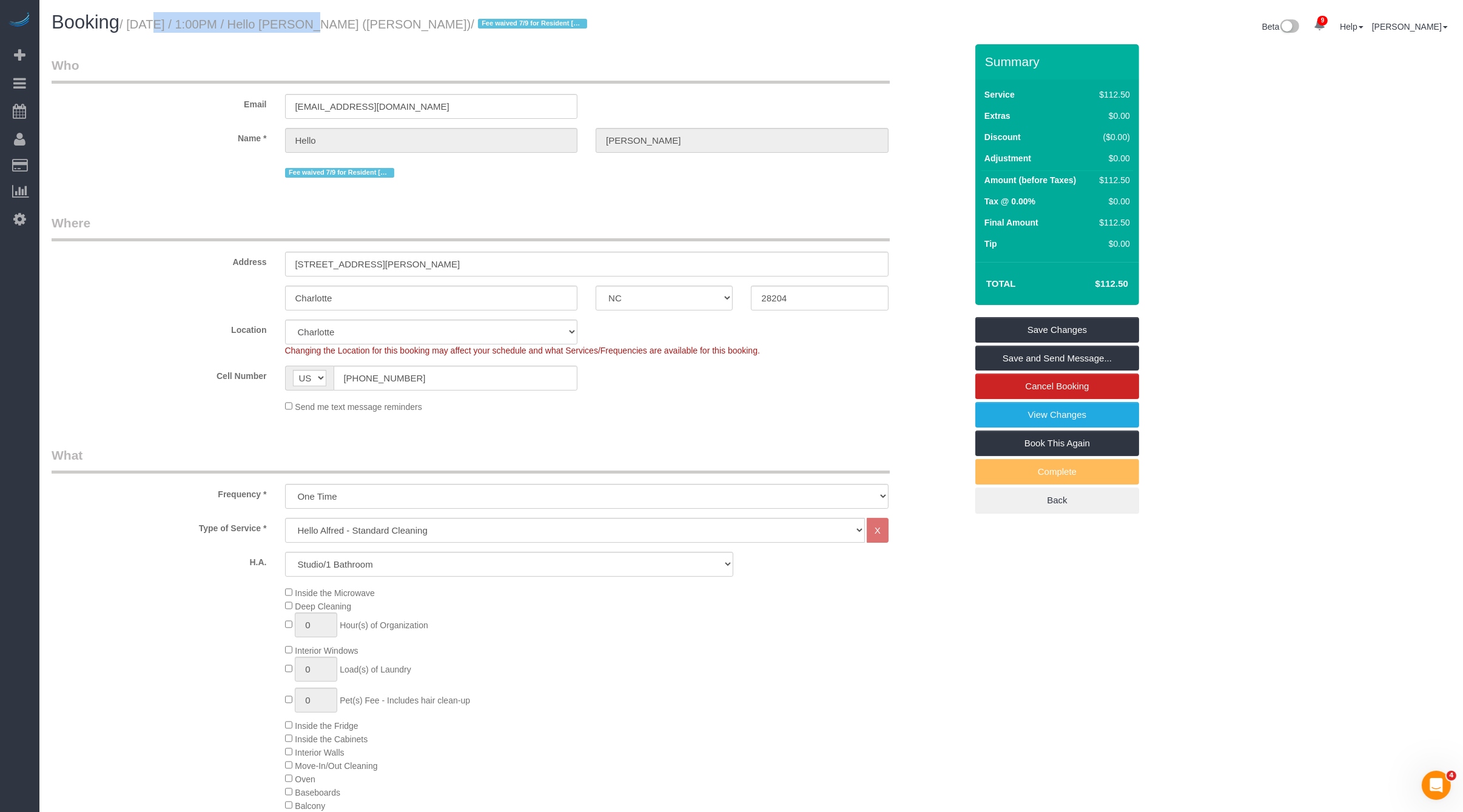
drag, startPoint x: 138, startPoint y: 24, endPoint x: 216, endPoint y: 83, distance: 97.8
click at [295, 24] on small "/ August 21, 2025 / 1:00PM / Hello Alfred (Charlotte) / Fee waived 7/9 for Resi…" at bounding box center [355, 24] width 472 height 13
drag, startPoint x: 138, startPoint y: 25, endPoint x: 278, endPoint y: 24, distance: 140.0
click at [278, 24] on small "/ August 21, 2025 / 1:00PM / Hello Alfred (Charlotte) / Fee waived 7/9 for Resi…" at bounding box center [355, 24] width 472 height 13
copy small "August 21, 2025 / 1:00PM"
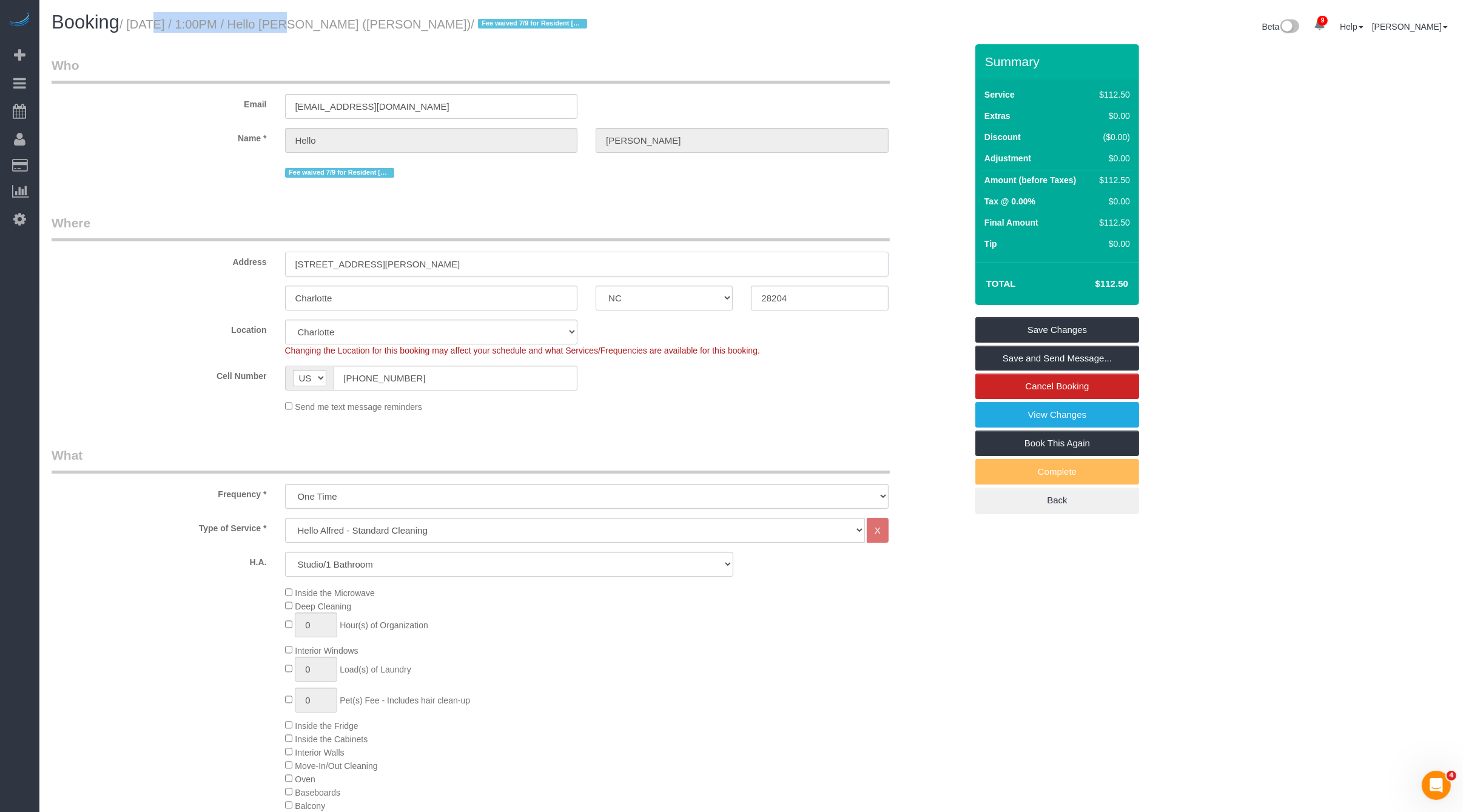
click at [409, 268] on input "[STREET_ADDRESS][PERSON_NAME]" at bounding box center [586, 264] width 603 height 25
click at [428, 267] on input "[STREET_ADDRESS][PERSON_NAME]" at bounding box center [586, 264] width 603 height 25
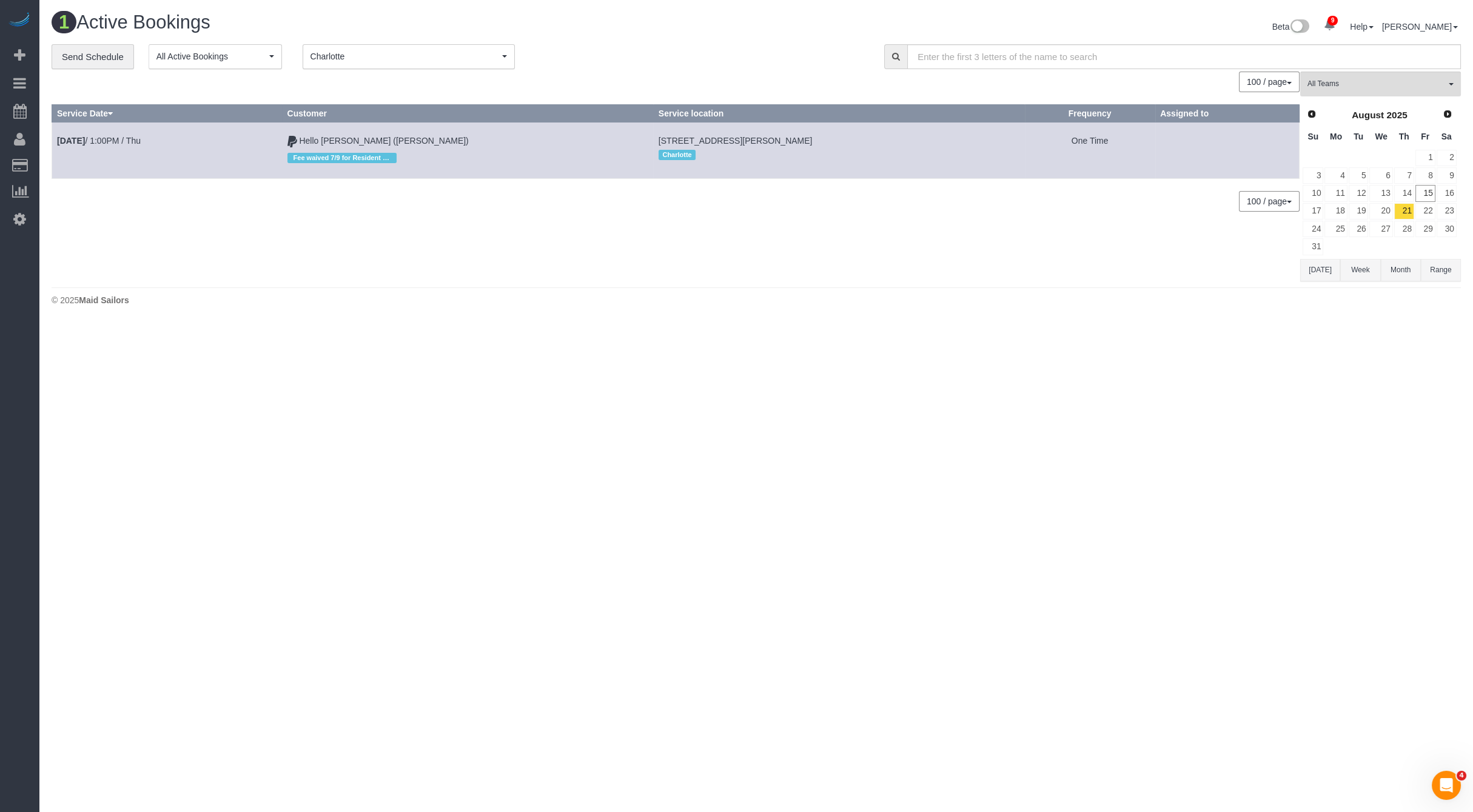
click at [431, 74] on div "100 / page 10 / page 20 / page 30 / page 40 / page 50 / page 100 / page" at bounding box center [675, 81] width 1248 height 20
click at [425, 60] on span "Charlotte" at bounding box center [405, 57] width 189 height 12
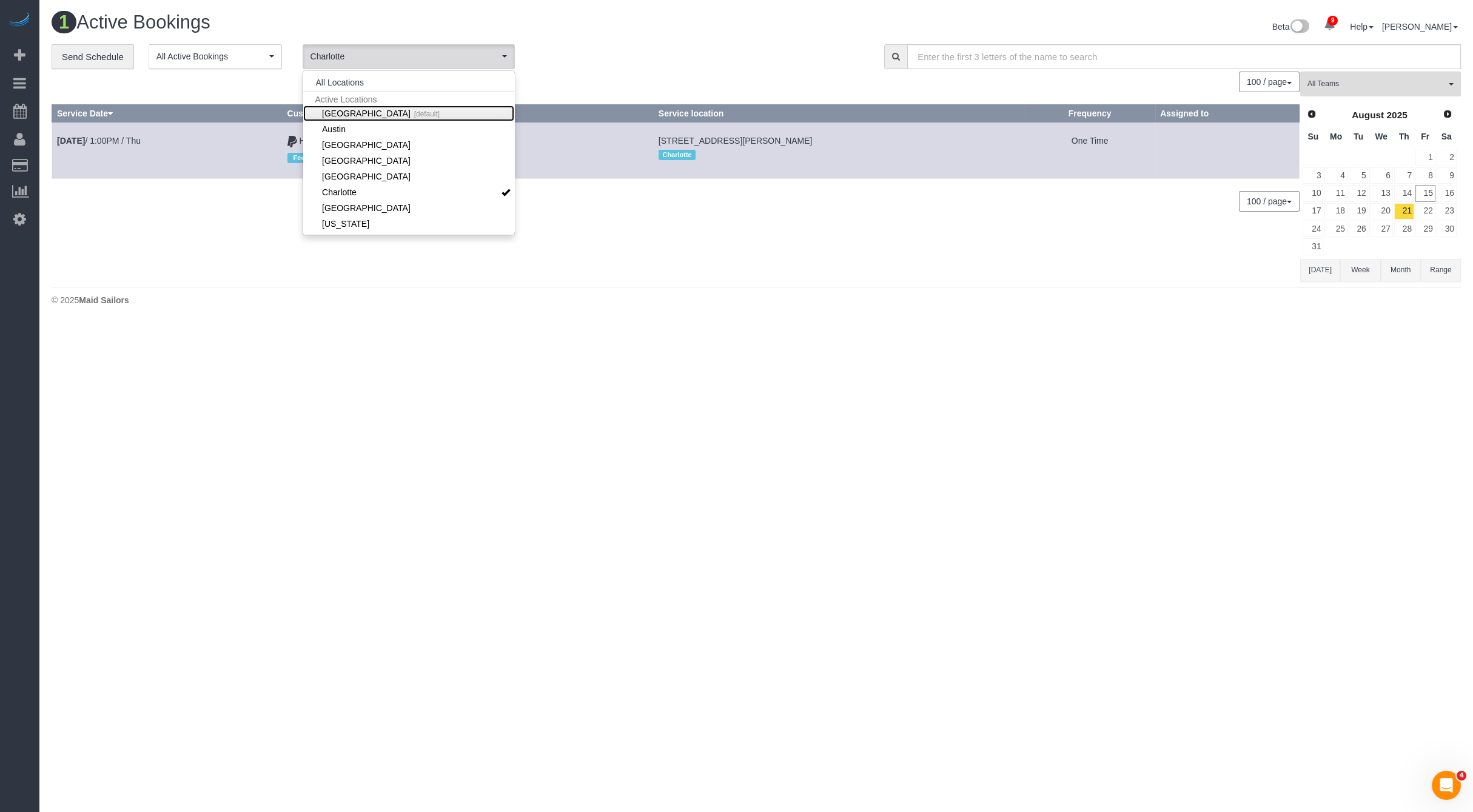
click at [377, 117] on link "Manhattan [default]" at bounding box center [408, 114] width 211 height 16
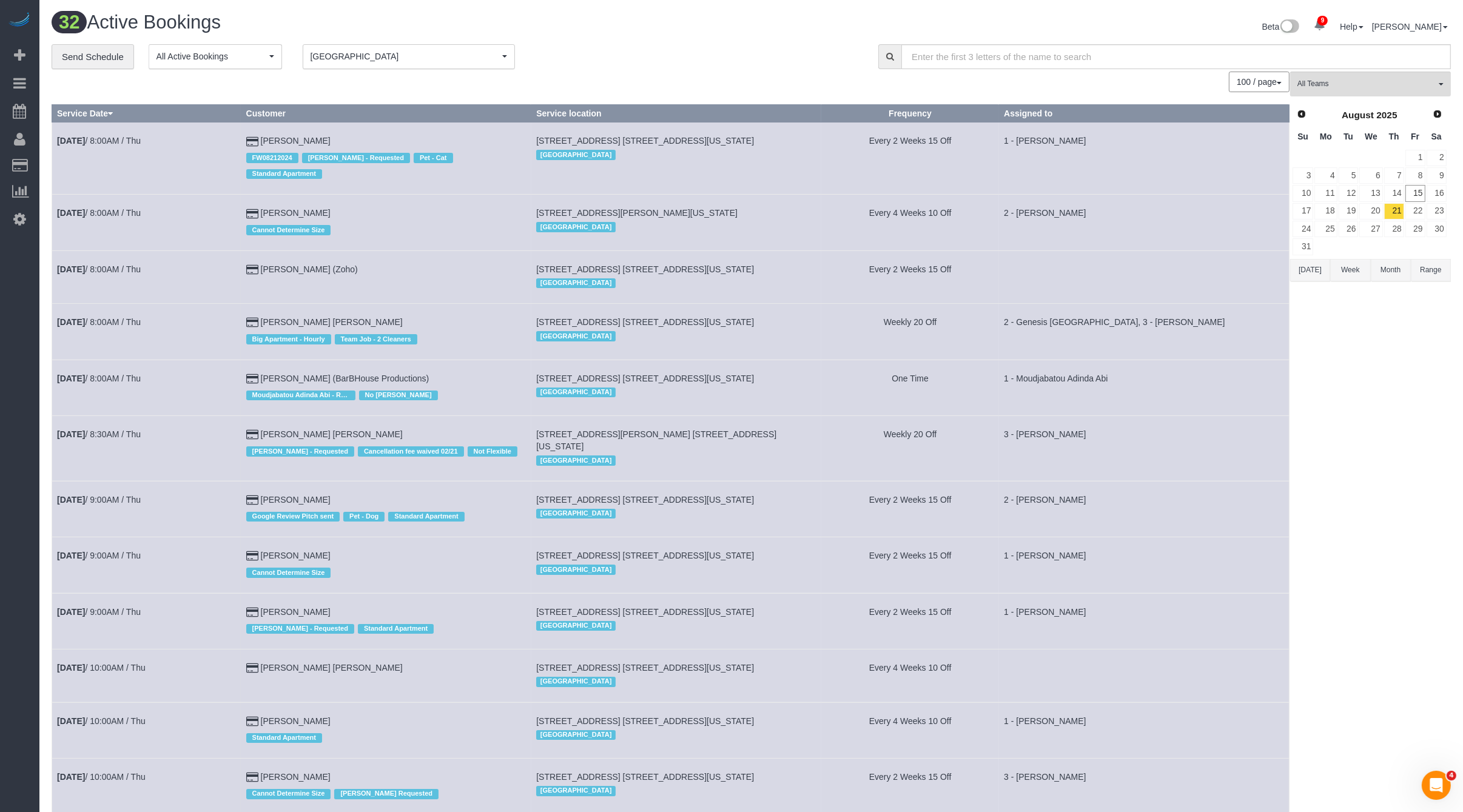
click at [785, 359] on td "300 North End Ave, Apt. 6b, New York, NY 10282 Manhattan" at bounding box center [676, 387] width 291 height 56
click at [1418, 266] on button "Range" at bounding box center [1431, 269] width 40 height 22
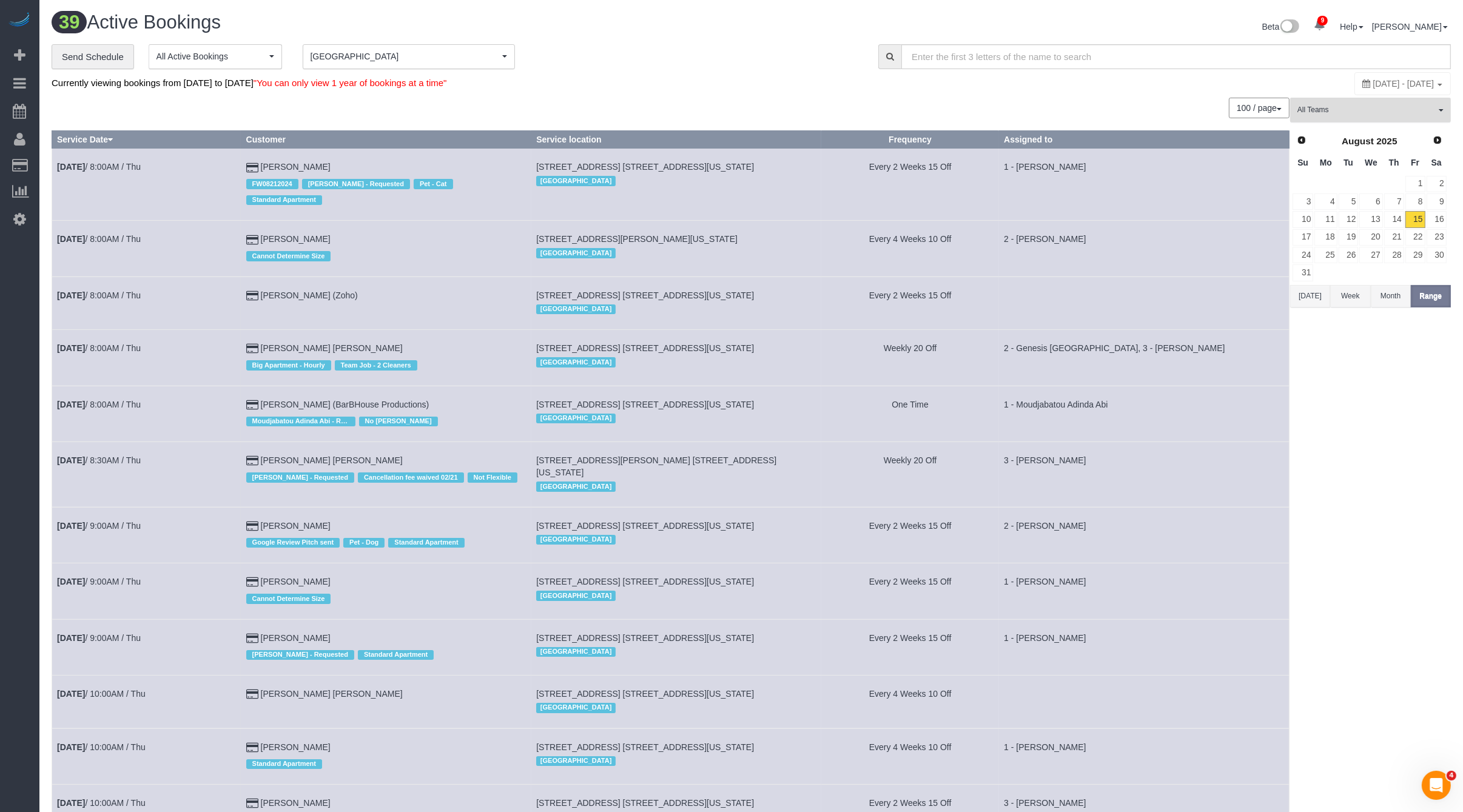
click at [1356, 100] on button "All Teams" at bounding box center [1370, 110] width 161 height 25
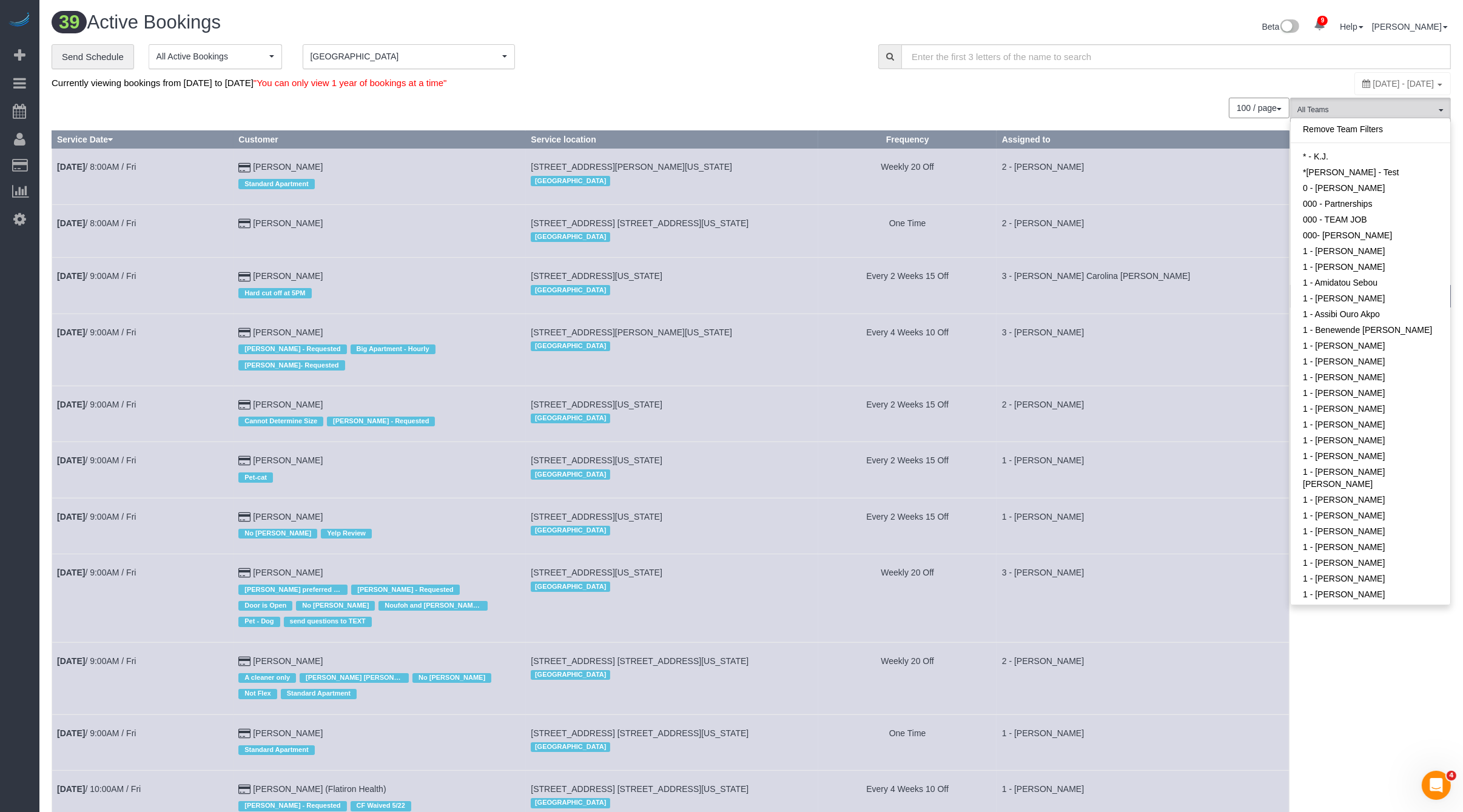
click at [1358, 90] on div "[DATE] - [DATE]" at bounding box center [1402, 84] width 96 height 23
type input "**********"
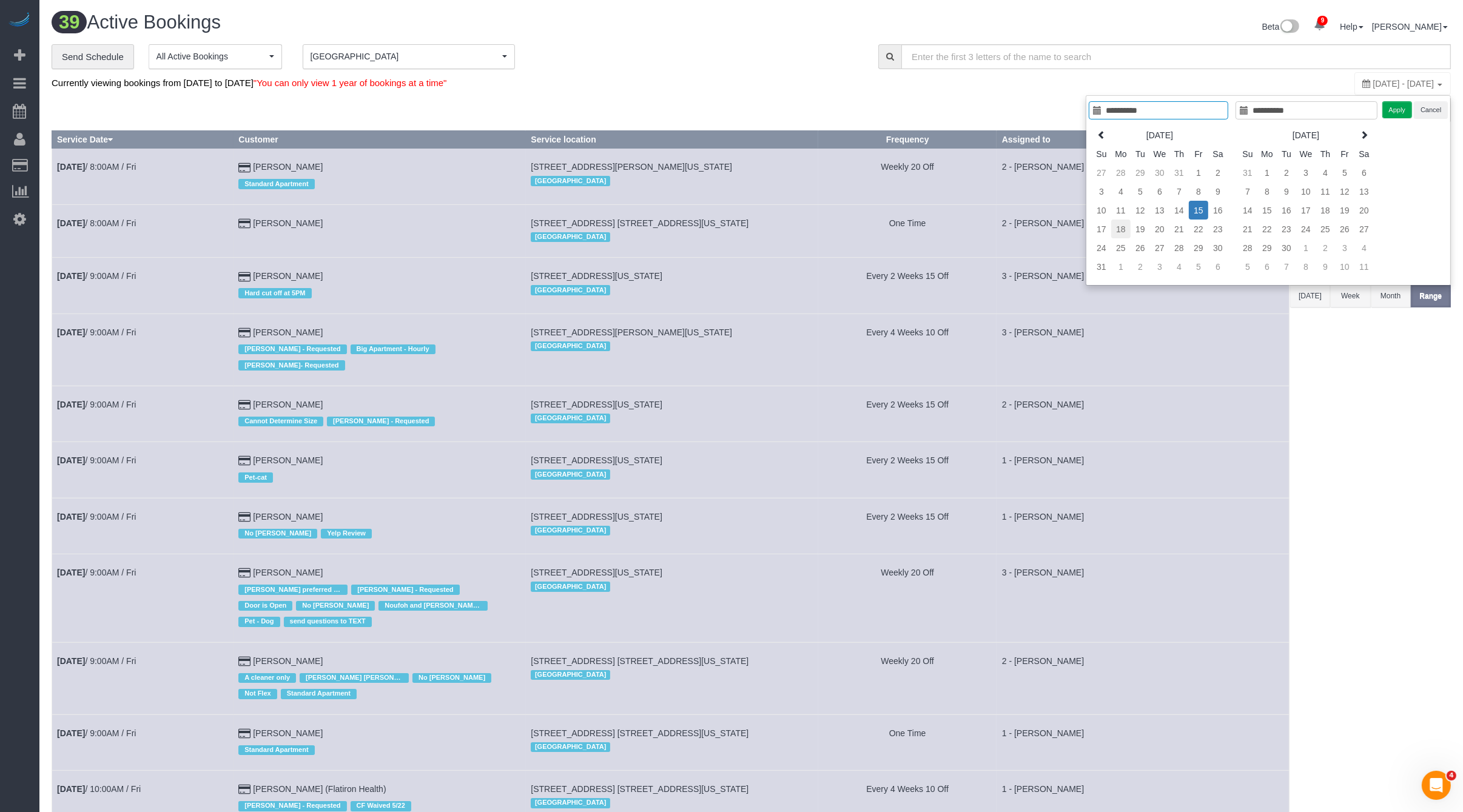
type input "**********"
click at [1120, 226] on td "18" at bounding box center [1121, 229] width 20 height 19
type input "**********"
drag, startPoint x: 1197, startPoint y: 225, endPoint x: 1237, endPoint y: 208, distance: 43.5
click at [1197, 224] on td "22" at bounding box center [1199, 229] width 20 height 19
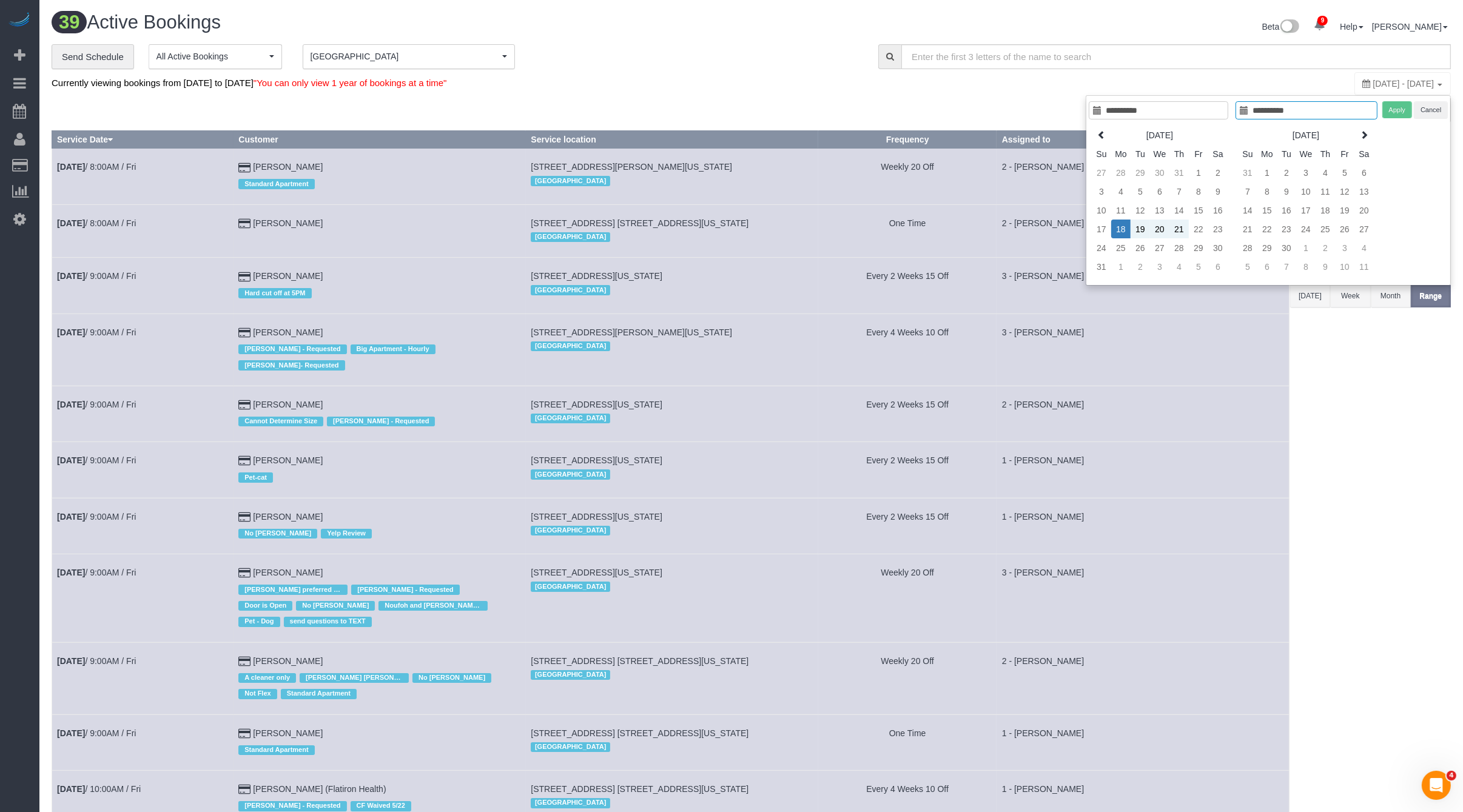
type input "**********"
click at [1392, 109] on button "Apply" at bounding box center [1398, 110] width 30 height 18
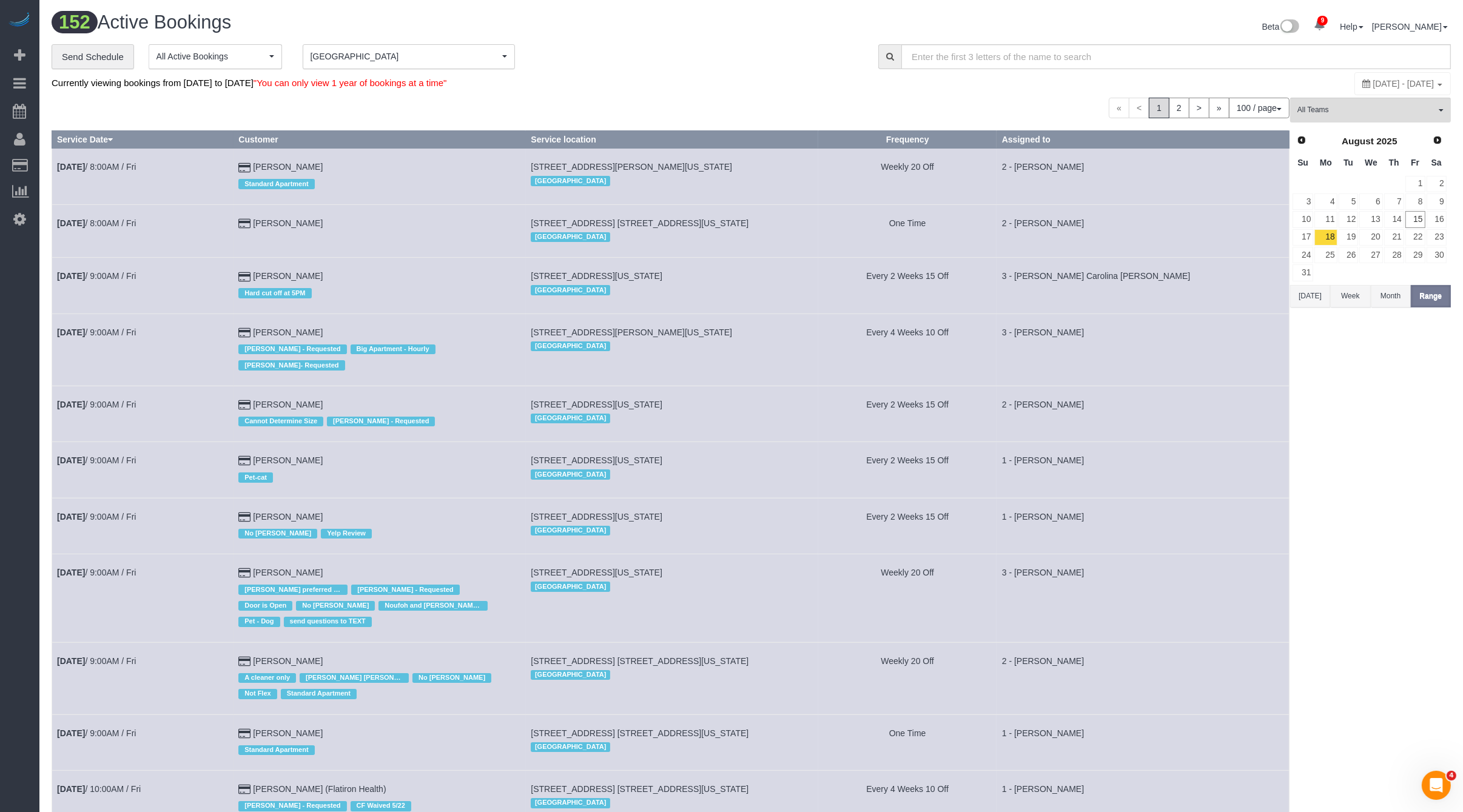
click at [1023, 39] on div "Beta 9 Your Notifications You have 0 alerts × You have 6 to charge for 08/14/20…" at bounding box center [1106, 28] width 709 height 32
click at [1020, 54] on input "text" at bounding box center [1176, 57] width 550 height 25
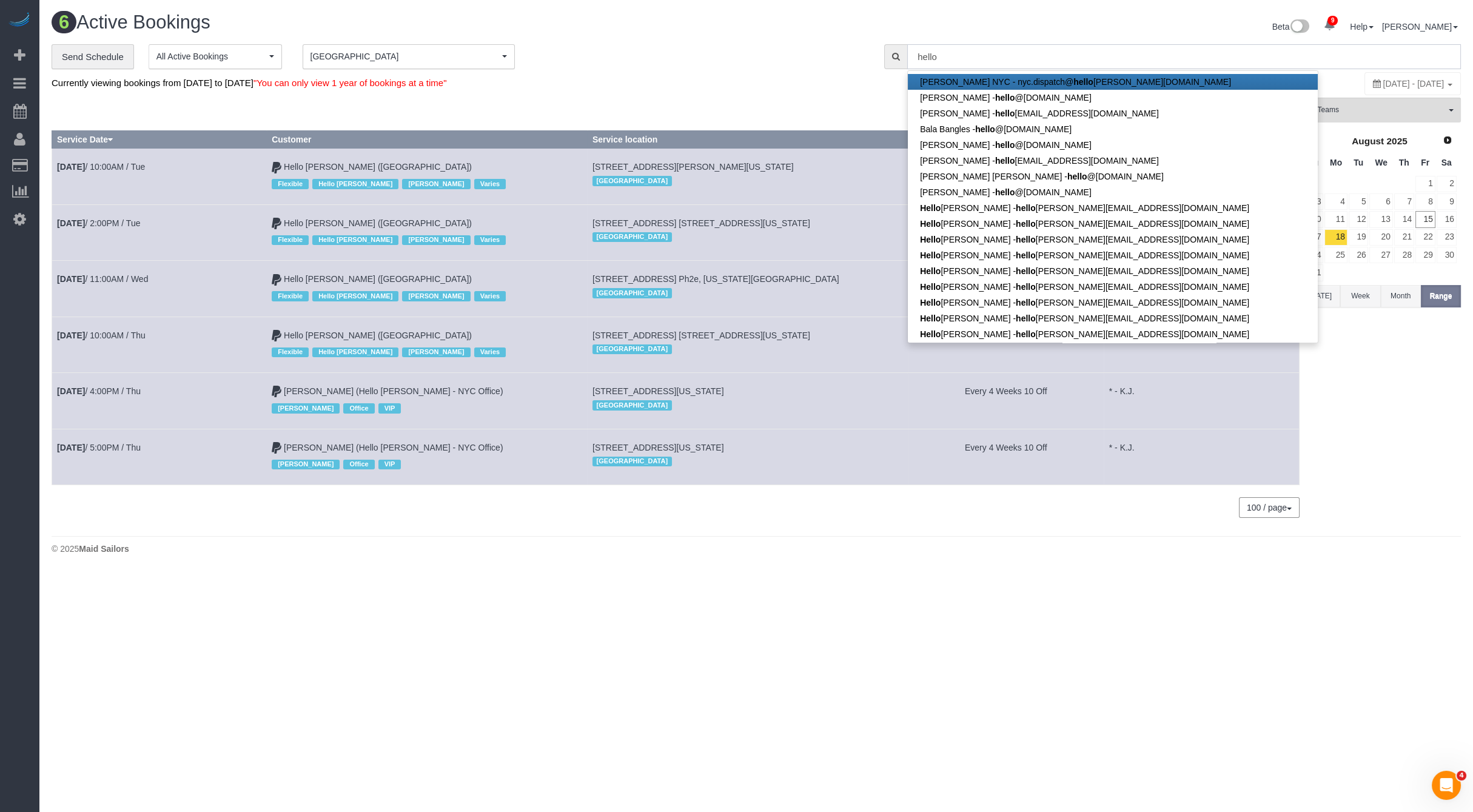
type input "hello"
click at [766, 221] on span "325 North End Ave, Apt. 12d, New York, NY 10282" at bounding box center [701, 222] width 218 height 10
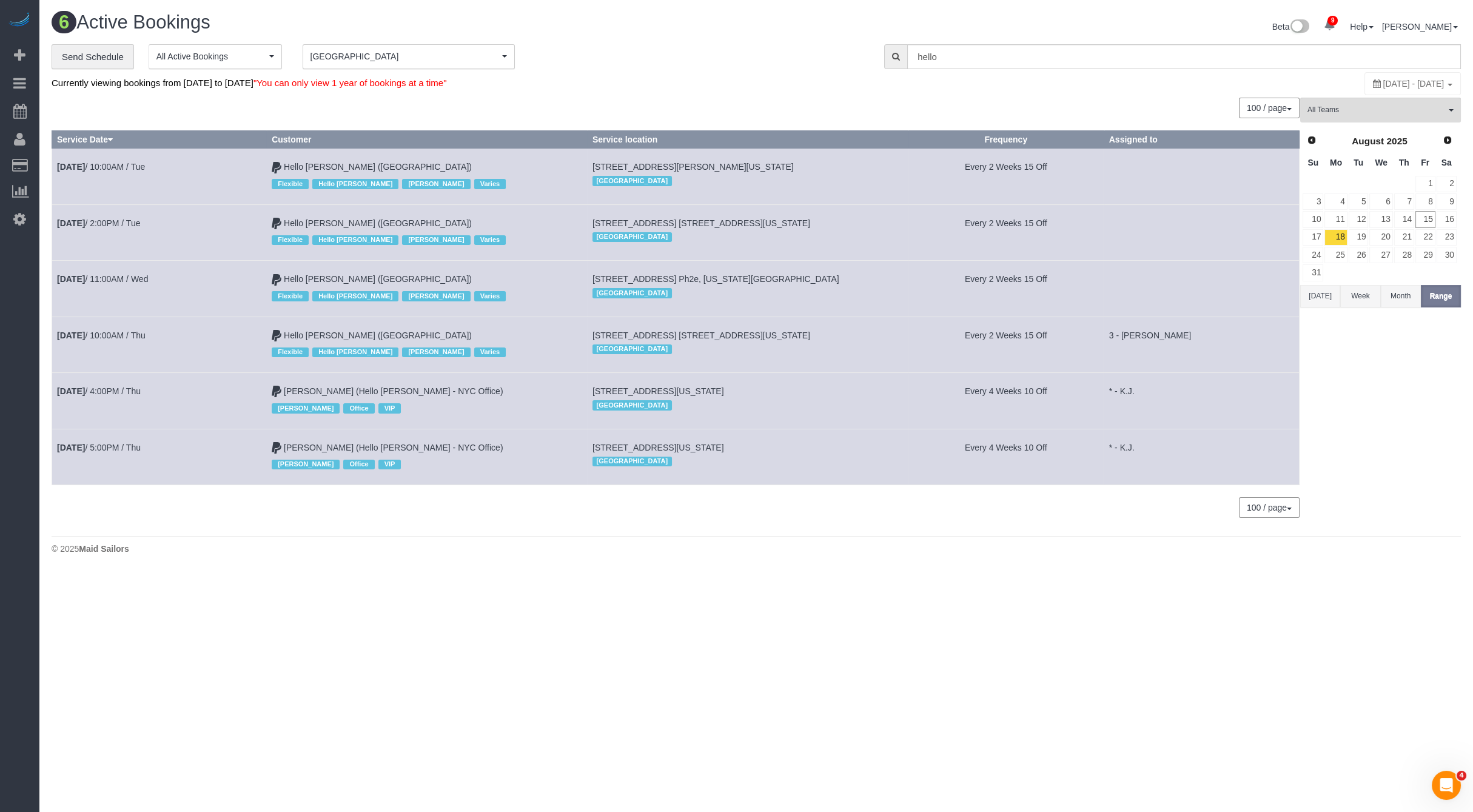
click at [813, 243] on td "325 North End Ave, Apt. 12d, New York, NY 10282 Manhattan" at bounding box center [747, 232] width 321 height 56
click at [1429, 211] on link "15" at bounding box center [1425, 219] width 20 height 16
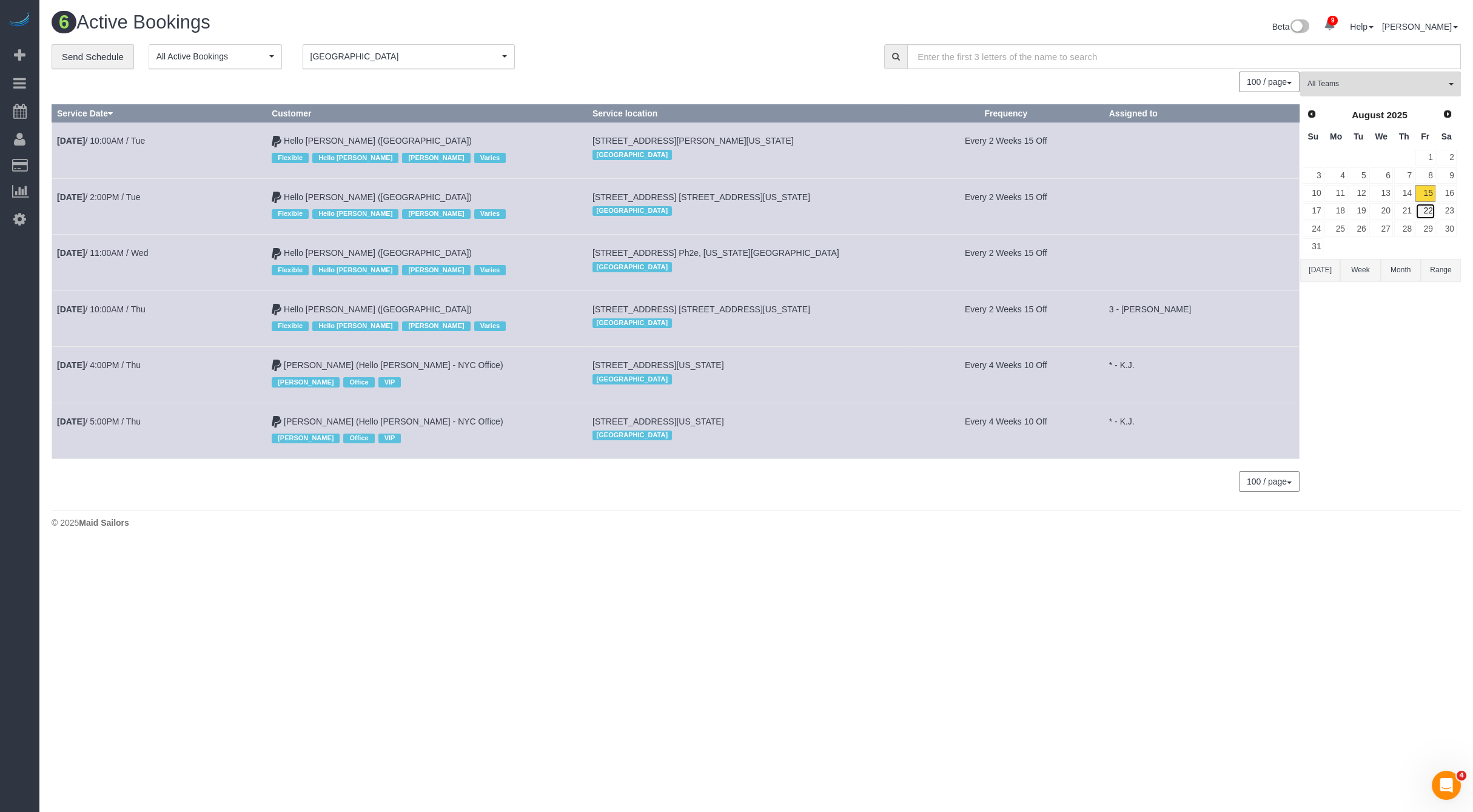
click at [1429, 211] on link "22" at bounding box center [1425, 211] width 20 height 16
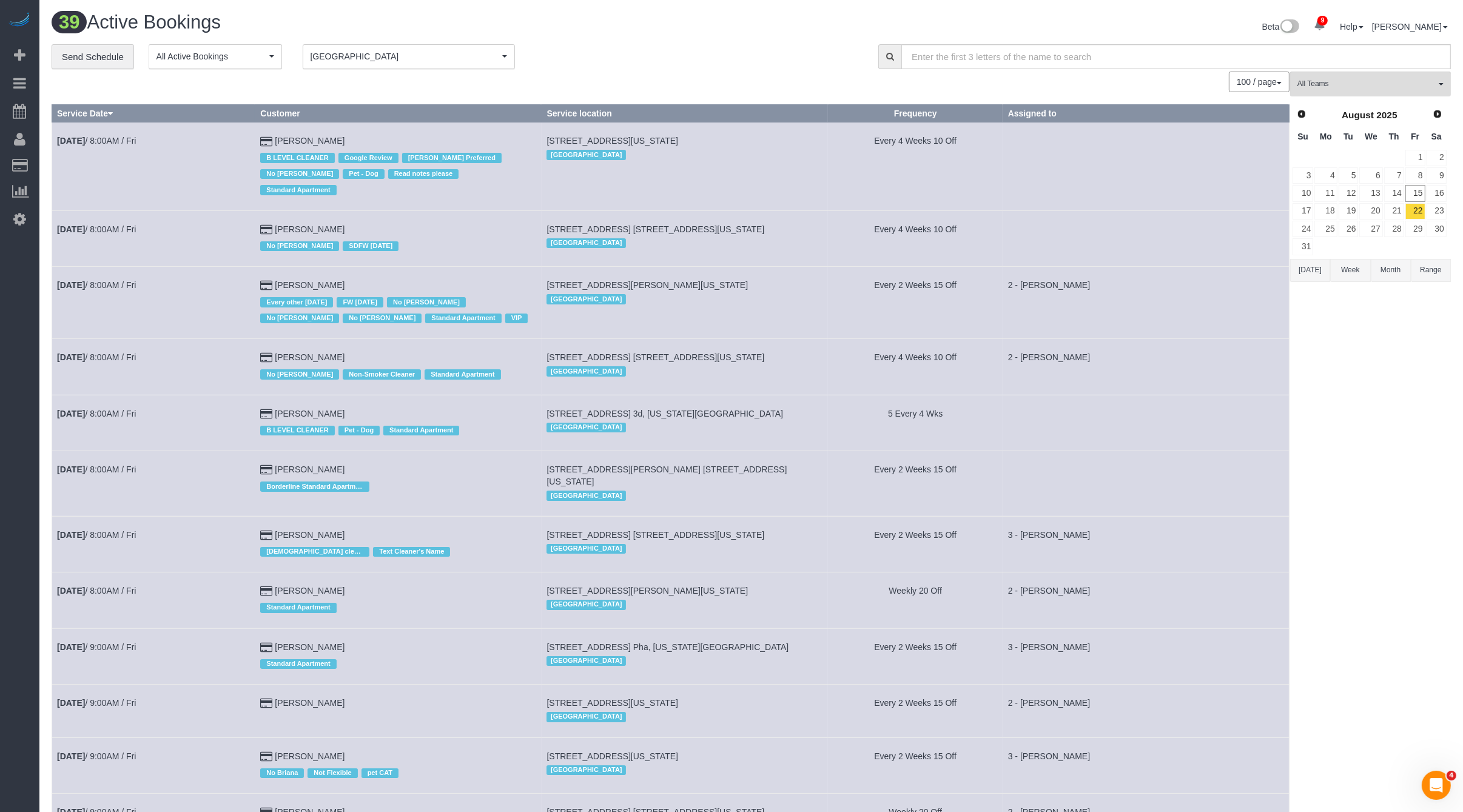
click at [451, 58] on span "[GEOGRAPHIC_DATA]" at bounding box center [405, 57] width 189 height 12
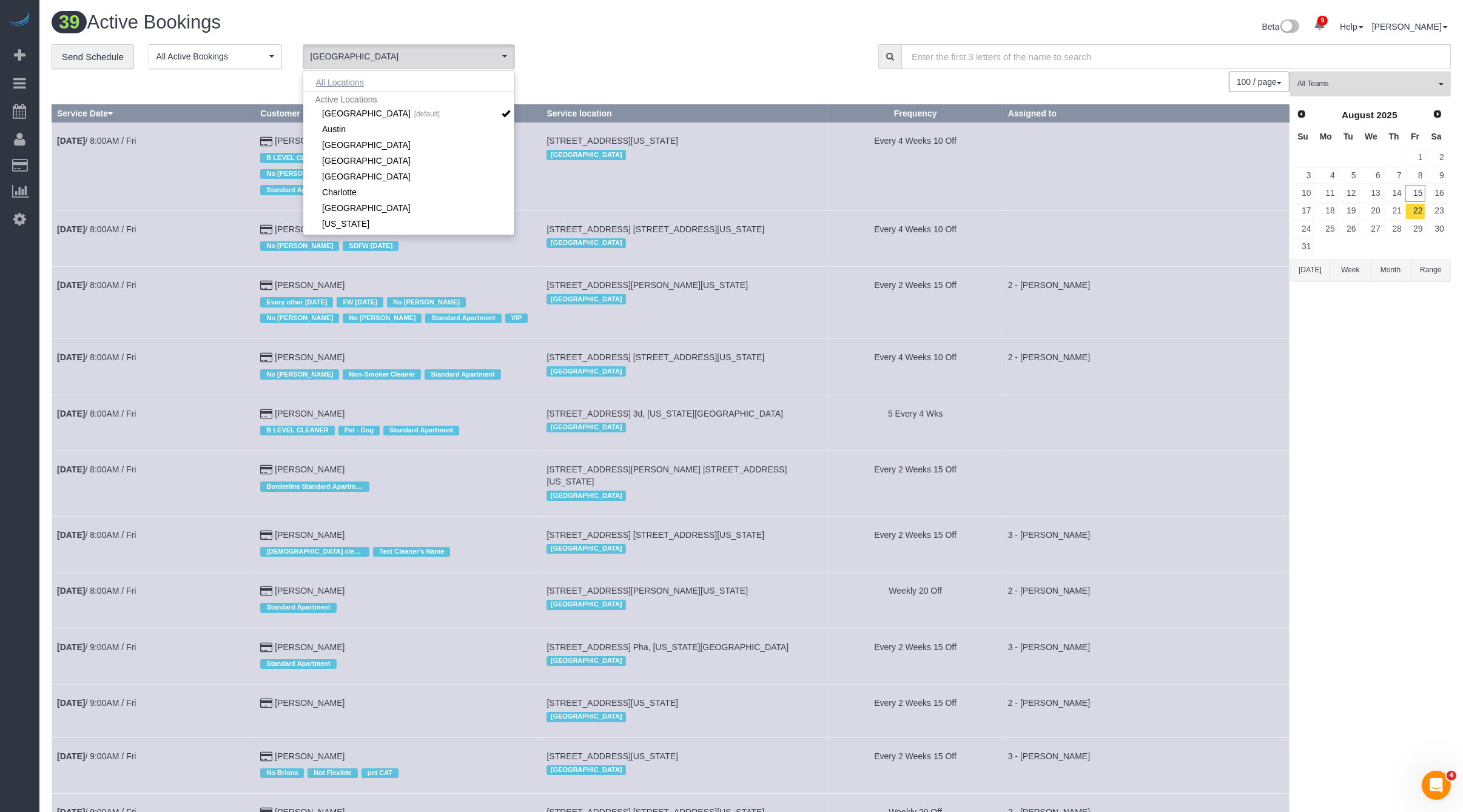
click at [335, 76] on button "All Locations" at bounding box center [340, 82] width 73 height 17
click at [893, 229] on td "Every 4 Weeks 10 Off" at bounding box center [916, 238] width 174 height 56
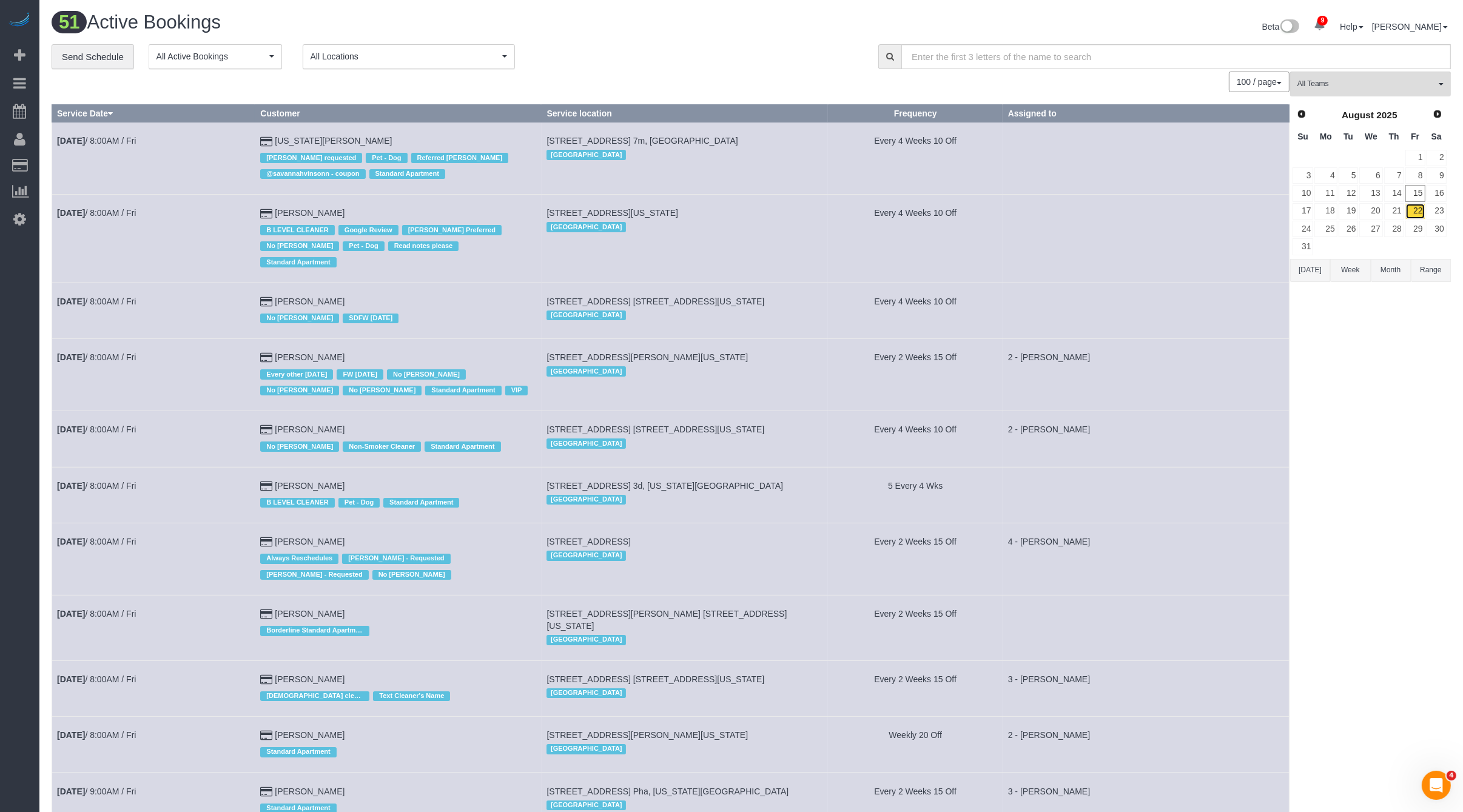
click at [1415, 203] on link "22" at bounding box center [1416, 211] width 20 height 16
click at [1415, 193] on link "15" at bounding box center [1416, 193] width 20 height 16
click at [1433, 195] on link "16" at bounding box center [1436, 193] width 20 height 16
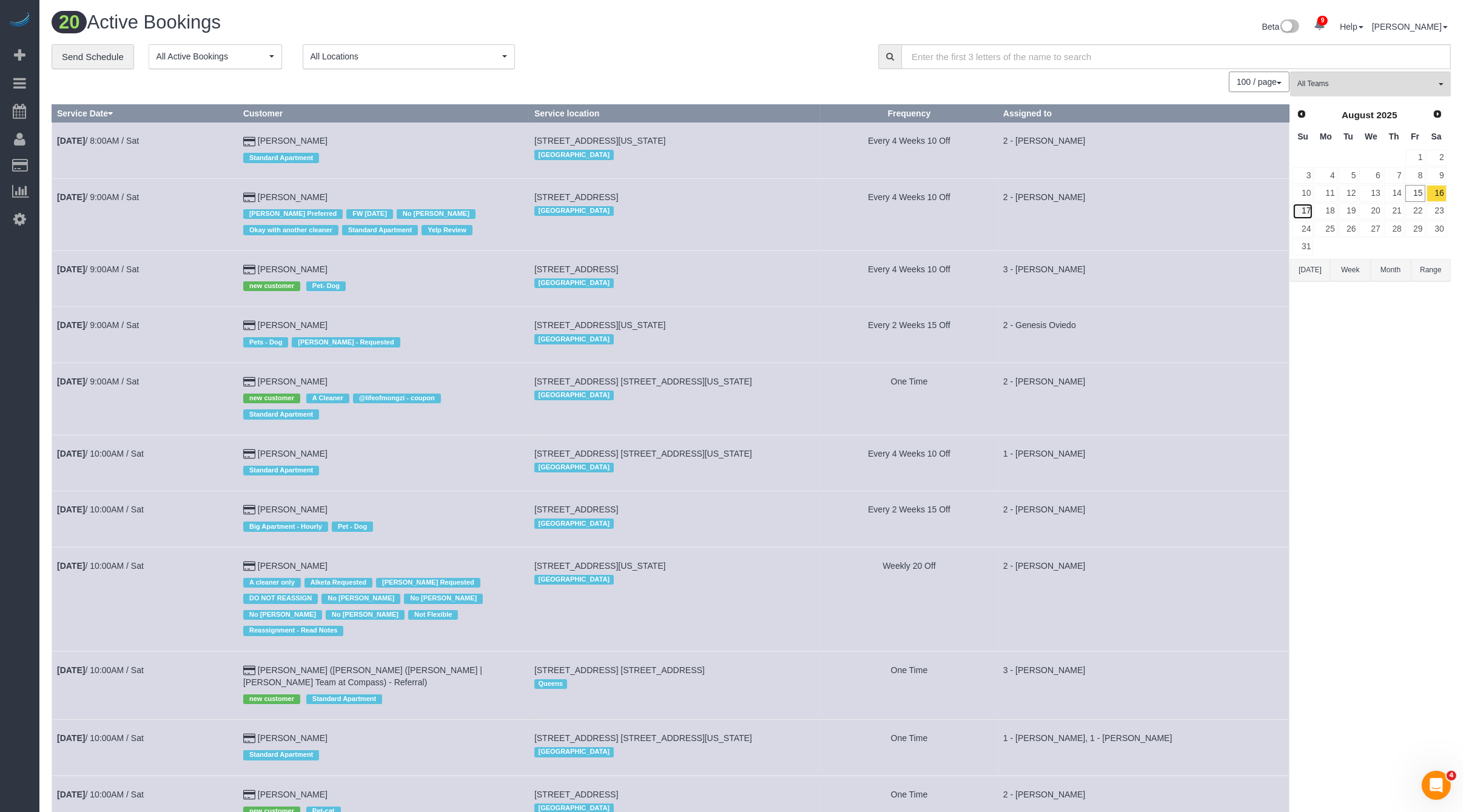
click at [1303, 207] on link "17" at bounding box center [1303, 211] width 20 height 16
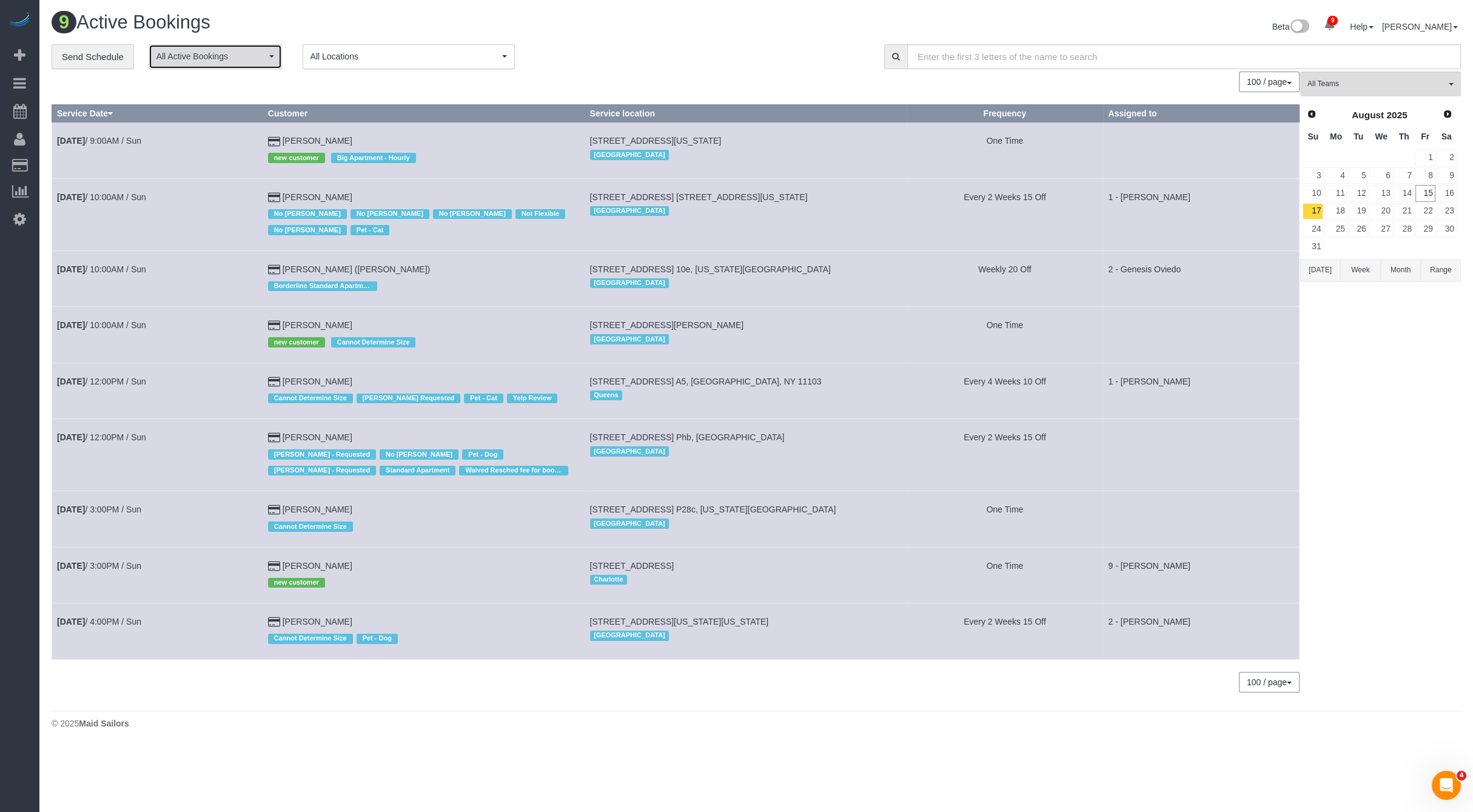
click at [279, 55] on button "All Active Bookings" at bounding box center [215, 57] width 133 height 25
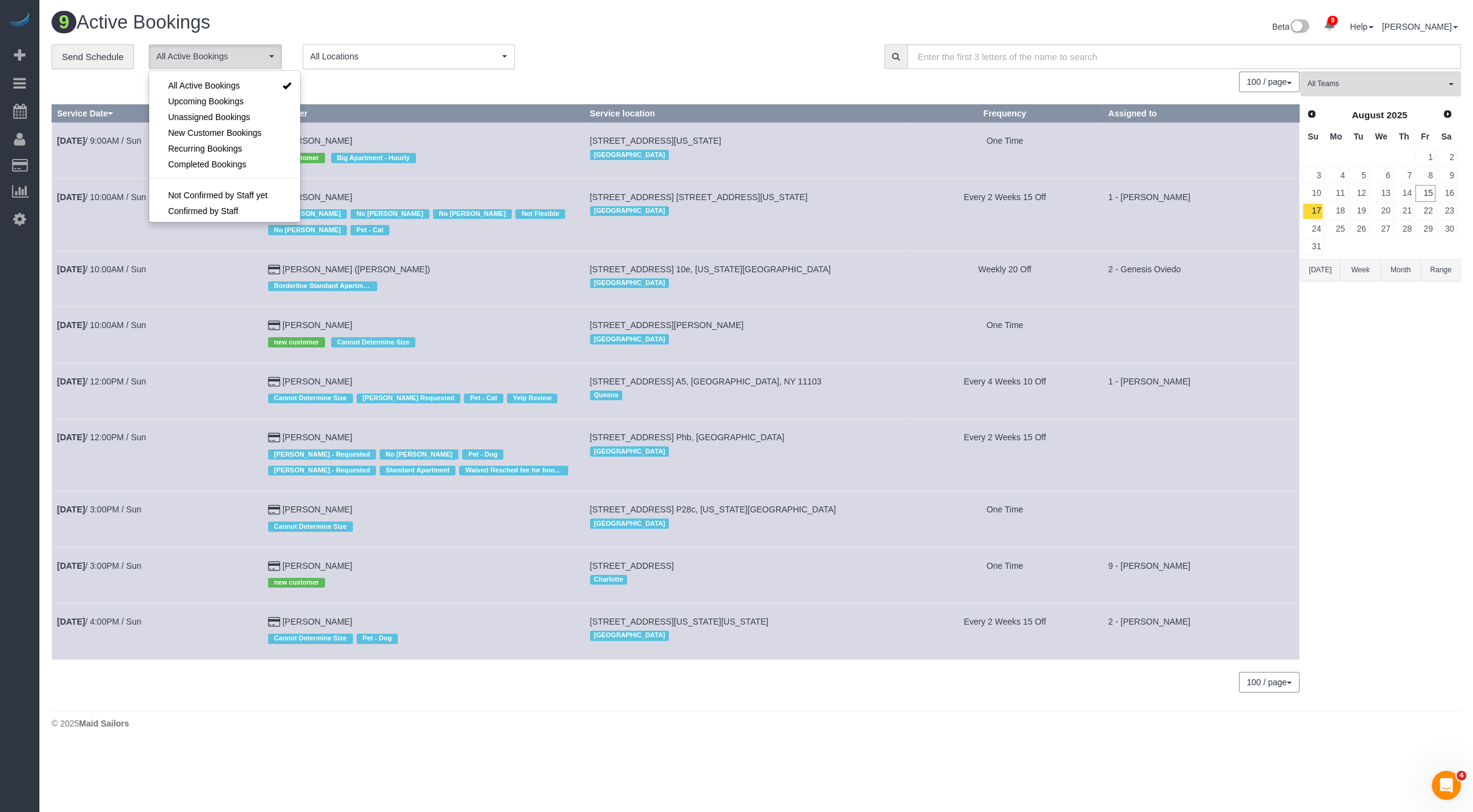
click at [544, 79] on div "100 / page 10 / page 20 / page 30 / page 40 / page 50 / page 100 / page" at bounding box center [675, 81] width 1248 height 20
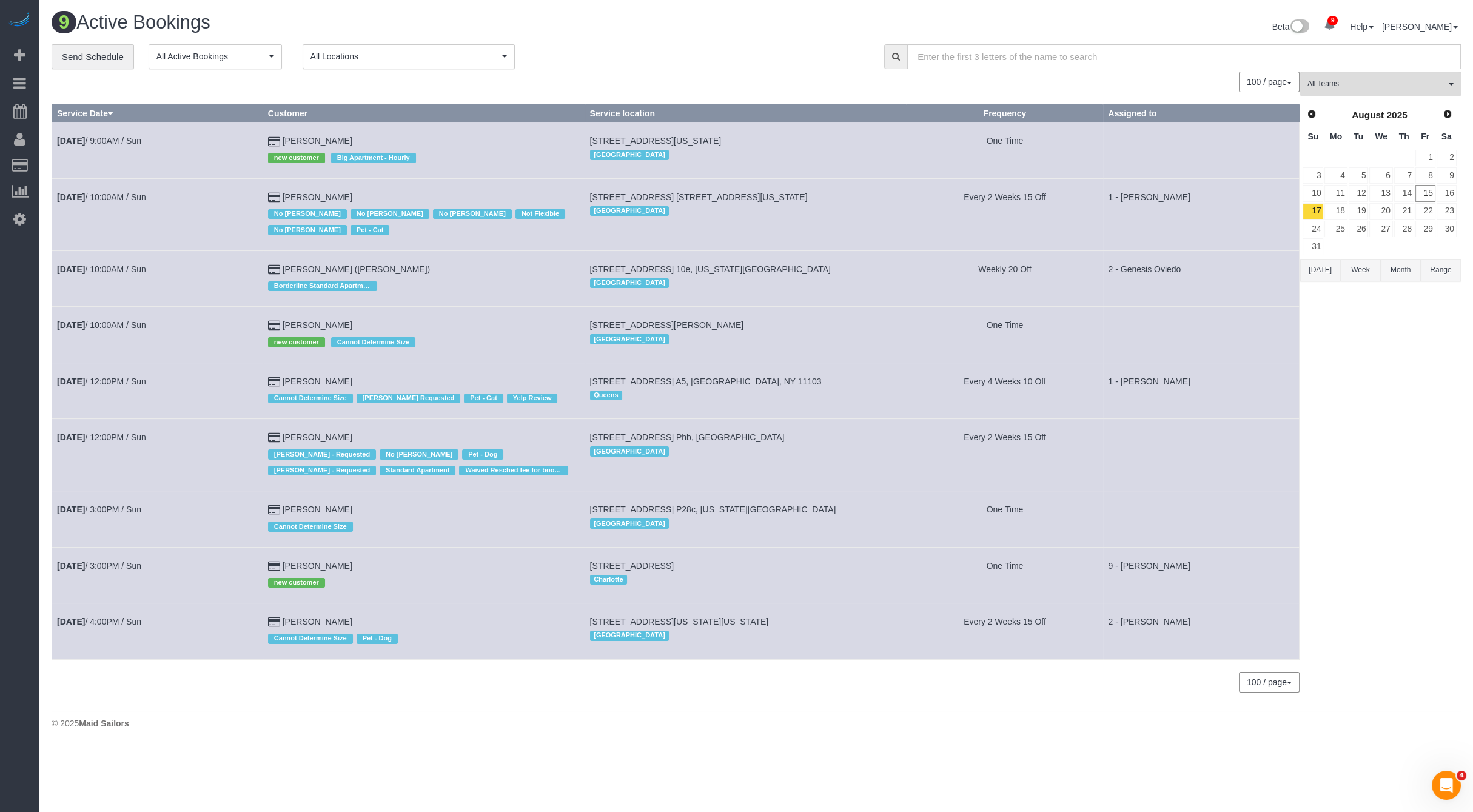
click at [417, 62] on button "All Locations" at bounding box center [408, 57] width 213 height 25
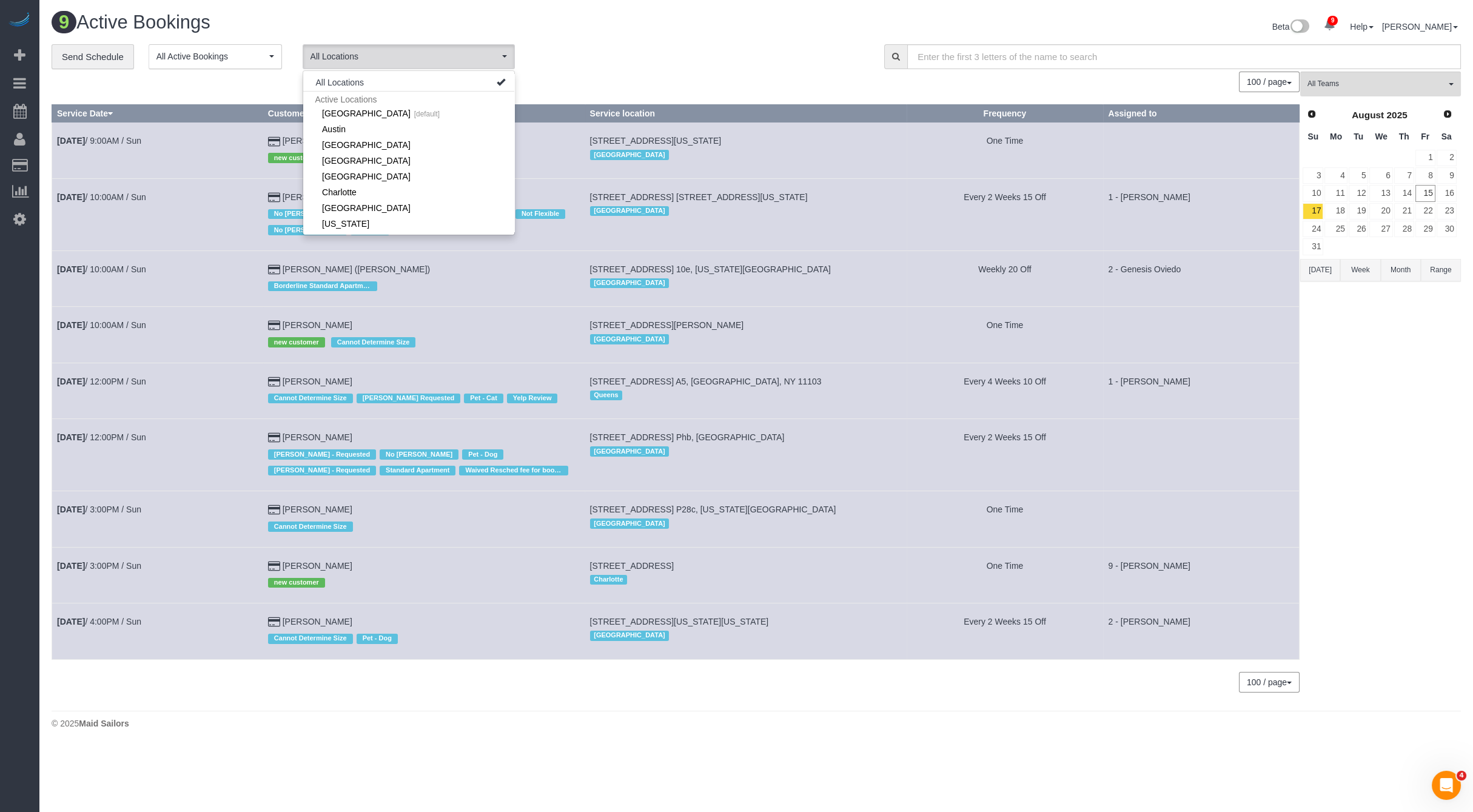
click at [865, 230] on td "134 West 87th Street, Apt. 2f, New York, NY 10024 Manhattan" at bounding box center [745, 213] width 322 height 72
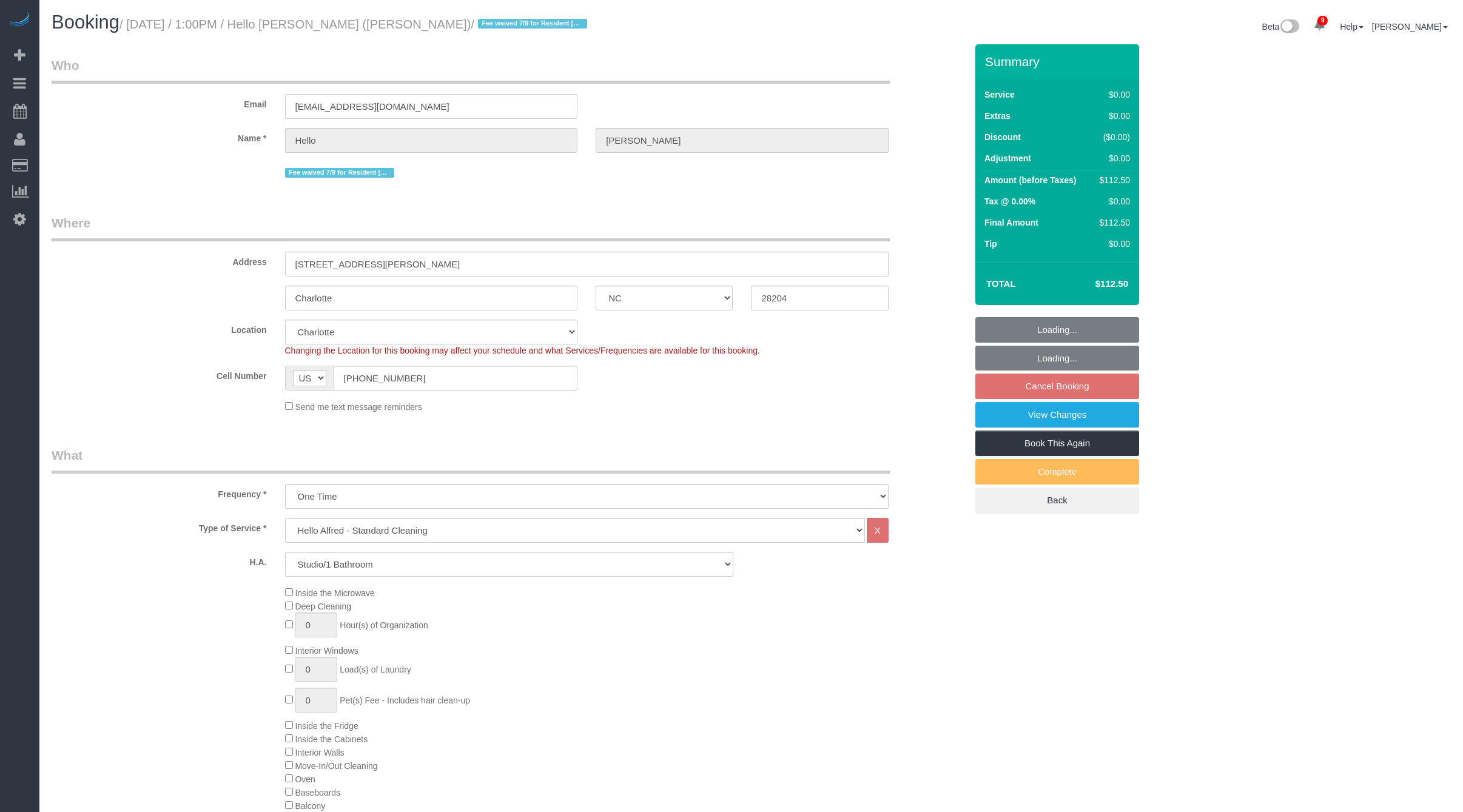
select select "NC"
select select "spot34"
select select "number:89"
select select "number:90"
select select "number:15"
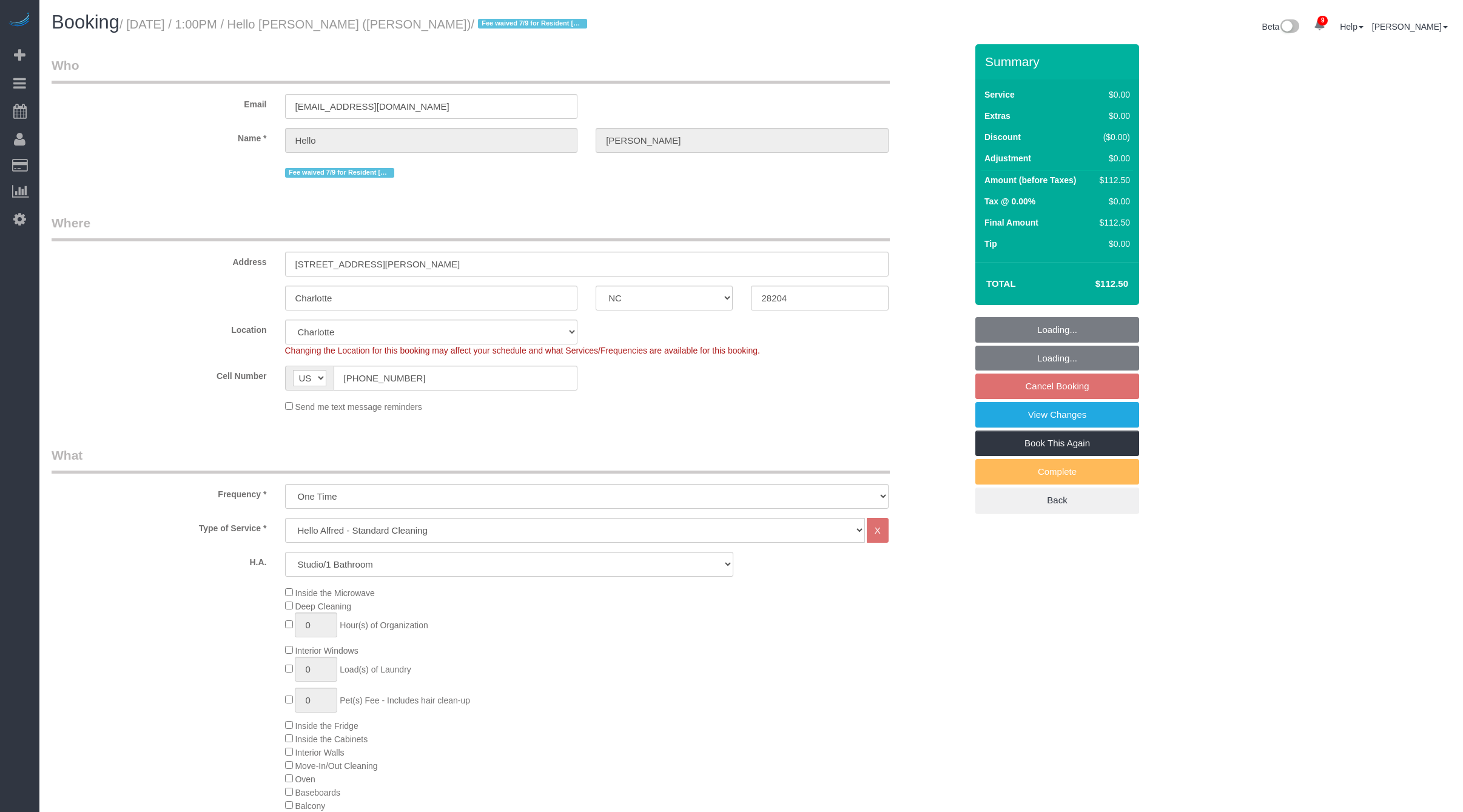
select select "number:5"
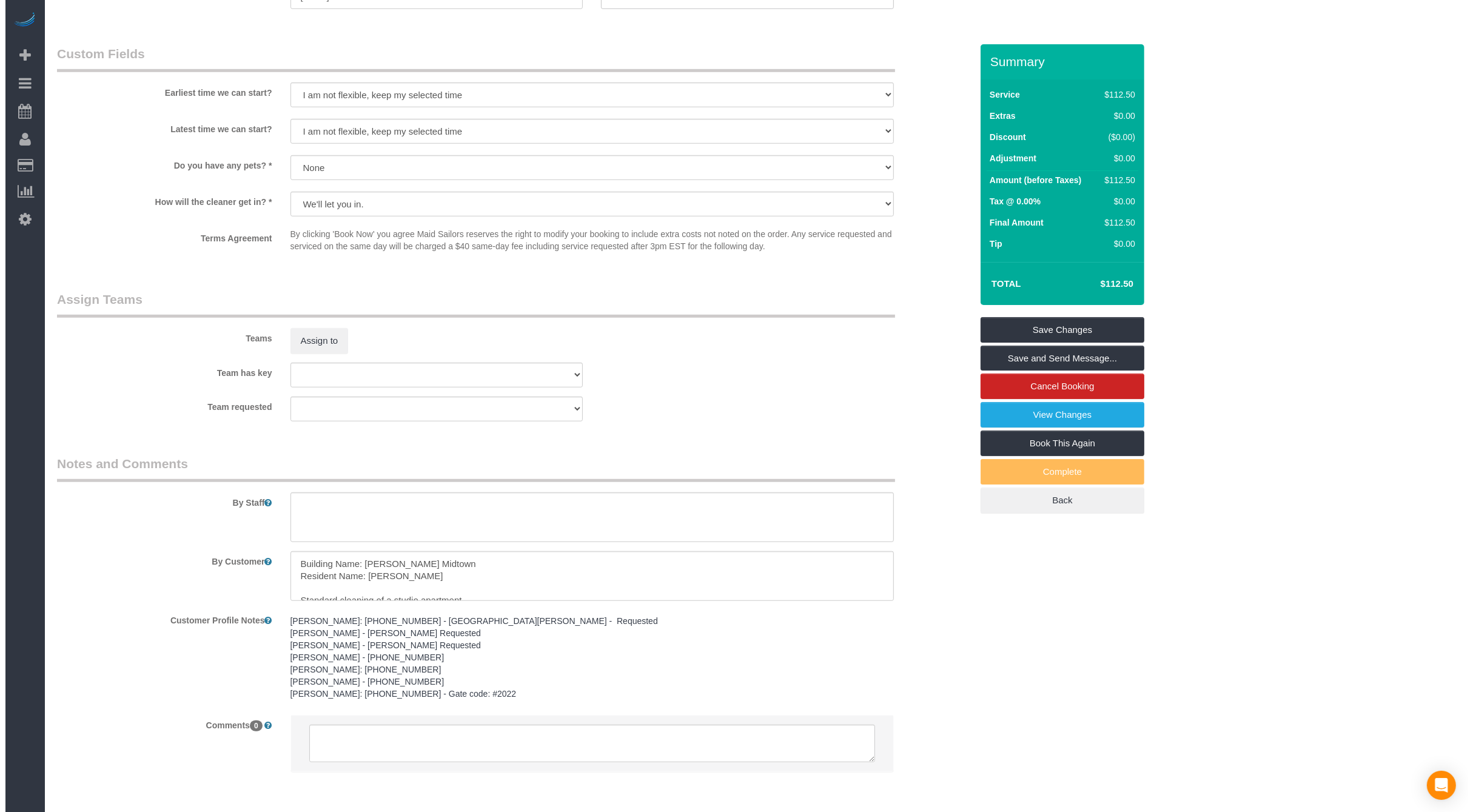
scroll to position [1282, 0]
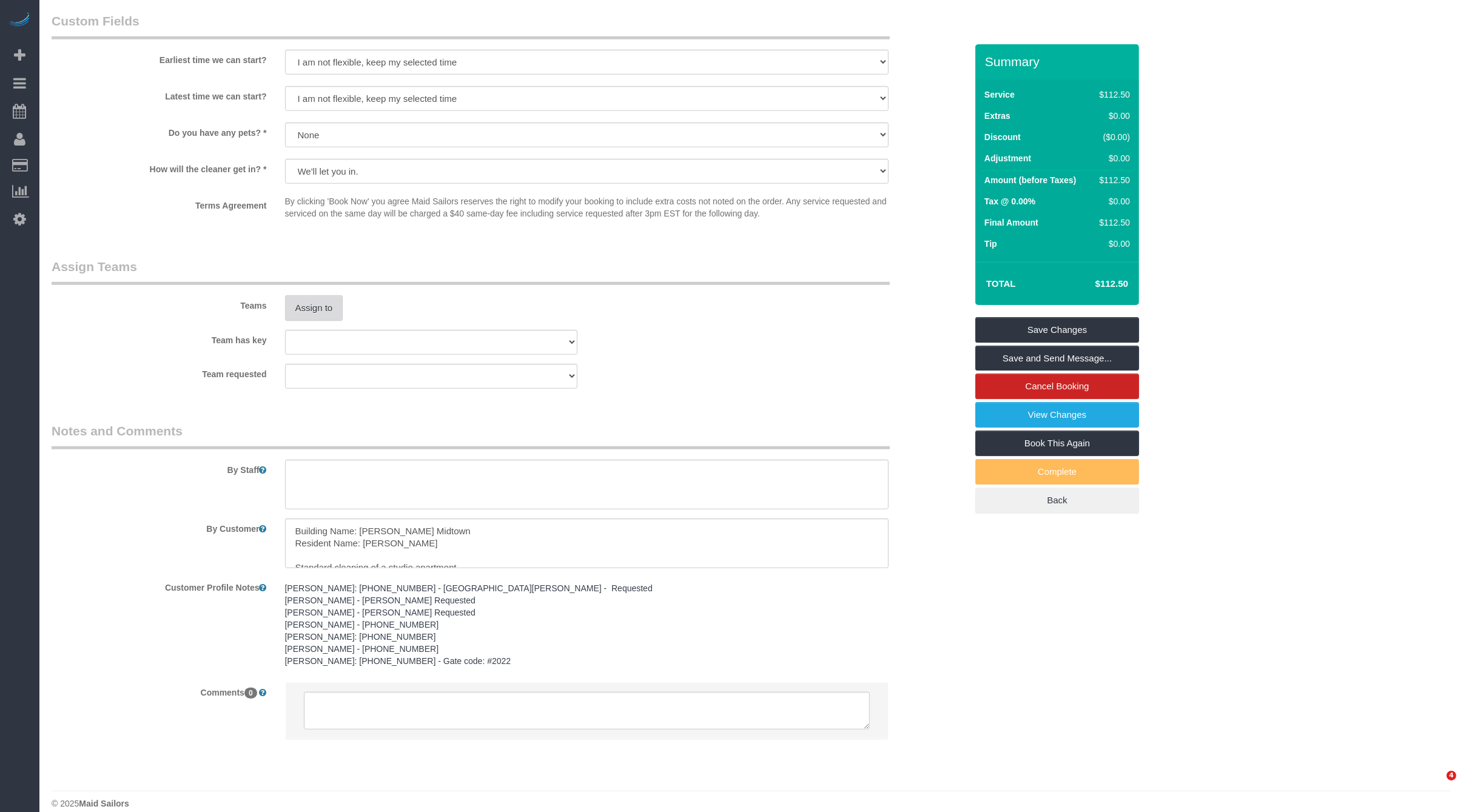
click at [308, 312] on button "Assign to" at bounding box center [313, 308] width 58 height 26
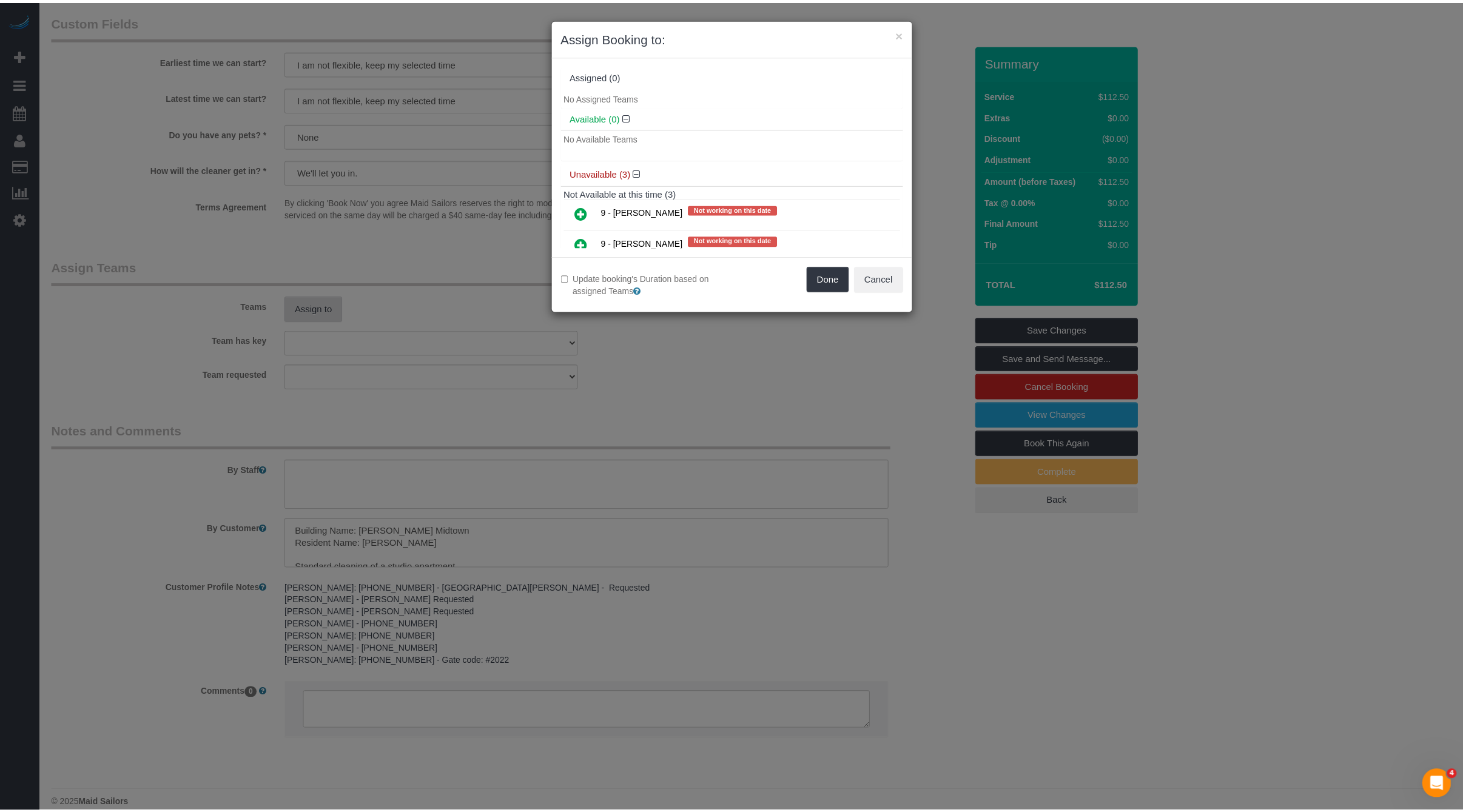
scroll to position [0, 0]
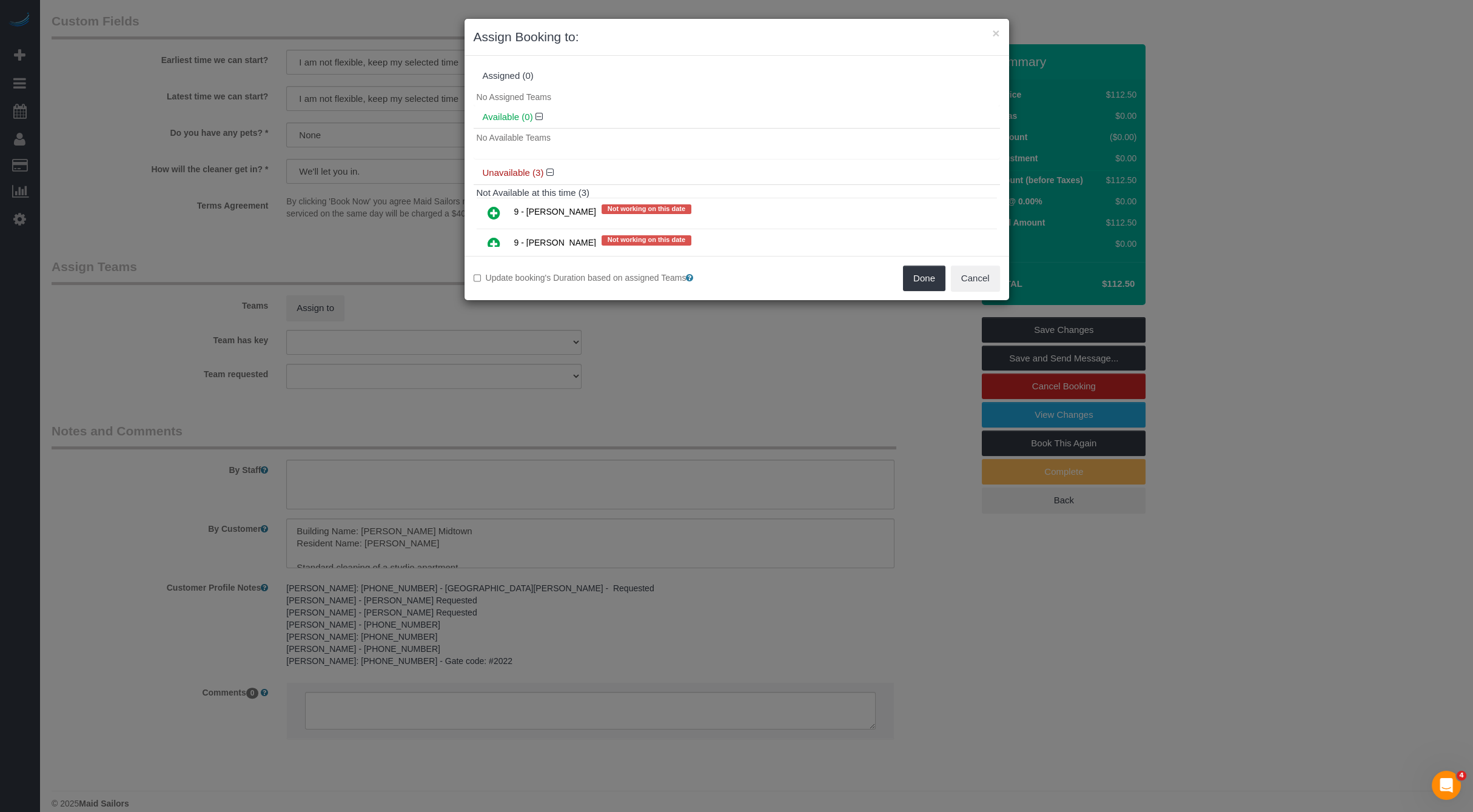
click at [495, 212] on icon at bounding box center [494, 213] width 12 height 14
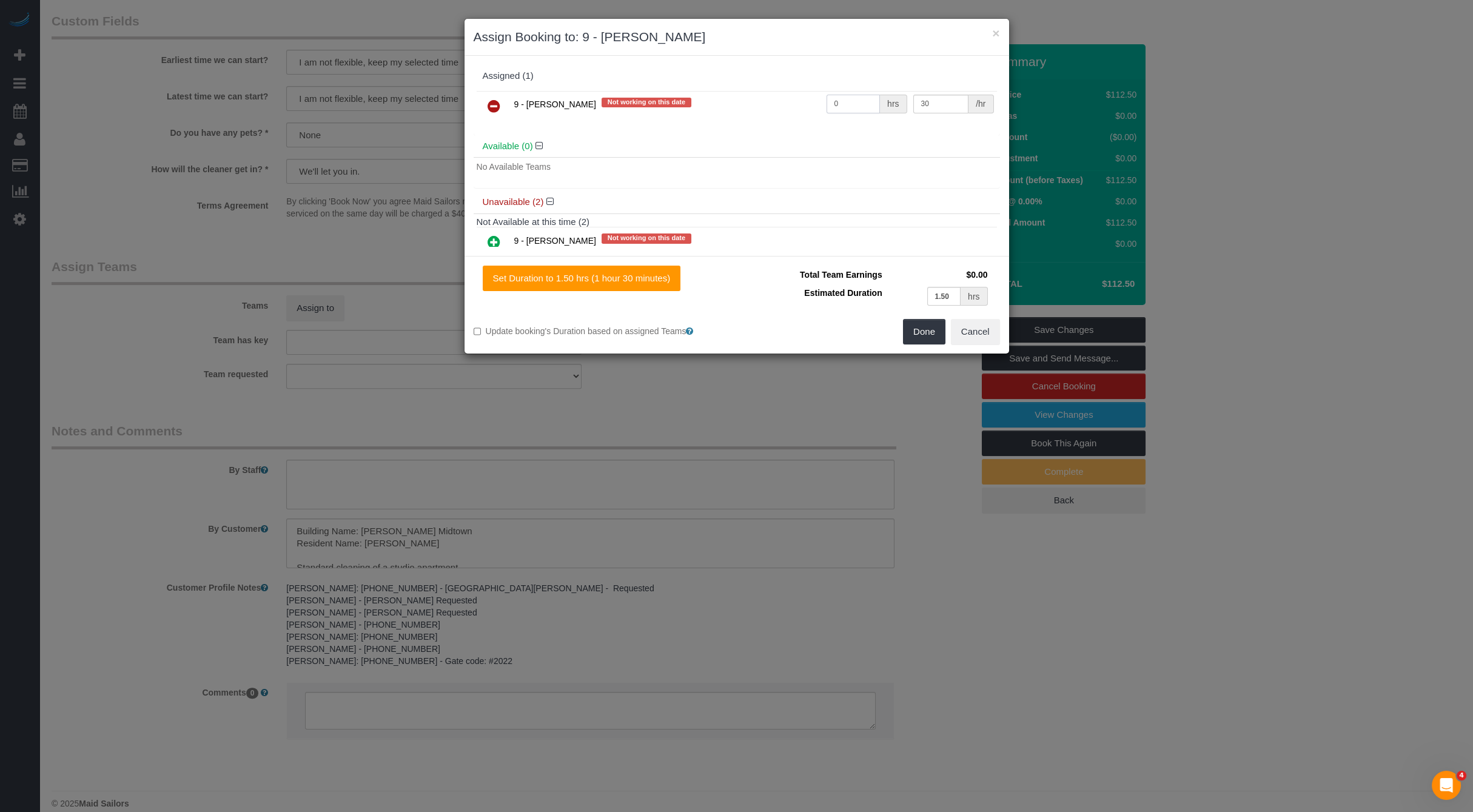
click at [861, 100] on input "0" at bounding box center [853, 103] width 54 height 19
type input "1.5"
click at [929, 335] on button "Done" at bounding box center [924, 332] width 43 height 26
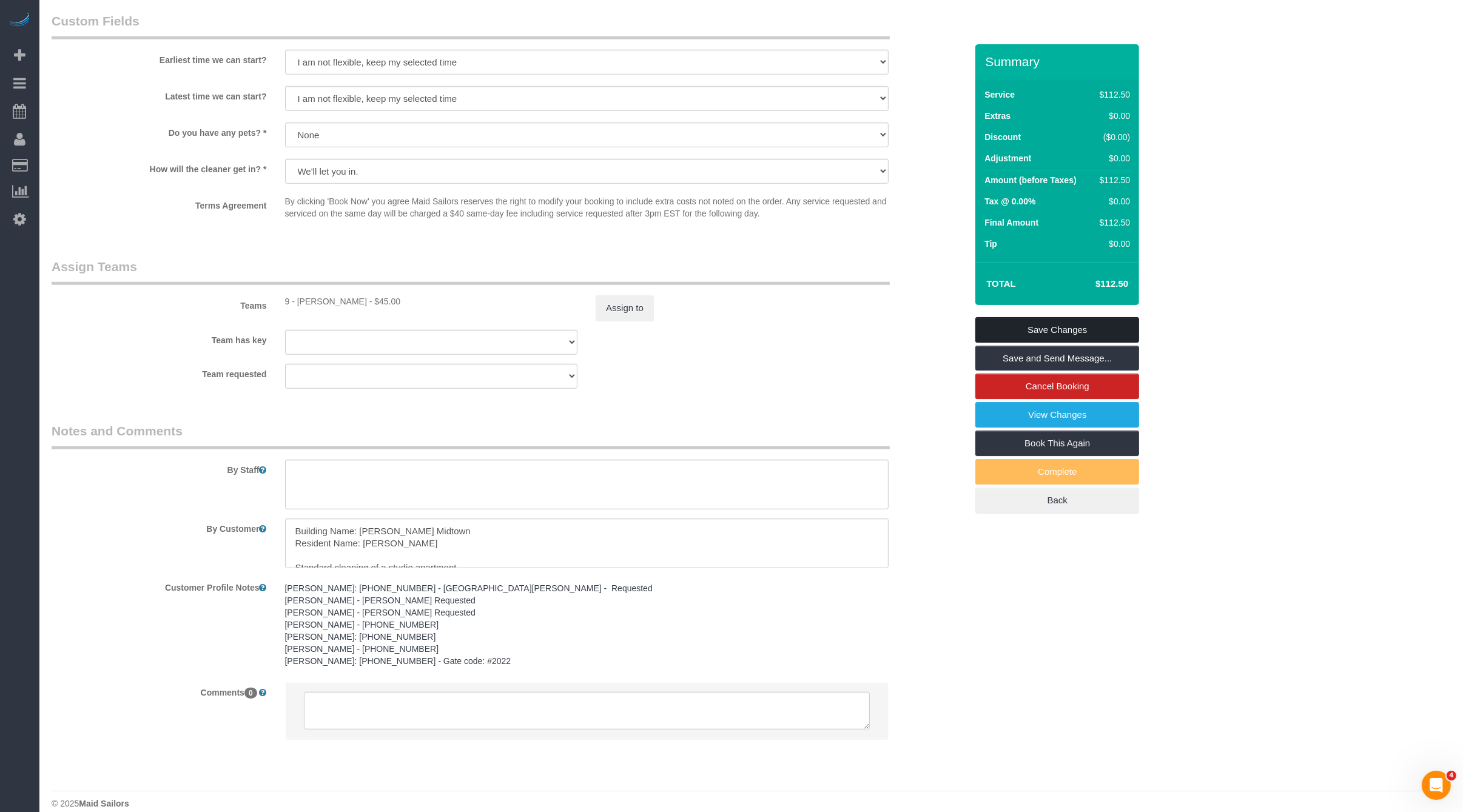
click at [1079, 333] on link "Save Changes" at bounding box center [1057, 330] width 164 height 26
